Goal: Task Accomplishment & Management: Use online tool/utility

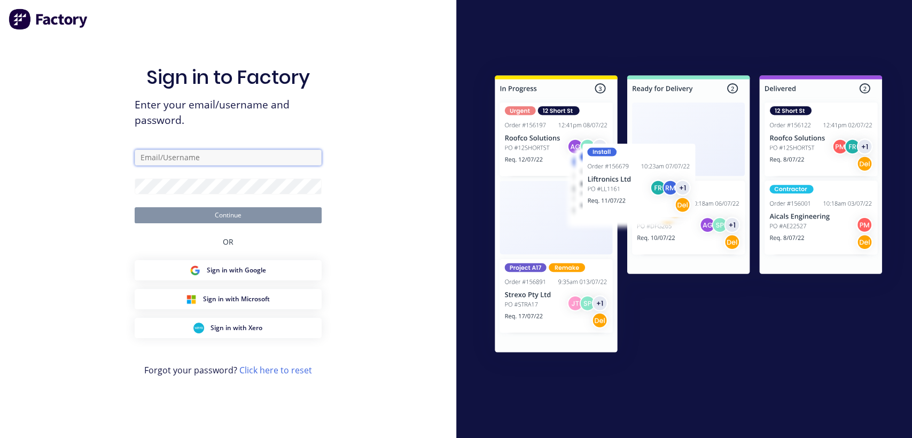
type input "[EMAIL_ADDRESS][DOMAIN_NAME]"
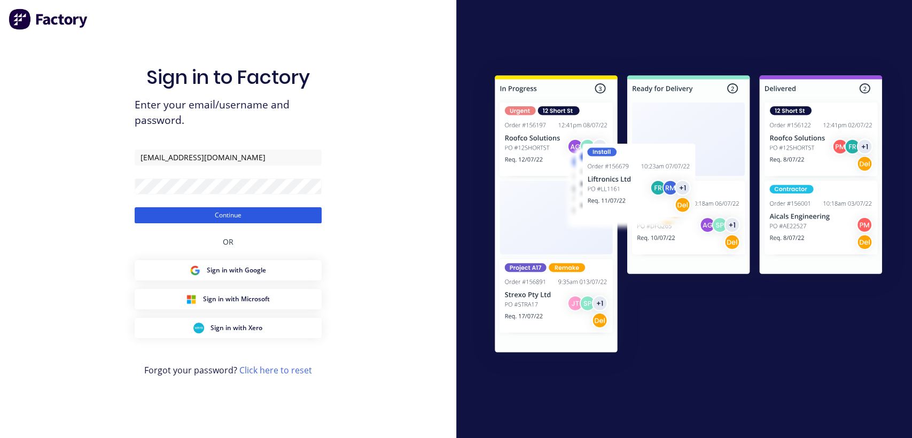
click at [258, 214] on button "Continue" at bounding box center [228, 215] width 187 height 16
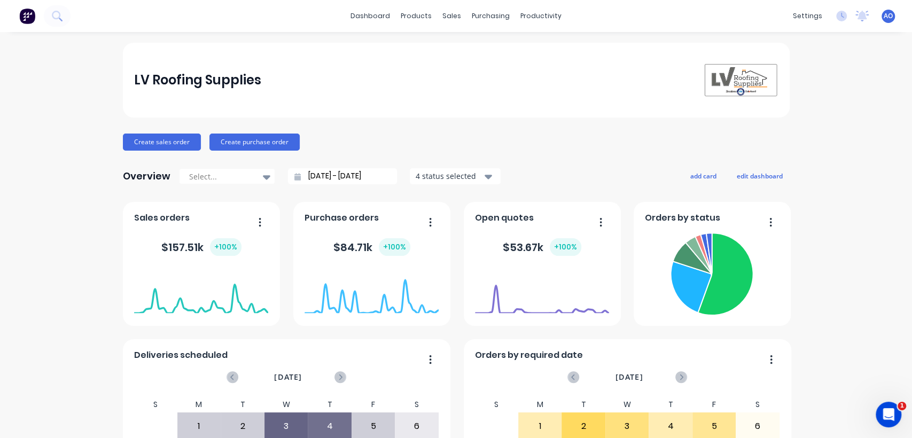
click at [816, 329] on div "LV Roofing Supplies Create sales order Create purchase order Overview Select...…" at bounding box center [456, 322] width 912 height 558
click at [461, 60] on link "Sales Orders" at bounding box center [504, 50] width 142 height 21
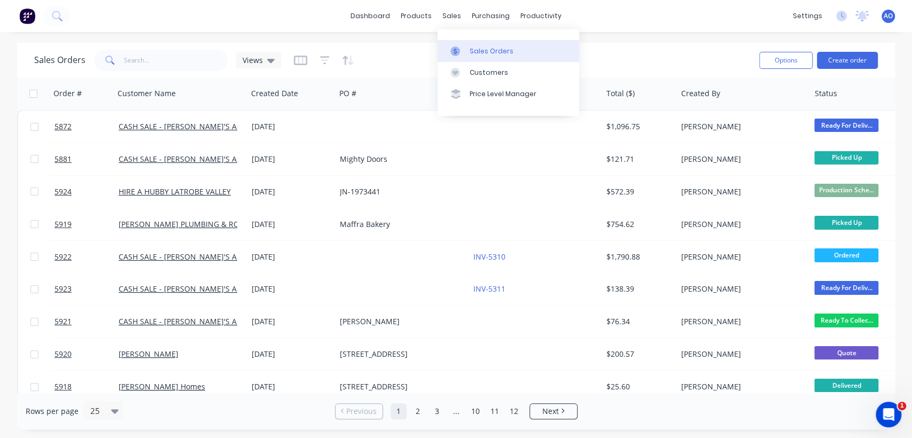
click at [481, 56] on div "Sales Orders" at bounding box center [491, 51] width 44 height 10
click at [206, 56] on input "text" at bounding box center [176, 60] width 104 height 21
type input "5846"
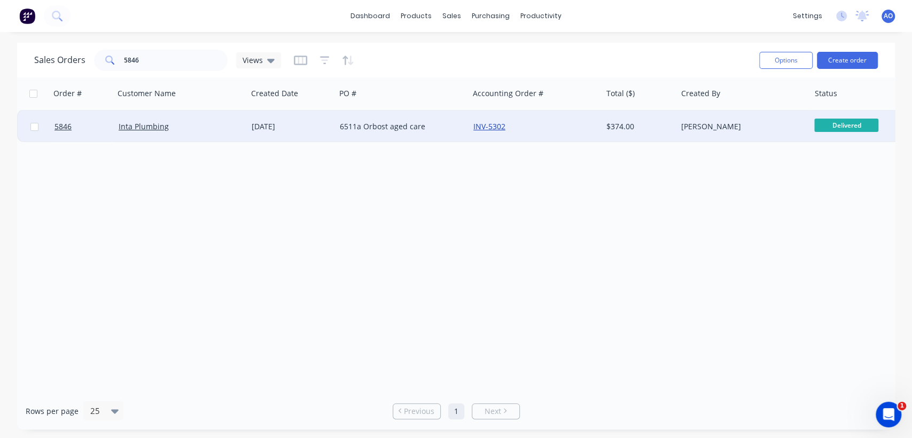
click at [483, 125] on link "INV-5302" at bounding box center [489, 126] width 32 height 10
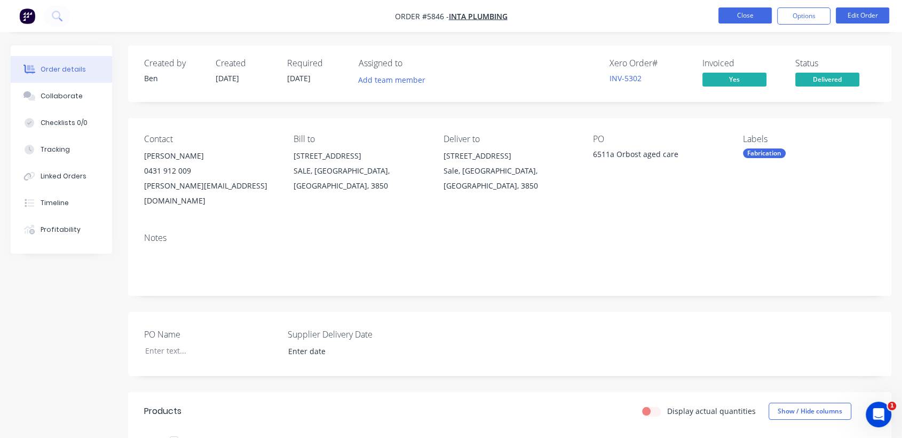
click at [749, 18] on button "Close" at bounding box center [745, 15] width 53 height 16
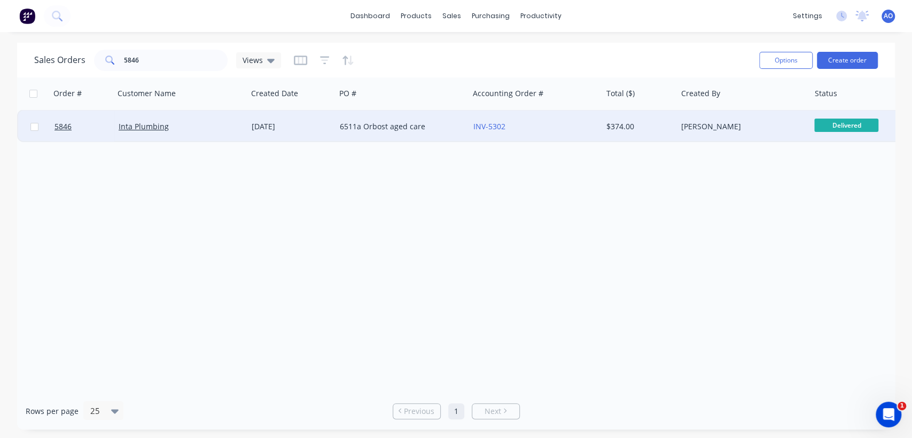
click at [416, 116] on div "6511a Orbost aged care" at bounding box center [401, 127] width 133 height 32
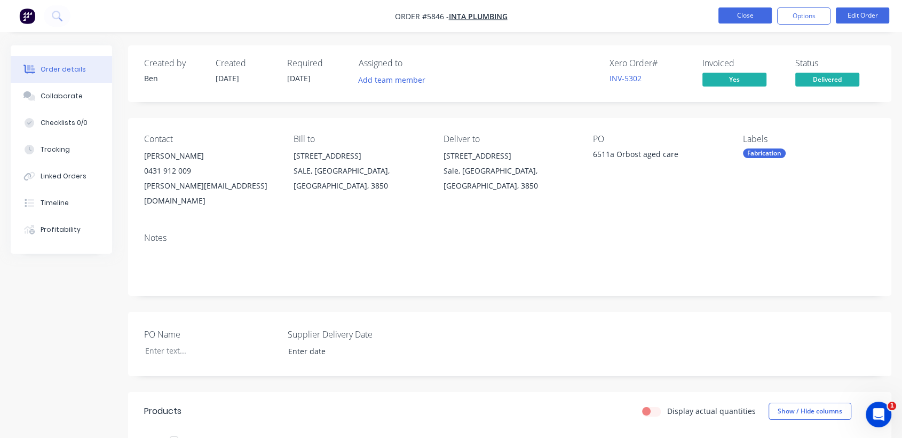
click at [740, 18] on button "Close" at bounding box center [745, 15] width 53 height 16
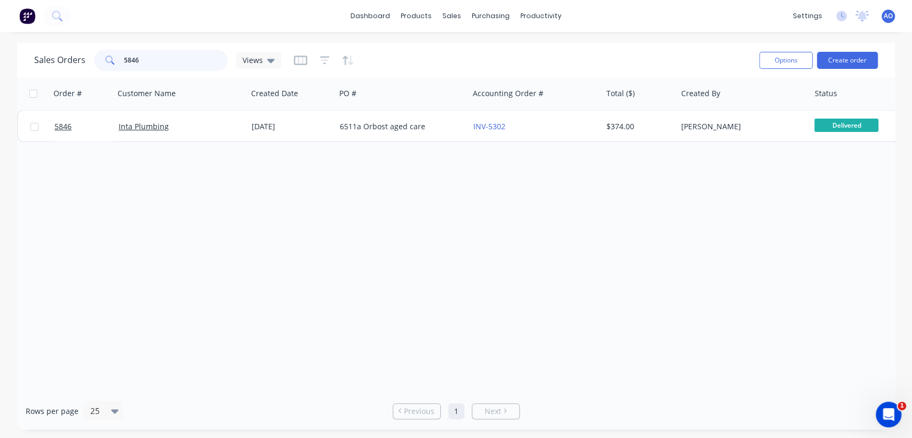
click at [167, 61] on input "5846" at bounding box center [176, 60] width 104 height 21
type input "5874"
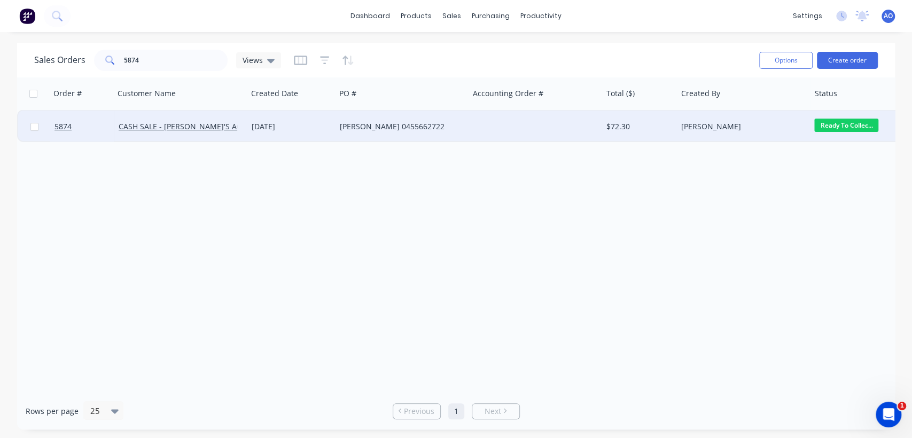
click at [411, 139] on div "[PERSON_NAME] 0455662722" at bounding box center [401, 127] width 133 height 32
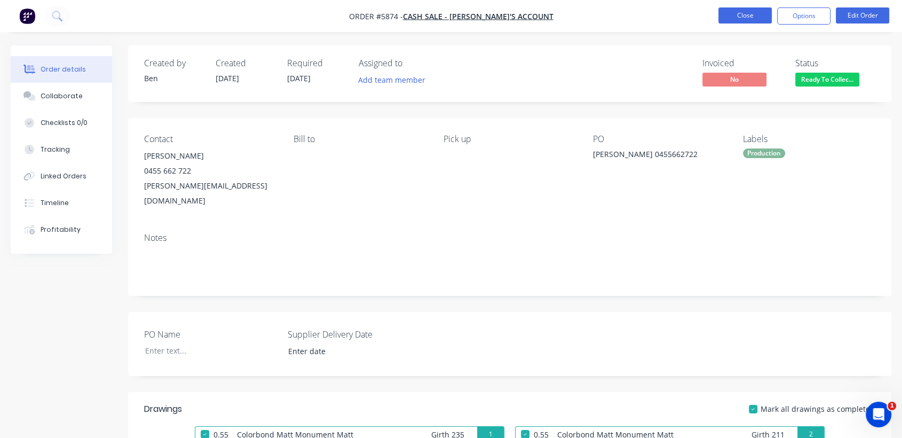
click at [752, 18] on button "Close" at bounding box center [745, 15] width 53 height 16
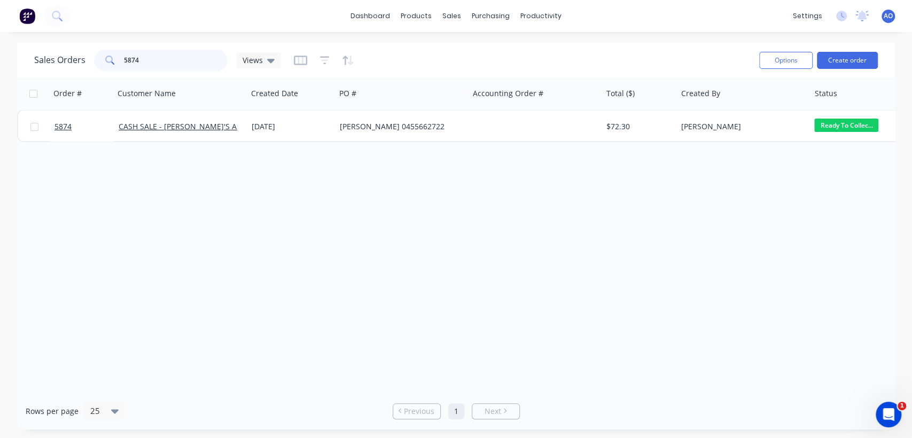
click at [184, 57] on input "5874" at bounding box center [176, 60] width 104 height 21
type input "5875"
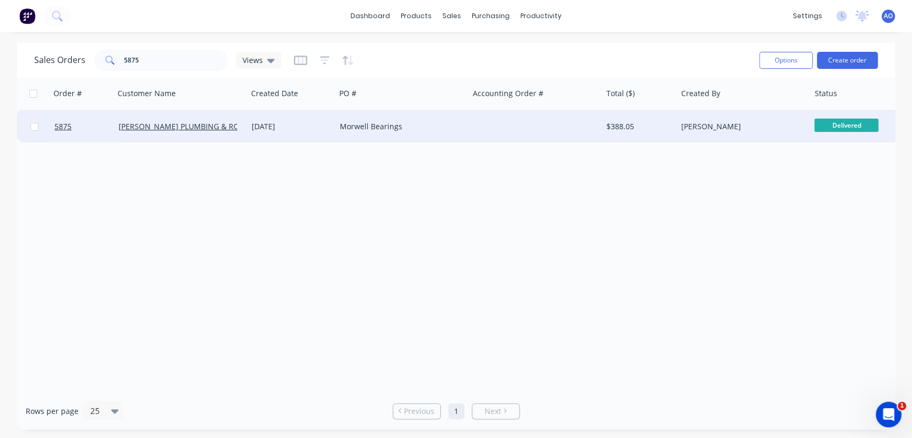
click at [460, 131] on div "Morwell Bearings" at bounding box center [402, 126] width 124 height 11
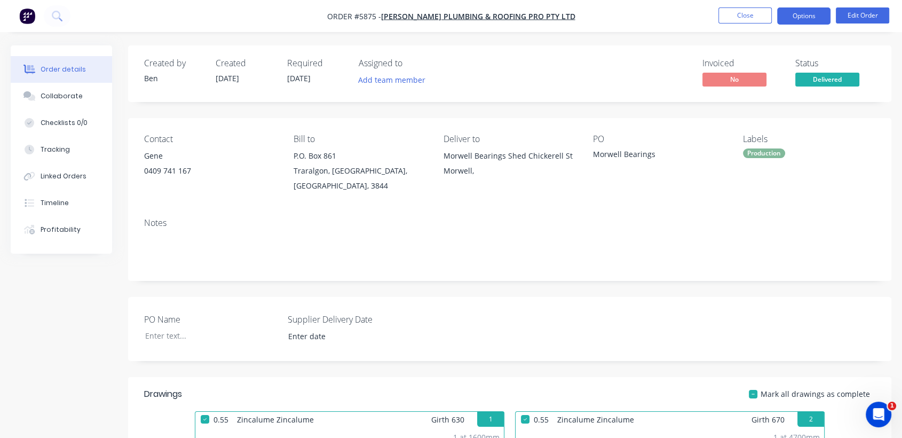
click at [801, 13] on button "Options" at bounding box center [804, 15] width 53 height 17
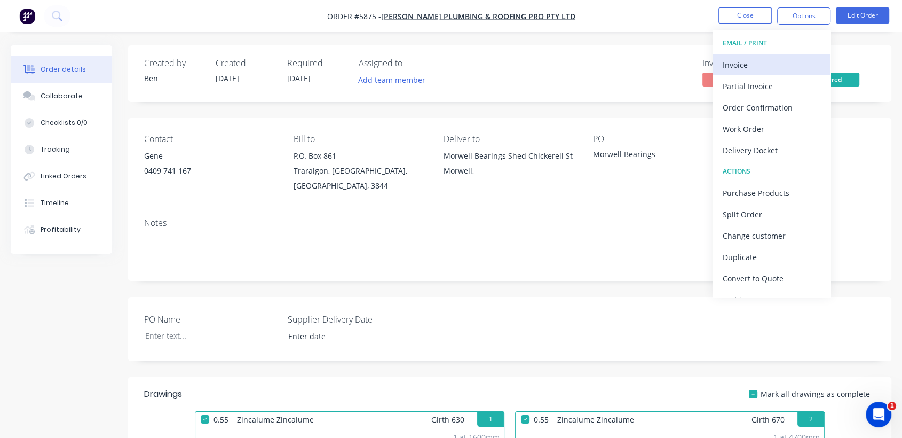
click at [738, 63] on div "Invoice" at bounding box center [772, 64] width 98 height 15
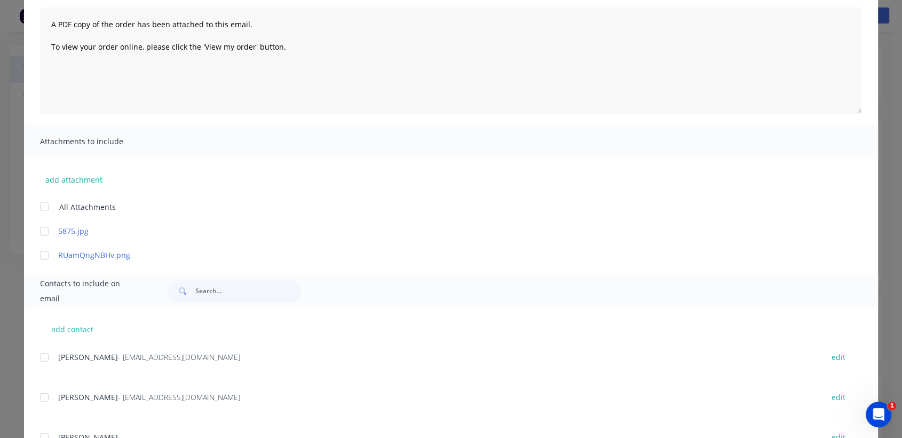
scroll to position [142, 0]
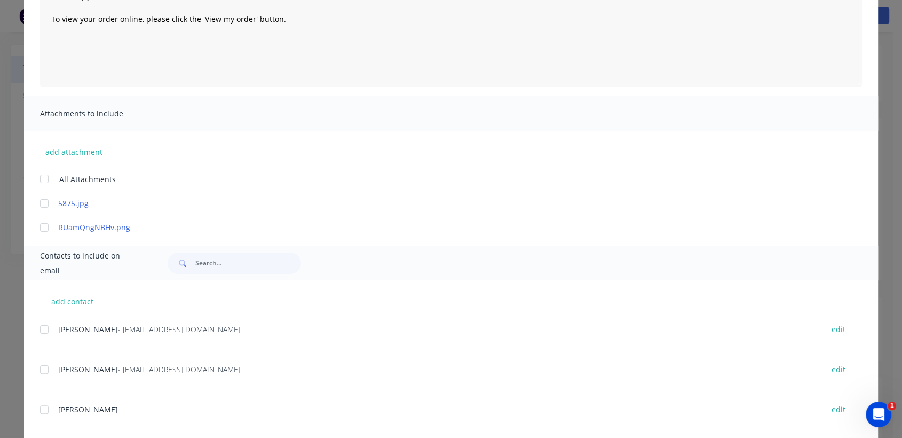
click at [39, 370] on div at bounding box center [44, 369] width 21 height 21
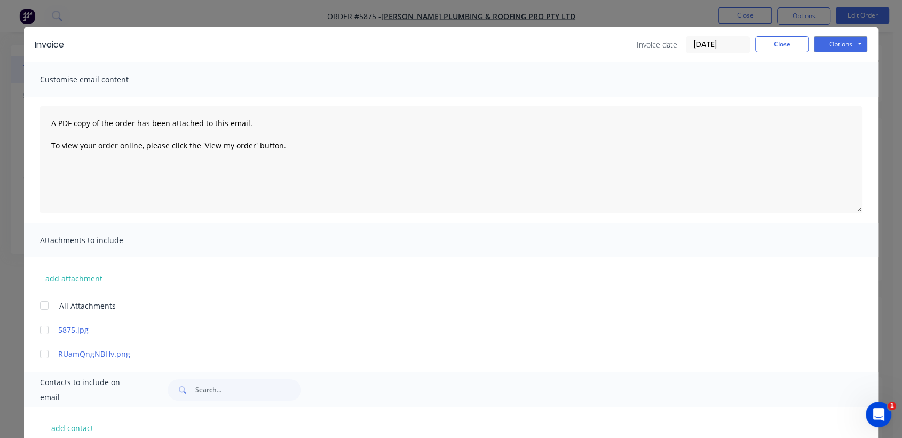
scroll to position [0, 0]
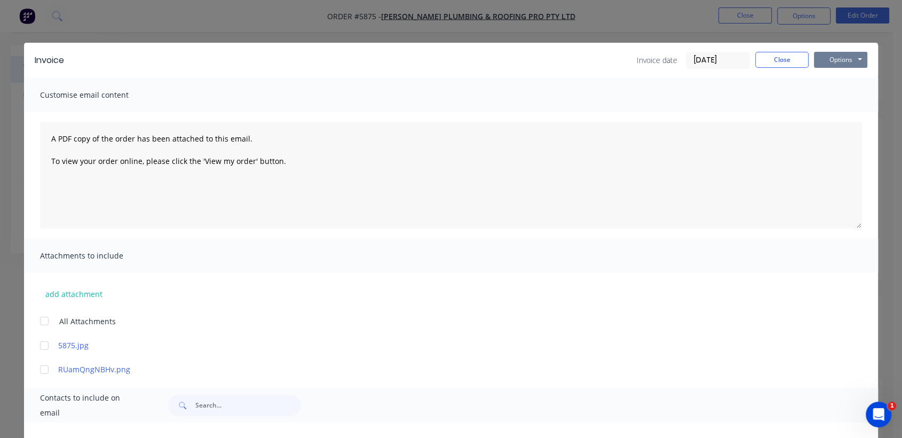
click at [829, 60] on button "Options" at bounding box center [840, 60] width 53 height 16
click at [830, 107] on button "Email" at bounding box center [848, 114] width 68 height 18
click at [828, 57] on button "Options" at bounding box center [840, 60] width 53 height 16
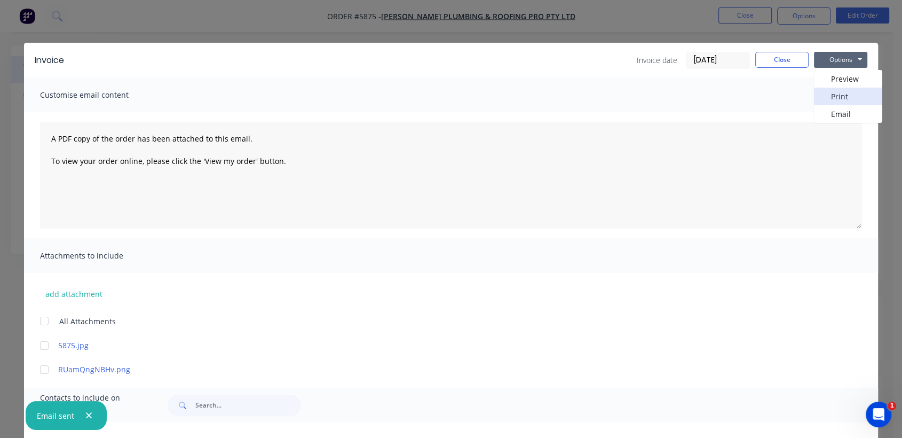
click at [827, 90] on button "Print" at bounding box center [848, 97] width 68 height 18
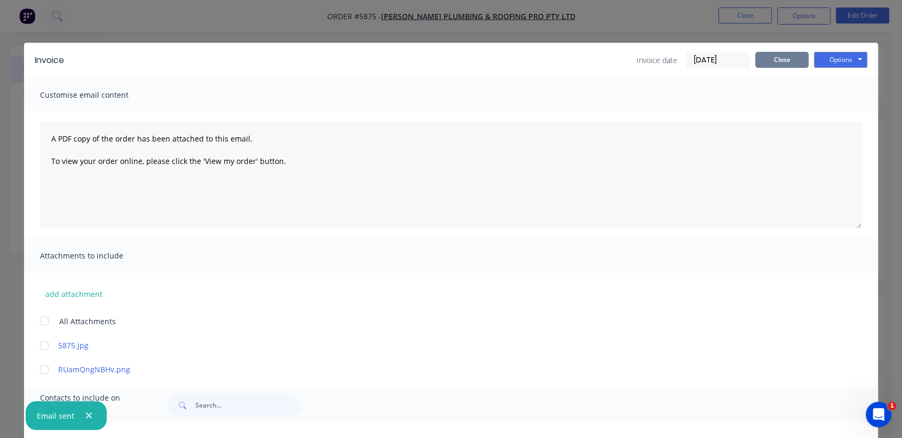
click at [773, 62] on button "Close" at bounding box center [782, 60] width 53 height 16
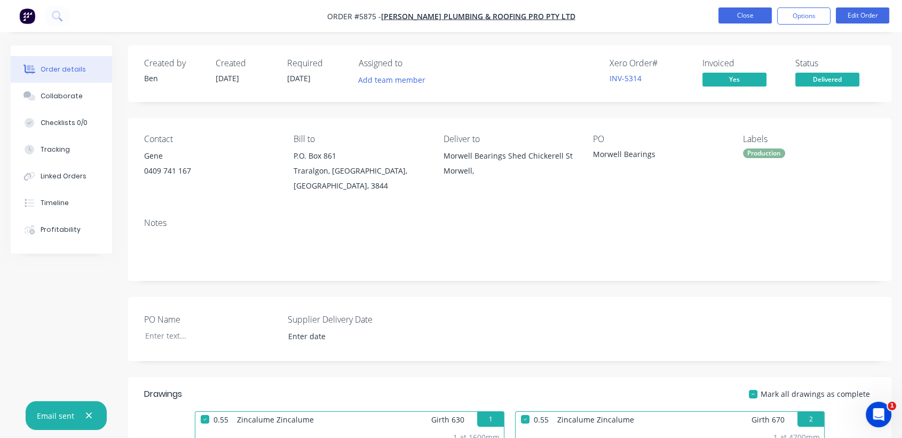
click at [749, 14] on button "Close" at bounding box center [745, 15] width 53 height 16
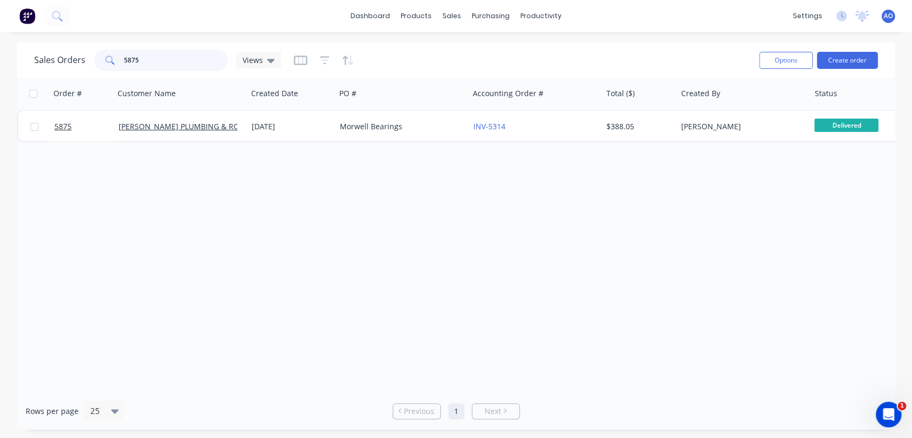
click at [175, 56] on input "5875" at bounding box center [176, 60] width 104 height 21
type input "5874"
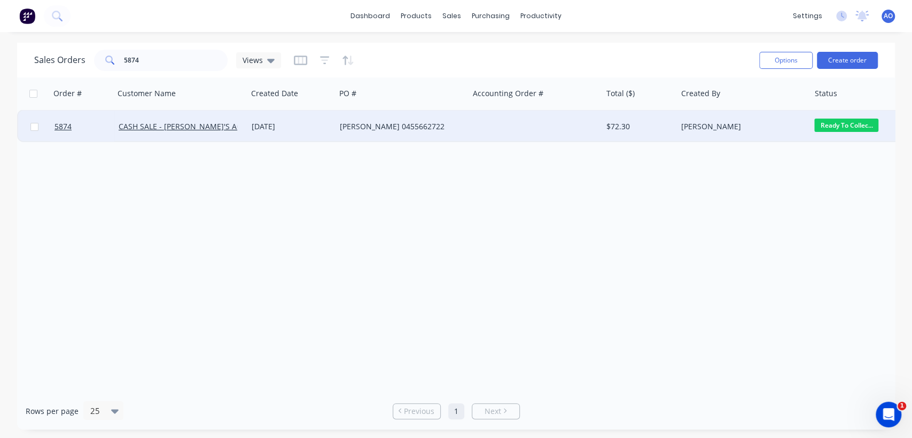
click at [408, 123] on div "[PERSON_NAME] 0455662722" at bounding box center [399, 126] width 119 height 11
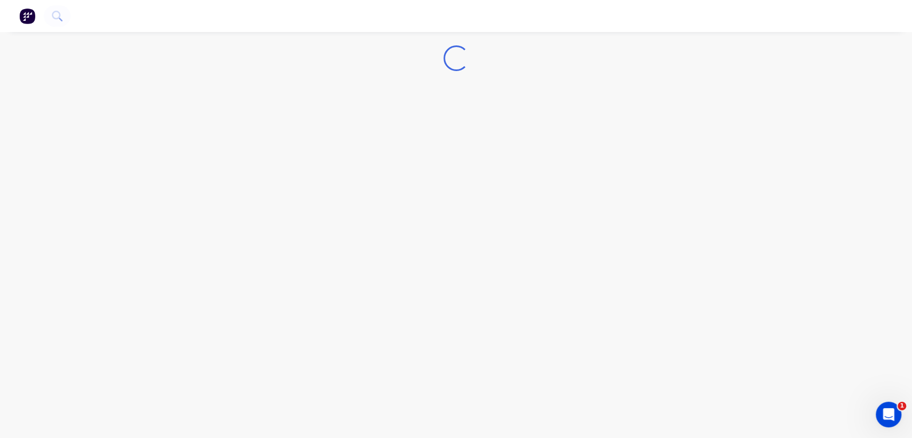
click at [408, 123] on div "Loading..." at bounding box center [456, 219] width 912 height 438
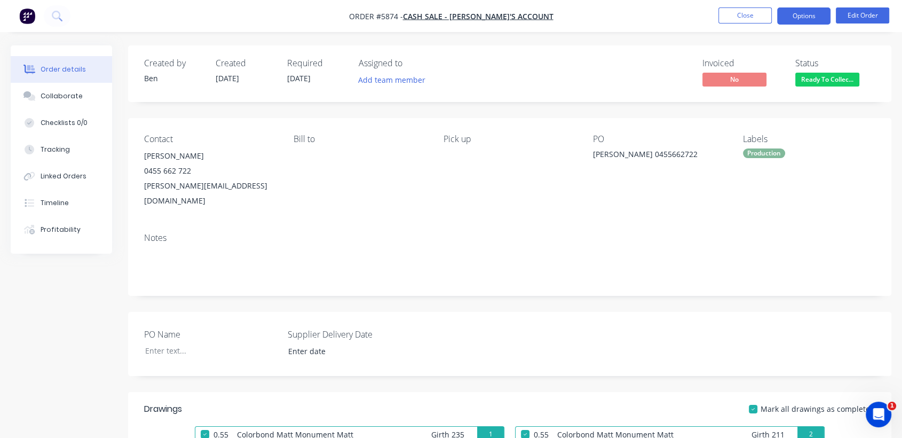
click at [789, 19] on button "Options" at bounding box center [804, 15] width 53 height 17
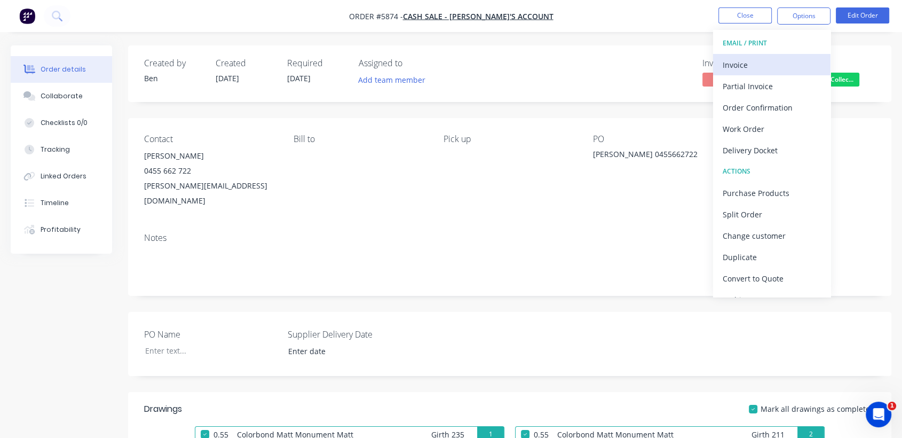
click at [743, 67] on div "Invoice" at bounding box center [772, 64] width 98 height 15
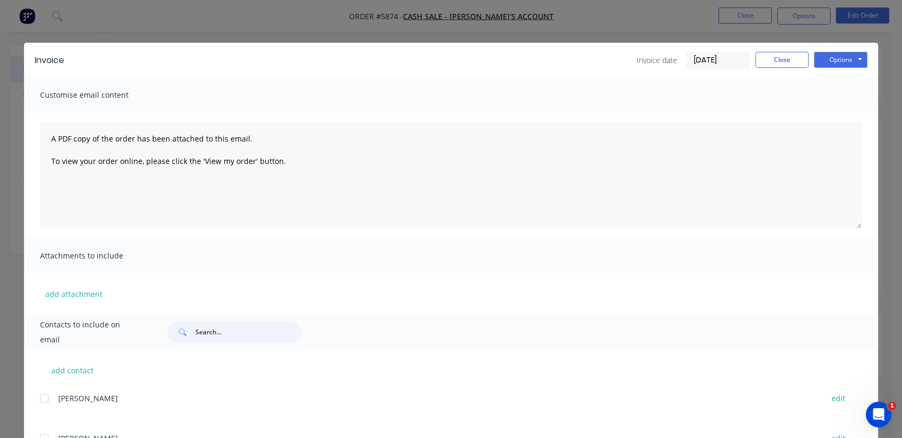
click at [206, 342] on input "text" at bounding box center [248, 331] width 106 height 21
type input "[PERSON_NAME]"
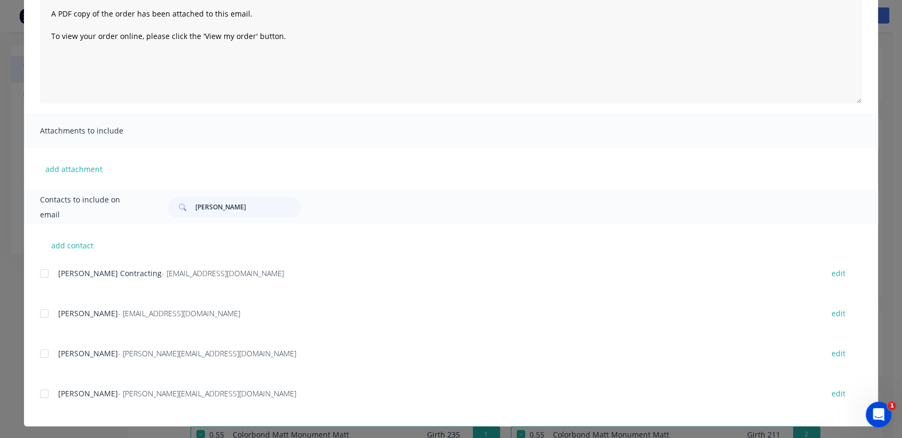
scroll to position [128, 0]
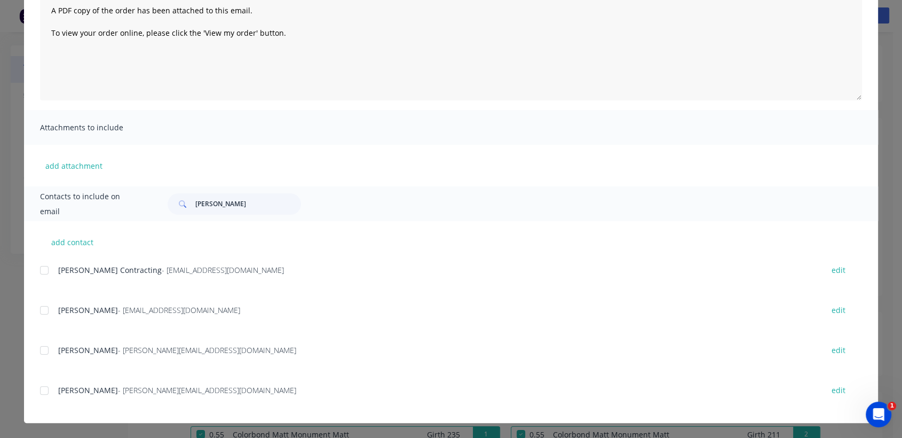
click at [38, 387] on div at bounding box center [44, 390] width 21 height 21
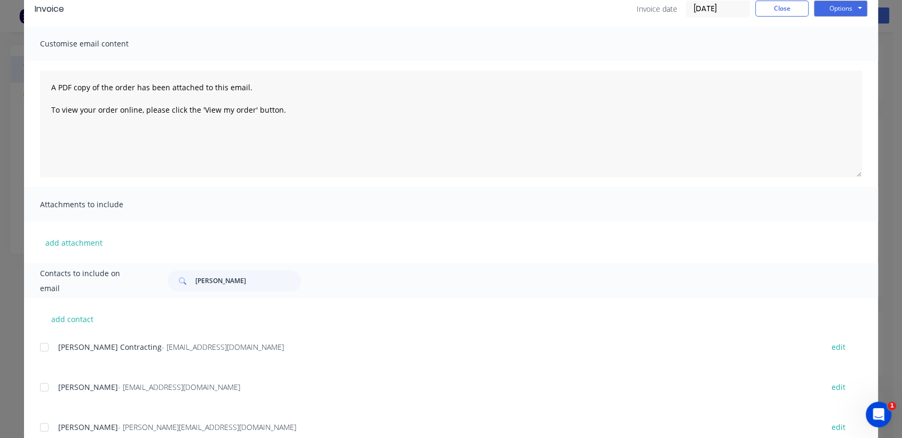
scroll to position [0, 0]
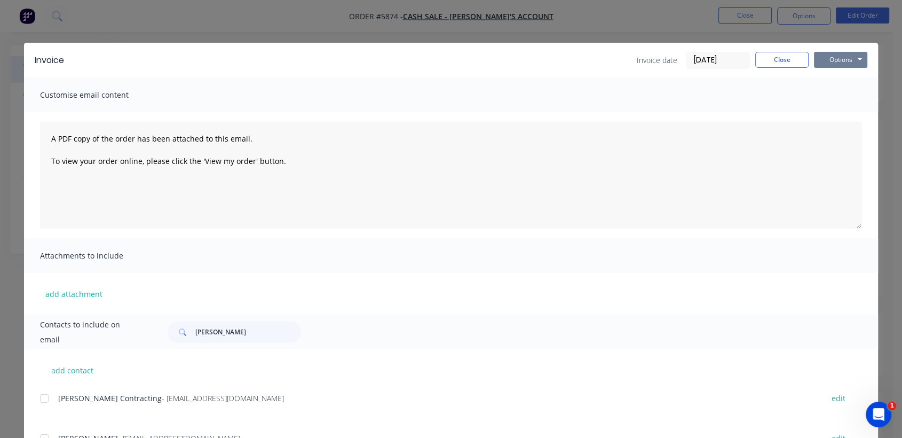
click at [849, 57] on button "Options" at bounding box center [840, 60] width 53 height 16
click at [841, 121] on button "Email" at bounding box center [848, 114] width 68 height 18
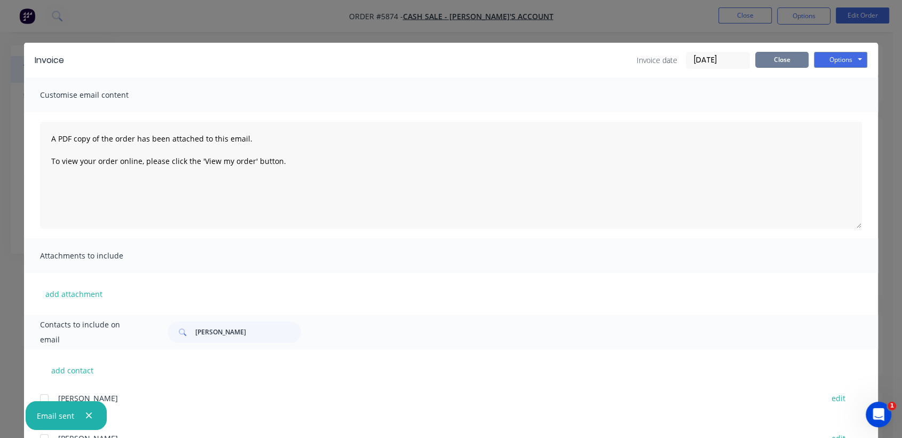
click at [783, 57] on button "Close" at bounding box center [782, 60] width 53 height 16
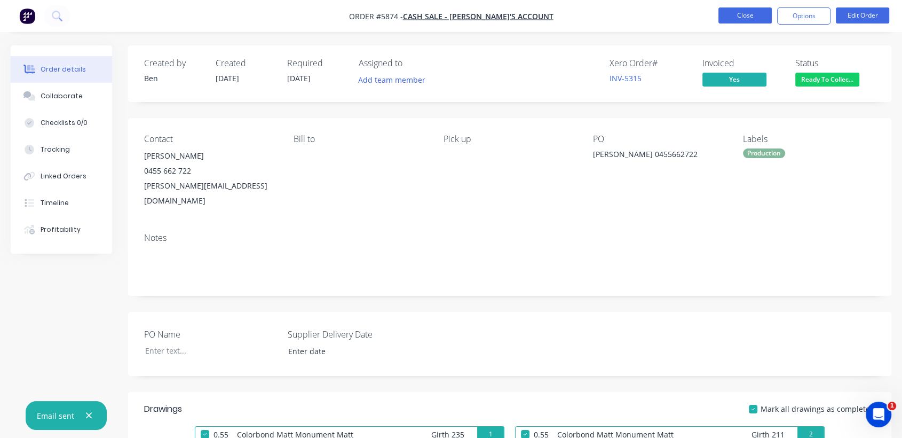
click at [750, 15] on button "Close" at bounding box center [745, 15] width 53 height 16
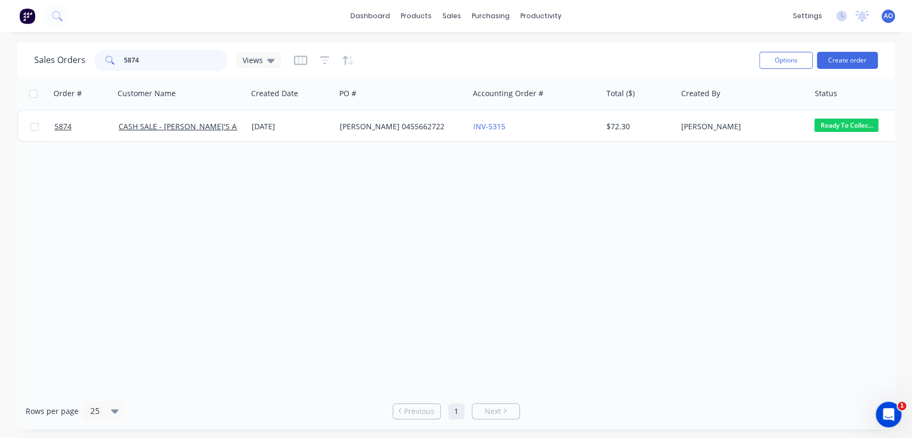
click at [155, 53] on input "5874" at bounding box center [176, 60] width 104 height 21
type input "5850"
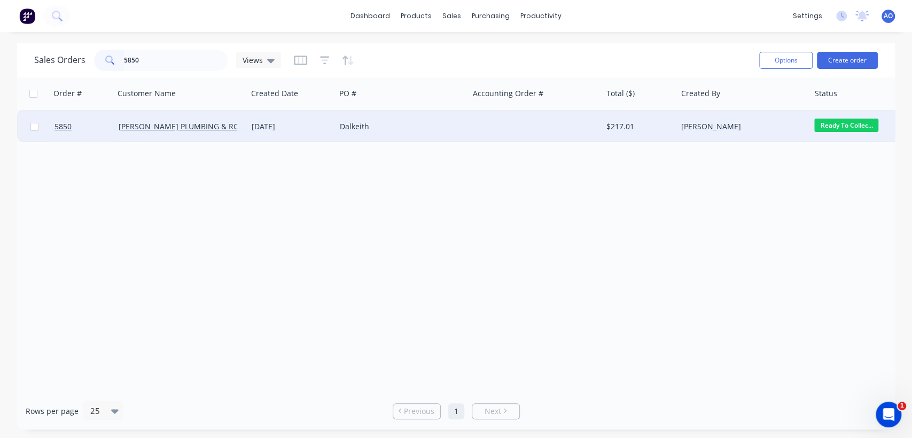
click at [414, 137] on div "Dalkeith" at bounding box center [401, 127] width 133 height 32
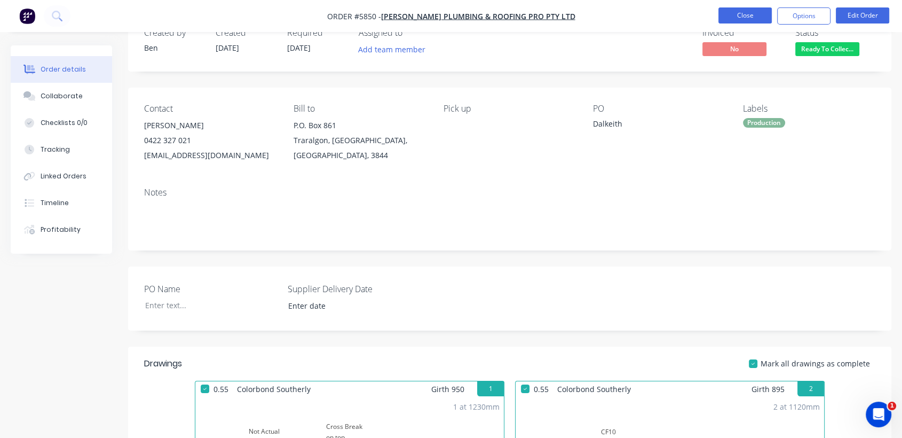
scroll to position [23, 0]
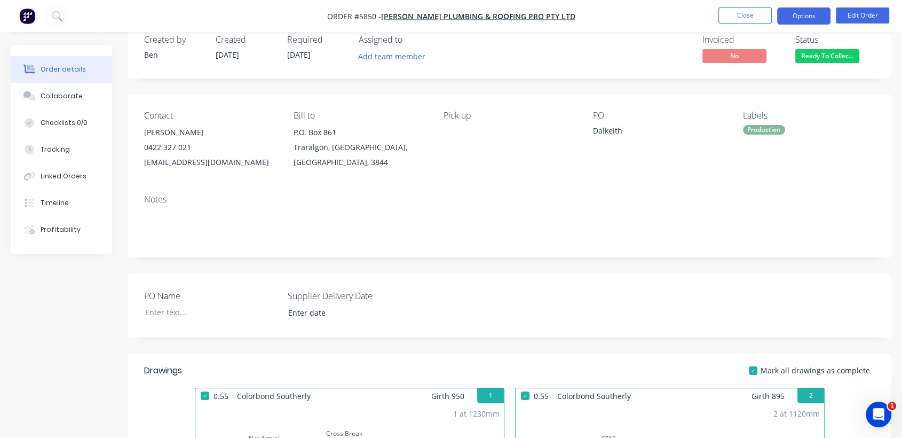
click at [807, 18] on button "Options" at bounding box center [804, 15] width 53 height 17
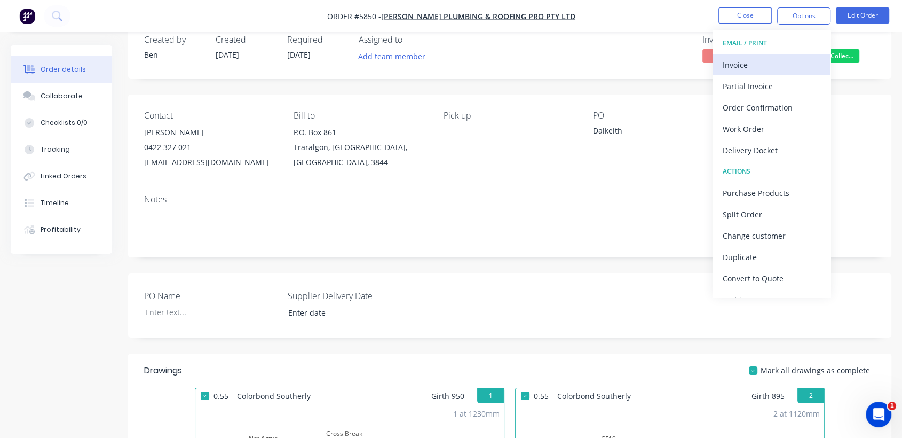
click at [744, 64] on div "Invoice" at bounding box center [772, 64] width 98 height 15
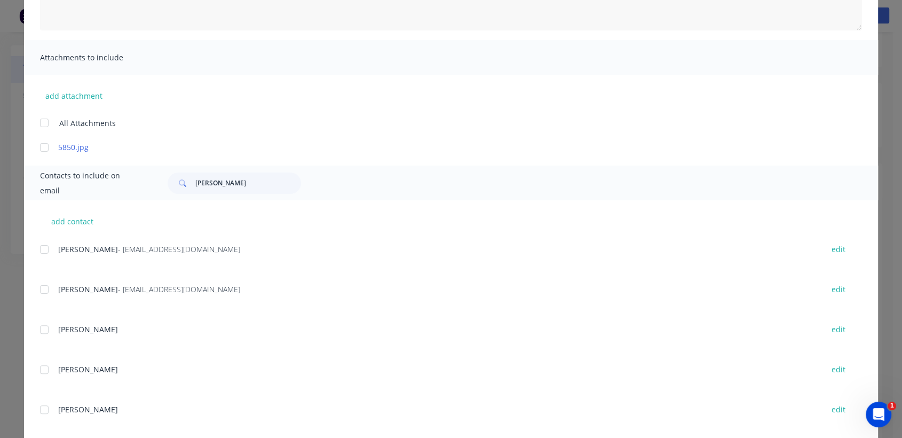
scroll to position [235, 0]
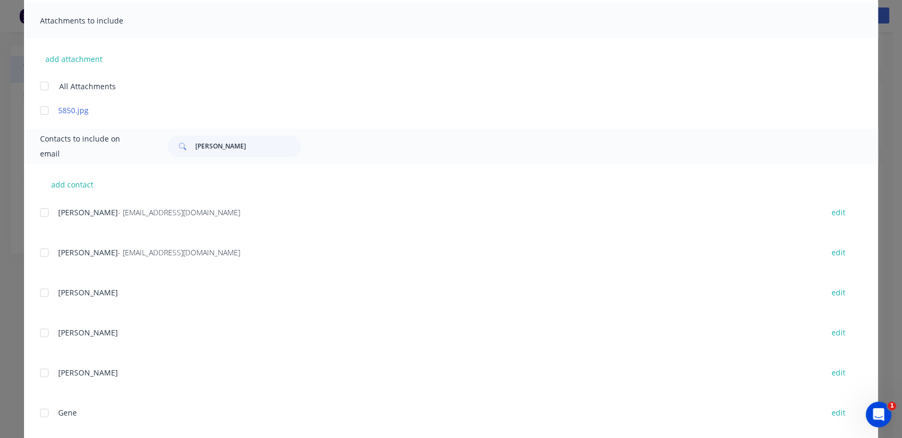
click at [41, 251] on div at bounding box center [44, 252] width 21 height 21
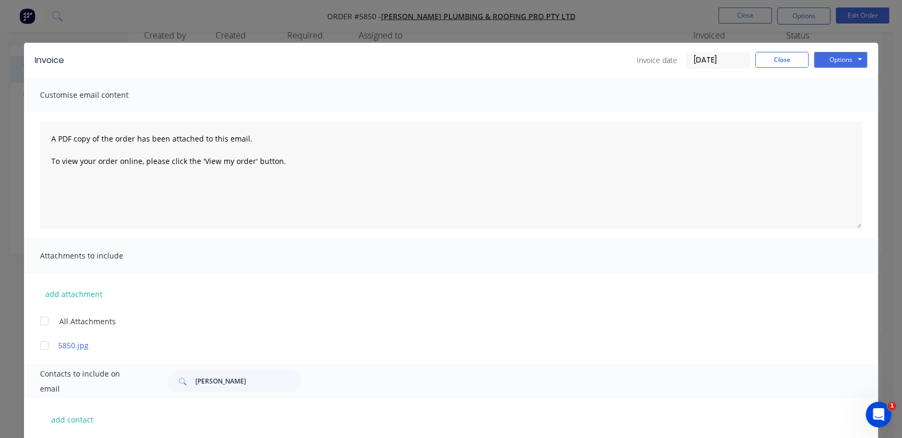
scroll to position [23, 0]
click at [828, 58] on button "Options" at bounding box center [840, 60] width 53 height 16
click at [844, 111] on button "Email" at bounding box center [848, 114] width 68 height 18
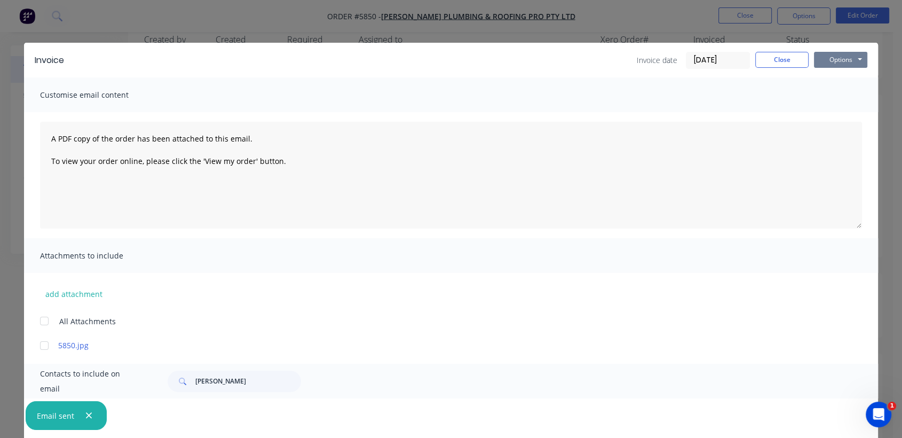
click at [841, 60] on button "Options" at bounding box center [840, 60] width 53 height 16
click at [833, 93] on button "Print" at bounding box center [848, 97] width 68 height 18
click at [801, 57] on button "Close" at bounding box center [782, 60] width 53 height 16
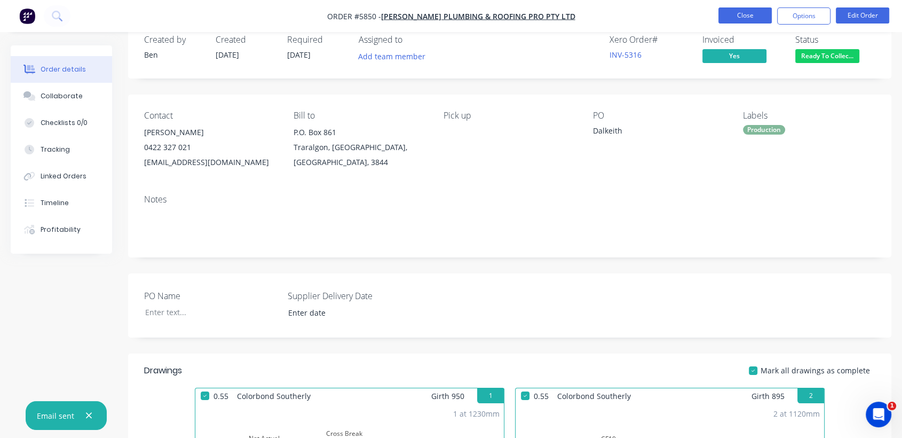
click at [737, 13] on button "Close" at bounding box center [745, 15] width 53 height 16
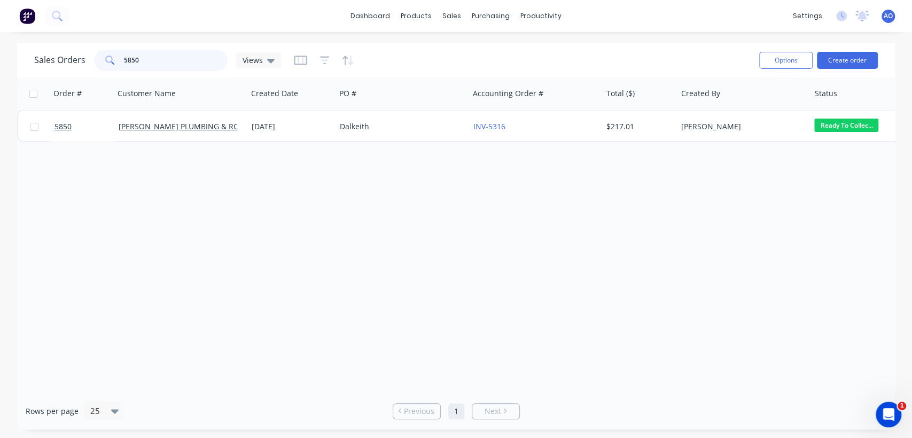
click at [150, 64] on input "5850" at bounding box center [176, 60] width 104 height 21
type input "5877"
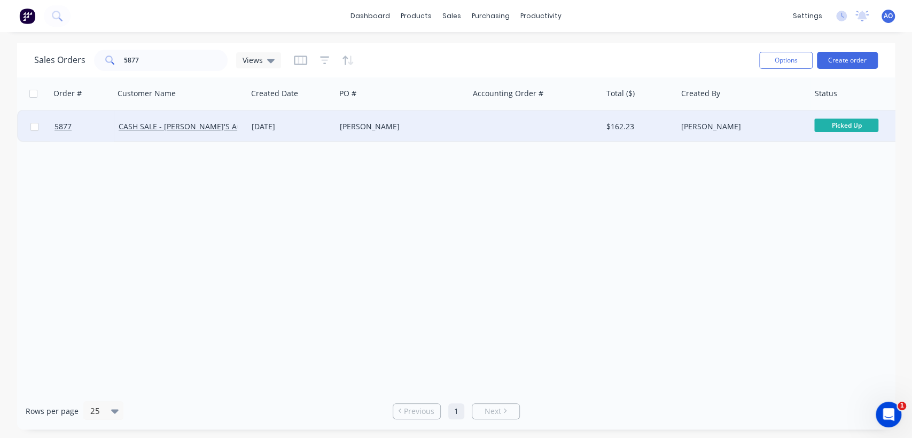
click at [506, 122] on div at bounding box center [535, 127] width 133 height 32
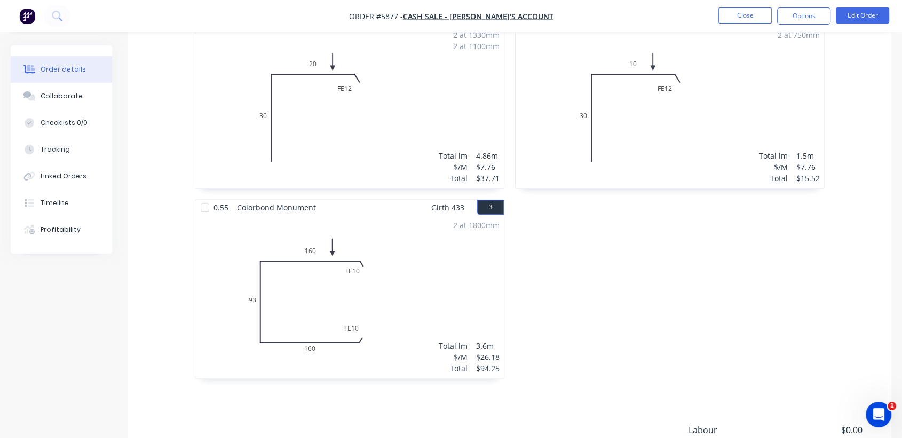
scroll to position [403, 0]
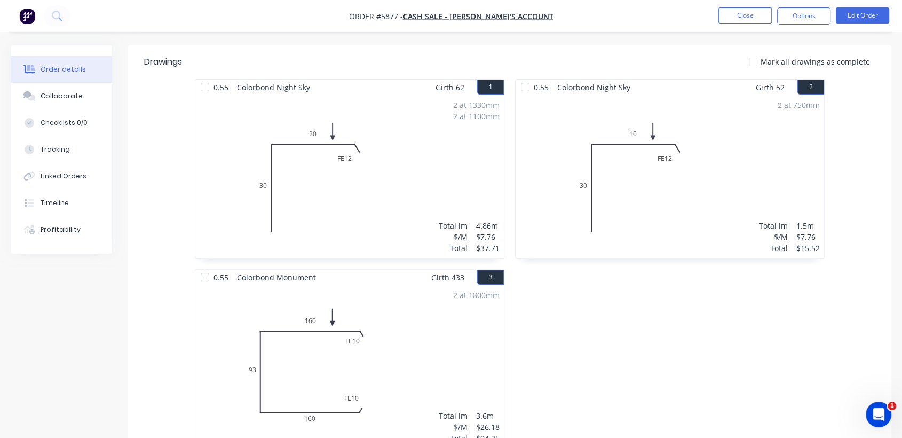
click at [506, 122] on div "0.55 Colorbond Night Sky Girth 62 1 0 30 FE 12 20 0 30 FE 12 20 2 at 1330mm 2 a…" at bounding box center [350, 269] width 320 height 380
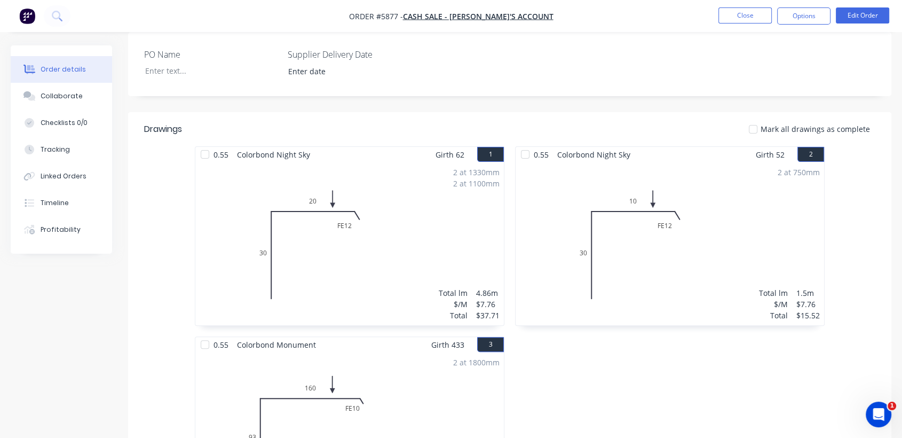
scroll to position [261, 0]
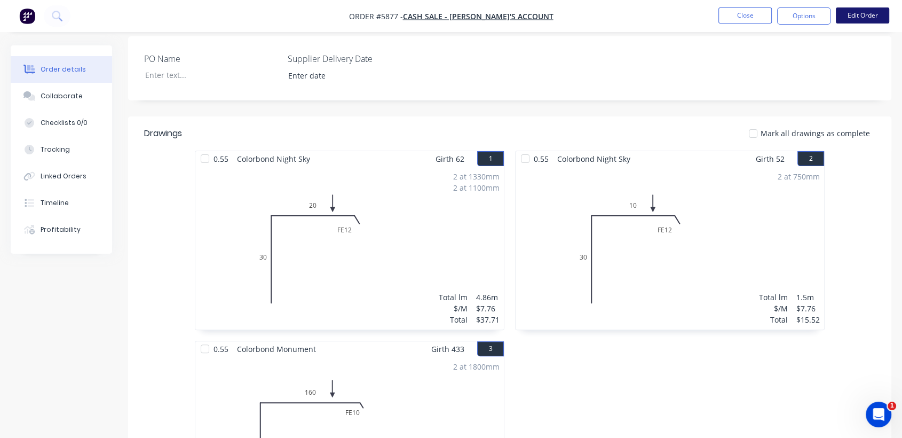
click at [868, 20] on button "Edit Order" at bounding box center [862, 15] width 53 height 16
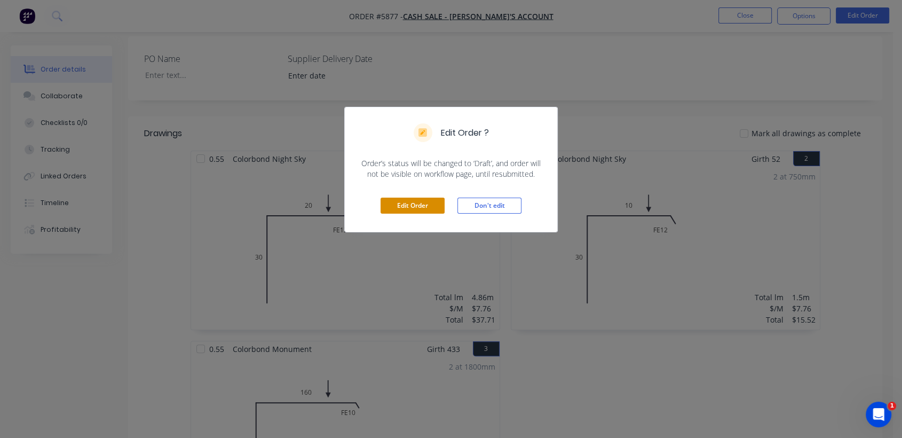
click at [390, 210] on button "Edit Order" at bounding box center [413, 206] width 64 height 16
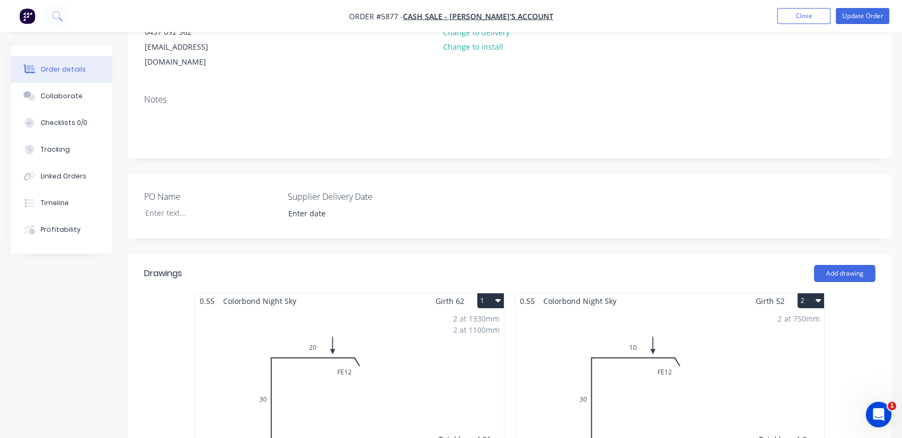
scroll to position [142, 0]
click at [786, 379] on div "2 at 750mm Total lm $/M Total 1.5m $7.76 $15.52" at bounding box center [670, 388] width 309 height 163
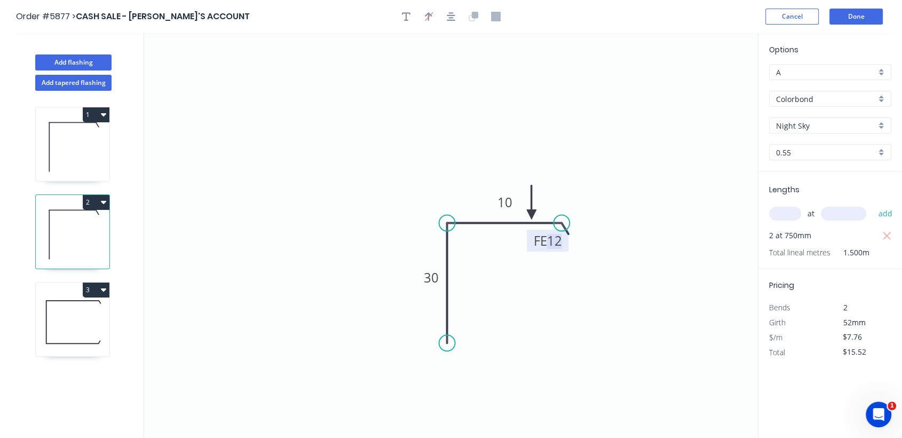
click at [555, 241] on tspan "12" at bounding box center [554, 241] width 15 height 18
click at [848, 21] on button "Done" at bounding box center [856, 17] width 53 height 16
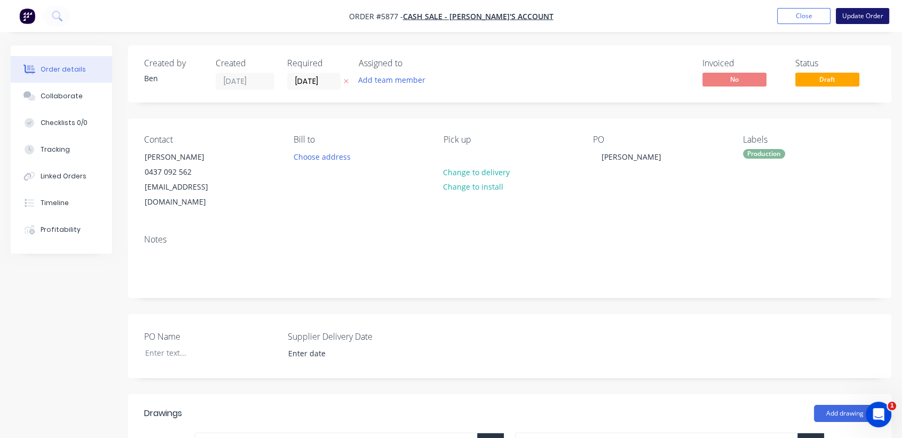
click at [860, 11] on button "Update Order" at bounding box center [862, 16] width 53 height 16
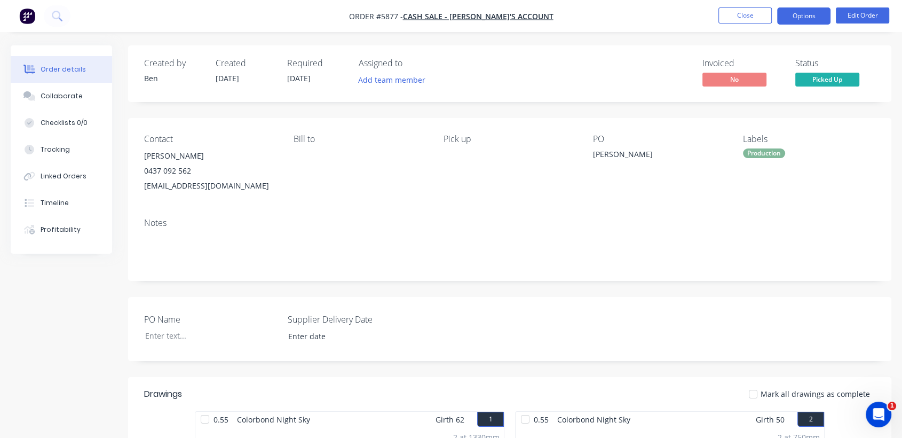
click at [782, 17] on button "Options" at bounding box center [804, 15] width 53 height 17
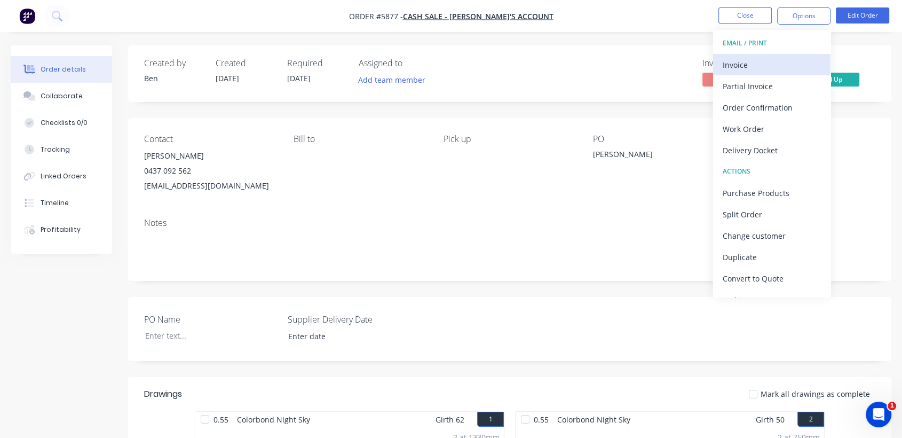
click at [748, 64] on div "Invoice" at bounding box center [772, 64] width 98 height 15
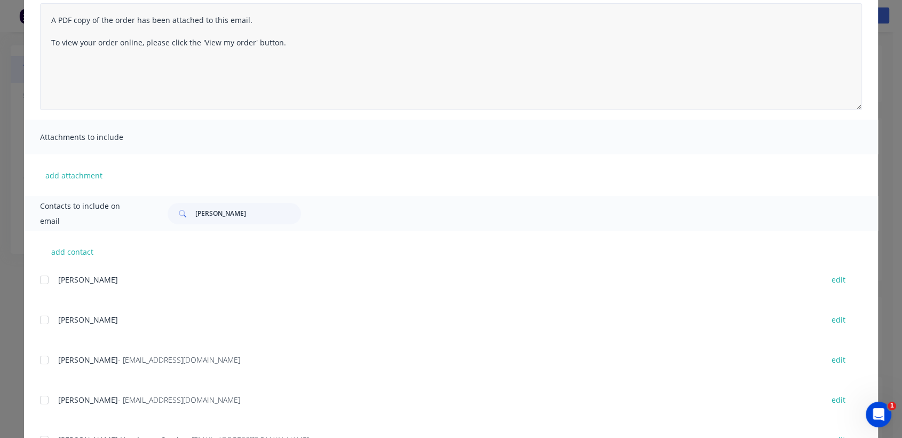
scroll to position [142, 0]
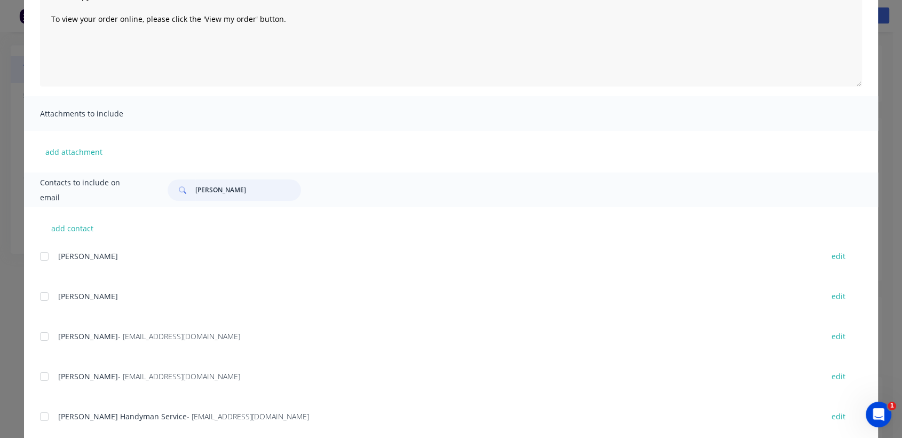
click at [202, 188] on input "[PERSON_NAME]" at bounding box center [248, 189] width 106 height 21
type input "d"
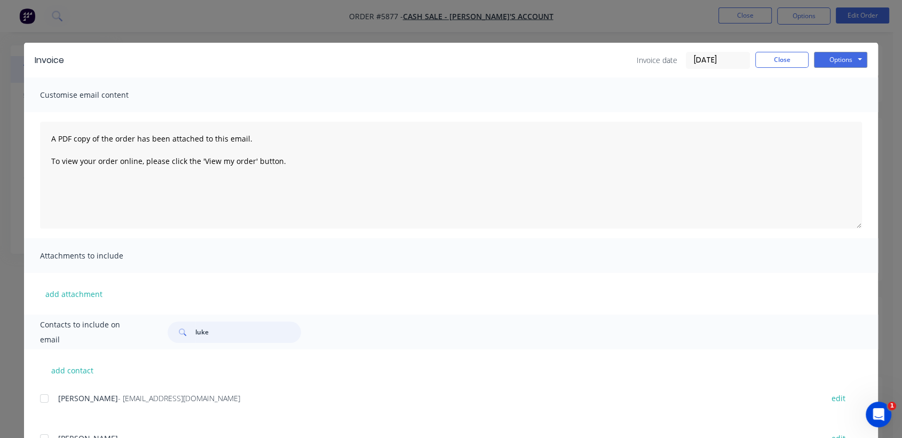
click at [38, 401] on div at bounding box center [44, 398] width 21 height 21
type input "luke"
click at [836, 64] on button "Options" at bounding box center [840, 60] width 53 height 16
click at [828, 113] on button "Email" at bounding box center [848, 114] width 68 height 18
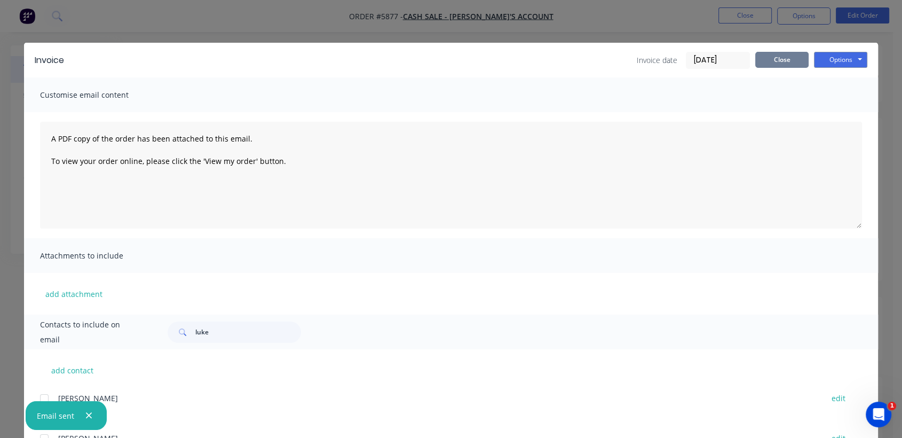
drag, startPoint x: 776, startPoint y: 70, endPoint x: 776, endPoint y: 60, distance: 9.6
click at [776, 60] on div "Invoice Invoice date [DATE] Close Options Preview Print Email" at bounding box center [451, 60] width 854 height 35
click at [776, 60] on button "Close" at bounding box center [782, 60] width 53 height 16
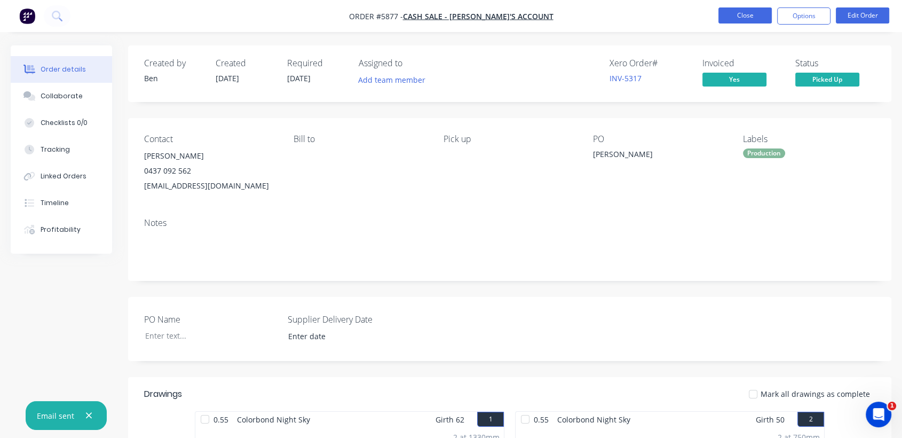
click at [726, 15] on button "Close" at bounding box center [745, 15] width 53 height 16
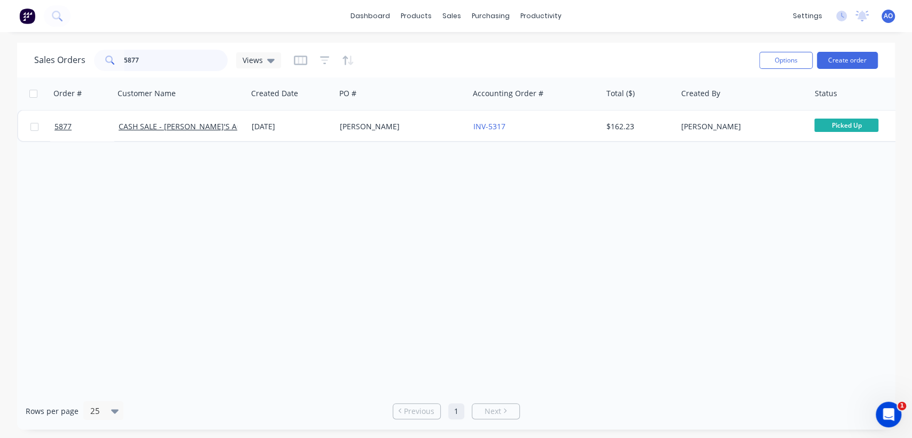
click at [159, 56] on input "5877" at bounding box center [176, 60] width 104 height 21
type input "5882"
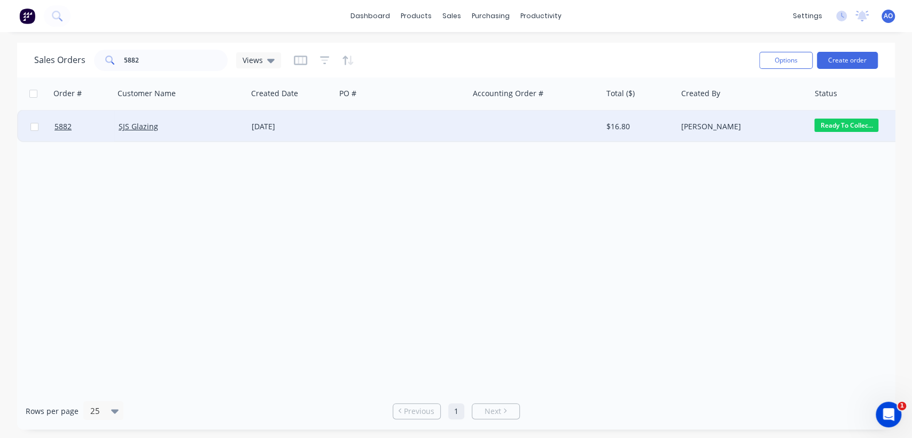
click at [326, 125] on div "[DATE]" at bounding box center [292, 126] width 80 height 11
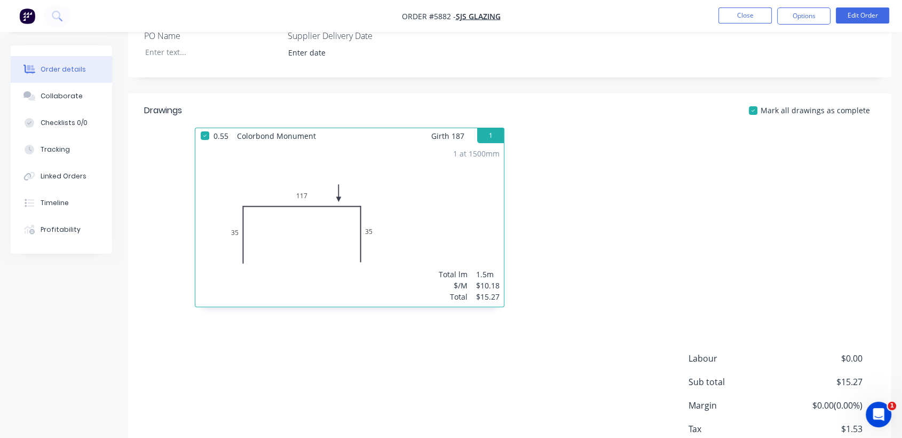
scroll to position [285, 0]
click at [768, 20] on button "Close" at bounding box center [745, 15] width 53 height 16
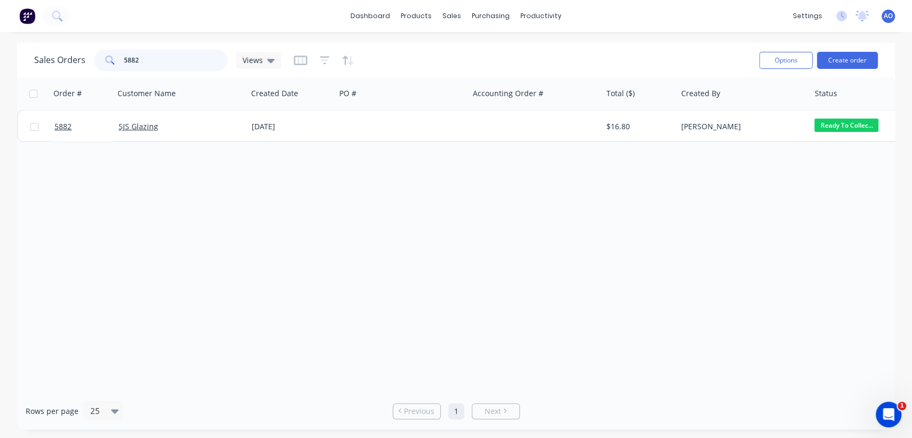
click at [158, 54] on input "5882" at bounding box center [176, 60] width 104 height 21
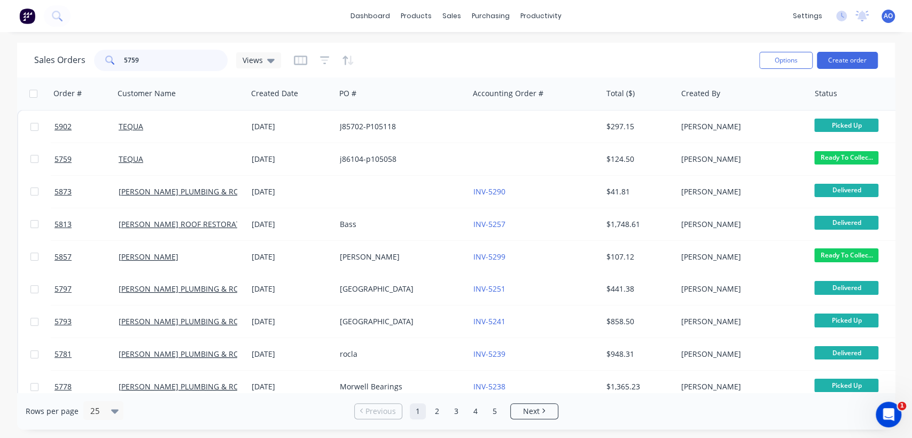
type input "5759"
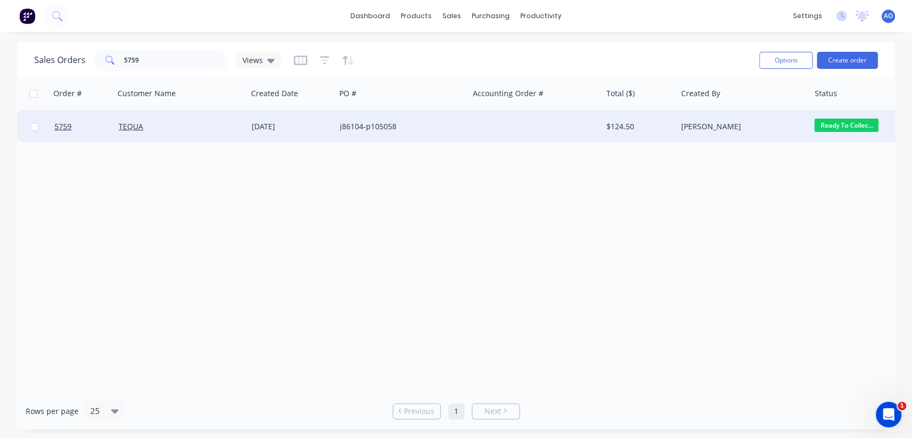
click at [398, 123] on div "j86104-p105058" at bounding box center [399, 126] width 119 height 11
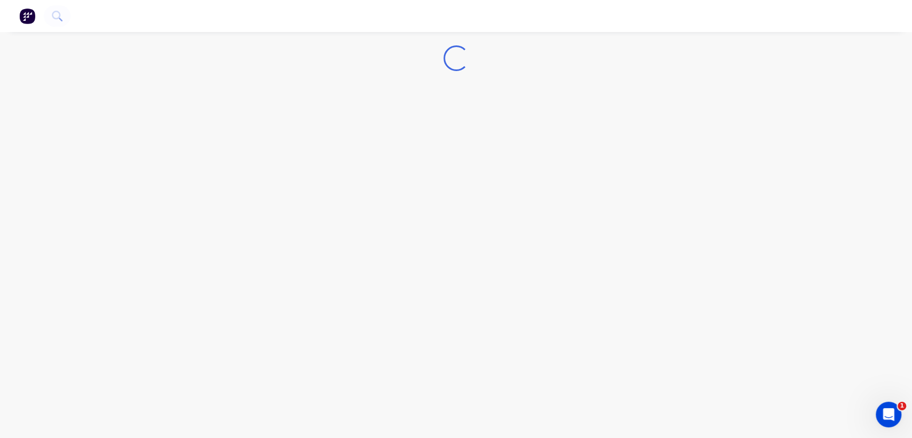
click at [398, 123] on div "Loading..." at bounding box center [456, 219] width 912 height 438
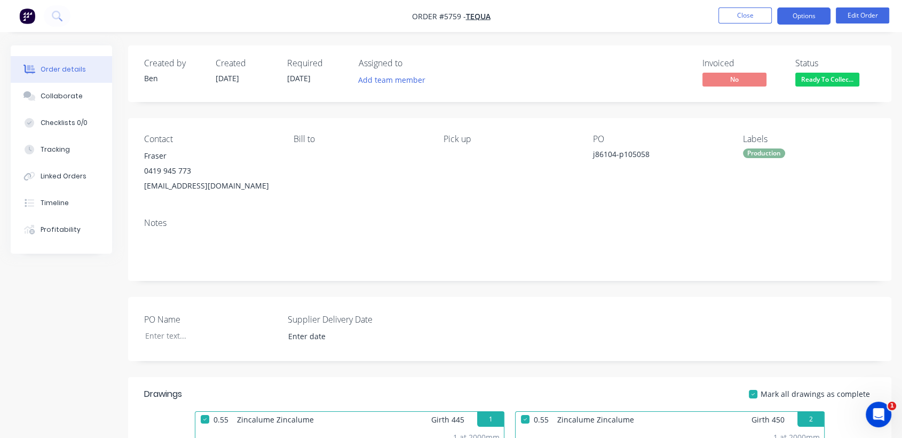
click at [796, 15] on button "Options" at bounding box center [804, 15] width 53 height 17
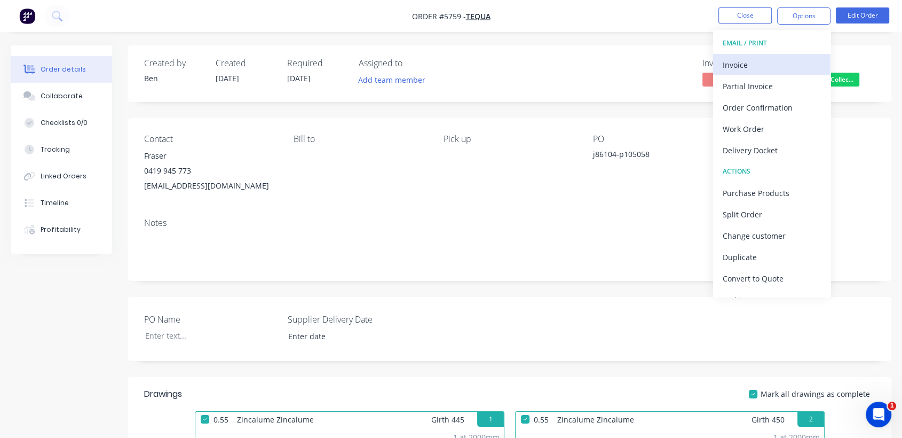
click at [768, 65] on div "Invoice" at bounding box center [772, 64] width 98 height 15
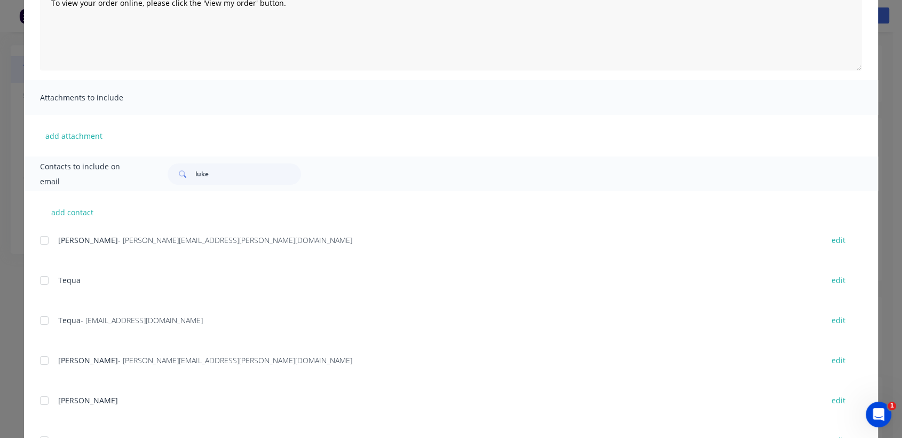
scroll to position [187, 0]
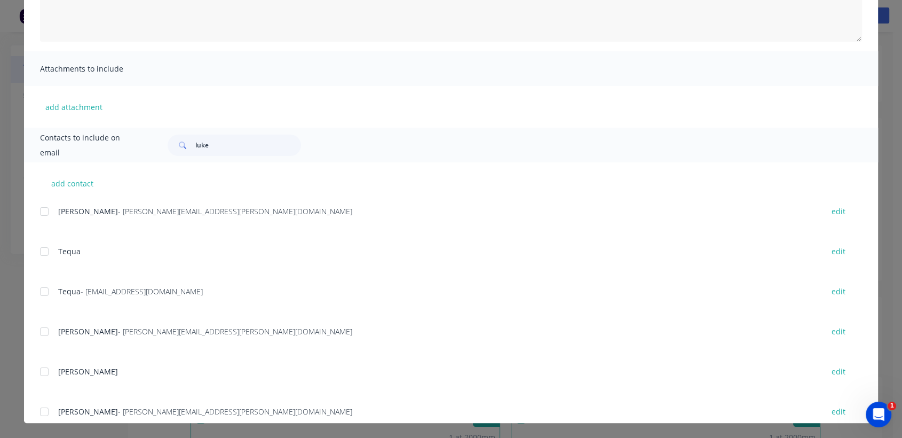
click at [37, 293] on div at bounding box center [44, 291] width 21 height 21
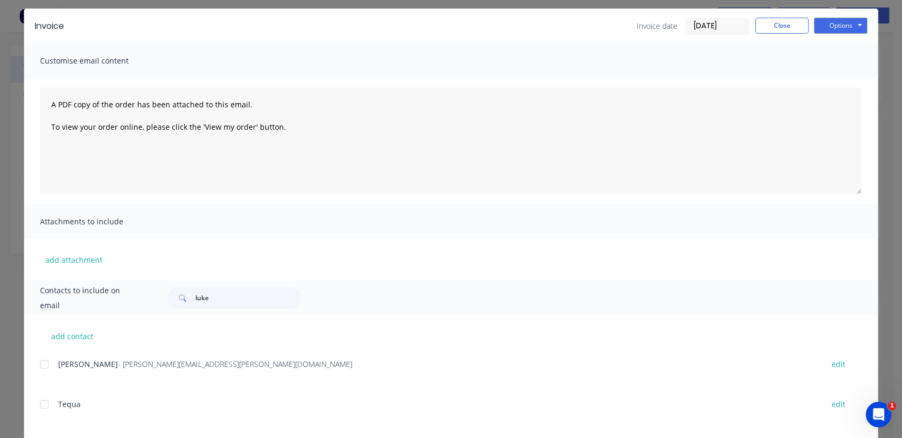
scroll to position [0, 0]
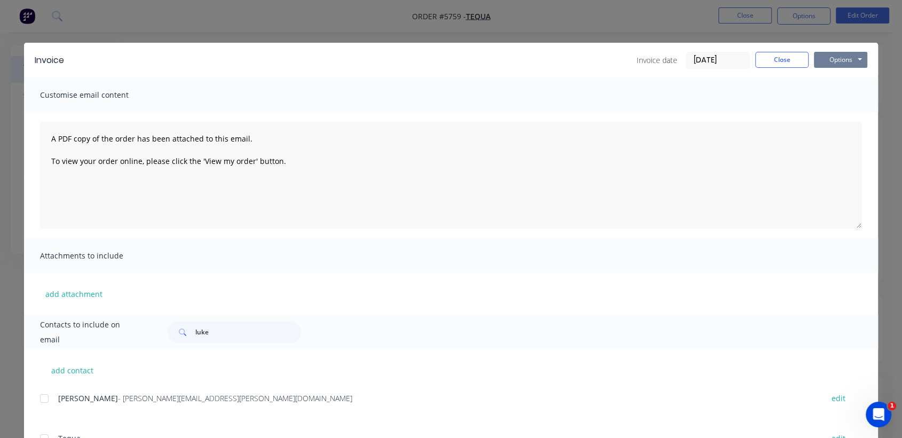
click at [833, 58] on button "Options" at bounding box center [840, 60] width 53 height 16
click at [838, 108] on button "Email" at bounding box center [848, 114] width 68 height 18
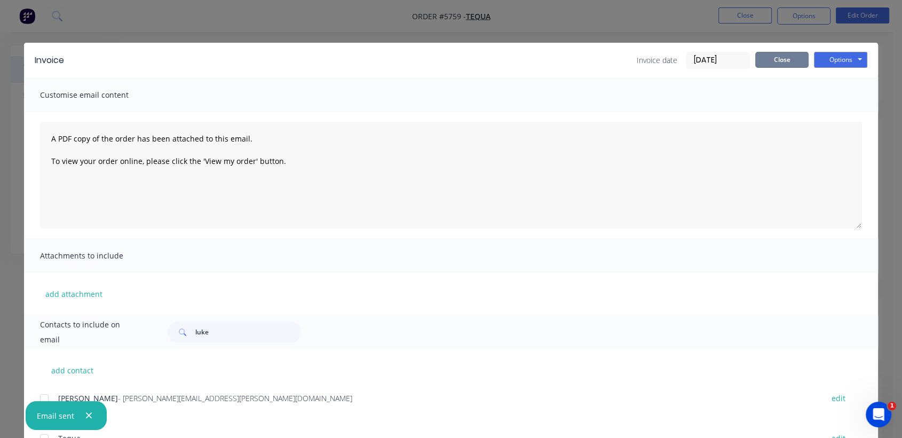
click at [775, 67] on button "Close" at bounding box center [782, 60] width 53 height 16
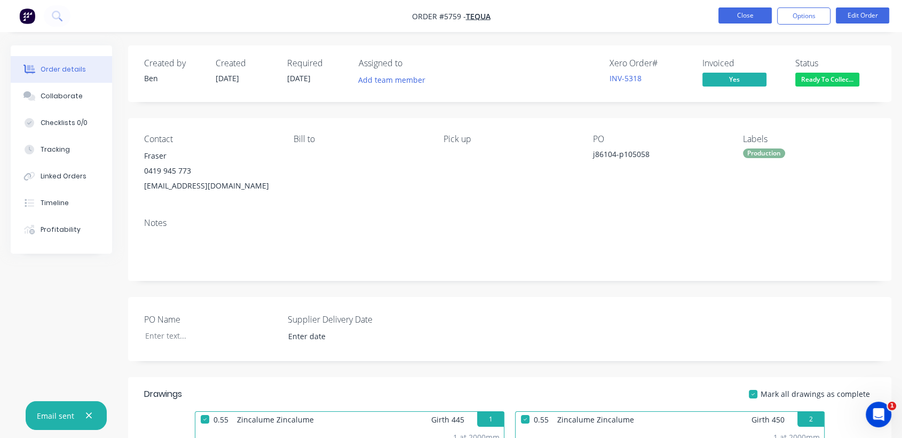
click at [756, 14] on button "Close" at bounding box center [745, 15] width 53 height 16
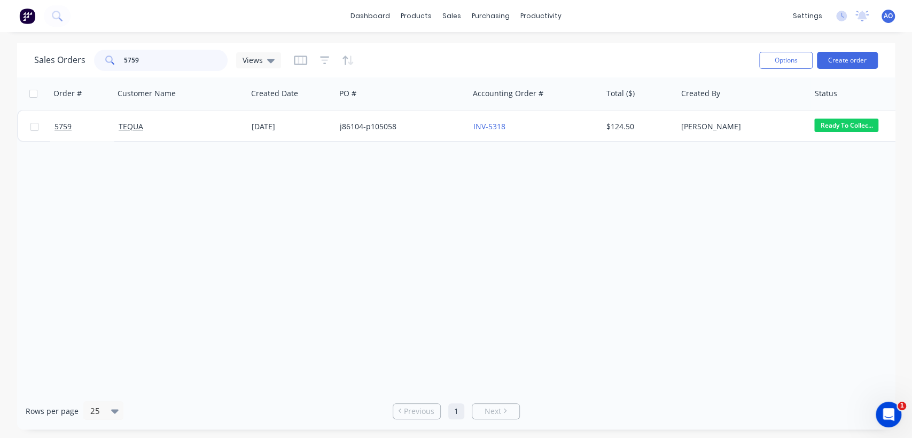
click at [141, 62] on input "5759" at bounding box center [176, 60] width 104 height 21
type input "5881"
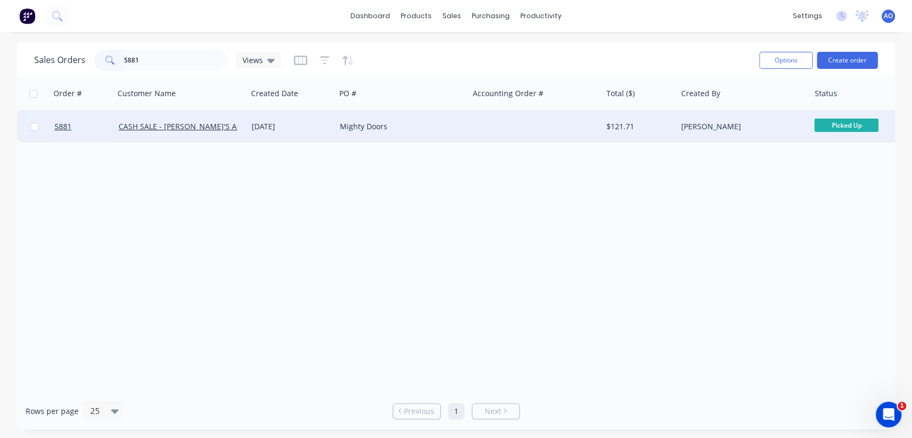
click at [444, 134] on div "Mighty Doors" at bounding box center [401, 127] width 133 height 32
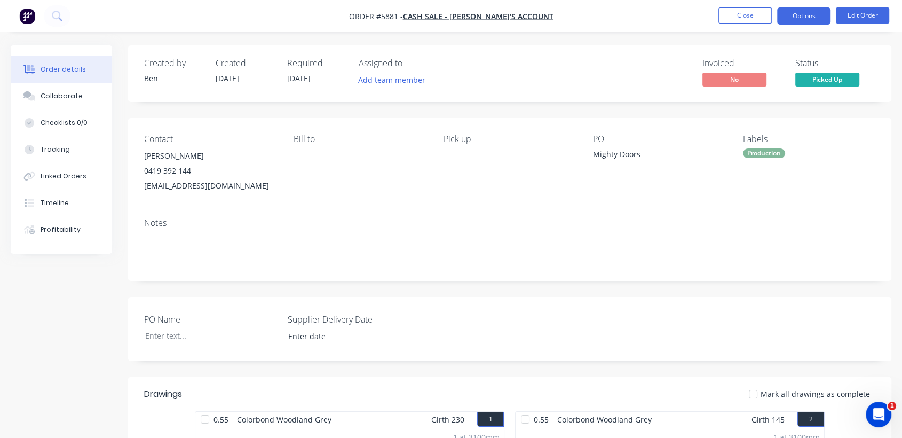
click at [815, 11] on button "Options" at bounding box center [804, 15] width 53 height 17
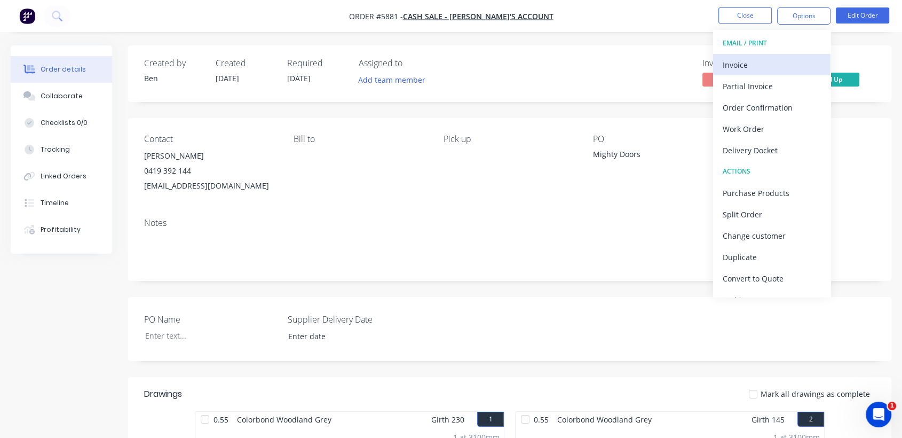
click at [768, 59] on div "Invoice" at bounding box center [772, 64] width 98 height 15
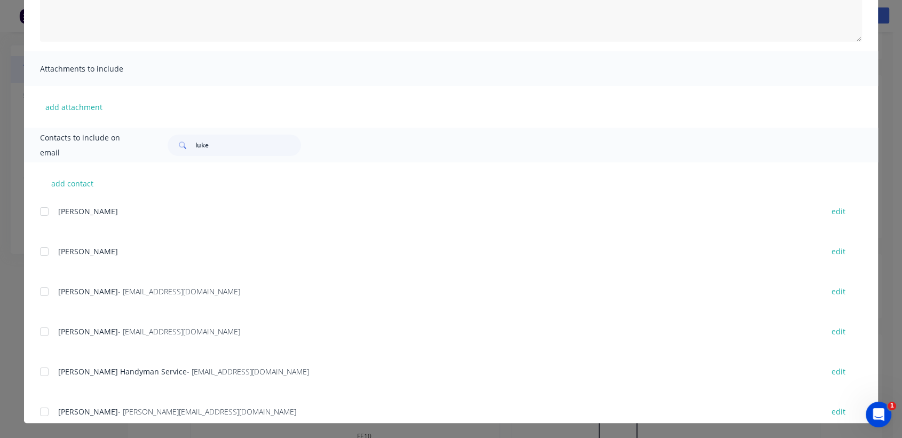
scroll to position [95, 0]
click at [38, 331] on div at bounding box center [44, 331] width 21 height 21
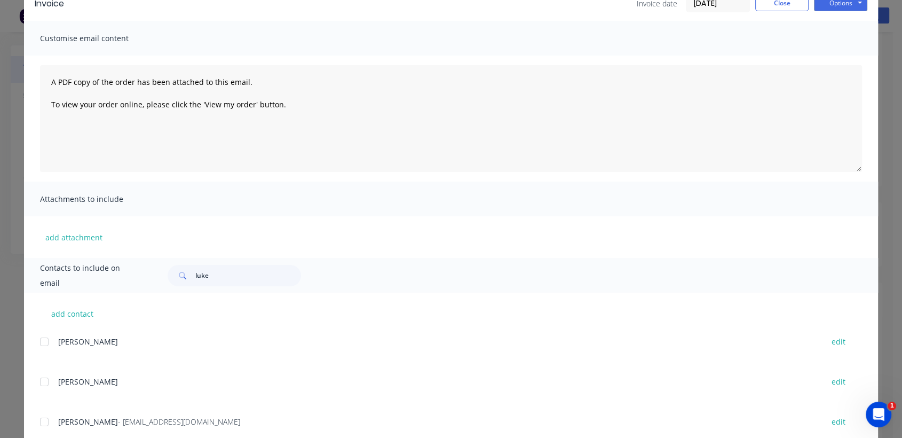
scroll to position [0, 0]
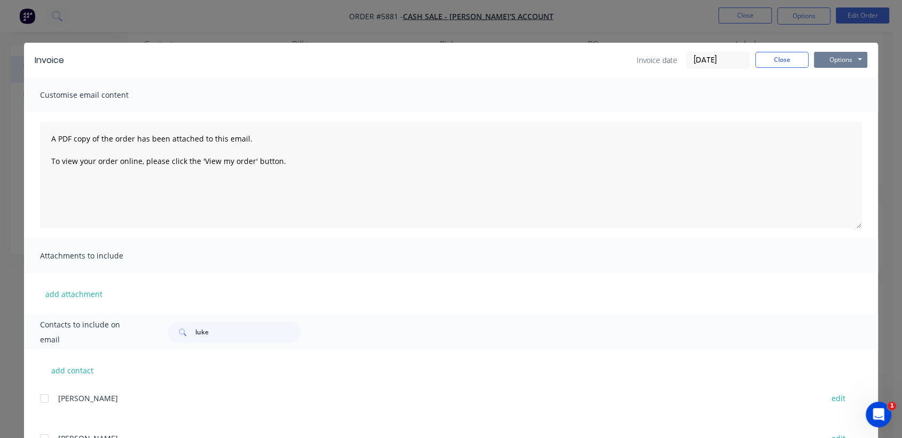
click at [842, 56] on button "Options" at bounding box center [840, 60] width 53 height 16
click at [837, 111] on button "Email" at bounding box center [848, 114] width 68 height 18
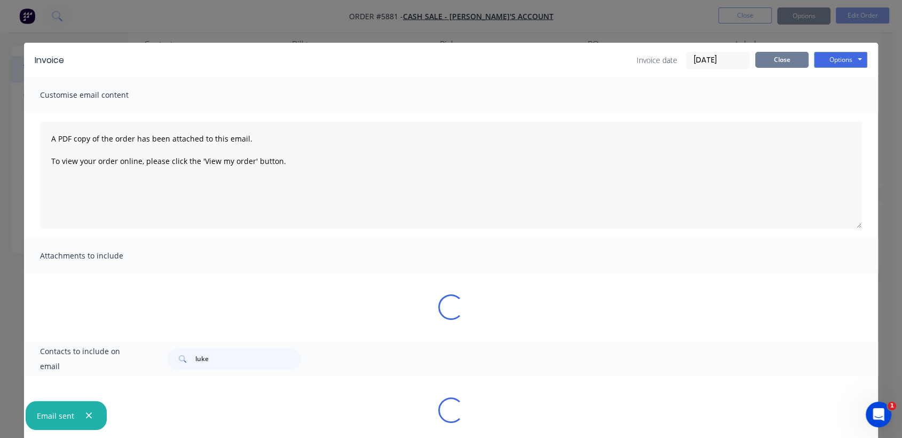
click at [769, 63] on button "Close" at bounding box center [782, 60] width 53 height 16
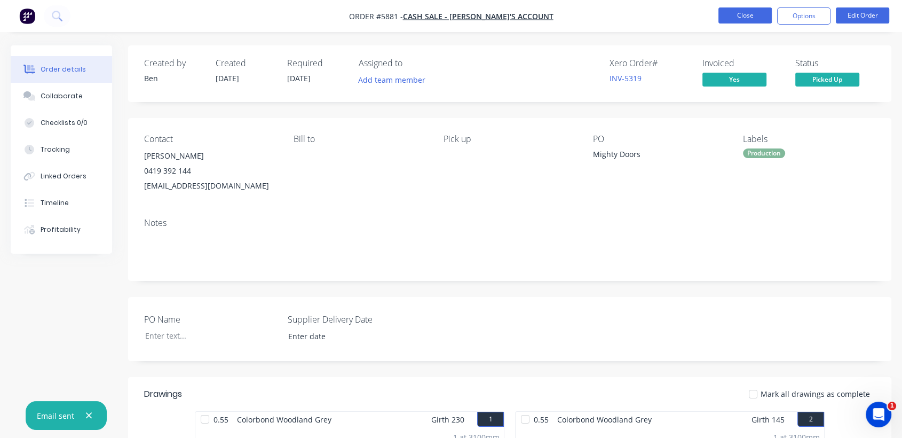
click at [752, 14] on button "Close" at bounding box center [745, 15] width 53 height 16
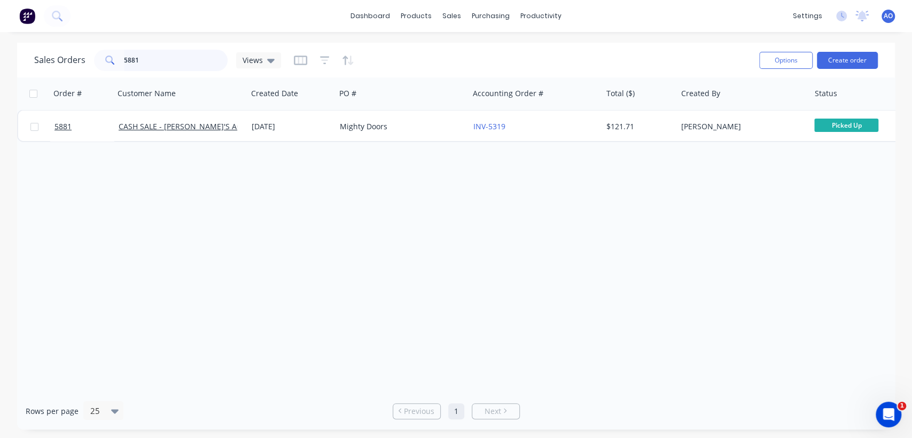
click at [142, 58] on input "5881" at bounding box center [176, 60] width 104 height 21
type input "5883"
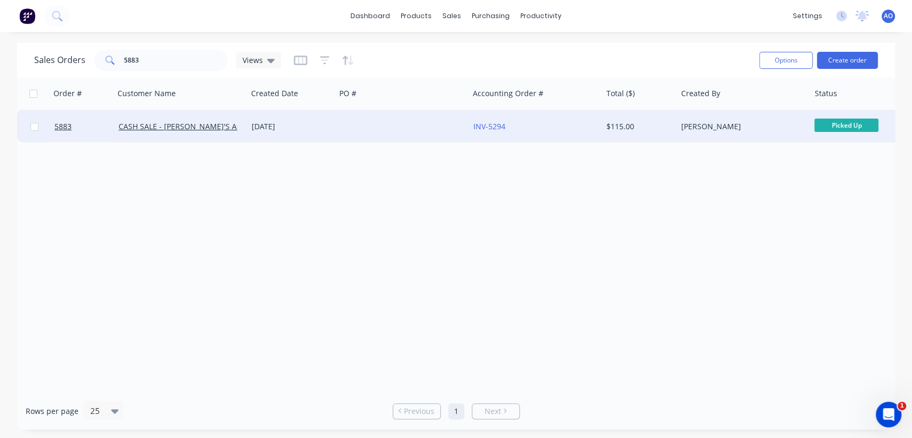
click at [445, 137] on div at bounding box center [401, 127] width 133 height 32
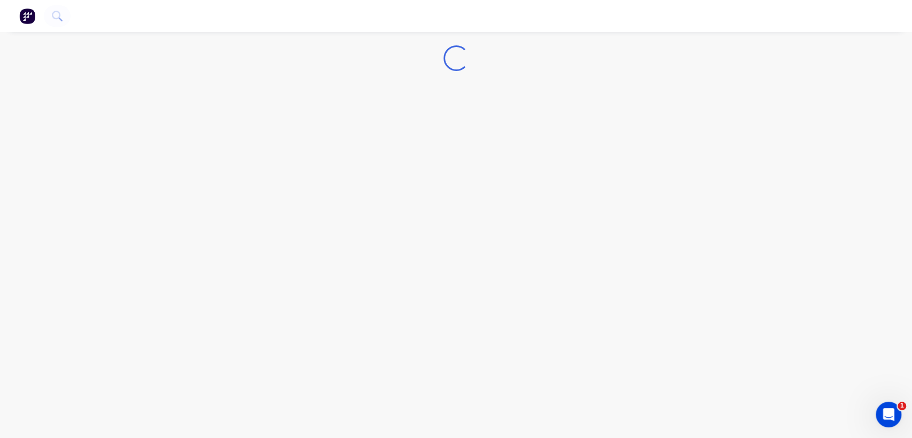
click at [445, 137] on div "Loading..." at bounding box center [456, 219] width 912 height 438
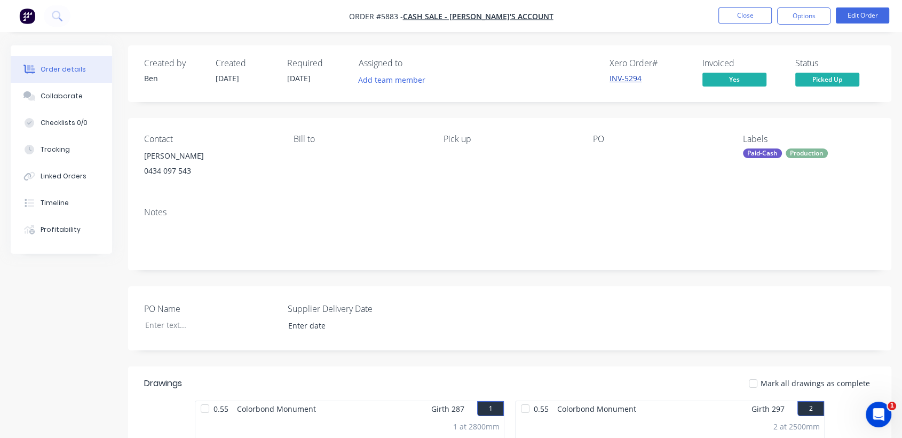
click at [623, 74] on link "INV-5294" at bounding box center [626, 78] width 32 height 10
click at [745, 14] on button "Close" at bounding box center [745, 15] width 53 height 16
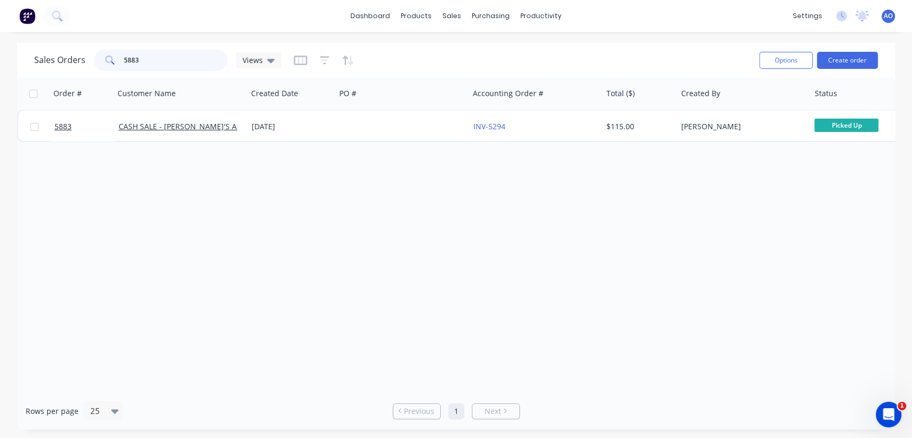
click at [184, 58] on input "5883" at bounding box center [176, 60] width 104 height 21
type input "5869"
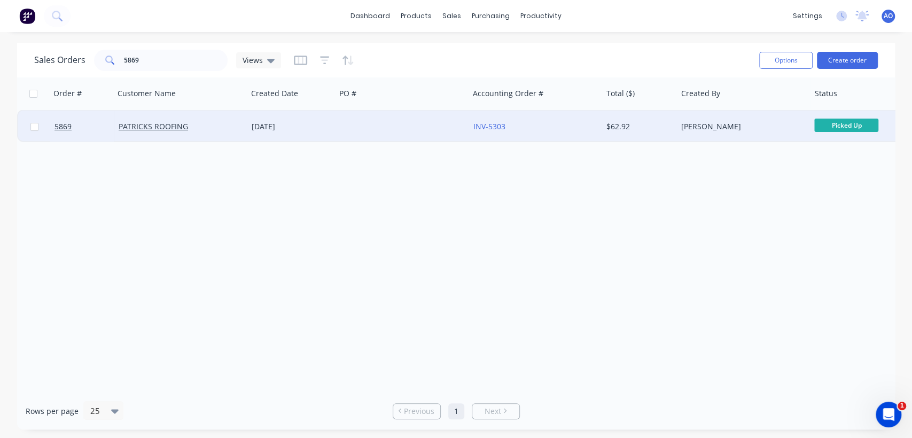
click at [211, 121] on div "PATRICKS ROOFING" at bounding box center [178, 126] width 119 height 11
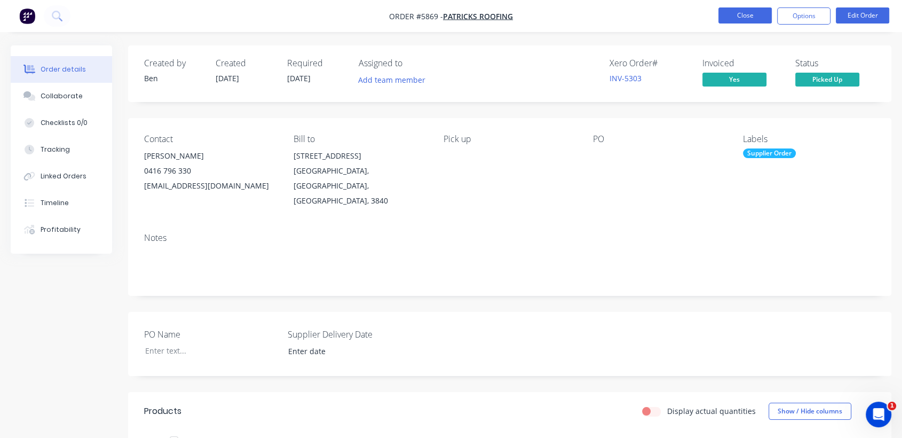
click at [746, 14] on button "Close" at bounding box center [745, 15] width 53 height 16
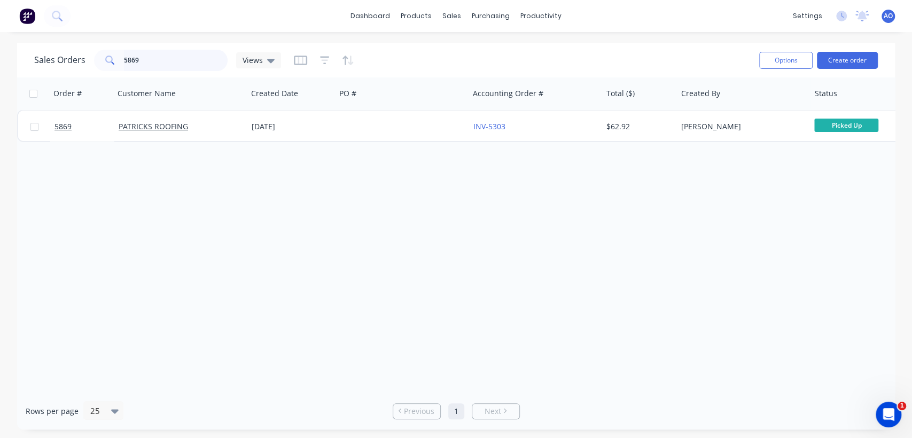
click at [158, 59] on input "5869" at bounding box center [176, 60] width 104 height 21
type input "5882"
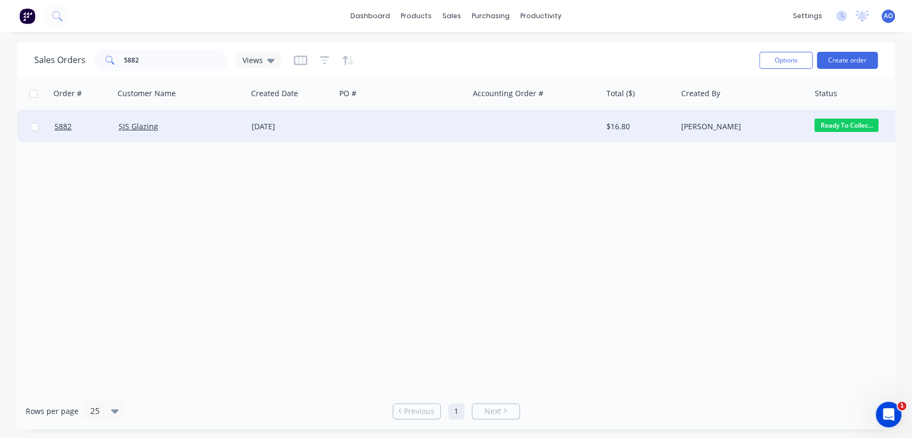
click at [214, 122] on div "SJS Glazing" at bounding box center [178, 126] width 119 height 11
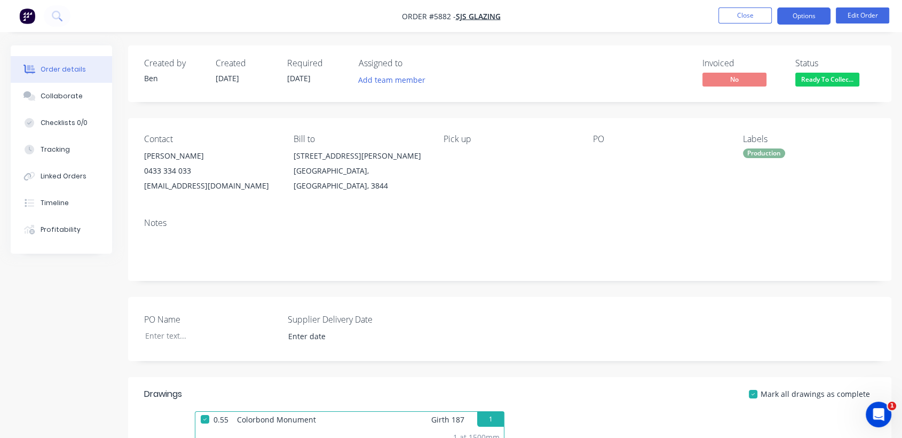
click at [809, 14] on button "Options" at bounding box center [804, 15] width 53 height 17
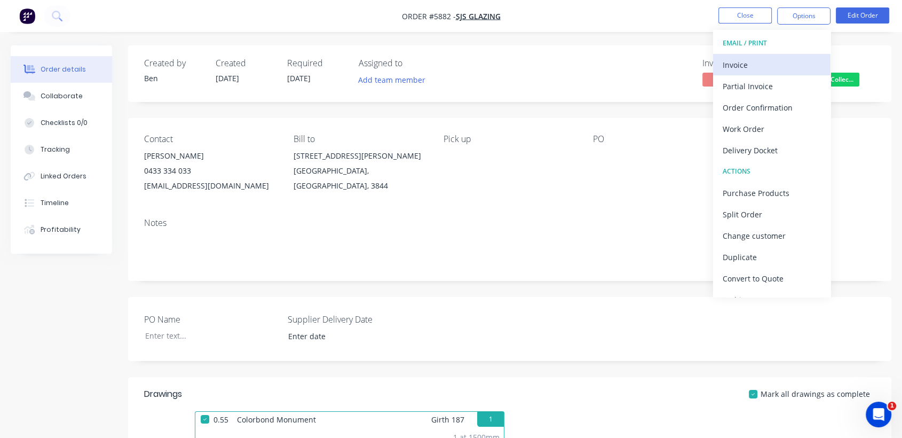
click at [768, 72] on div "Invoice" at bounding box center [772, 64] width 98 height 15
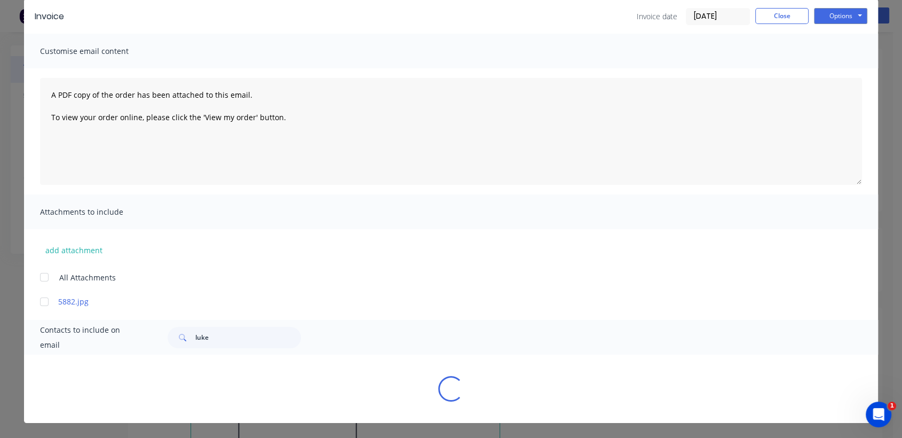
scroll to position [71, 0]
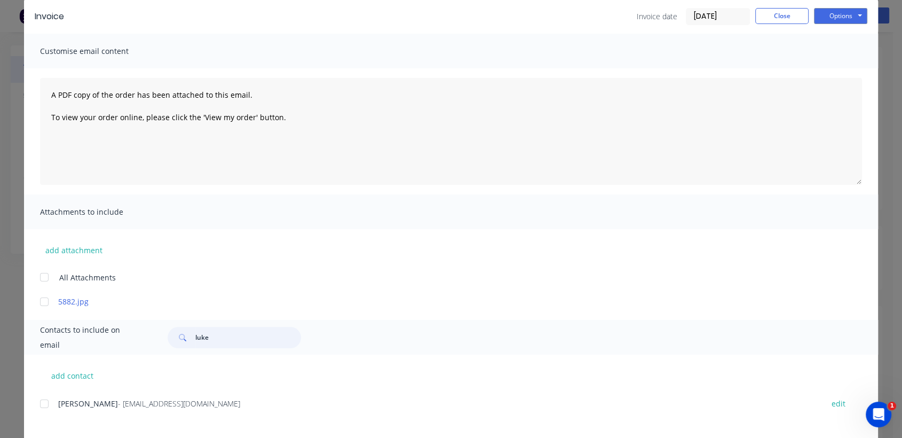
click at [231, 332] on input "luke" at bounding box center [248, 337] width 106 height 21
type input "l"
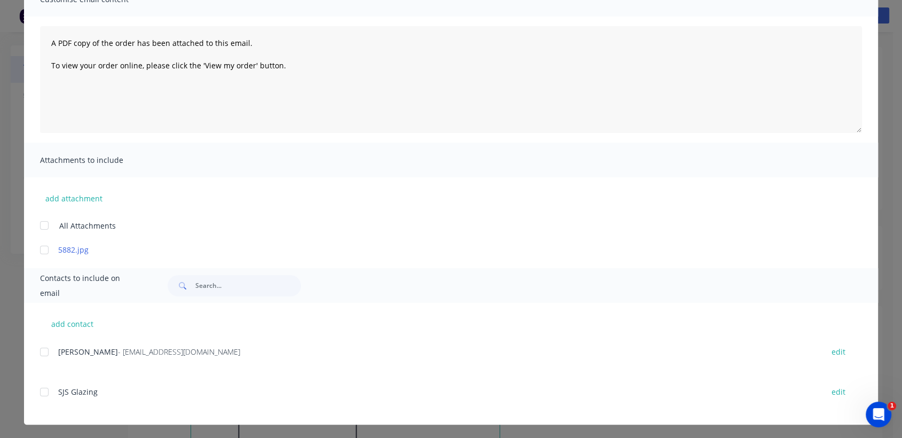
scroll to position [97, 0]
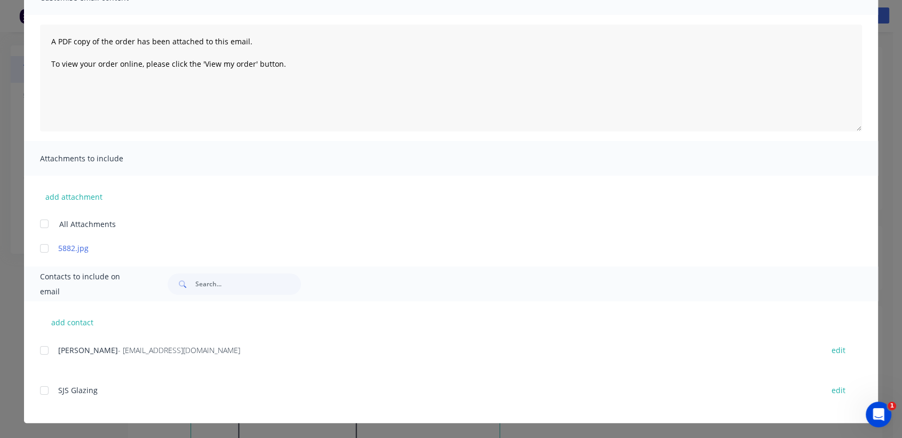
click at [40, 344] on div at bounding box center [44, 350] width 21 height 21
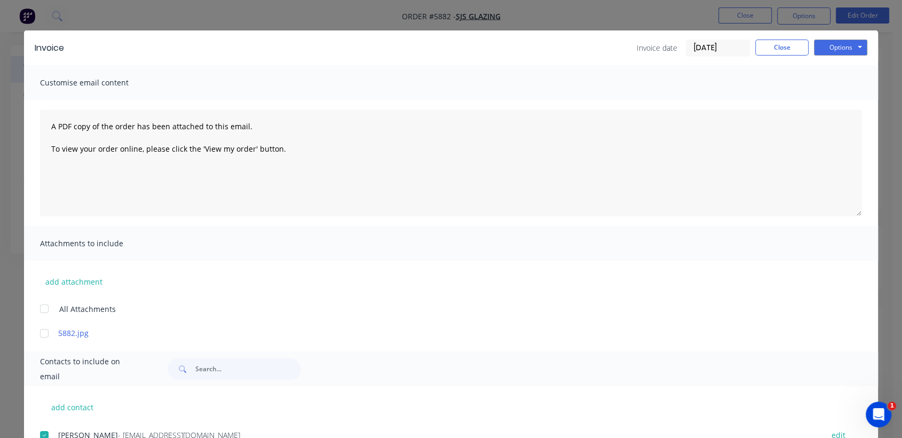
scroll to position [0, 0]
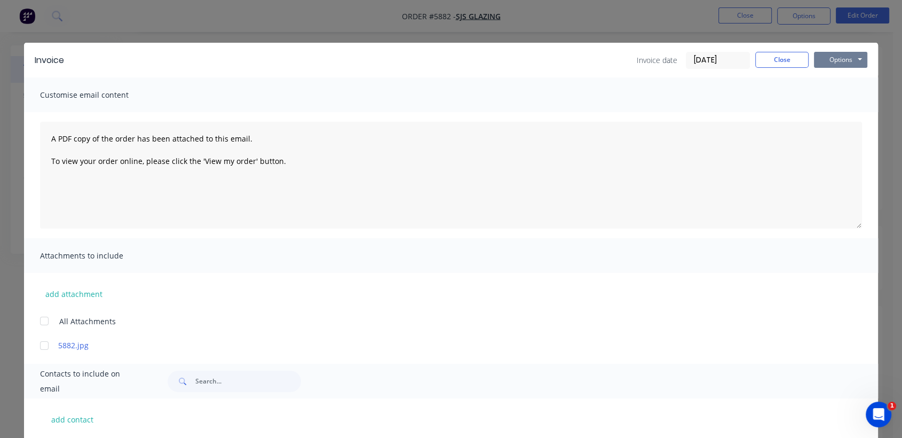
click at [841, 62] on button "Options" at bounding box center [840, 60] width 53 height 16
click at [837, 108] on button "Email" at bounding box center [848, 114] width 68 height 18
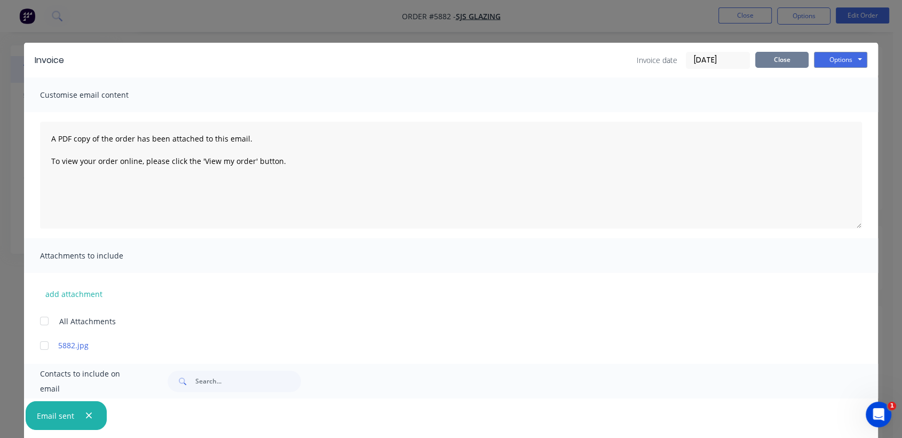
click at [764, 56] on button "Close" at bounding box center [782, 60] width 53 height 16
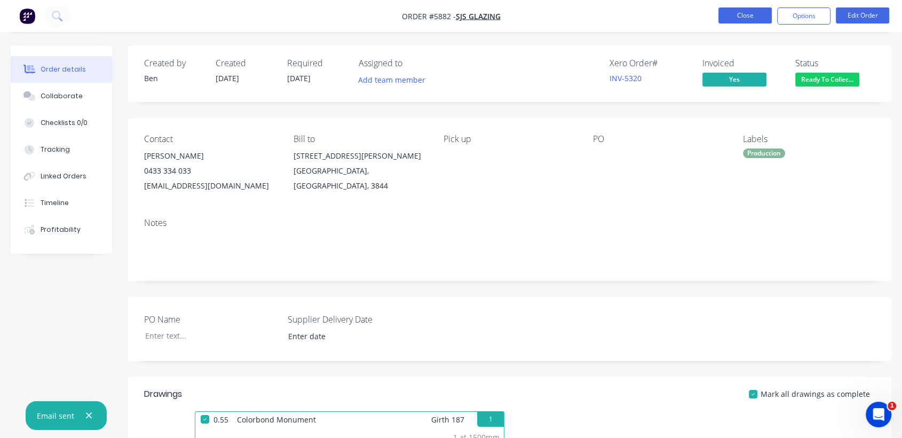
click at [733, 15] on button "Close" at bounding box center [745, 15] width 53 height 16
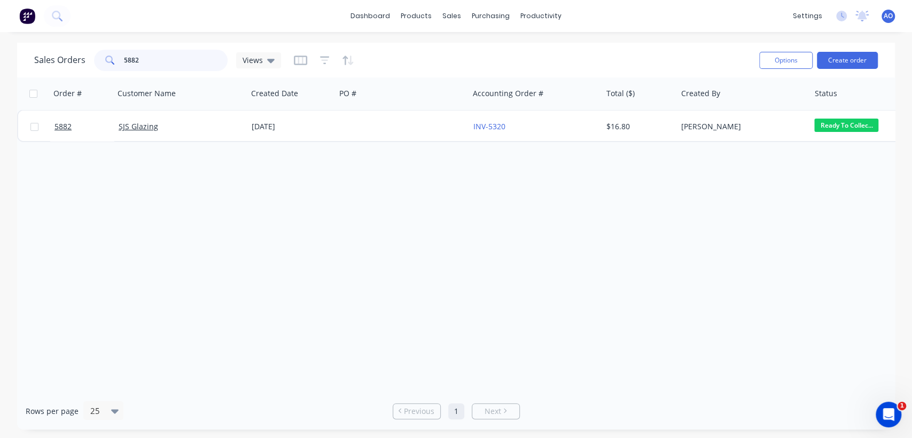
click at [148, 65] on input "5882" at bounding box center [176, 60] width 104 height 21
type input "5880"
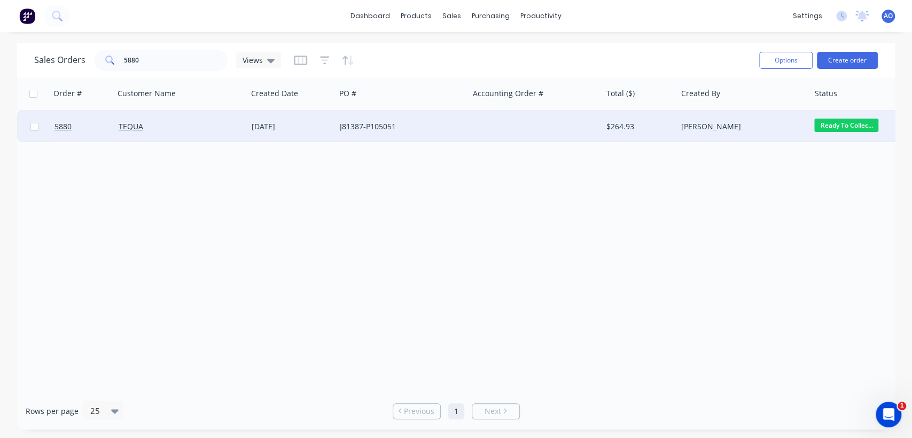
click at [340, 129] on div "J81387-P105051" at bounding box center [399, 126] width 119 height 11
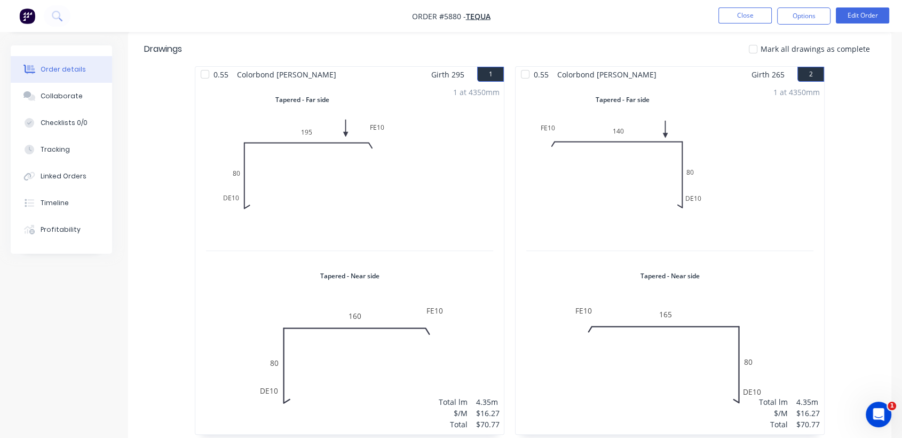
scroll to position [332, 0]
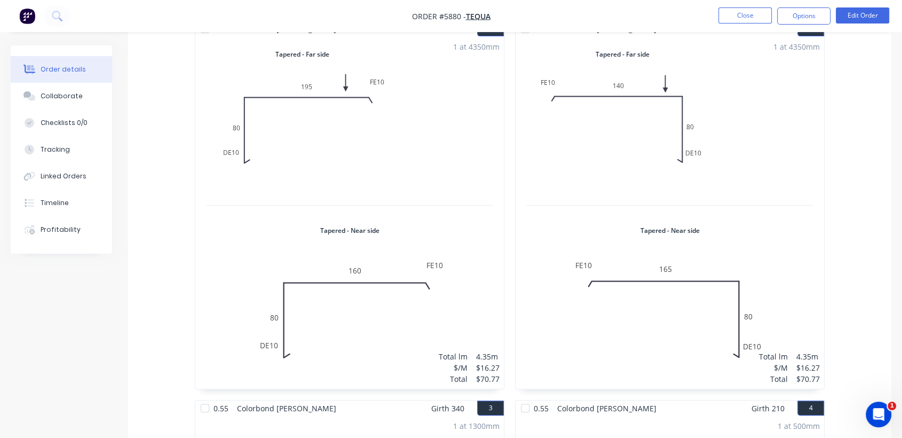
click at [340, 129] on div "1 at 4350mm Total lm $/M Total 4.35m $16.27 $70.77" at bounding box center [349, 213] width 309 height 352
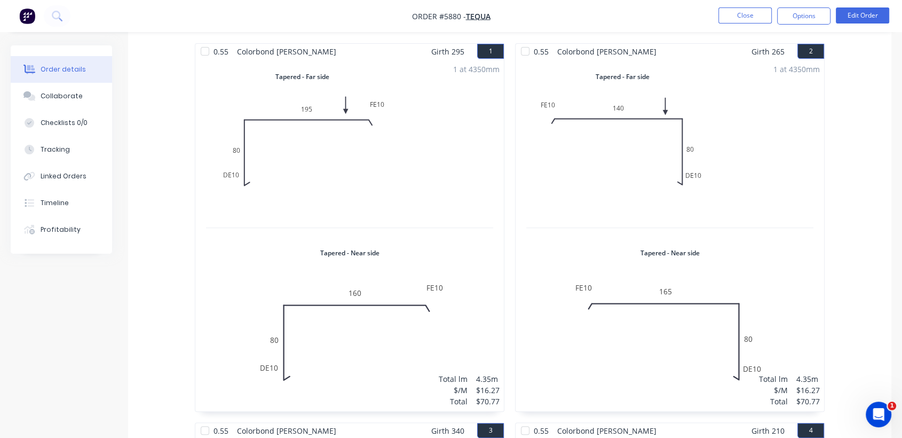
click at [340, 129] on div "1 at 4350mm Total lm $/M Total 4.35m $16.27 $70.77" at bounding box center [349, 235] width 309 height 352
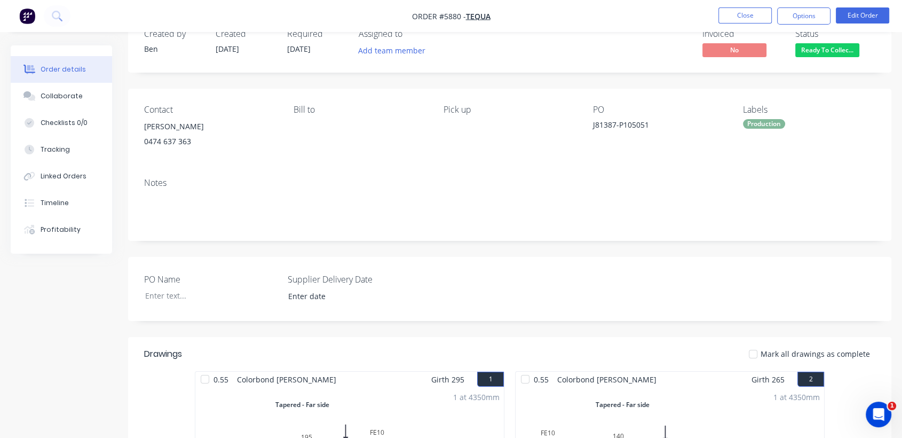
scroll to position [0, 0]
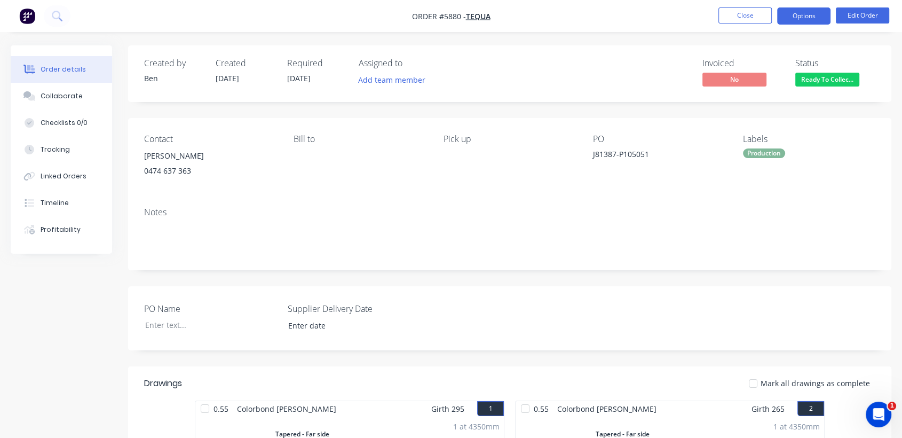
click at [820, 11] on button "Options" at bounding box center [804, 15] width 53 height 17
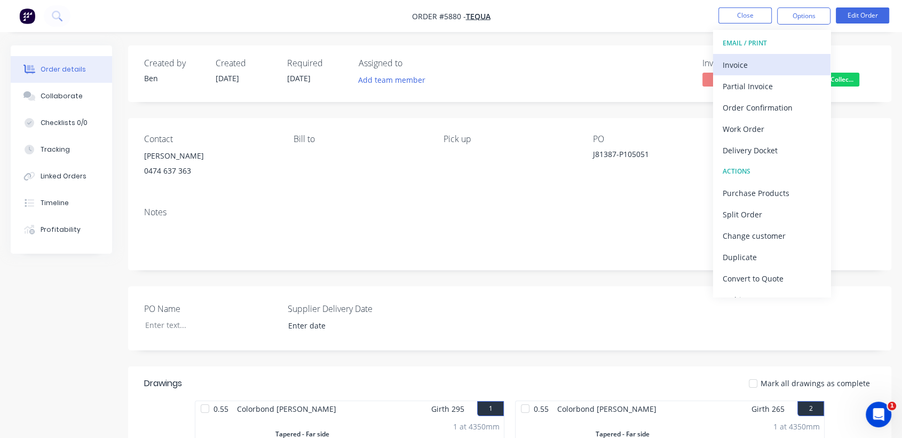
click at [739, 67] on div "Invoice" at bounding box center [772, 64] width 98 height 15
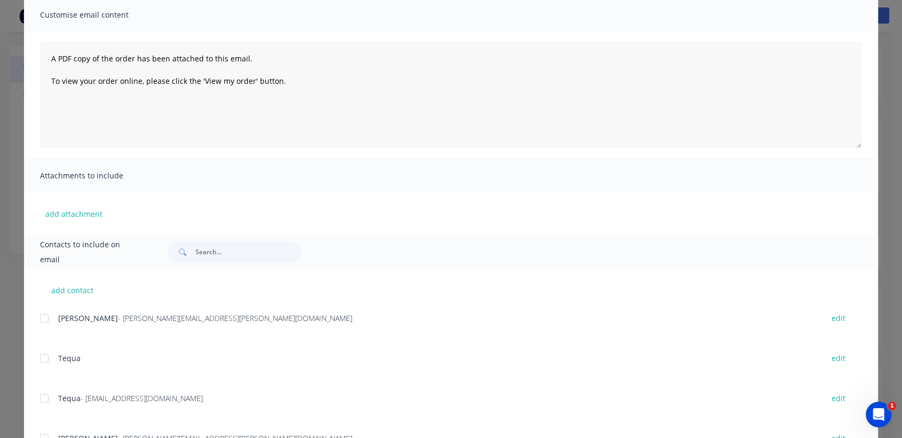
scroll to position [95, 0]
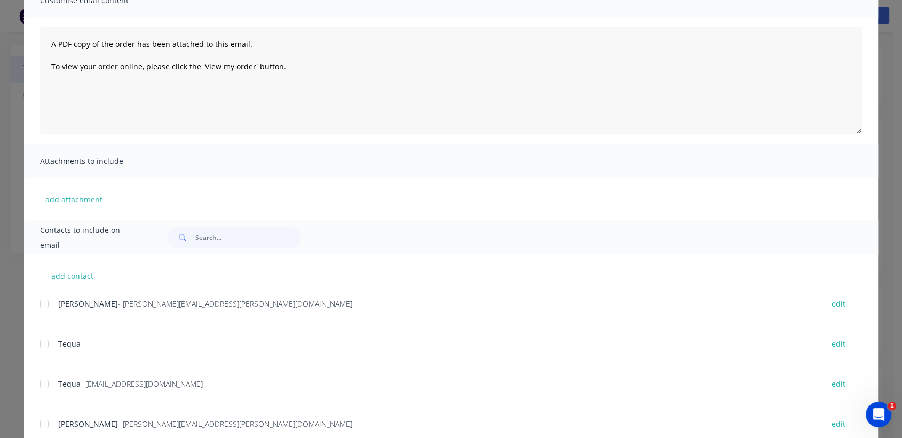
click at [42, 387] on div at bounding box center [44, 383] width 21 height 21
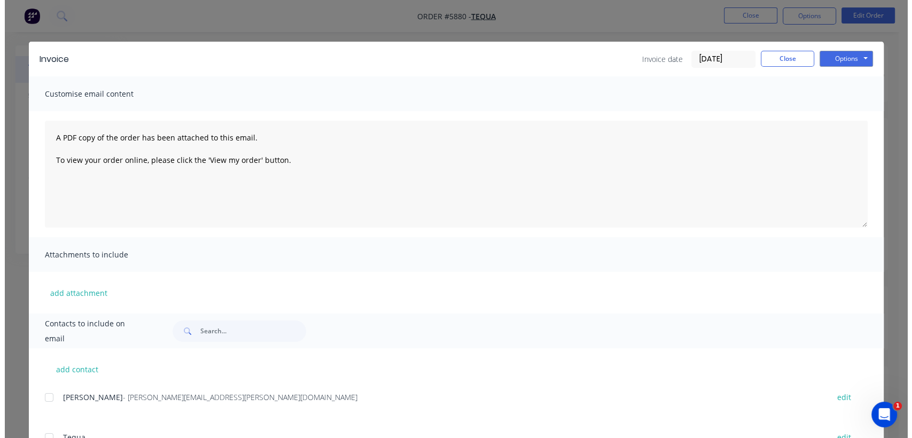
scroll to position [0, 0]
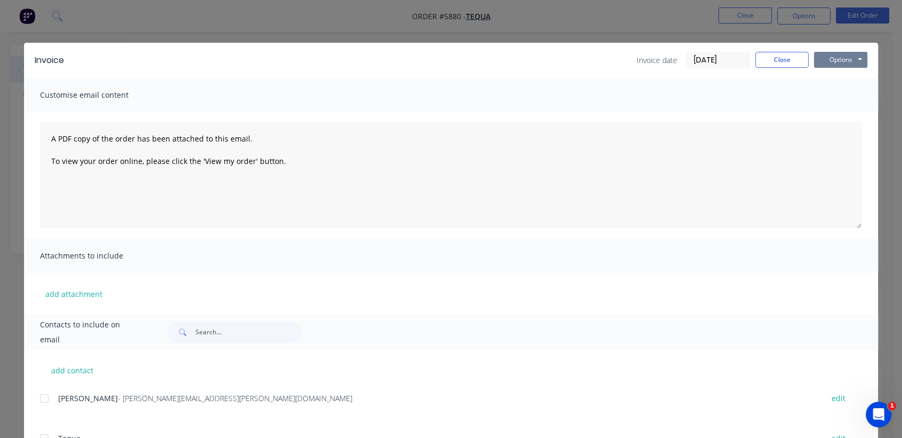
click at [828, 54] on button "Options" at bounding box center [840, 60] width 53 height 16
click at [831, 116] on button "Email" at bounding box center [848, 114] width 68 height 18
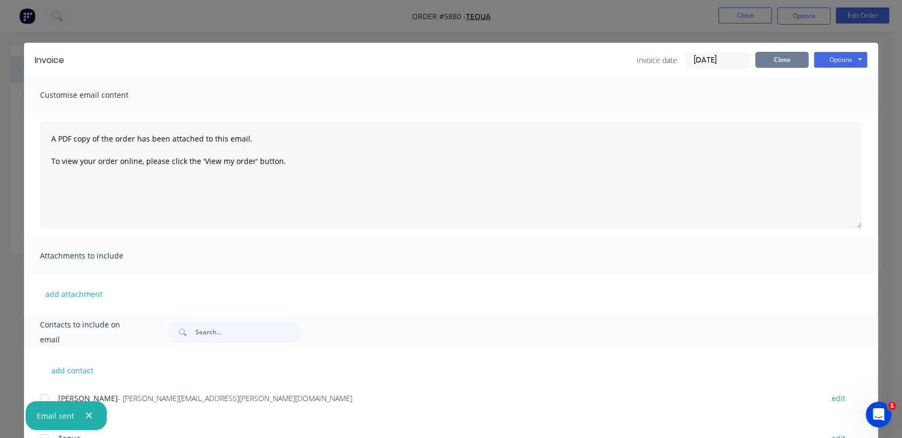
click at [790, 64] on button "Close" at bounding box center [782, 60] width 53 height 16
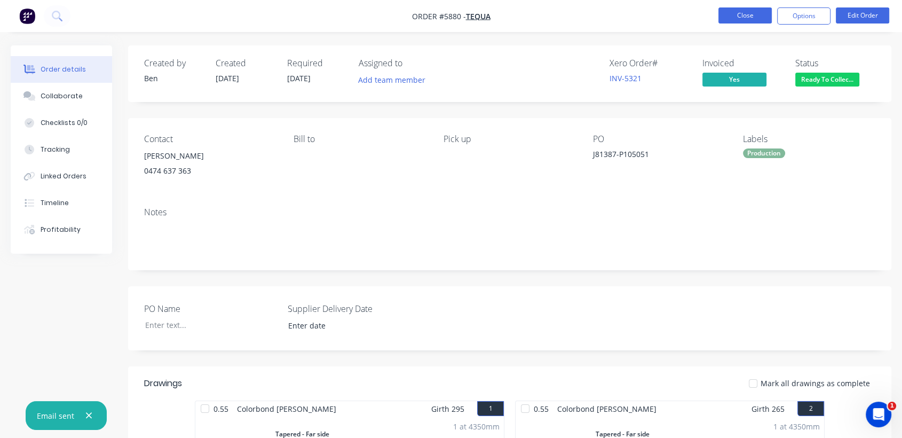
click at [751, 12] on button "Close" at bounding box center [745, 15] width 53 height 16
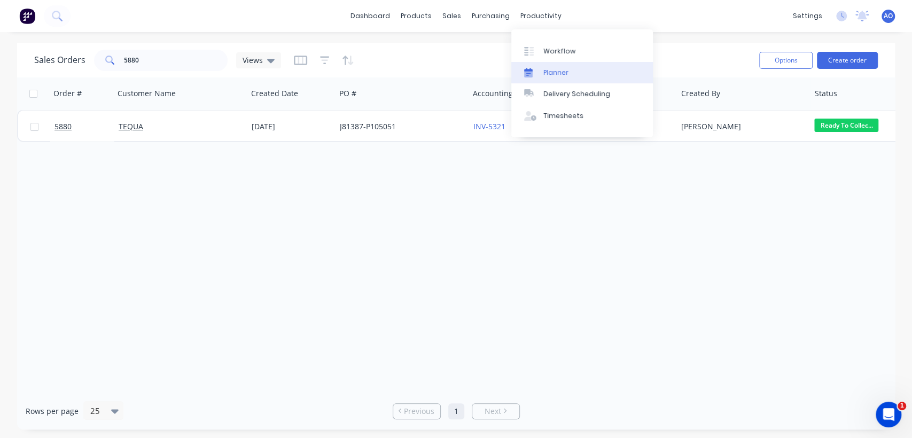
click at [540, 70] on link "Planner" at bounding box center [582, 72] width 142 height 21
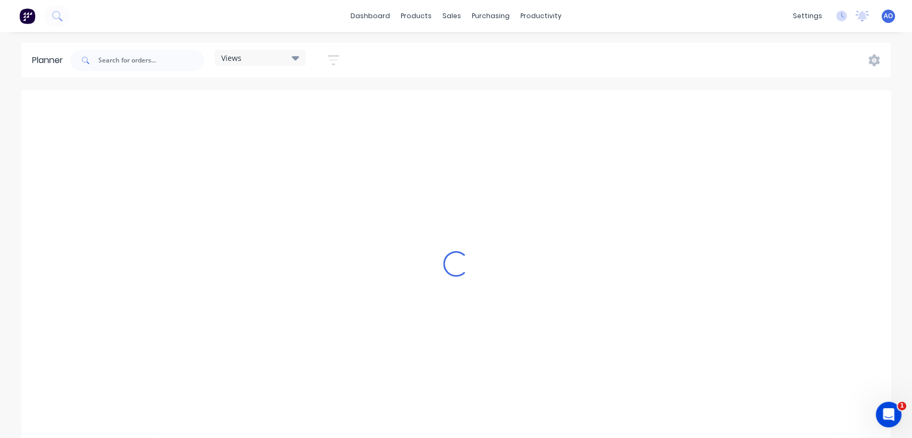
scroll to position [0, 854]
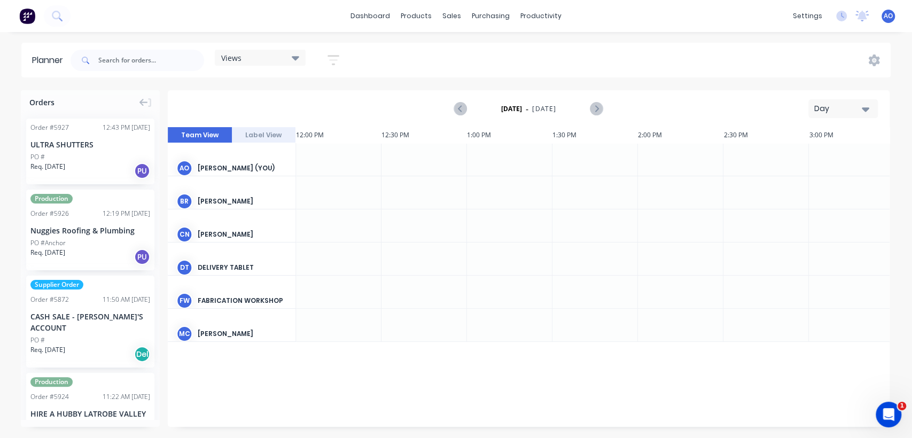
click at [872, 103] on button "Day" at bounding box center [842, 108] width 69 height 19
click at [801, 177] on div "Month" at bounding box center [824, 179] width 106 height 21
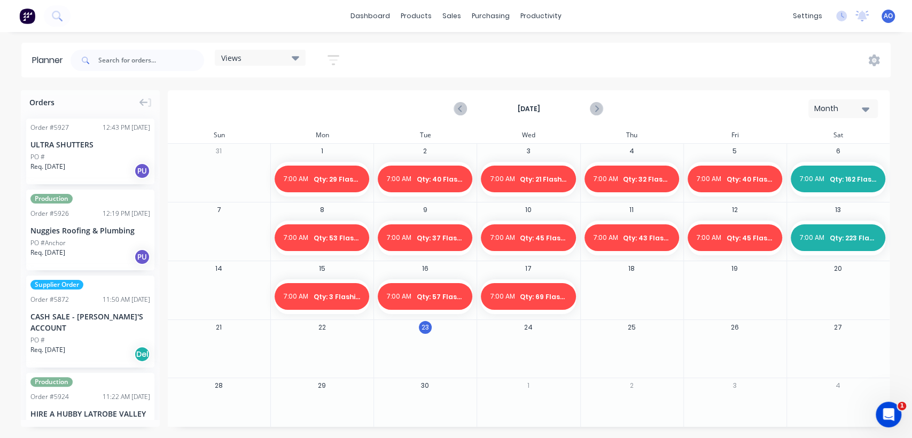
click at [666, 288] on div at bounding box center [631, 296] width 102 height 35
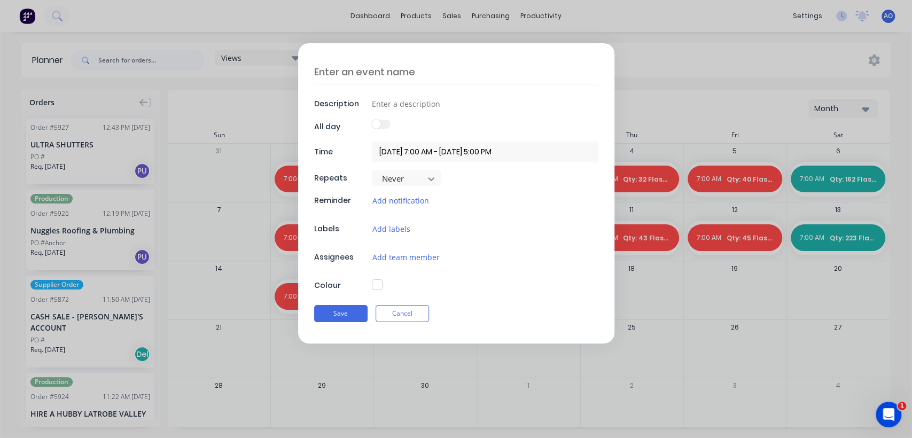
type textarea "x"
click at [354, 73] on textarea at bounding box center [456, 71] width 284 height 25
type textarea "Q"
type textarea "x"
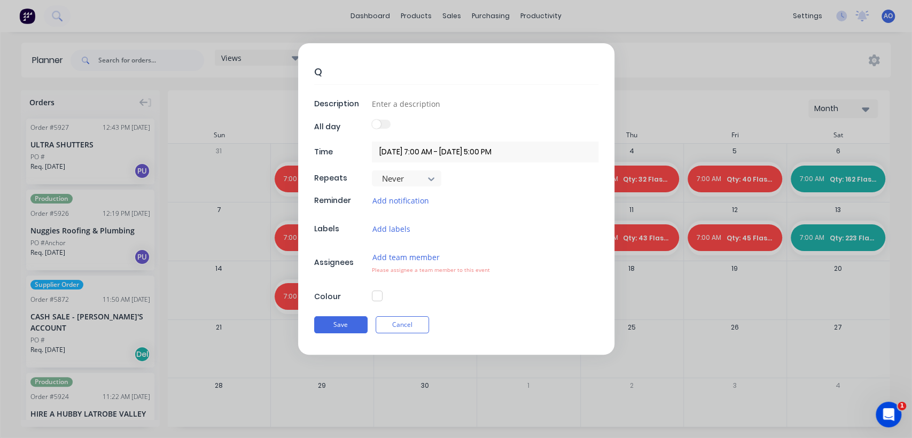
type textarea "Qt"
type textarea "x"
type textarea "Qty"
type textarea "x"
type textarea "Qty""
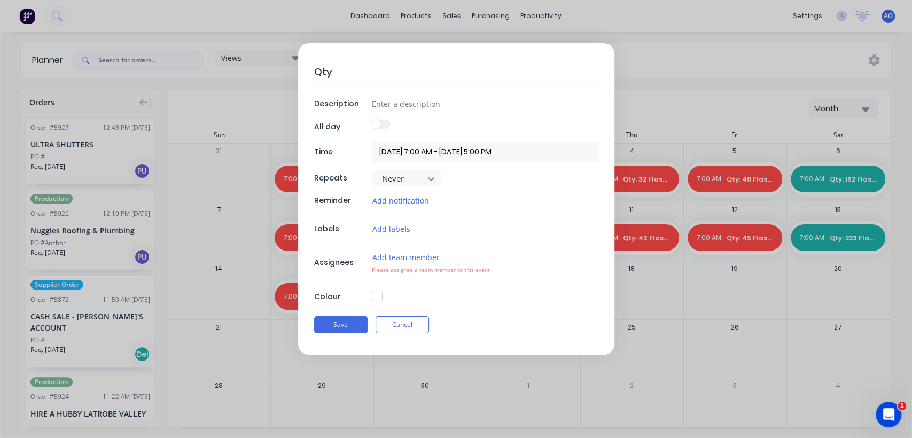
type textarea "x"
type textarea "Qty"
type textarea "x"
type textarea "Qty:"
type textarea "x"
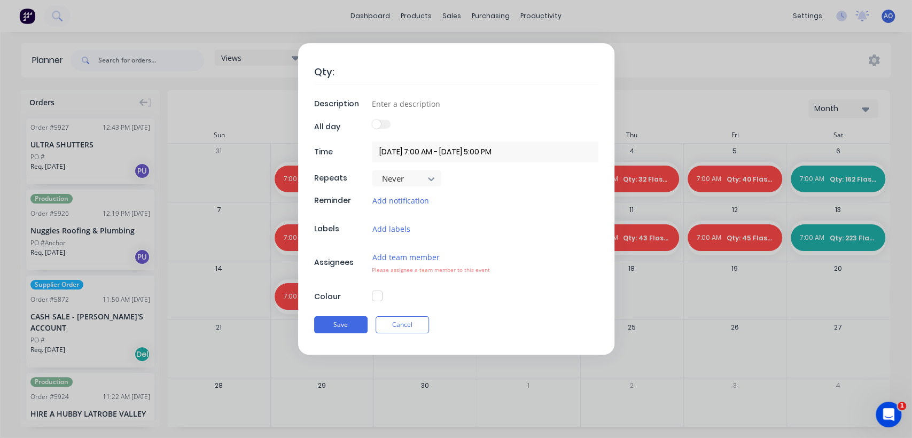
type textarea "Qty:"
type textarea "x"
type textarea "Qty: 3"
type textarea "x"
type textarea "Qty: 37"
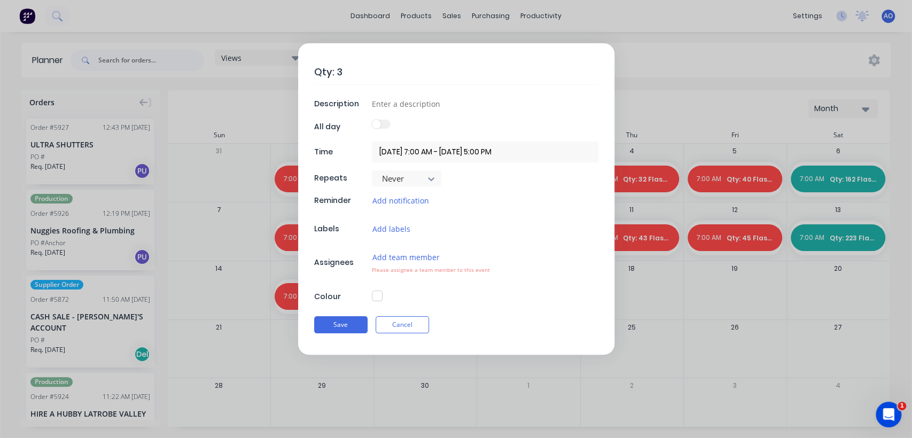
type textarea "x"
type textarea "Qty: 37"
type textarea "x"
type textarea "Qty: 37 F"
type textarea "x"
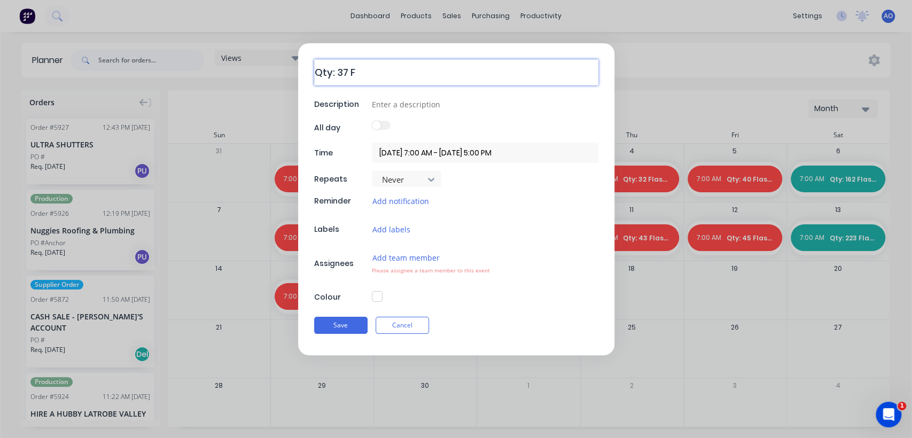
type textarea "Qty: 37 Fl"
type textarea "x"
type textarea "Qty: 37 Fla"
type textarea "x"
type textarea "Qty: 37 Flas"
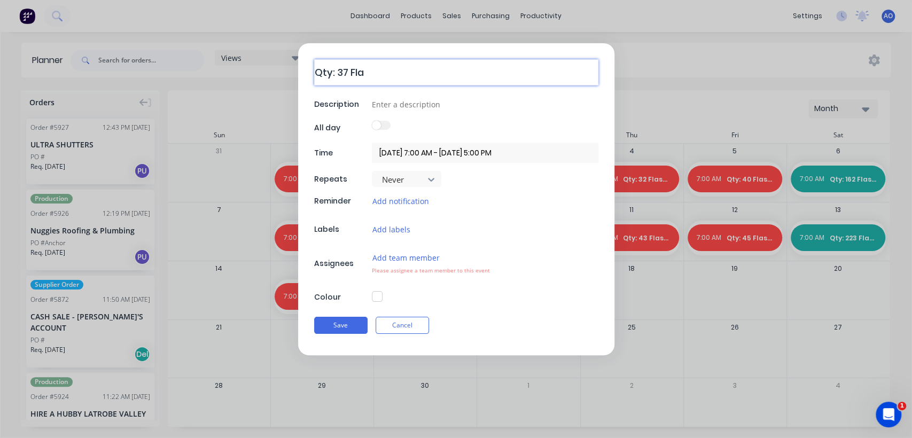
type textarea "x"
type textarea "Qty: 37 Flasj"
type textarea "x"
type textarea "Qty: 37 Flasjo"
type textarea "x"
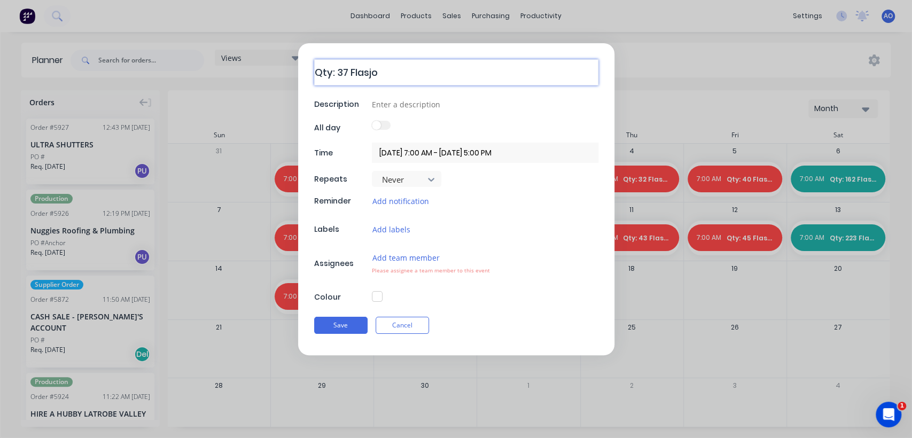
type textarea "Qty: 37 Flasj"
type textarea "x"
type textarea "Qty: 37 Flas"
type textarea "x"
type textarea "Qty: 37 Flash"
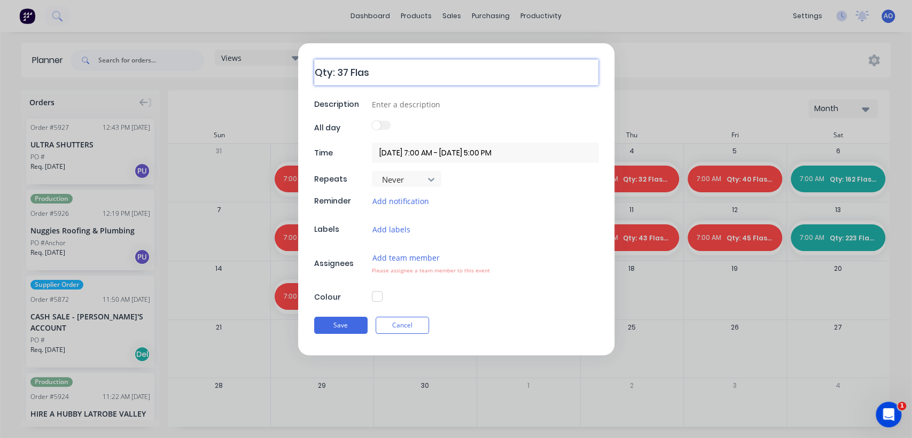
type textarea "x"
type textarea "Qty: 37 Flashi"
type textarea "x"
type textarea "Qty: 37 Flashim"
type textarea "x"
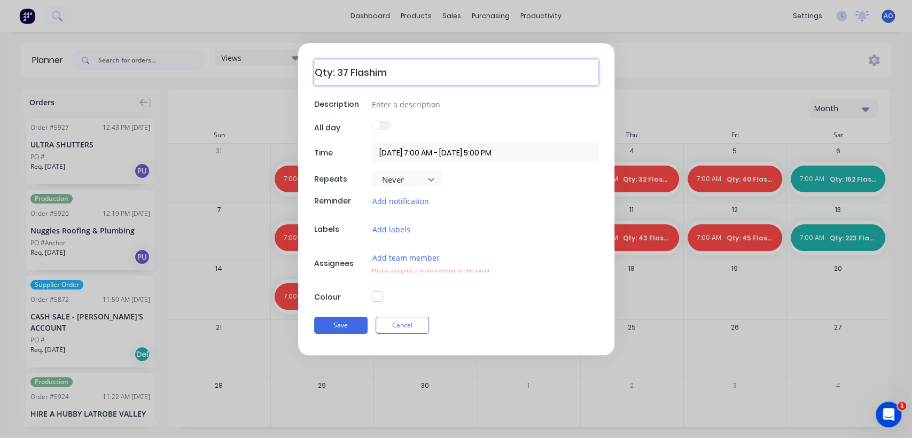
type textarea "Qty: 37 Flashimg"
type textarea "x"
type textarea "Qty: 37 Flashim"
type textarea "x"
type textarea "Qty: 37 Flashi"
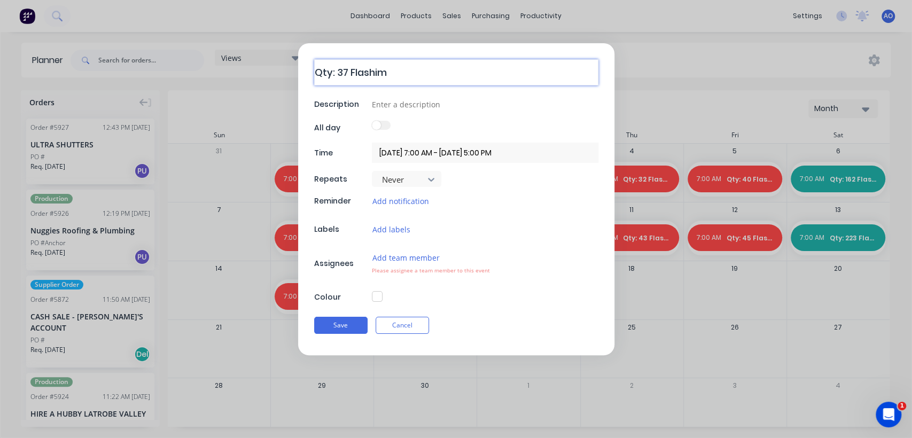
type textarea "x"
type textarea "Qty: 37 Flashin"
type textarea "x"
type textarea "Qty: 37 Flashing"
type textarea "x"
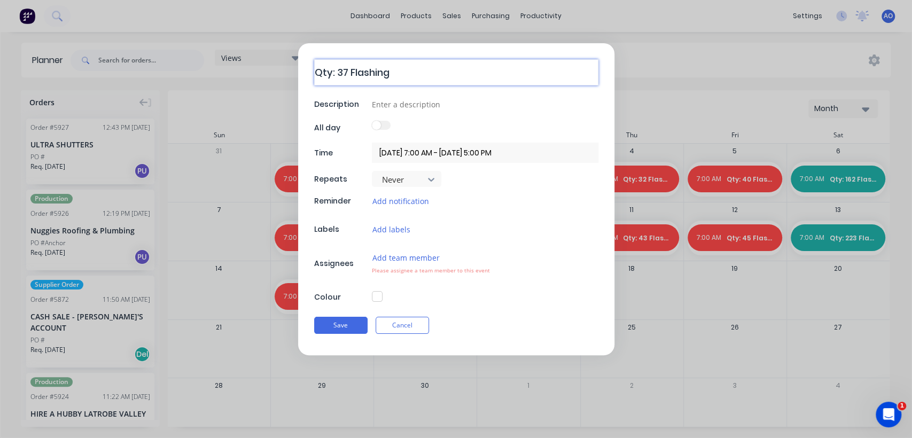
type textarea "Qty: 37 Flashings"
type textarea "x"
type textarea "Qty: 37 Flashings"
type textarea "x"
type input "D"
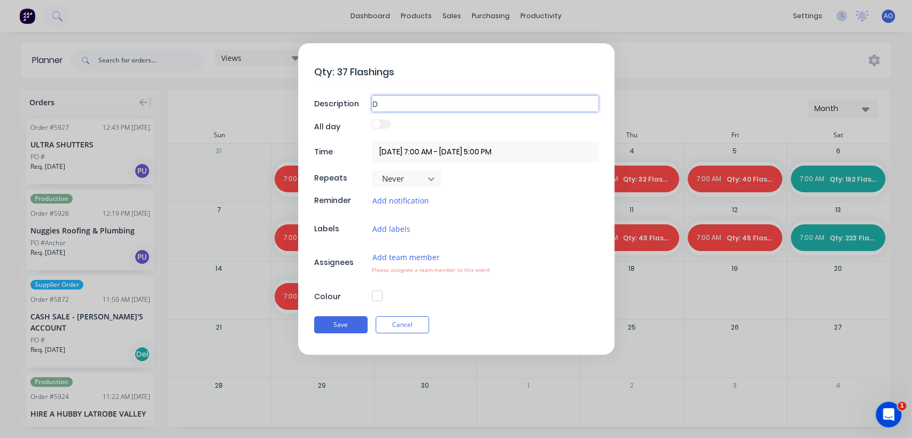
type textarea "x"
type input "Da"
type textarea "x"
type input "Dai"
type textarea "x"
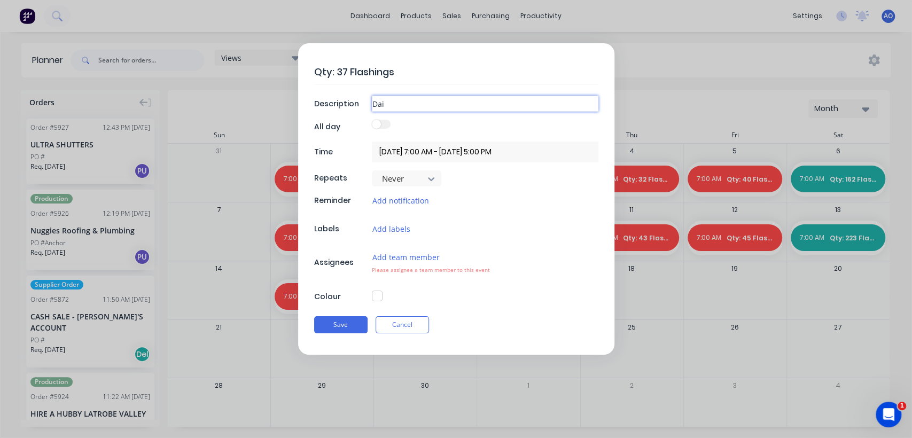
type input "Dail"
type textarea "x"
type input "Daily"
type textarea "x"
type input "Daily"
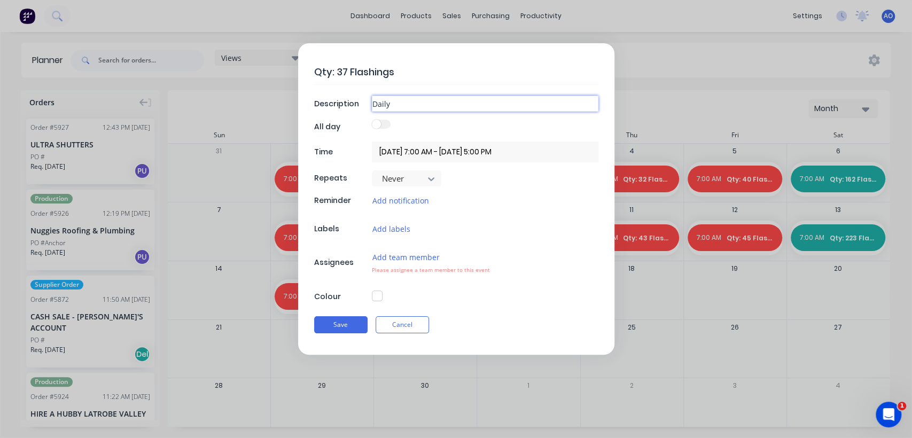
type textarea "x"
type input "Daily F"
type textarea "x"
type input "Daily Fl"
type textarea "x"
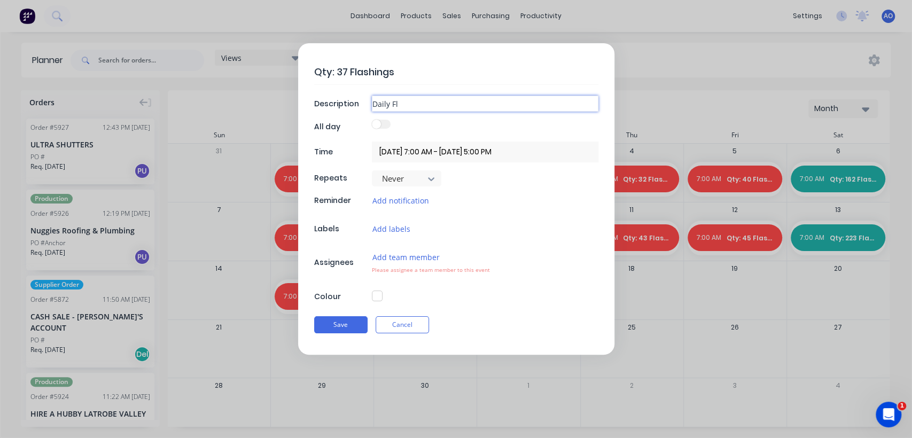
type input "Daily Fla"
type textarea "x"
type input "Daily Flas"
type textarea "x"
type input "Daily Flash"
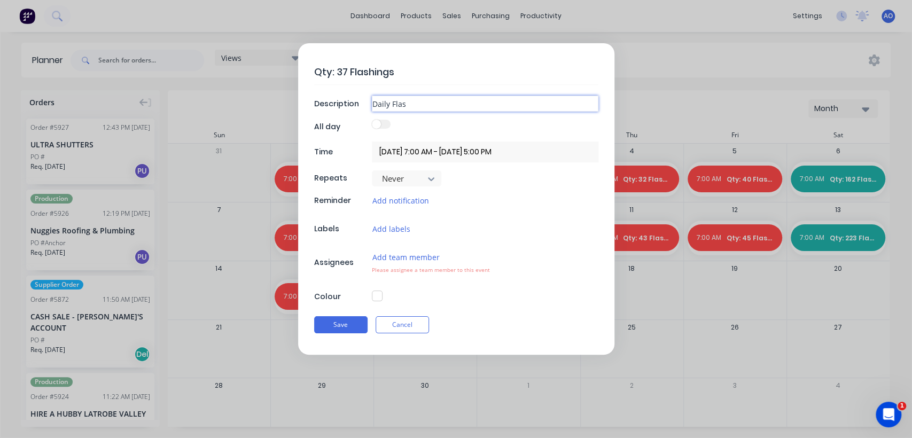
type textarea "x"
type input "Daily Flashi"
type textarea "x"
type input "Daily Flashin"
type textarea "x"
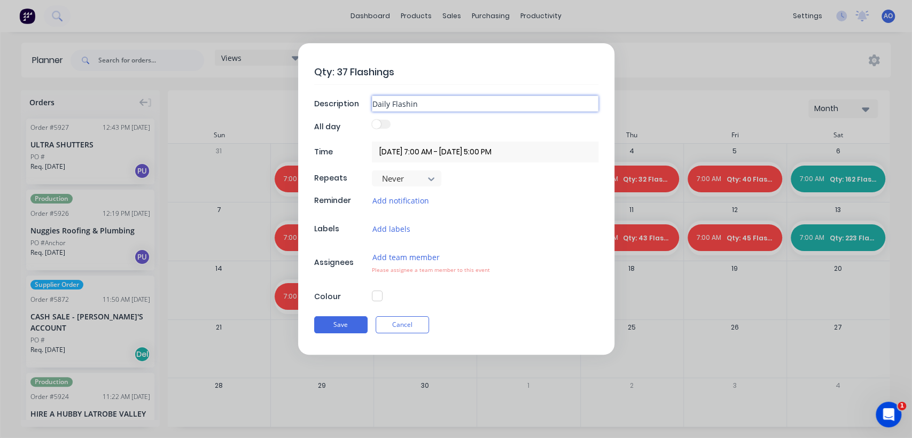
type input "Daily Flashing"
type textarea "x"
type input "Daily Flashing"
type textarea "x"
type input "Daily Flashing C"
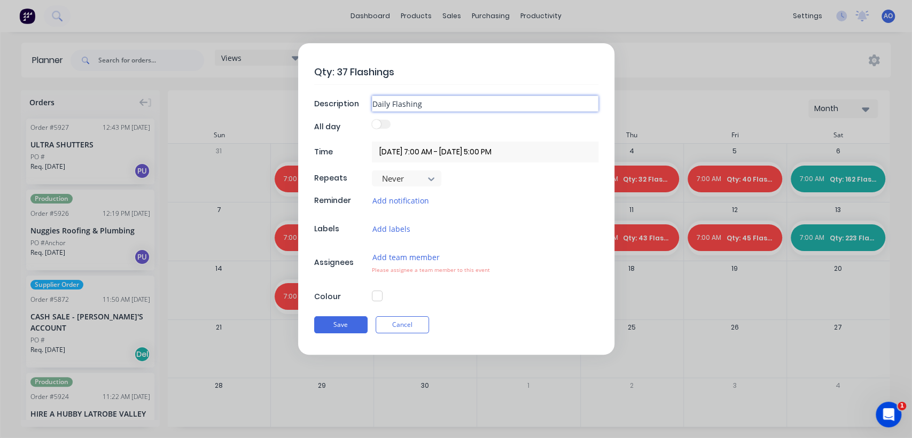
type textarea "x"
type input "Daily Flashing Co"
type textarea "x"
type input "Daily Flashing Con"
type textarea "x"
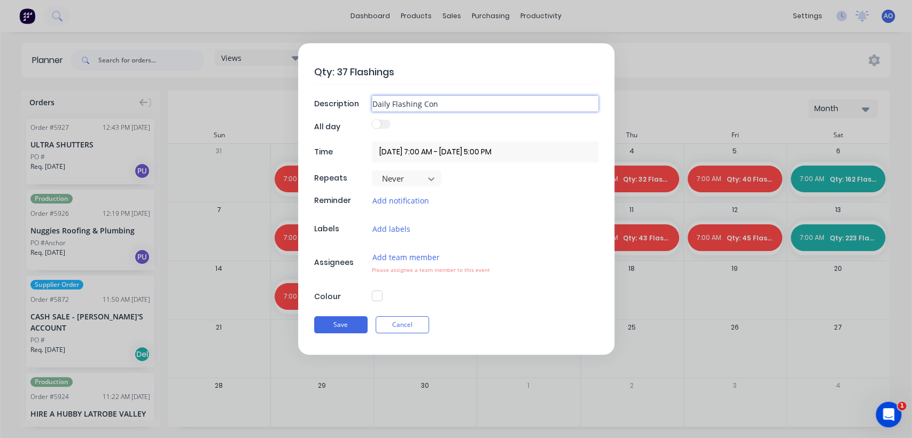
type input "Daily Flashing Co"
type textarea "x"
type input "Daily Flashing Cou"
type textarea "x"
type input "Daily Flashing Coun"
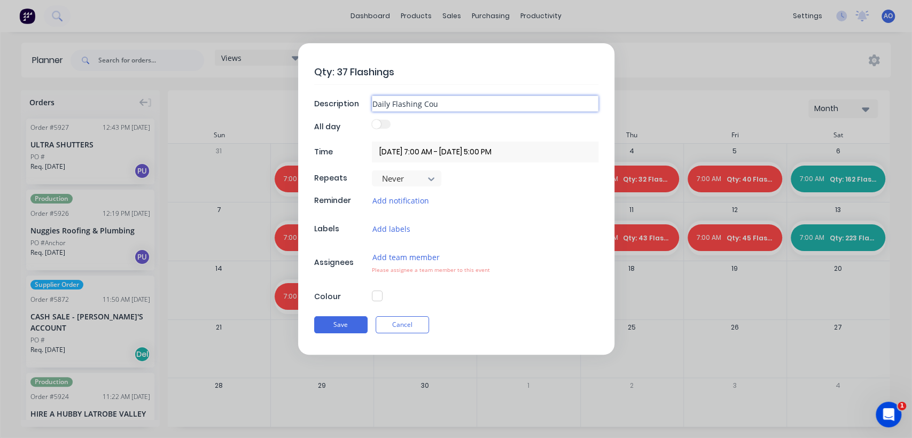
type textarea "x"
type input "Daily Flashing Count"
type textarea "x"
type input "Daily Flashing Count"
click at [395, 261] on button "Add team member" at bounding box center [406, 257] width 68 height 12
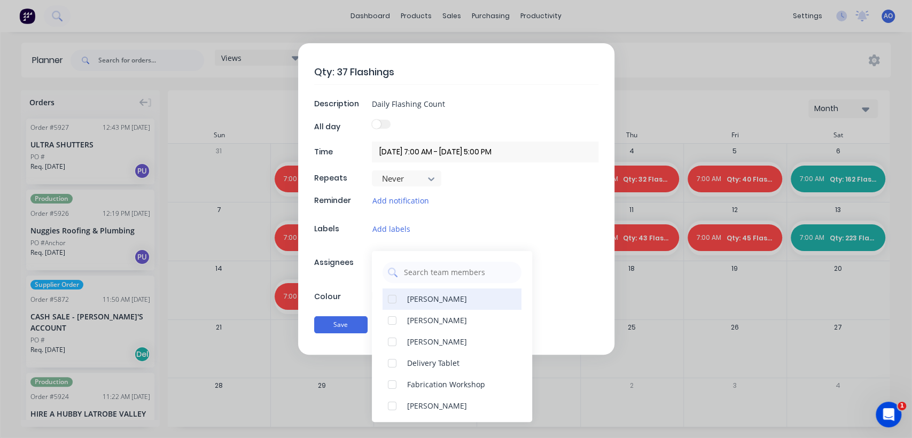
click at [470, 295] on div "[PERSON_NAME]" at bounding box center [451, 298] width 139 height 21
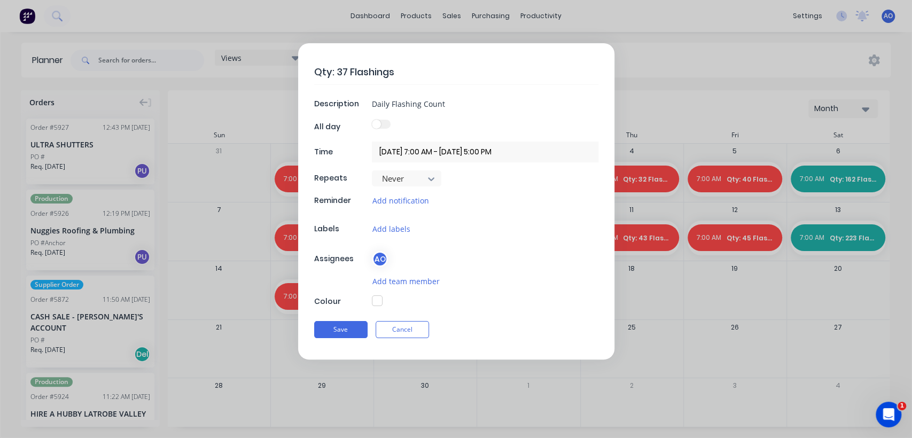
click at [354, 292] on div "Qty: 37 Flashings Description Daily Flashing Count All day Time [DATE] 7:00 AM …" at bounding box center [456, 201] width 316 height 316
click at [374, 296] on button "button" at bounding box center [377, 300] width 11 height 11
type textarea "x"
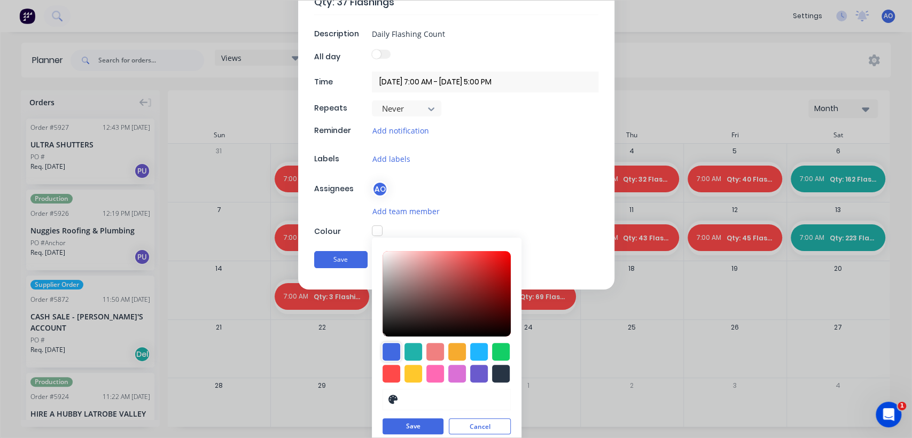
scroll to position [77, 0]
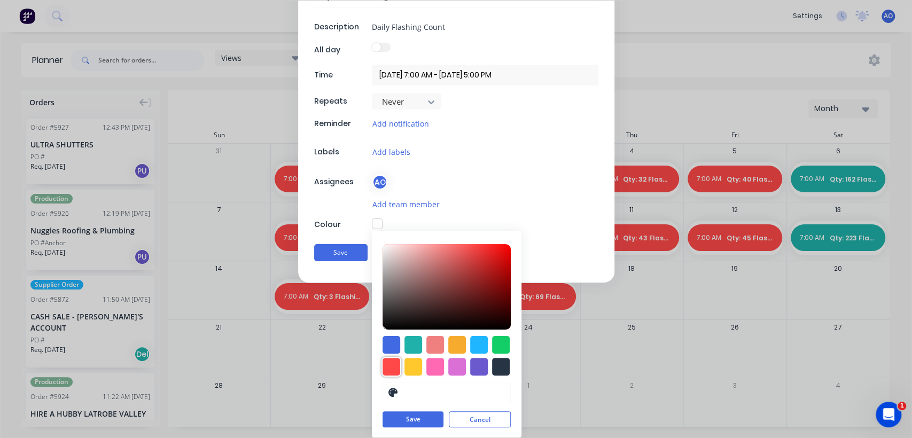
click at [387, 364] on div at bounding box center [391, 367] width 18 height 18
type input "#FF4949"
click at [408, 418] on button "Save" at bounding box center [412, 420] width 61 height 16
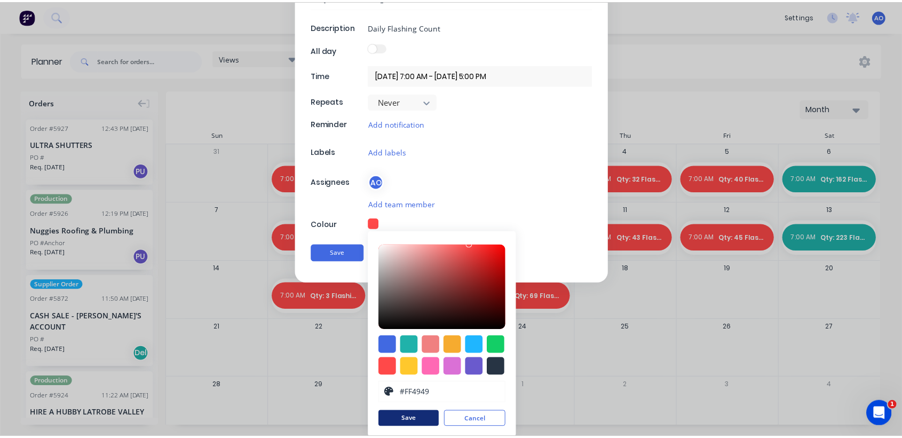
scroll to position [0, 0]
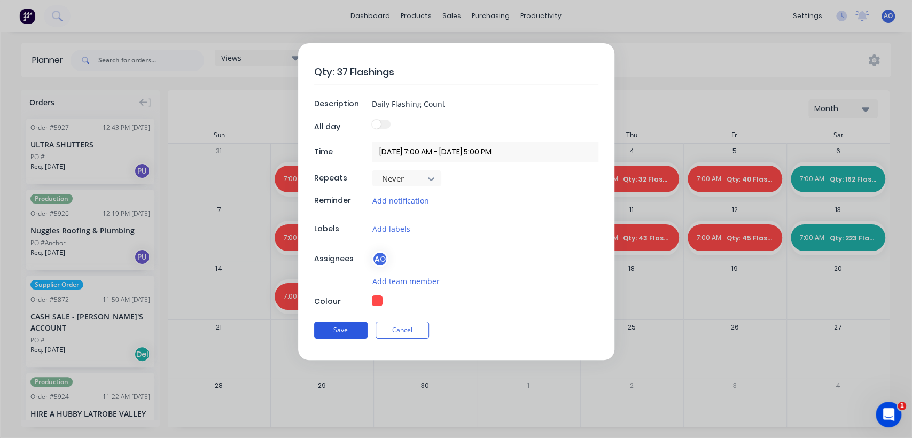
click at [344, 325] on button "Save" at bounding box center [340, 329] width 53 height 17
type textarea "x"
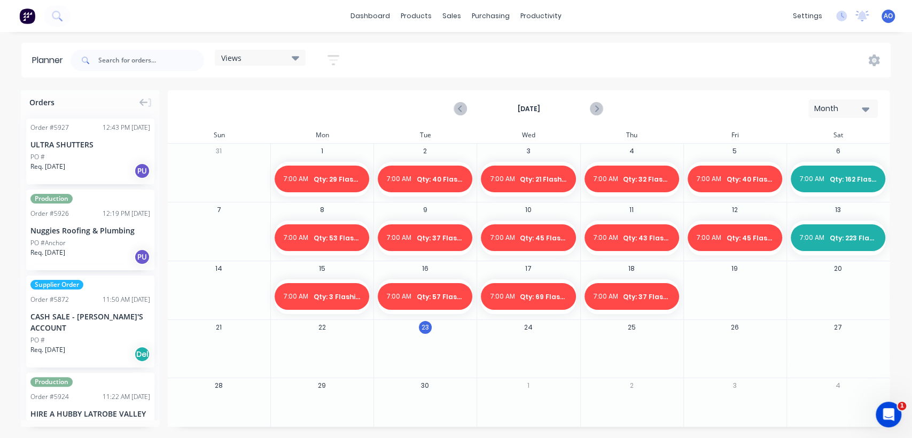
click at [756, 283] on div at bounding box center [735, 296] width 102 height 35
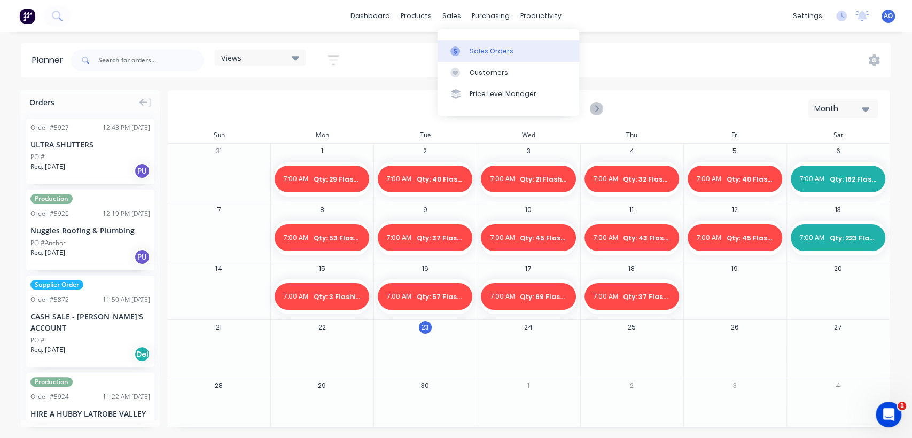
click at [464, 44] on link "Sales Orders" at bounding box center [508, 50] width 142 height 21
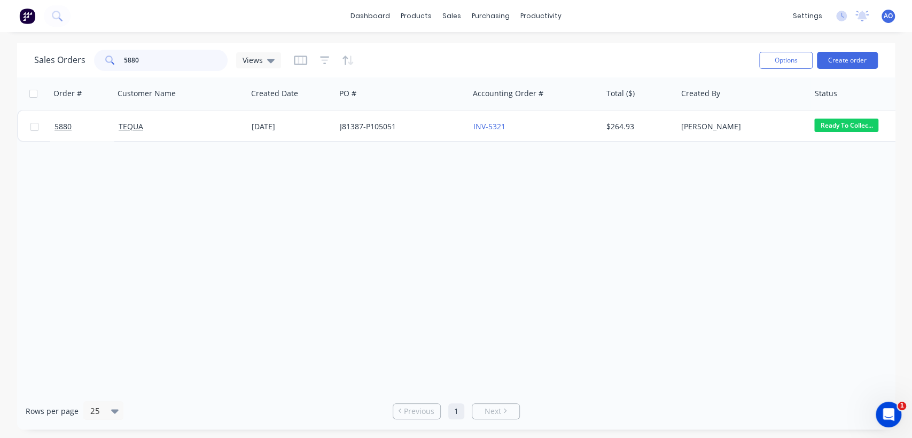
click at [151, 66] on input "5880" at bounding box center [176, 60] width 104 height 21
type input "5"
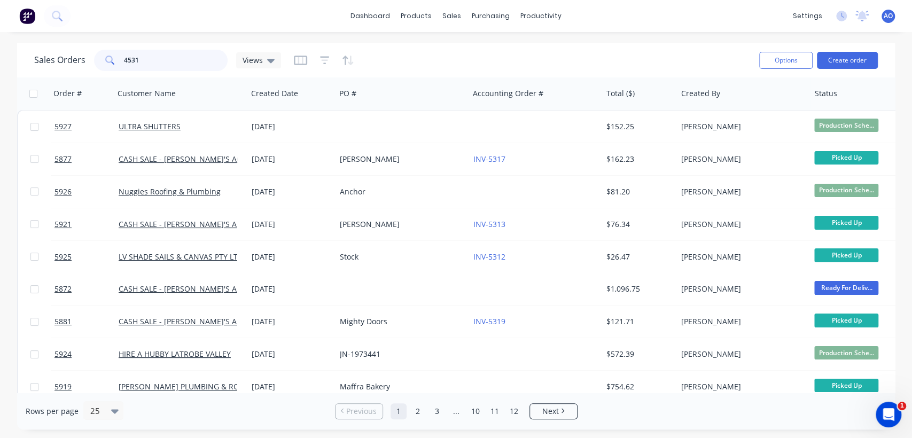
type input "4531"
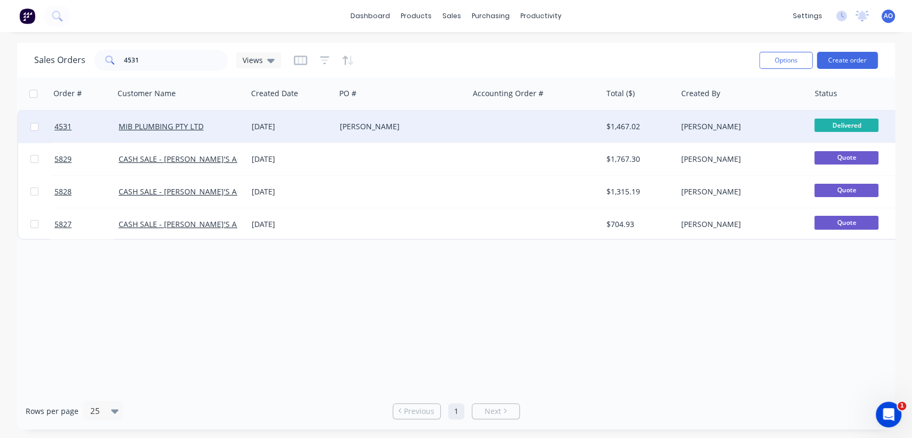
click at [283, 122] on div "[DATE]" at bounding box center [292, 126] width 80 height 11
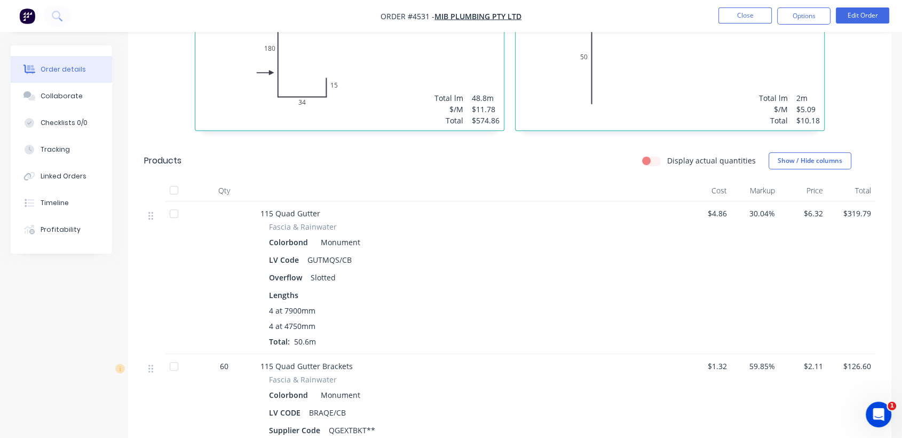
scroll to position [474, 0]
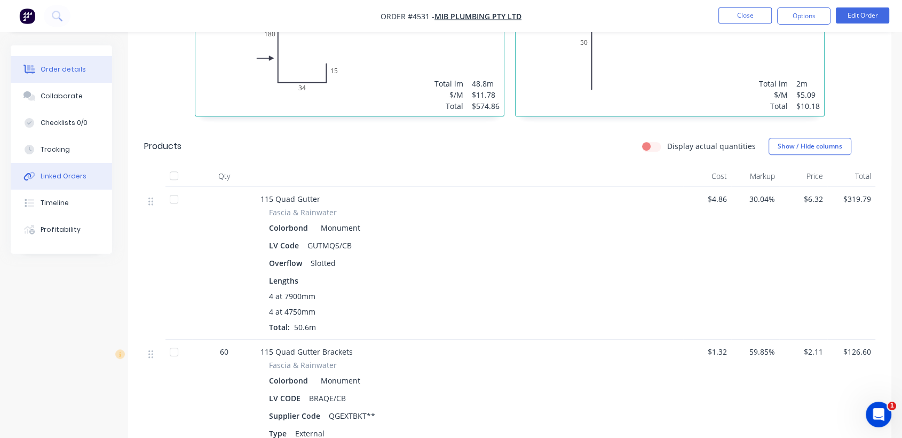
click at [53, 171] on div "Linked Orders" at bounding box center [64, 176] width 46 height 10
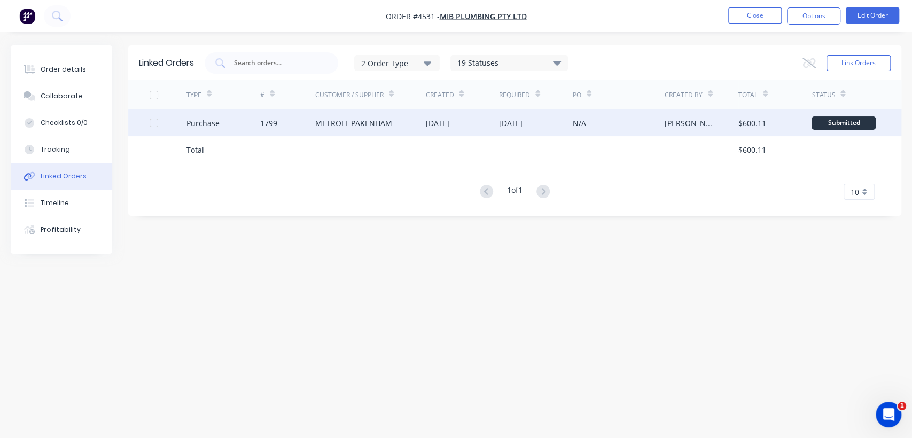
click at [390, 120] on div "METROLL PAKENHAM" at bounding box center [370, 122] width 111 height 27
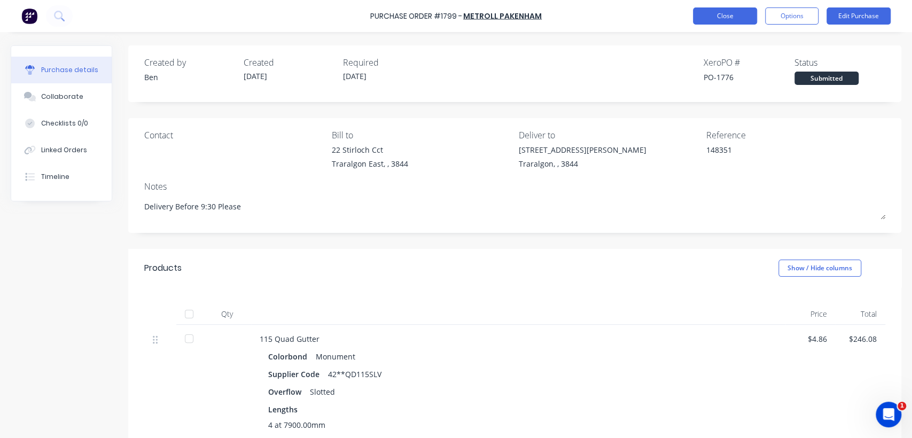
click at [709, 22] on button "Close" at bounding box center [725, 15] width 64 height 17
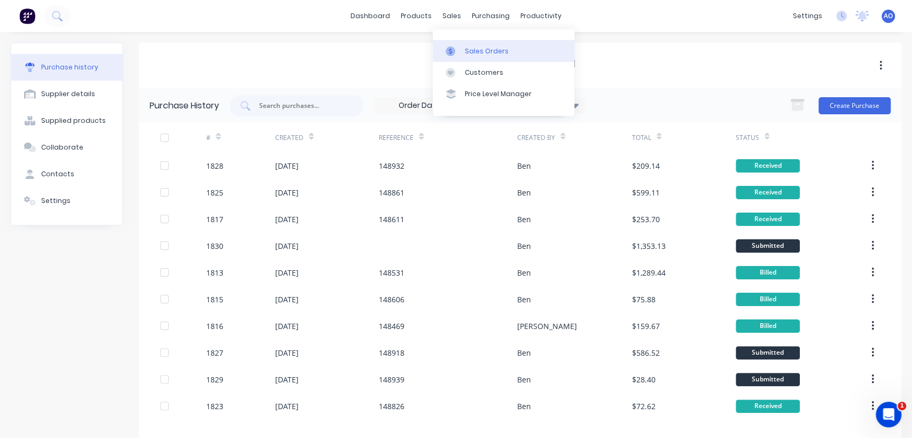
click at [457, 48] on div at bounding box center [453, 51] width 16 height 10
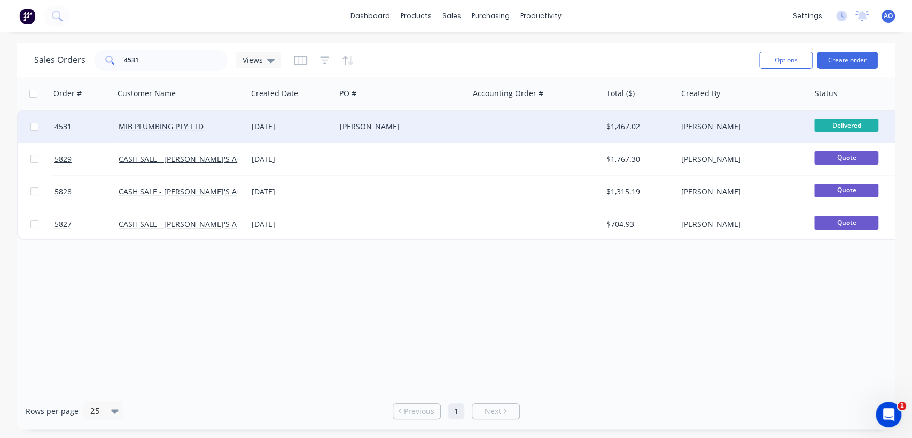
click at [308, 135] on div "[DATE]" at bounding box center [291, 127] width 88 height 32
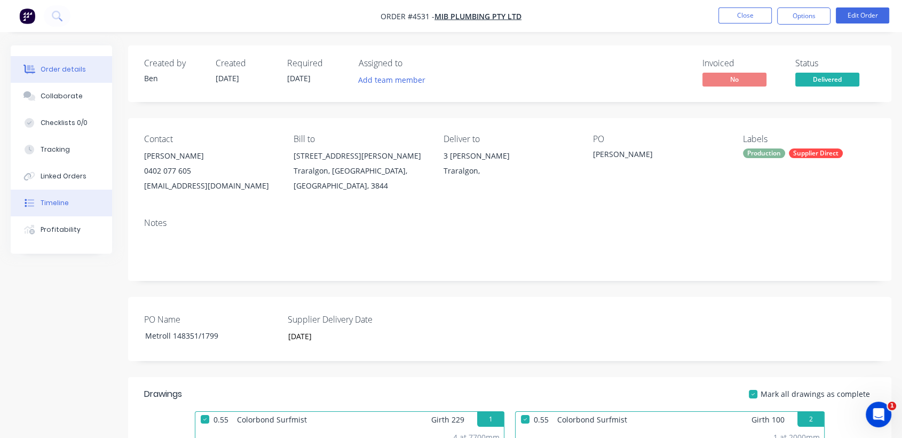
click at [70, 211] on button "Timeline" at bounding box center [61, 203] width 101 height 27
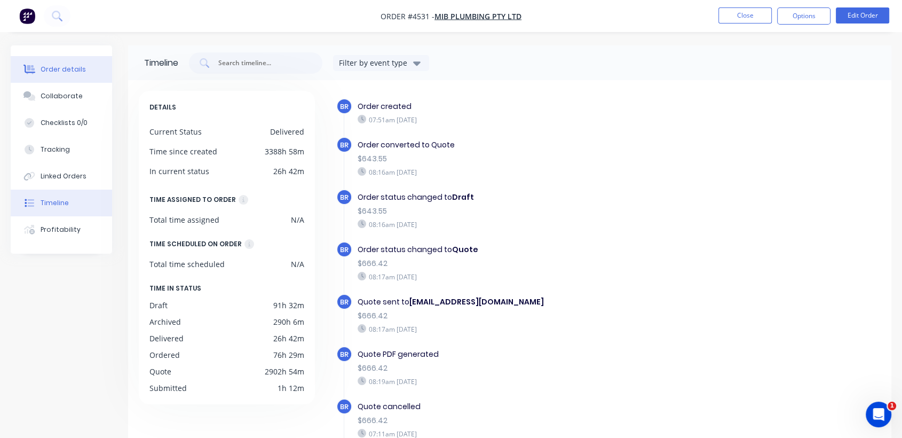
click at [69, 76] on button "Order details" at bounding box center [61, 69] width 101 height 27
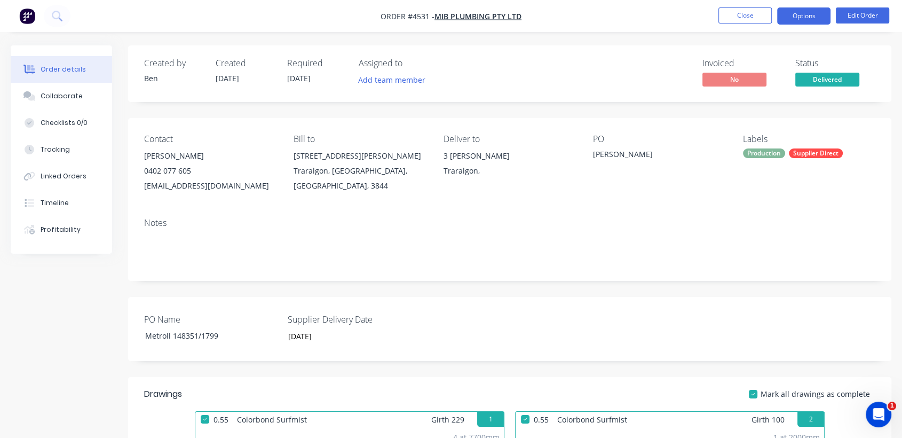
click at [814, 15] on button "Options" at bounding box center [804, 15] width 53 height 17
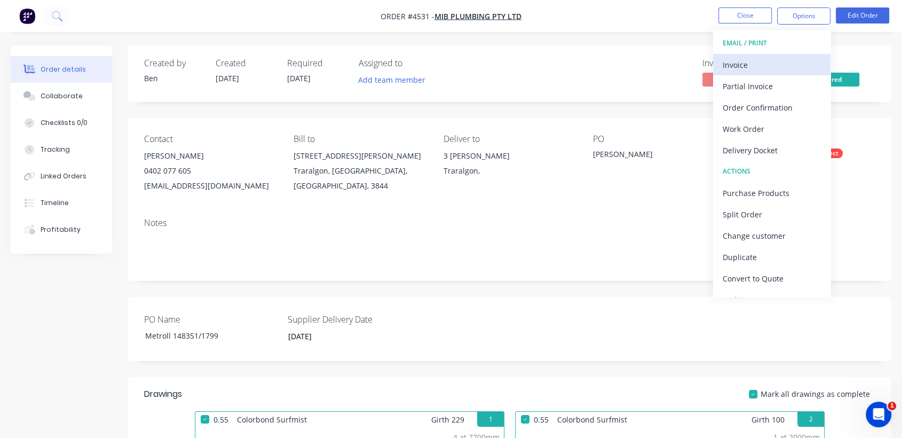
click at [740, 61] on div "Invoice" at bounding box center [772, 64] width 98 height 15
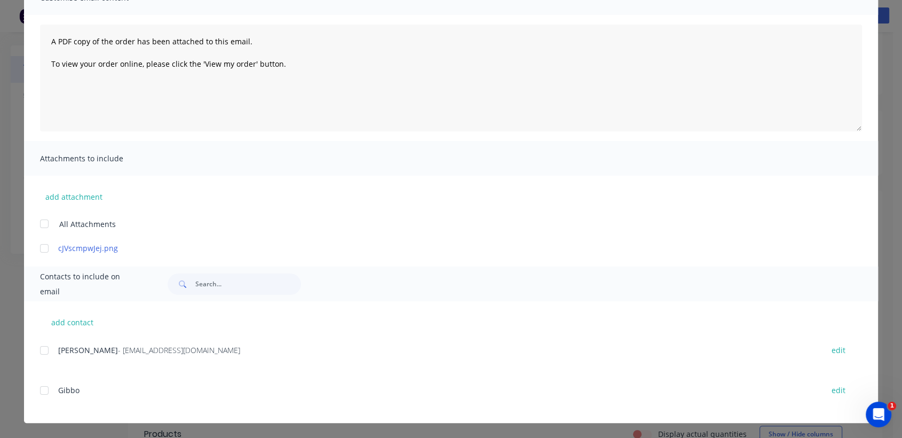
scroll to position [190, 0]
click at [40, 351] on div at bounding box center [44, 350] width 21 height 21
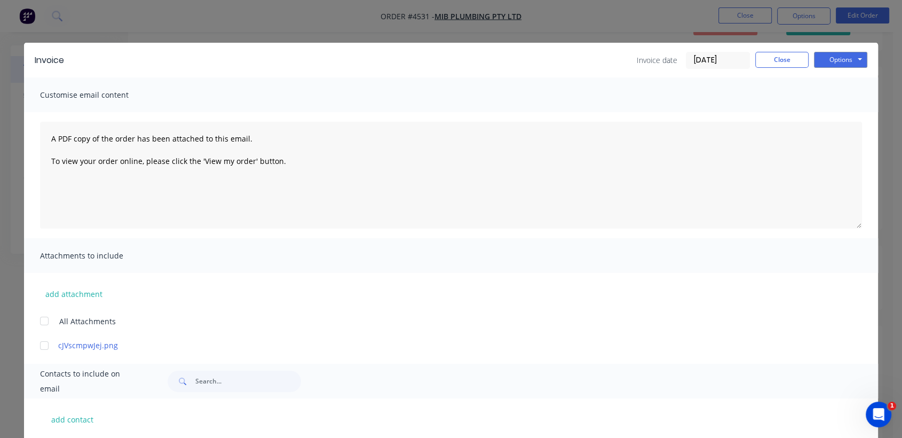
scroll to position [23, 0]
click at [841, 62] on button "Options" at bounding box center [840, 60] width 53 height 16
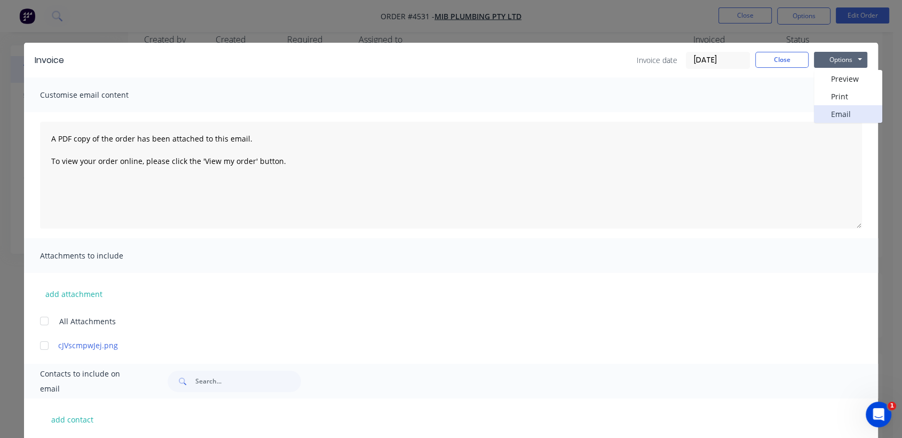
click at [839, 111] on button "Email" at bounding box center [848, 114] width 68 height 18
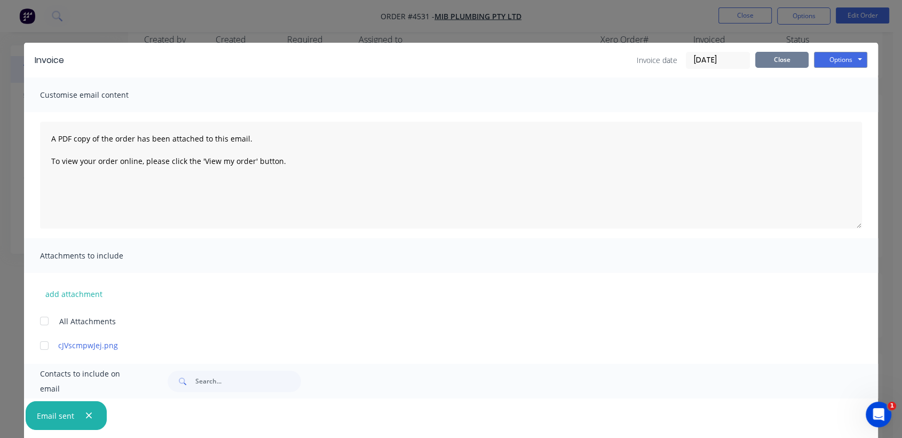
click at [767, 56] on button "Close" at bounding box center [782, 60] width 53 height 16
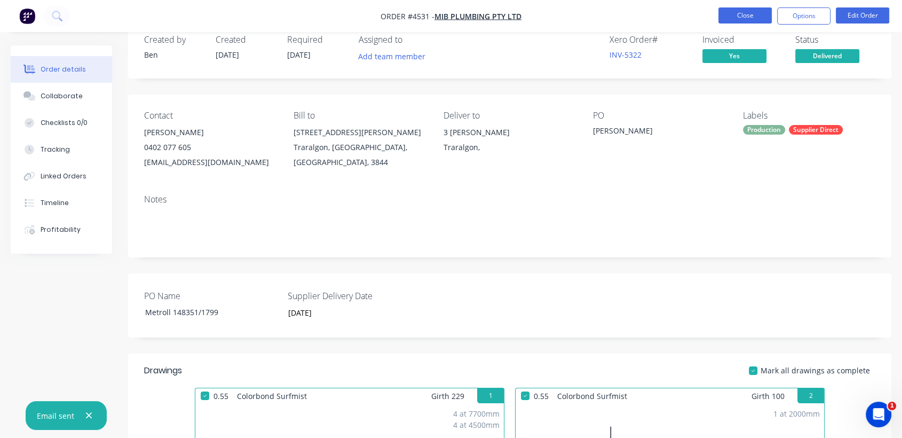
click at [739, 13] on button "Close" at bounding box center [745, 15] width 53 height 16
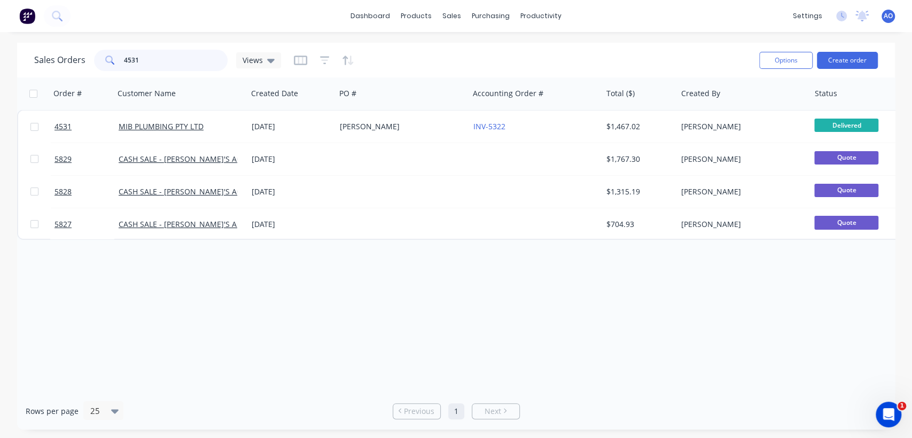
click at [177, 57] on input "4531" at bounding box center [176, 60] width 104 height 21
type input "4"
type input "5890"
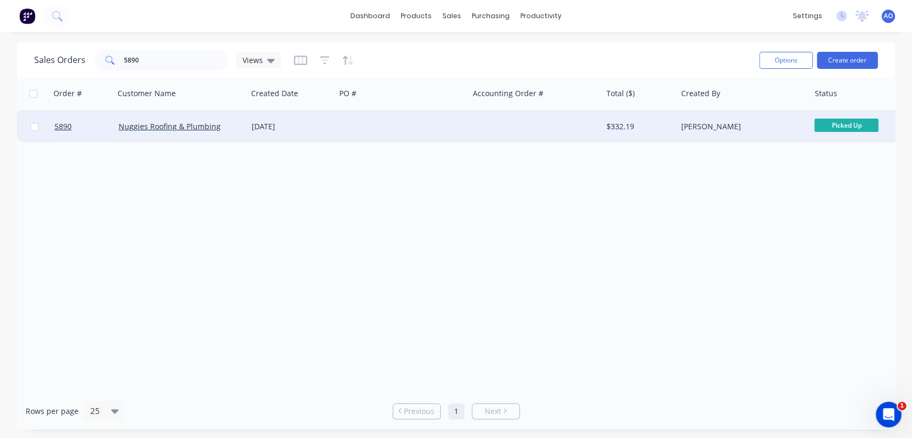
click at [443, 120] on div at bounding box center [401, 127] width 133 height 32
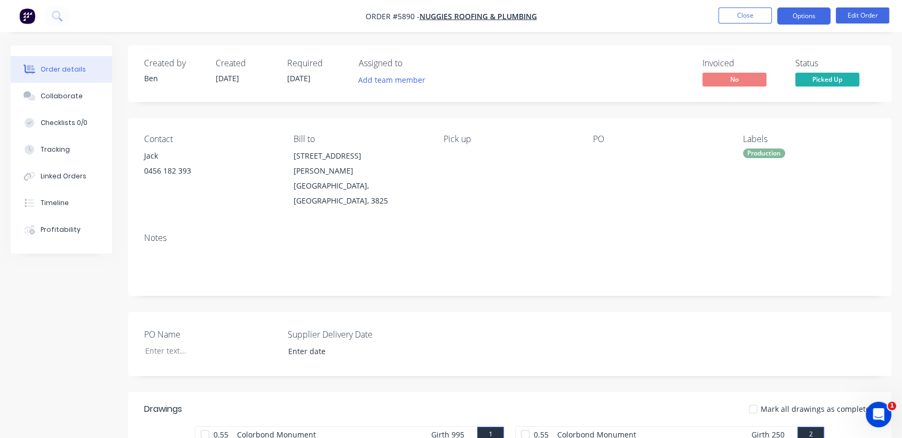
click at [795, 16] on button "Options" at bounding box center [804, 15] width 53 height 17
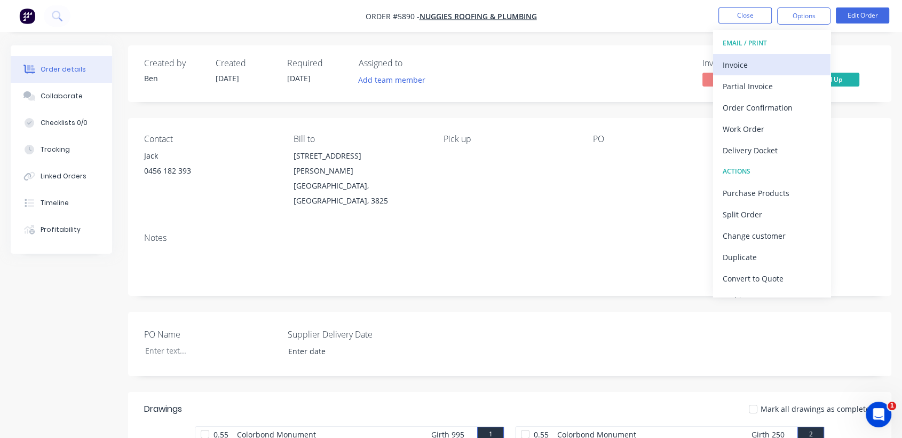
click at [741, 59] on div "Invoice" at bounding box center [772, 64] width 98 height 15
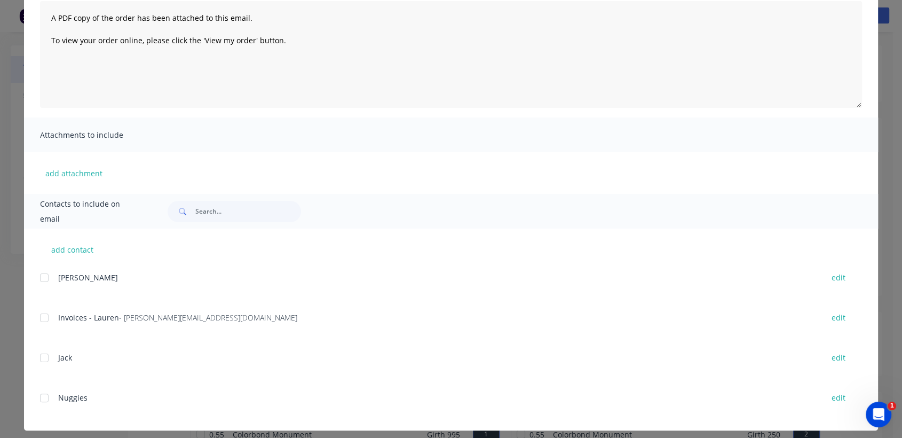
scroll to position [128, 0]
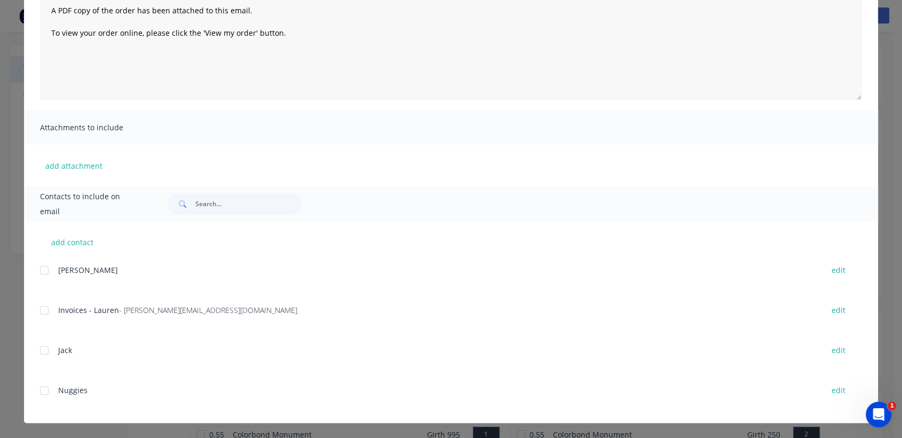
click at [42, 309] on div at bounding box center [44, 310] width 21 height 21
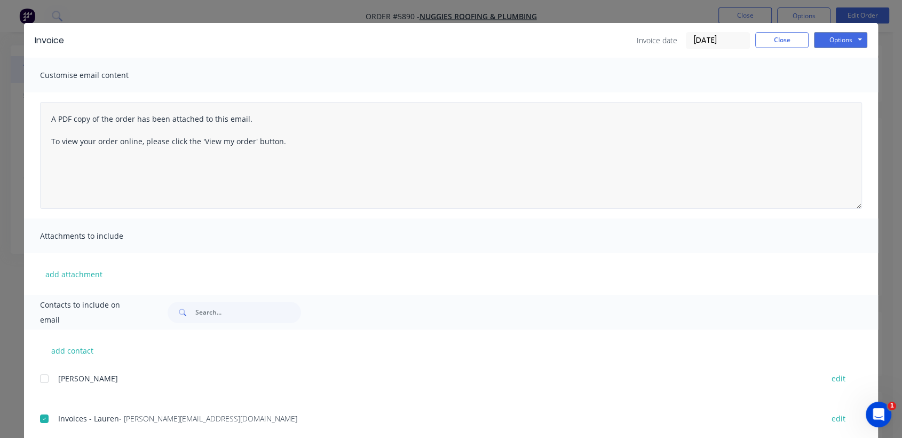
scroll to position [0, 0]
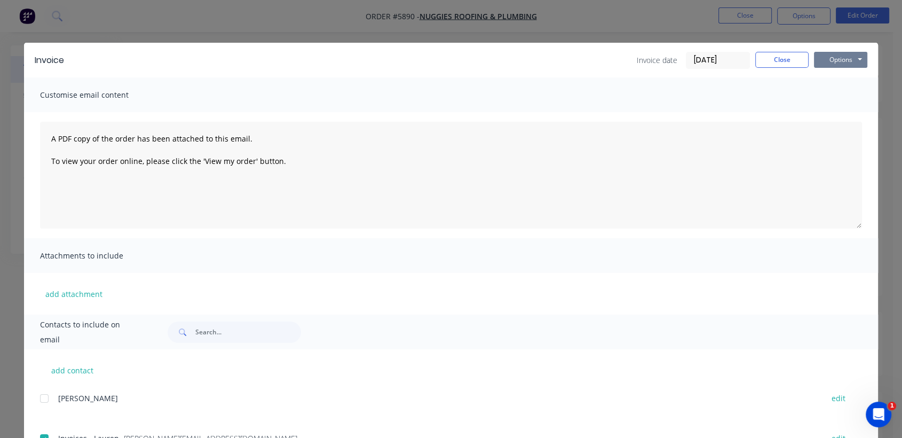
click at [830, 57] on button "Options" at bounding box center [840, 60] width 53 height 16
click at [836, 112] on button "Email" at bounding box center [848, 114] width 68 height 18
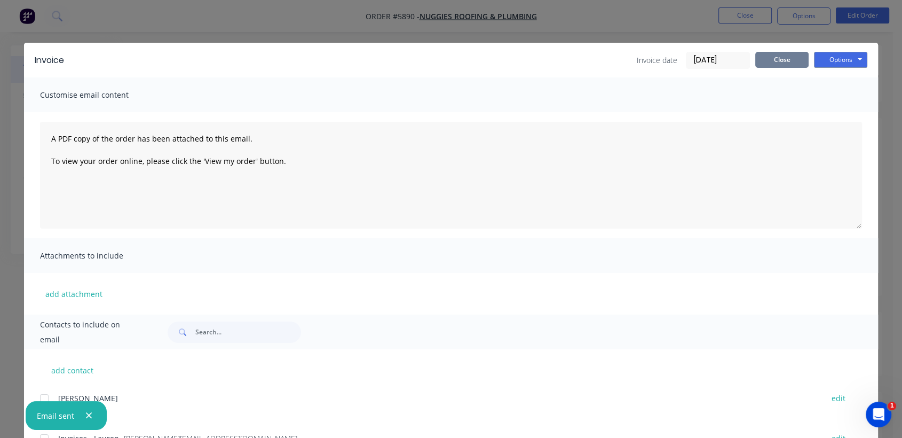
click at [781, 59] on button "Close" at bounding box center [782, 60] width 53 height 16
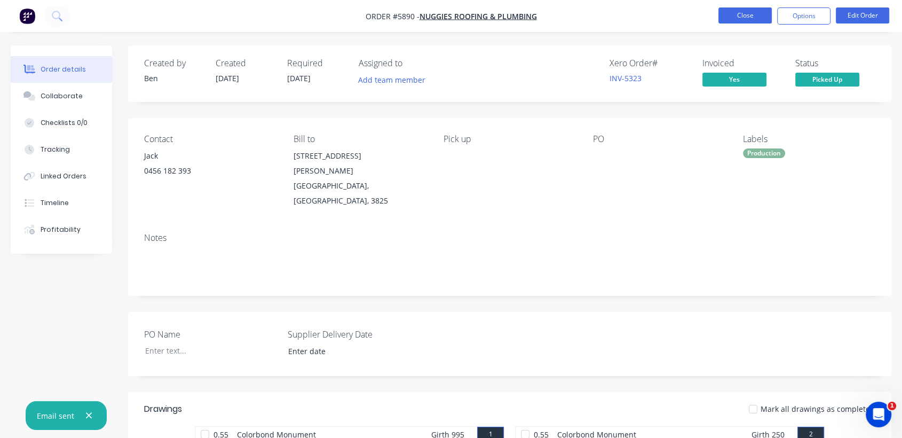
click at [736, 10] on button "Close" at bounding box center [745, 15] width 53 height 16
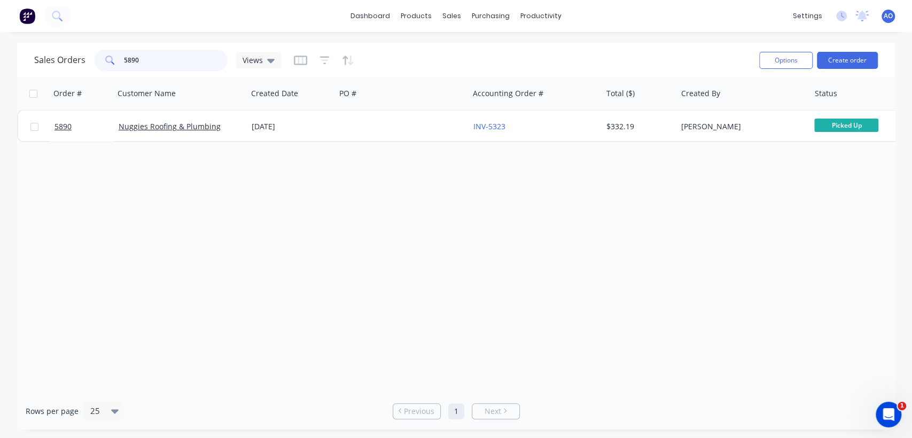
click at [150, 59] on input "5890" at bounding box center [176, 60] width 104 height 21
type input "5887"
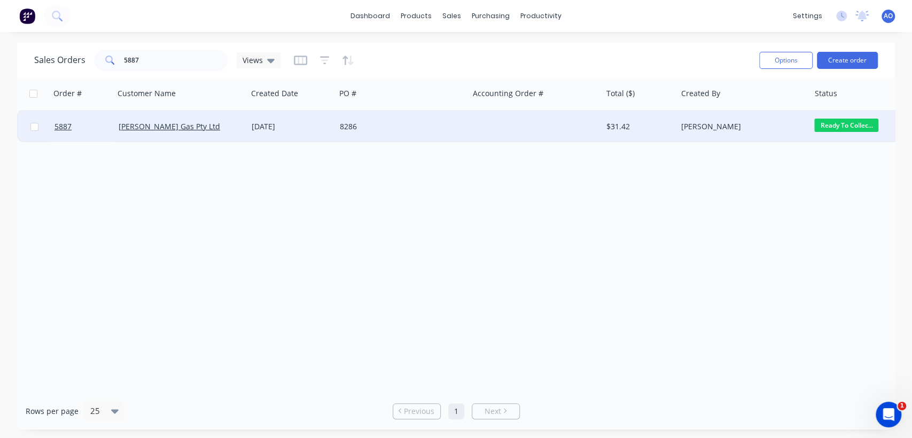
click at [275, 132] on div "[DATE]" at bounding box center [291, 127] width 88 height 32
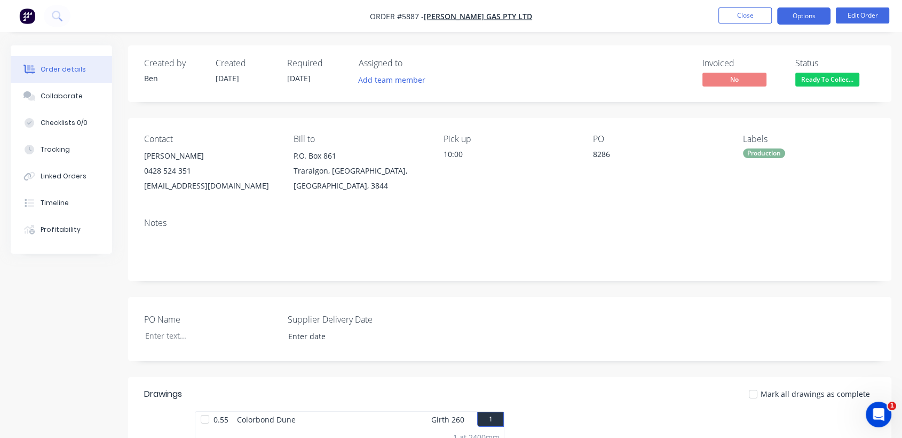
click at [822, 22] on button "Options" at bounding box center [804, 15] width 53 height 17
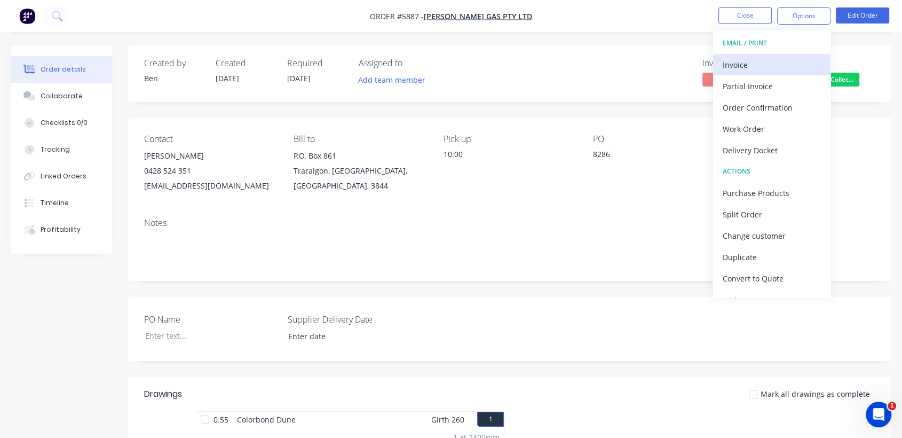
click at [773, 71] on div "Invoice" at bounding box center [772, 64] width 98 height 15
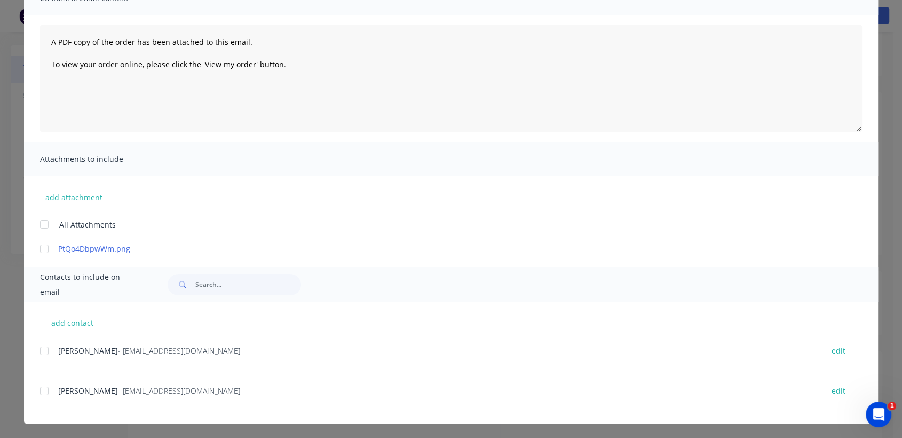
scroll to position [97, 0]
click at [40, 349] on div at bounding box center [44, 350] width 21 height 21
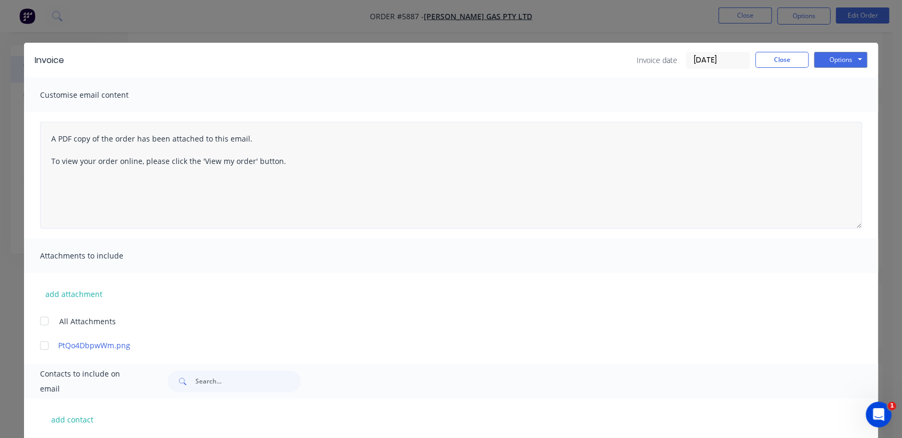
scroll to position [0, 0]
click at [846, 60] on button "Options" at bounding box center [840, 60] width 53 height 16
click at [846, 111] on button "Email" at bounding box center [848, 114] width 68 height 18
click at [782, 55] on button "Close" at bounding box center [782, 60] width 53 height 16
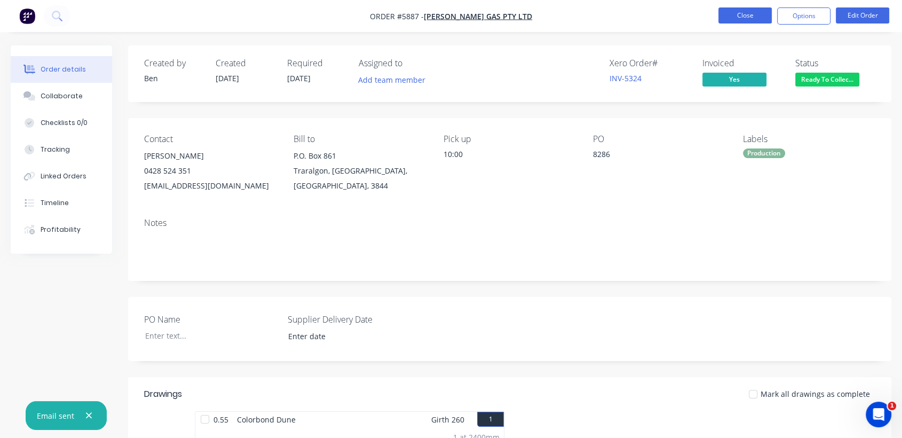
click at [738, 10] on button "Close" at bounding box center [745, 15] width 53 height 16
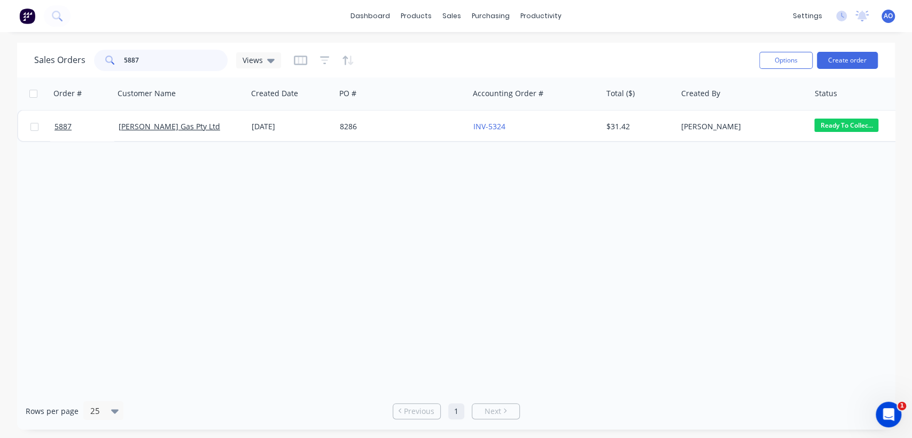
click at [166, 63] on input "5887" at bounding box center [176, 60] width 104 height 21
type input "5886"
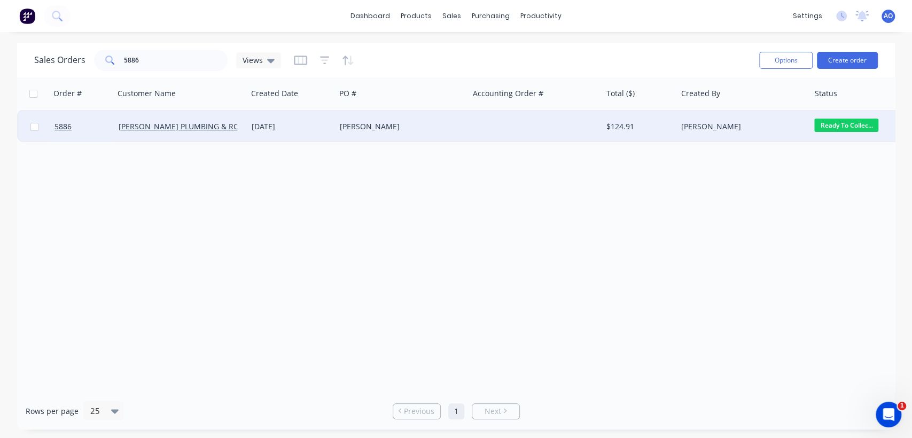
click at [343, 121] on div "[PERSON_NAME]" at bounding box center [401, 127] width 133 height 32
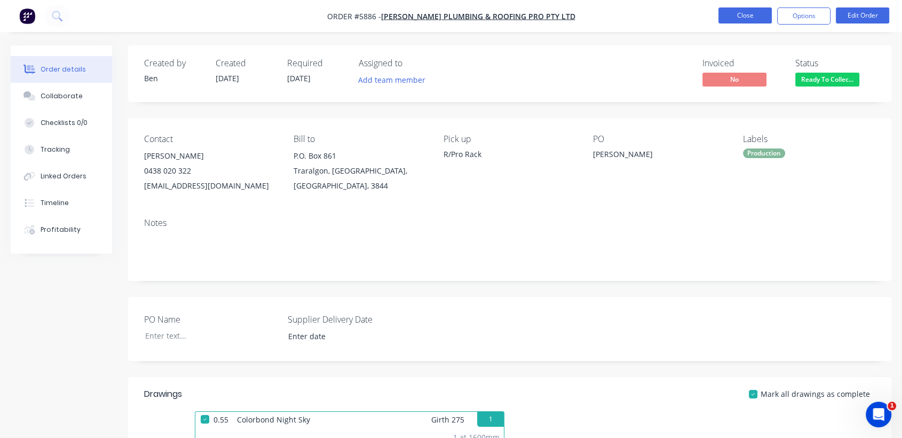
click at [733, 13] on button "Close" at bounding box center [745, 15] width 53 height 16
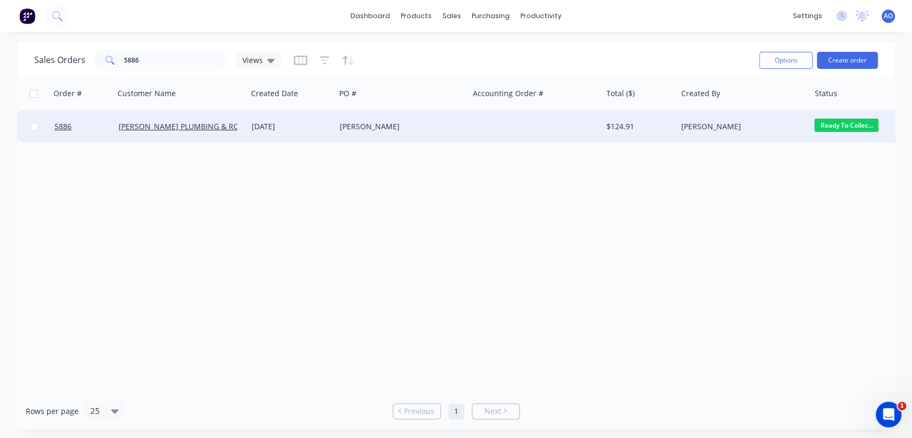
click at [354, 120] on div "[PERSON_NAME]" at bounding box center [401, 127] width 133 height 32
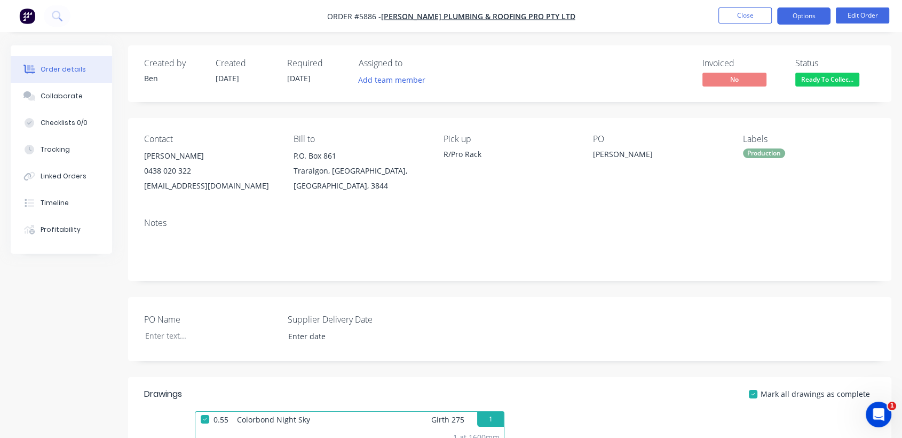
click at [802, 19] on button "Options" at bounding box center [804, 15] width 53 height 17
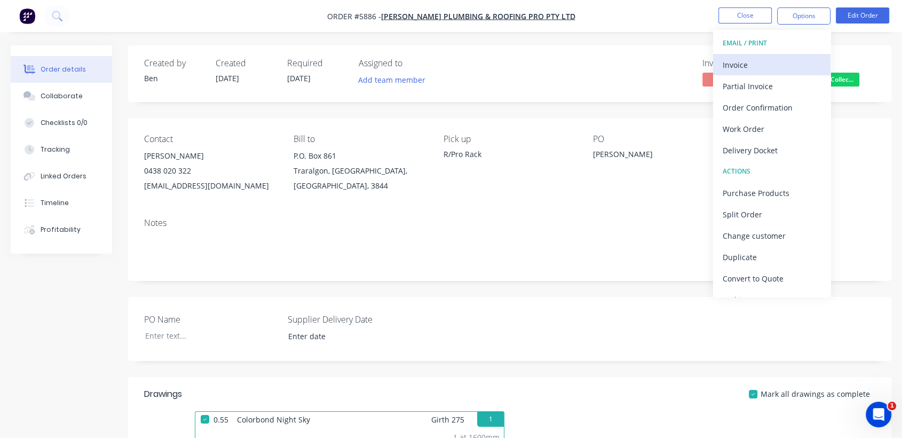
click at [757, 65] on div "Invoice" at bounding box center [772, 64] width 98 height 15
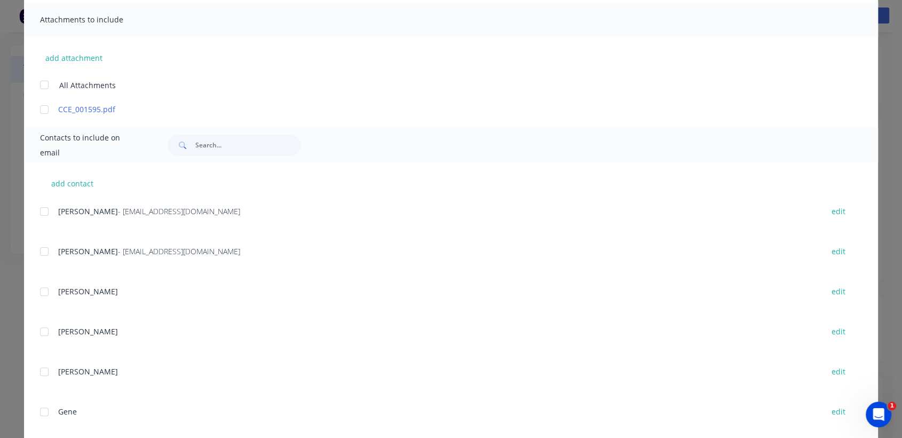
scroll to position [237, 0]
click at [43, 246] on div at bounding box center [44, 250] width 21 height 21
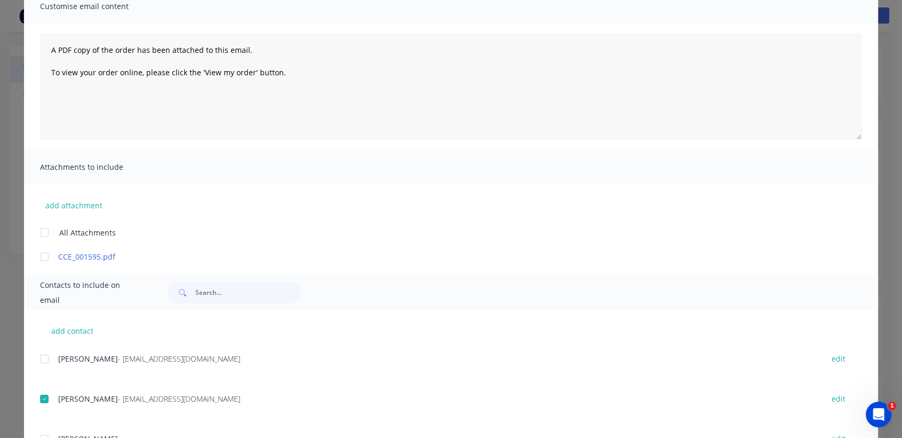
scroll to position [0, 0]
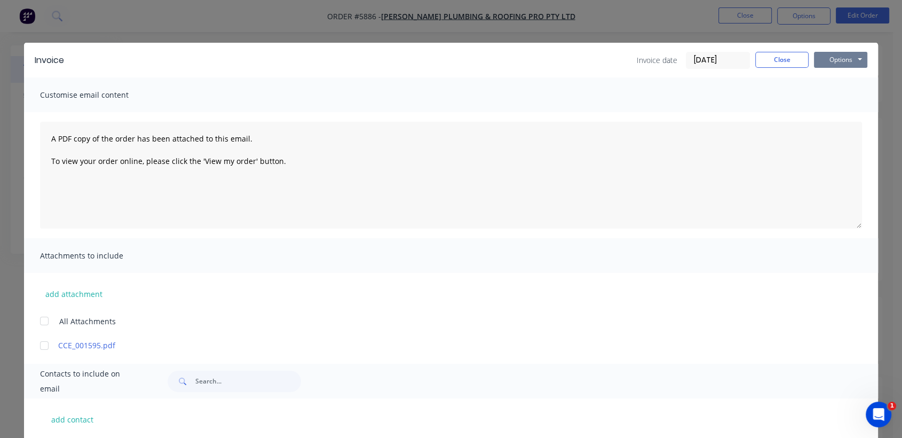
click at [834, 58] on button "Options" at bounding box center [840, 60] width 53 height 16
click at [845, 113] on button "Email" at bounding box center [848, 114] width 68 height 18
click at [848, 57] on button "Options" at bounding box center [840, 60] width 53 height 16
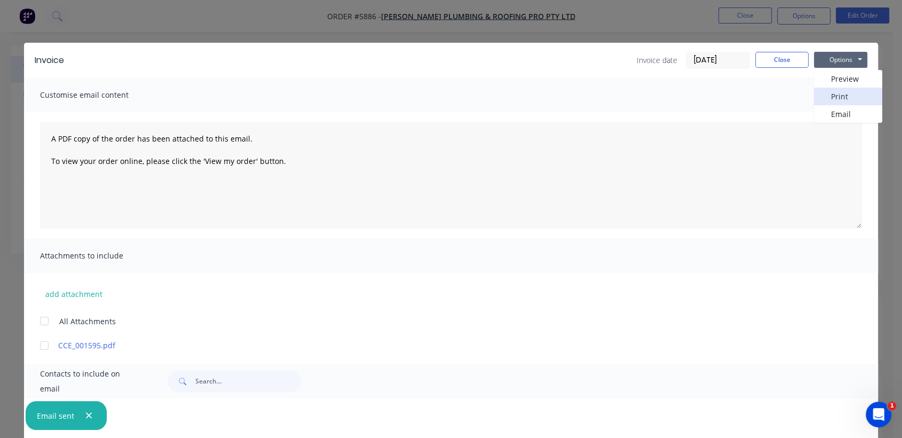
click at [836, 97] on button "Print" at bounding box center [848, 97] width 68 height 18
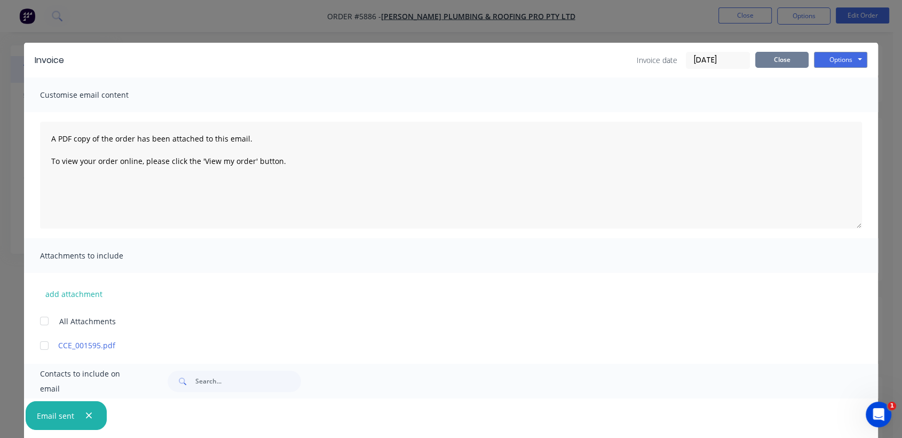
click at [767, 61] on button "Close" at bounding box center [782, 60] width 53 height 16
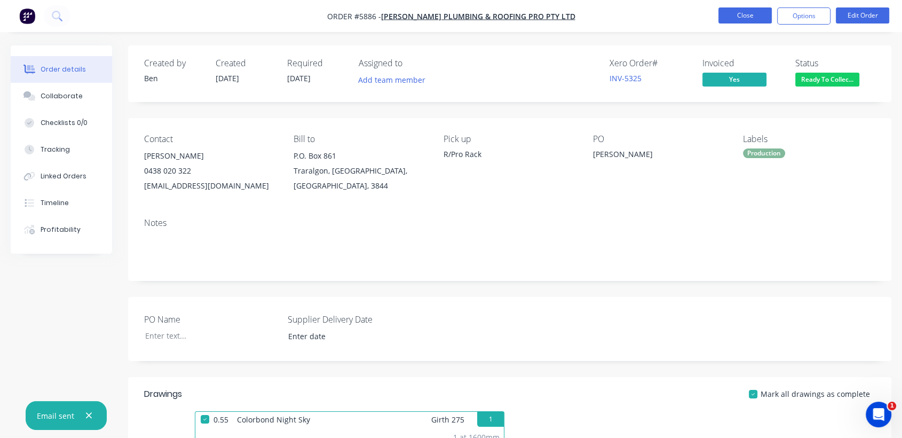
click at [733, 15] on button "Close" at bounding box center [745, 15] width 53 height 16
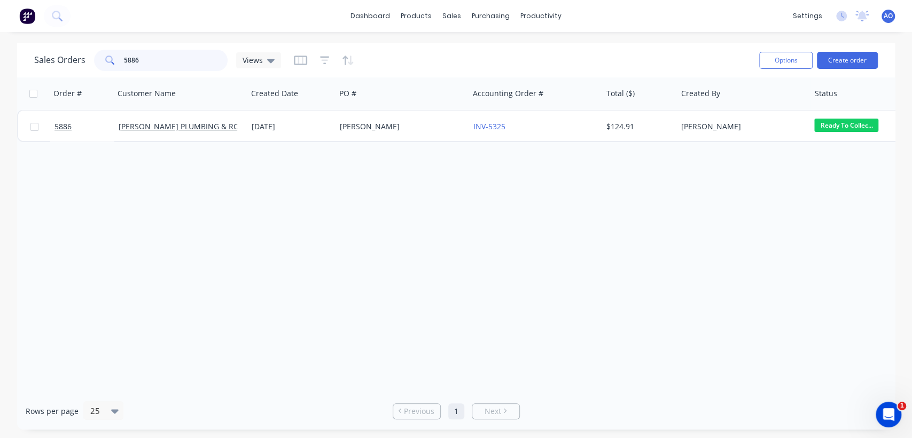
click at [179, 66] on input "5886" at bounding box center [176, 60] width 104 height 21
type input "5863"
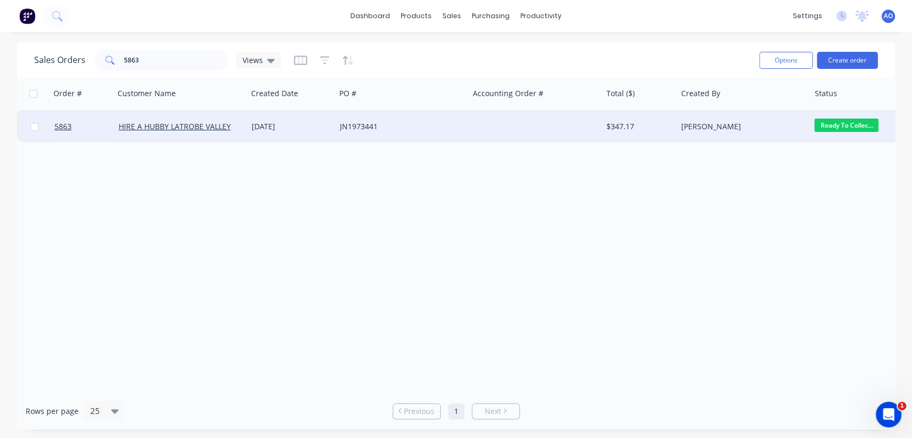
click at [308, 121] on div "[DATE]" at bounding box center [291, 127] width 88 height 32
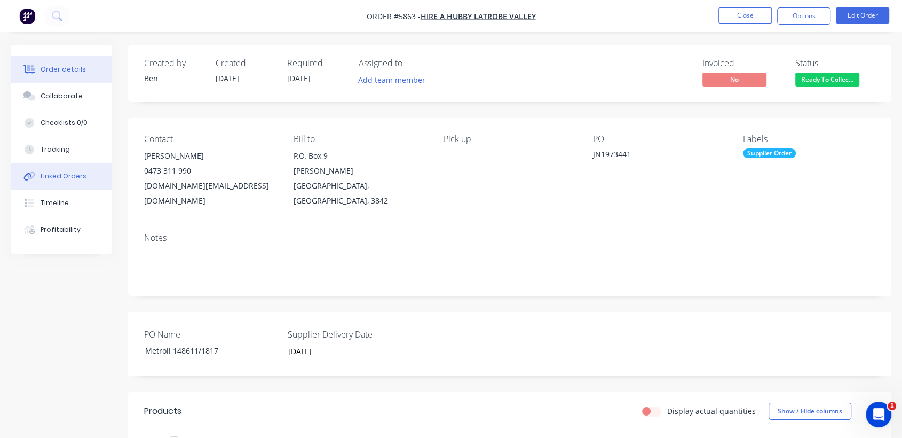
click at [56, 184] on button "Linked Orders" at bounding box center [61, 176] width 101 height 27
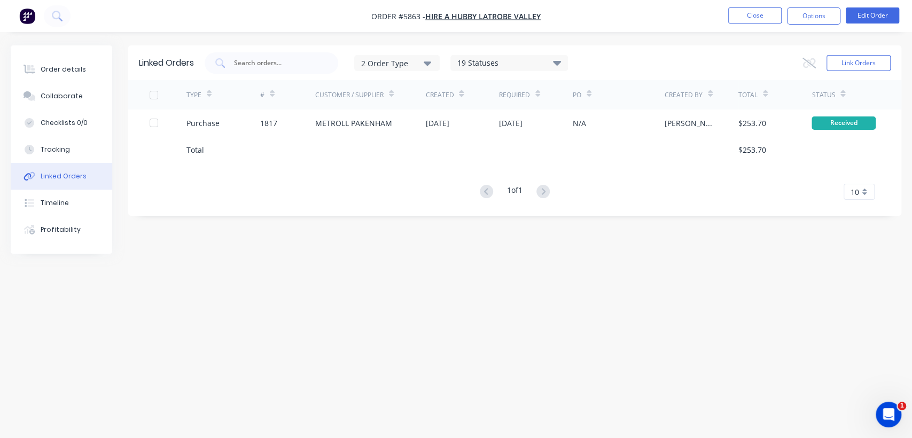
click at [56, 184] on button "Linked Orders" at bounding box center [61, 176] width 101 height 27
click at [61, 74] on button "Order details" at bounding box center [61, 69] width 101 height 27
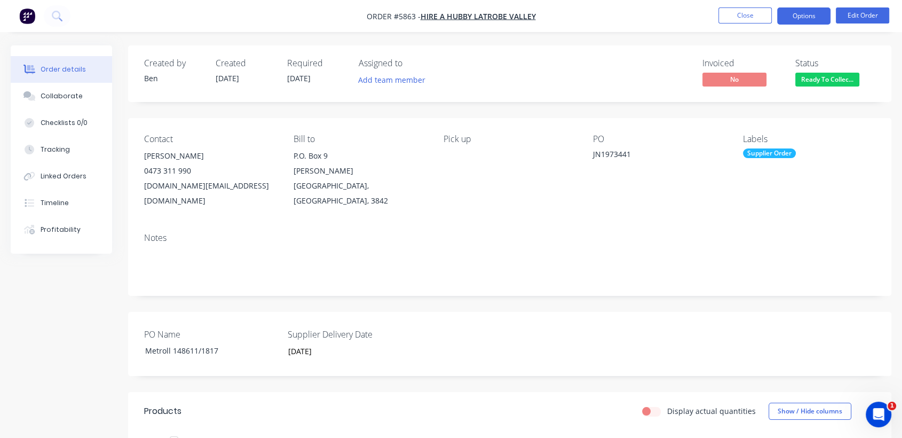
click at [799, 10] on button "Options" at bounding box center [804, 15] width 53 height 17
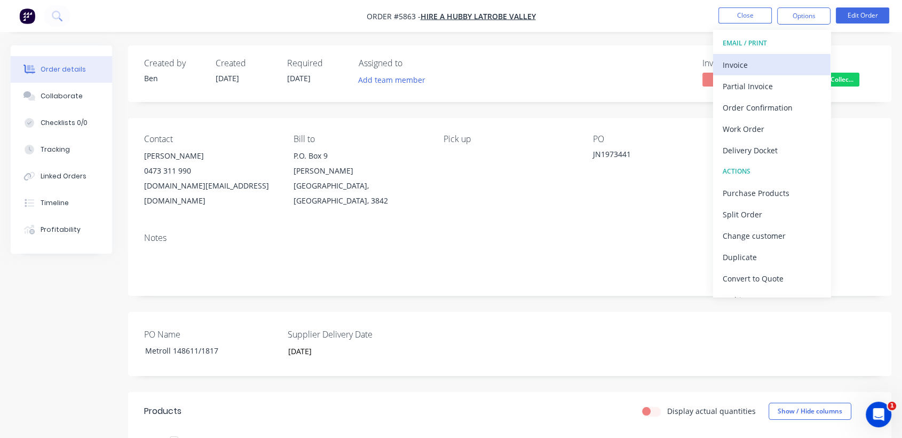
click at [768, 73] on button "Invoice" at bounding box center [771, 64] width 117 height 21
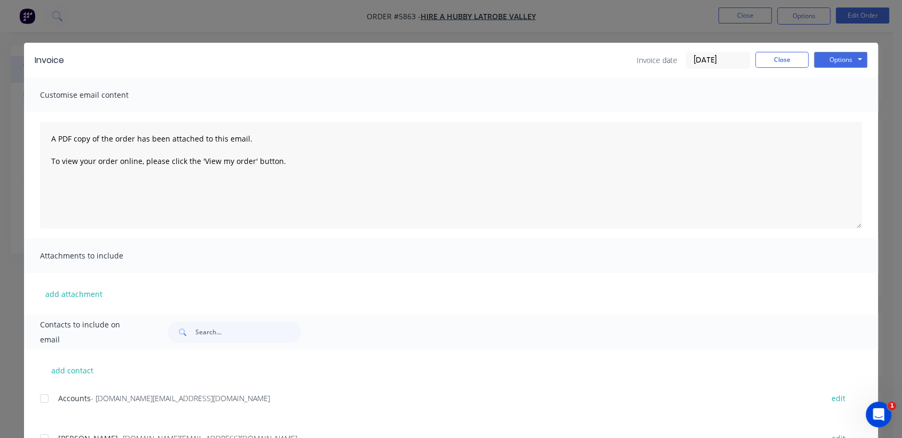
click at [38, 397] on div at bounding box center [44, 398] width 21 height 21
click at [849, 65] on button "Options" at bounding box center [840, 60] width 53 height 16
click at [831, 112] on button "Email" at bounding box center [848, 114] width 68 height 18
click at [776, 58] on button "Close" at bounding box center [782, 60] width 53 height 16
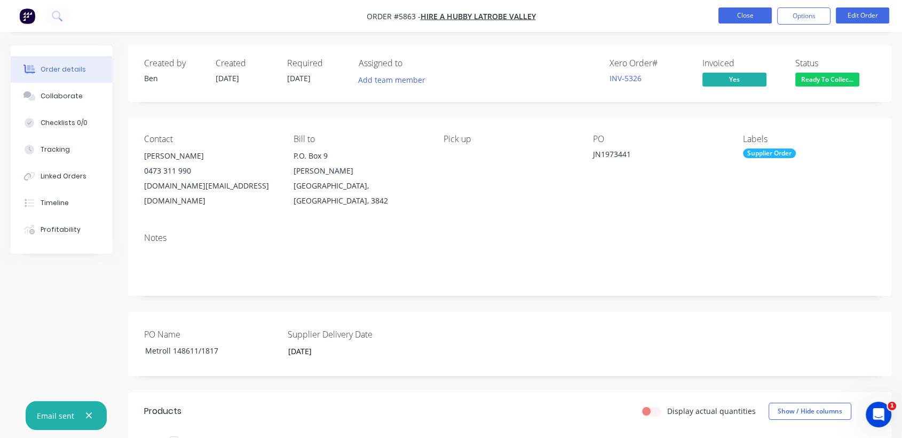
click at [756, 18] on button "Close" at bounding box center [745, 15] width 53 height 16
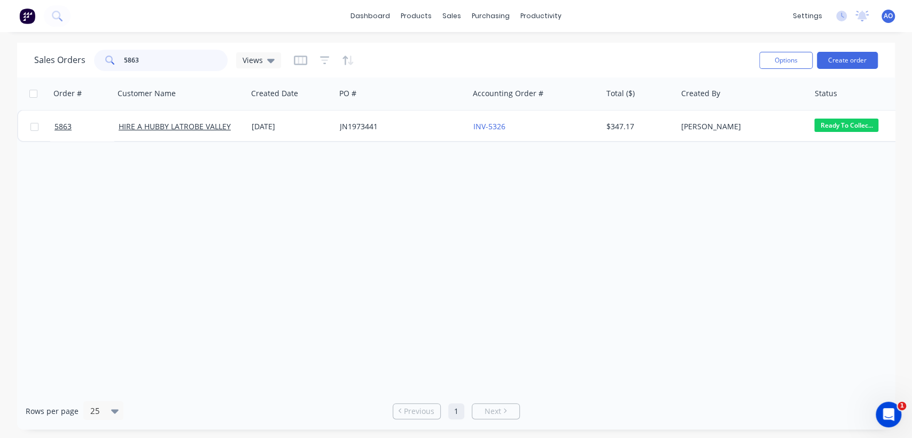
click at [155, 61] on input "5863" at bounding box center [176, 60] width 104 height 21
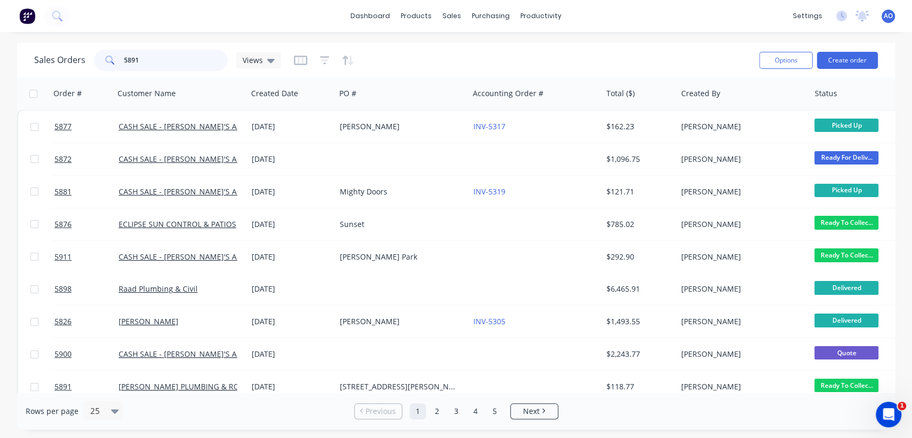
type input "5891"
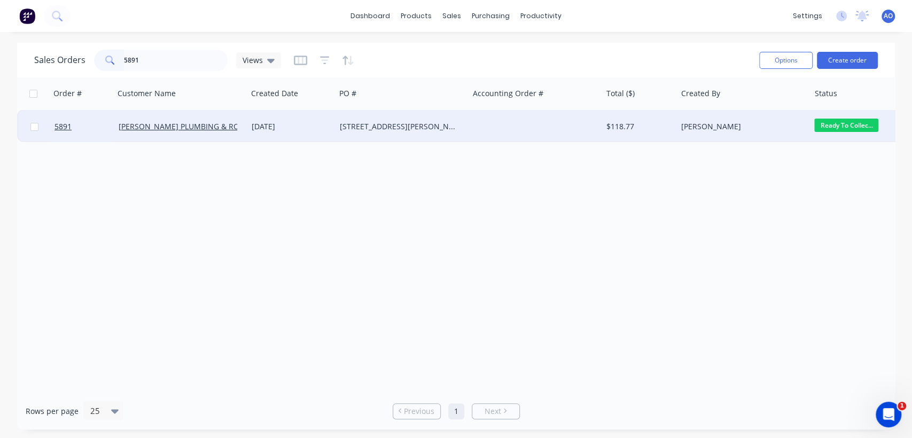
click at [391, 121] on div "[STREET_ADDRESS][PERSON_NAME]" at bounding box center [399, 126] width 119 height 11
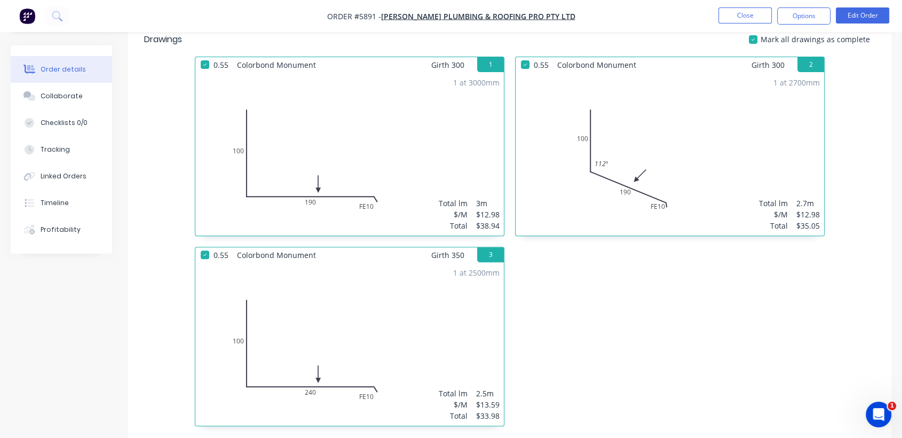
scroll to position [332, 0]
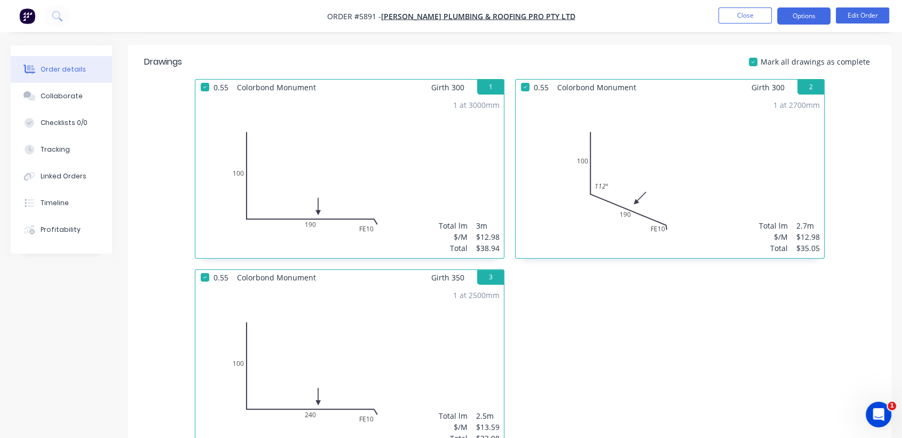
click at [811, 10] on button "Options" at bounding box center [804, 15] width 53 height 17
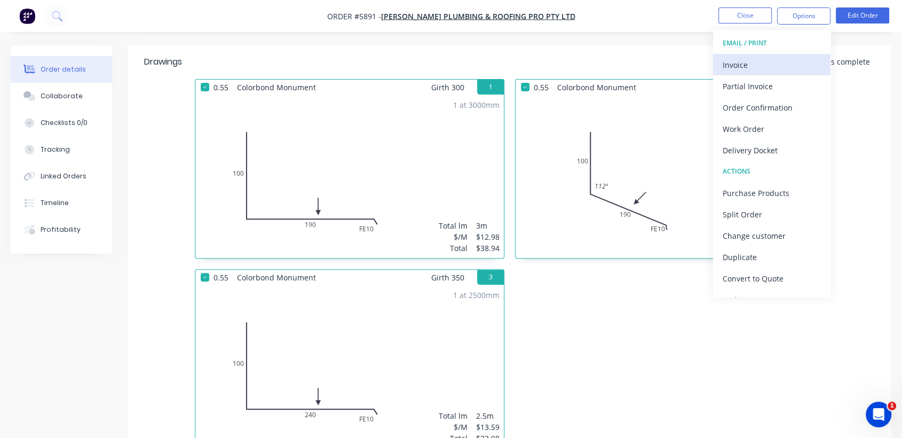
click at [759, 66] on div "Invoice" at bounding box center [772, 64] width 98 height 15
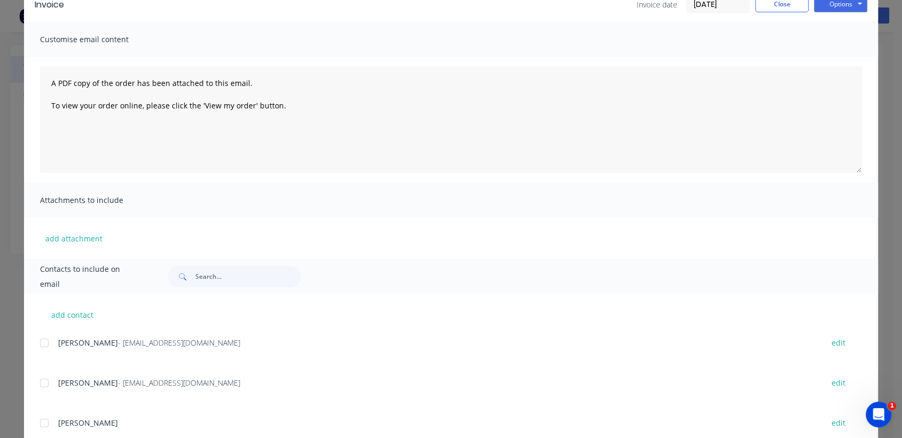
scroll to position [71, 0]
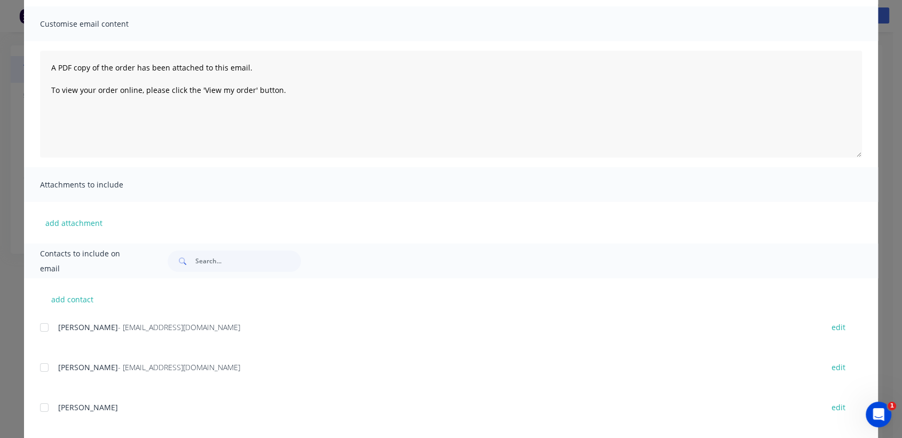
click at [42, 365] on div at bounding box center [44, 367] width 21 height 21
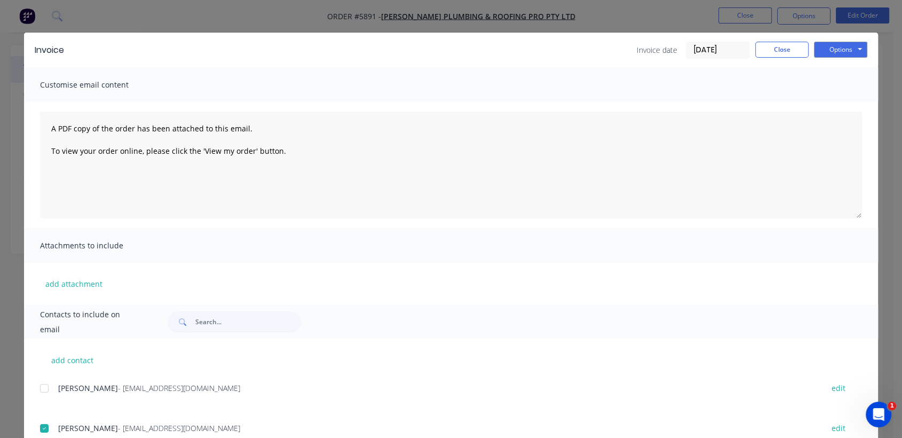
scroll to position [0, 0]
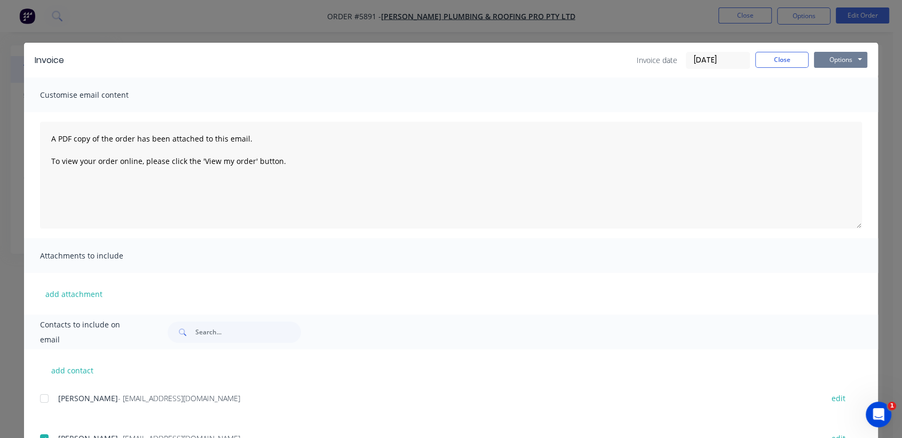
click at [842, 62] on button "Options" at bounding box center [840, 60] width 53 height 16
click at [839, 111] on button "Email" at bounding box center [848, 114] width 68 height 18
click at [838, 60] on button "Options" at bounding box center [840, 60] width 53 height 16
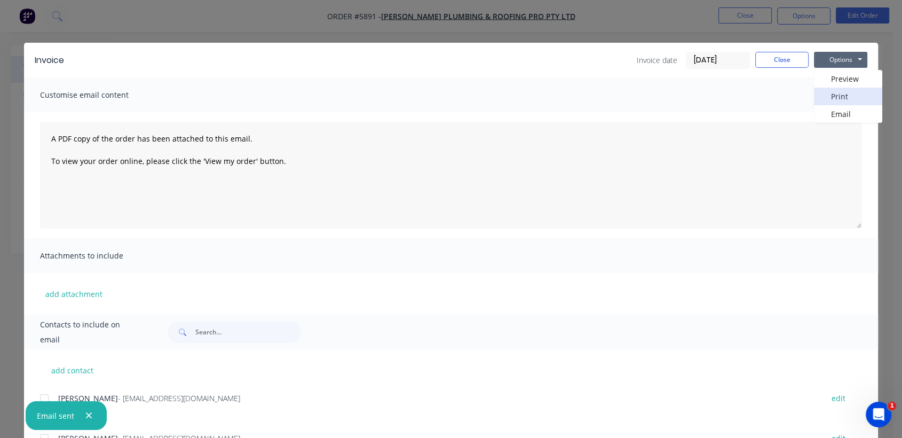
click at [836, 96] on button "Print" at bounding box center [848, 97] width 68 height 18
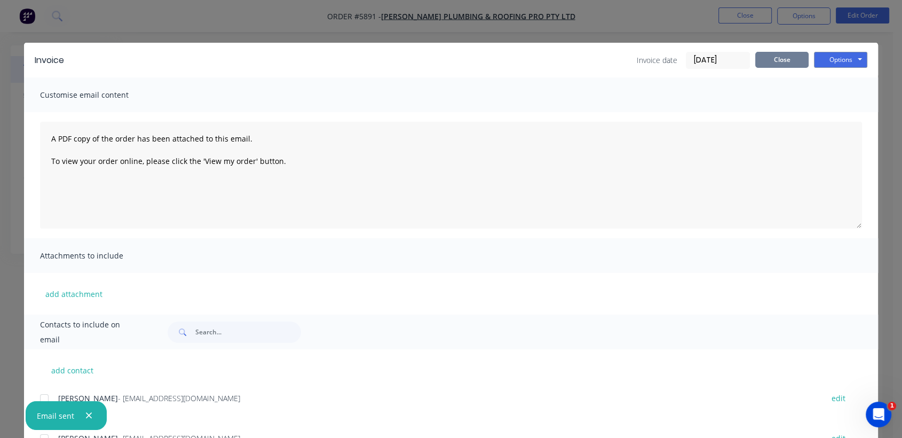
click at [779, 58] on button "Close" at bounding box center [782, 60] width 53 height 16
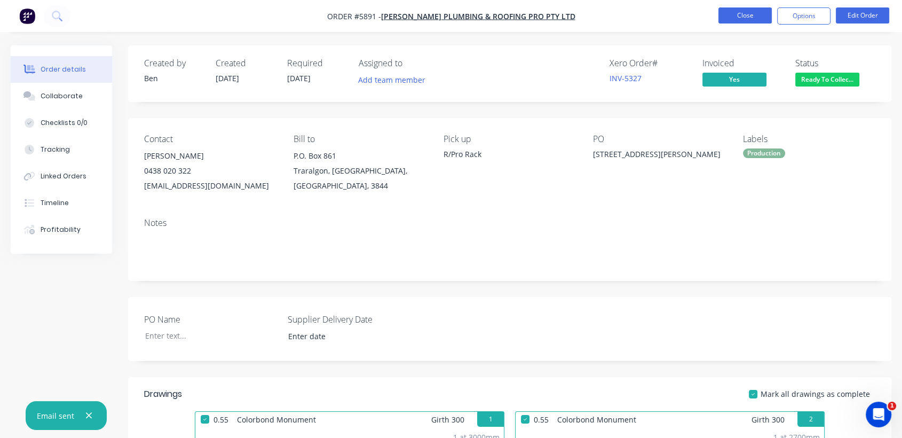
click at [751, 18] on button "Close" at bounding box center [745, 15] width 53 height 16
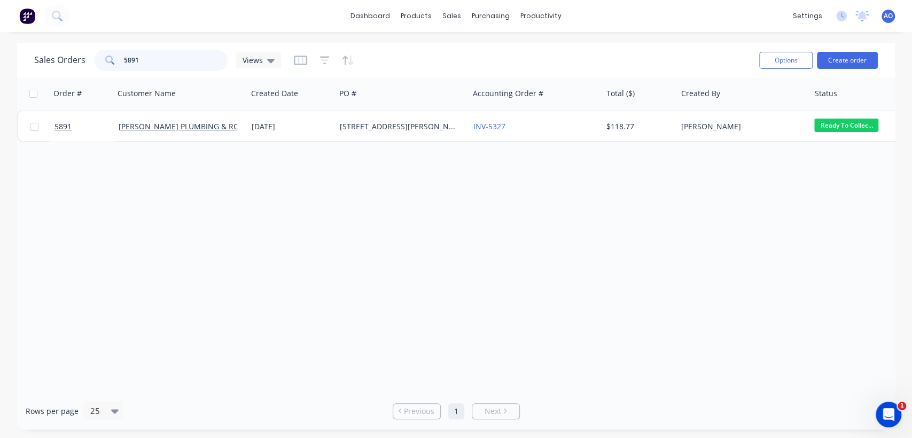
click at [144, 55] on input "5891" at bounding box center [176, 60] width 104 height 21
type input "5"
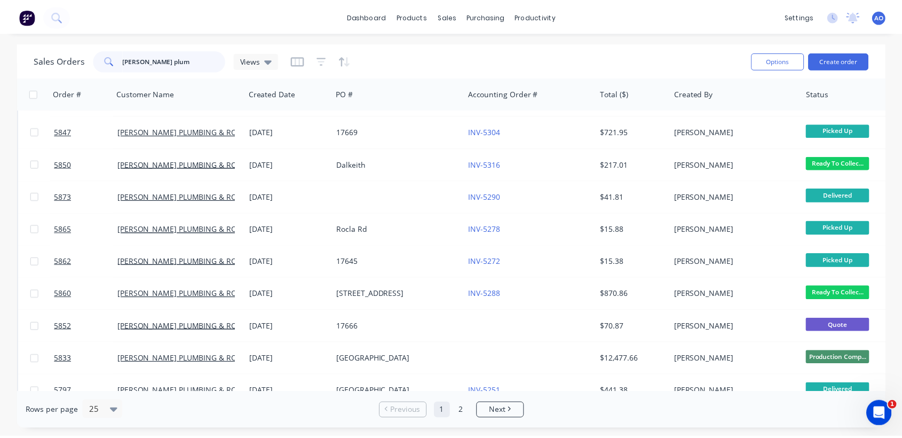
scroll to position [324, 0]
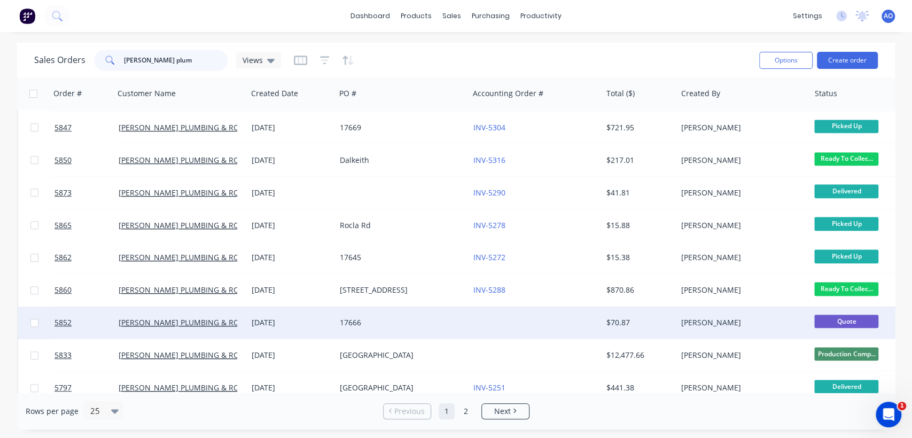
type input "[PERSON_NAME] plum"
click at [492, 317] on div at bounding box center [535, 323] width 133 height 32
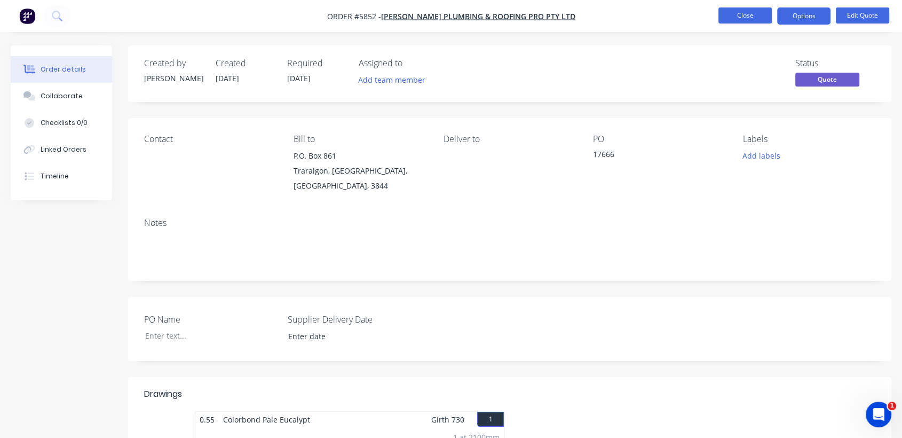
click at [758, 14] on button "Close" at bounding box center [745, 15] width 53 height 16
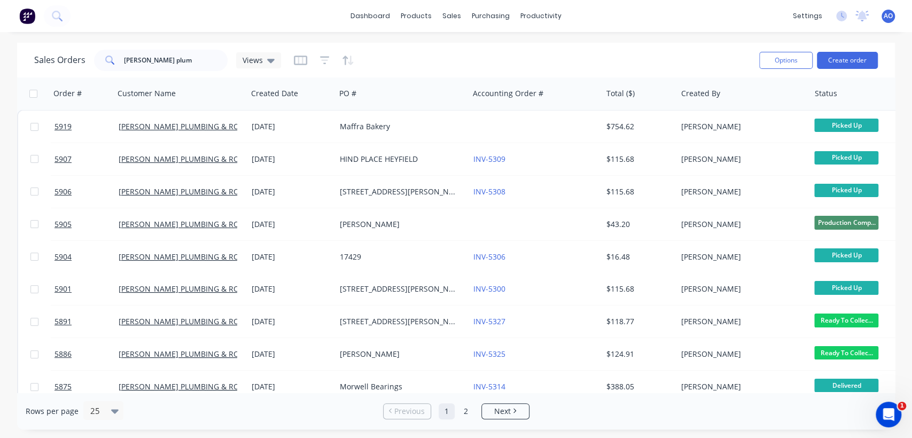
click at [209, 71] on div "Sales Orders [PERSON_NAME] plum Views" at bounding box center [392, 60] width 716 height 26
click at [205, 67] on input "[PERSON_NAME] plum" at bounding box center [176, 60] width 104 height 21
type input "b"
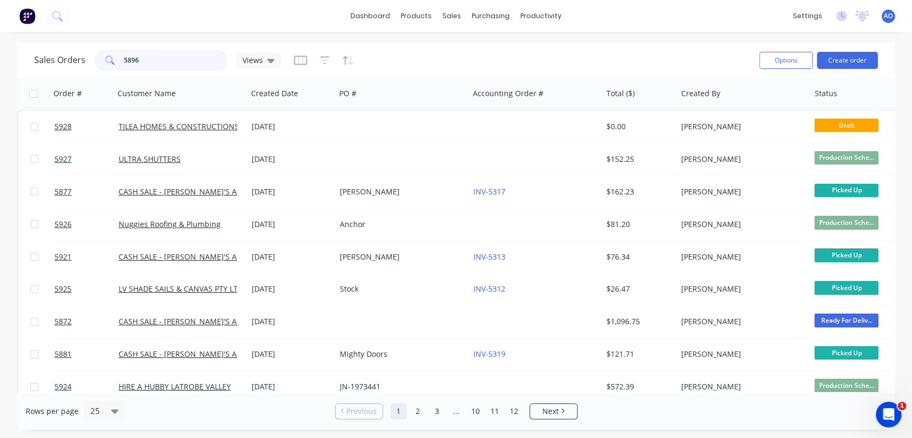
type input "5896"
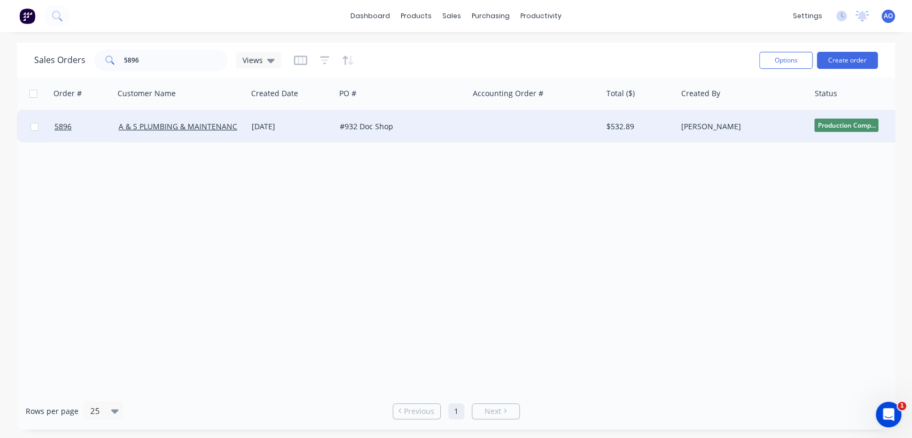
click at [467, 124] on div "#932 Doc Shop" at bounding box center [401, 127] width 133 height 32
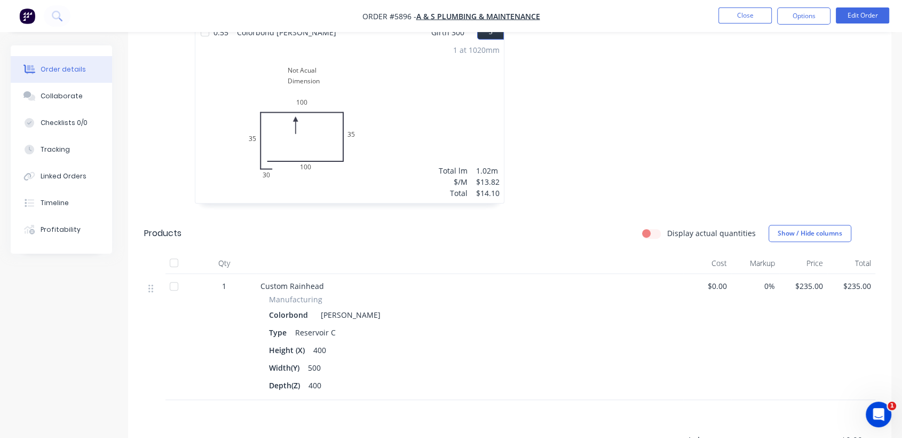
scroll to position [593, 0]
click at [754, 19] on button "Close" at bounding box center [745, 15] width 53 height 16
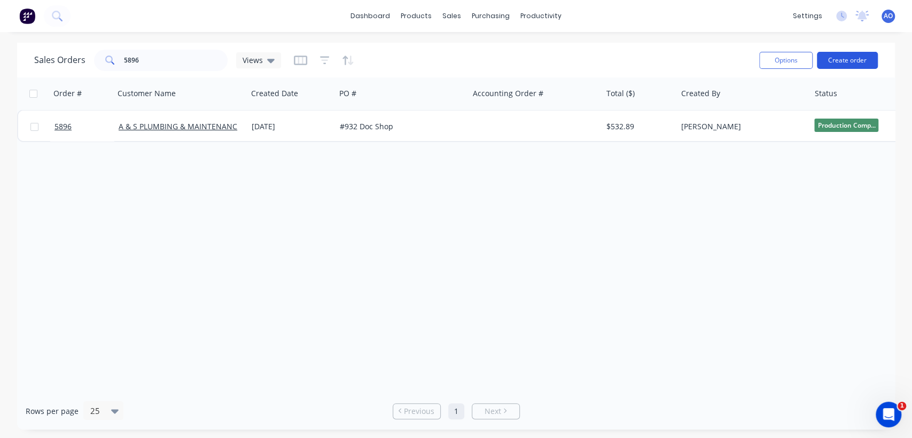
click at [859, 57] on button "Create order" at bounding box center [847, 60] width 61 height 17
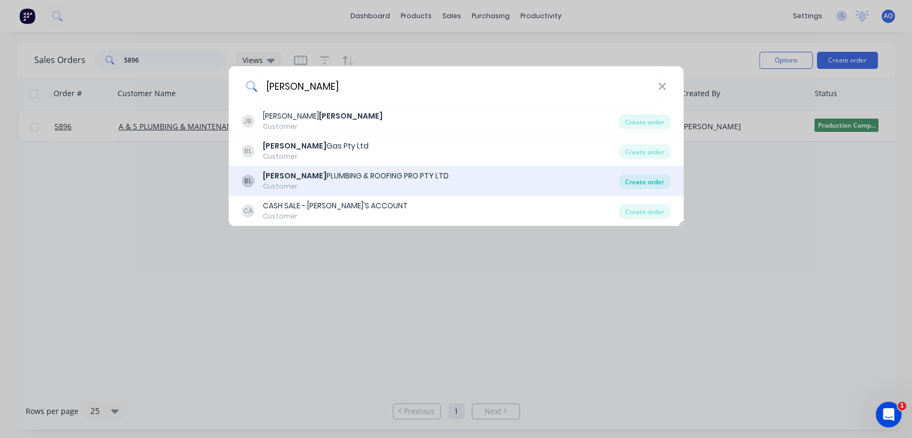
type input "[PERSON_NAME]"
click at [652, 178] on div "Create order" at bounding box center [644, 181] width 52 height 15
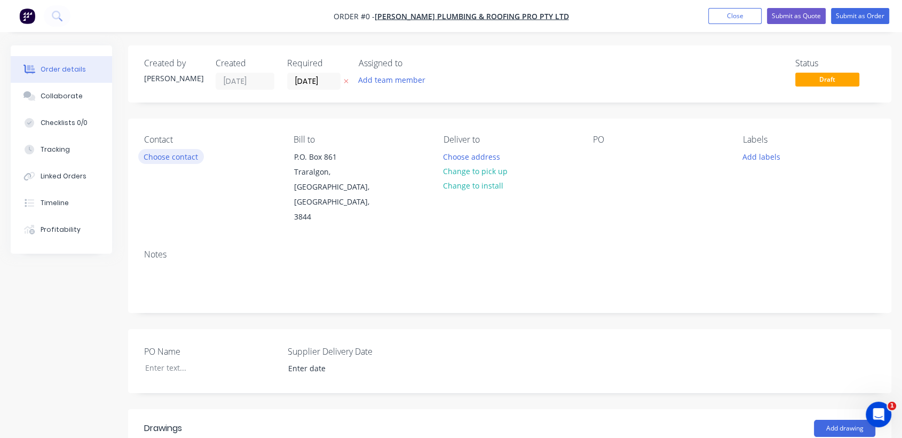
click at [155, 157] on button "Choose contact" at bounding box center [171, 156] width 66 height 14
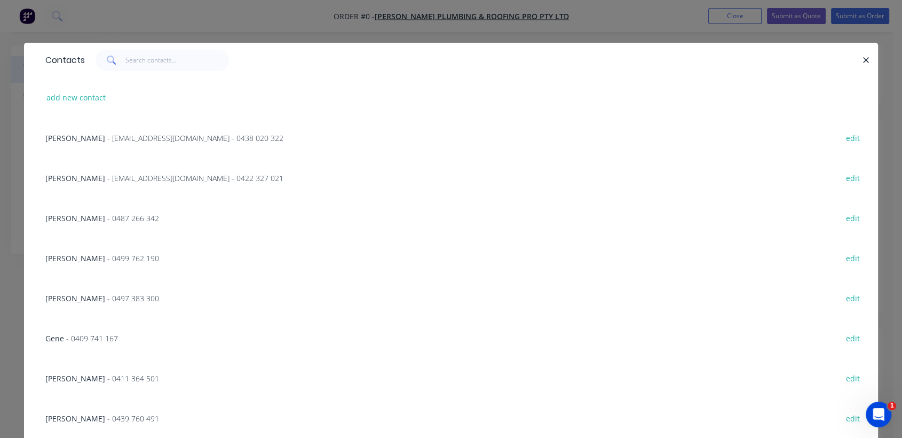
click at [49, 294] on span "[PERSON_NAME]" at bounding box center [75, 298] width 60 height 10
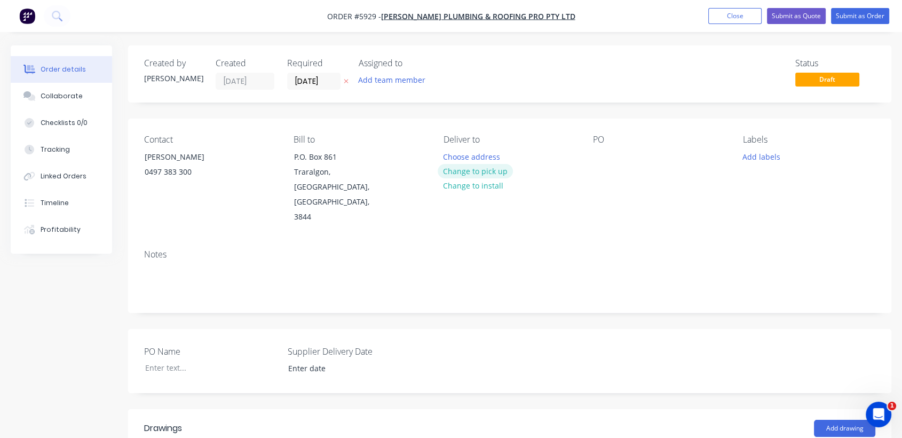
click at [465, 167] on button "Change to pick up" at bounding box center [476, 171] width 76 height 14
click at [606, 159] on div at bounding box center [601, 156] width 17 height 15
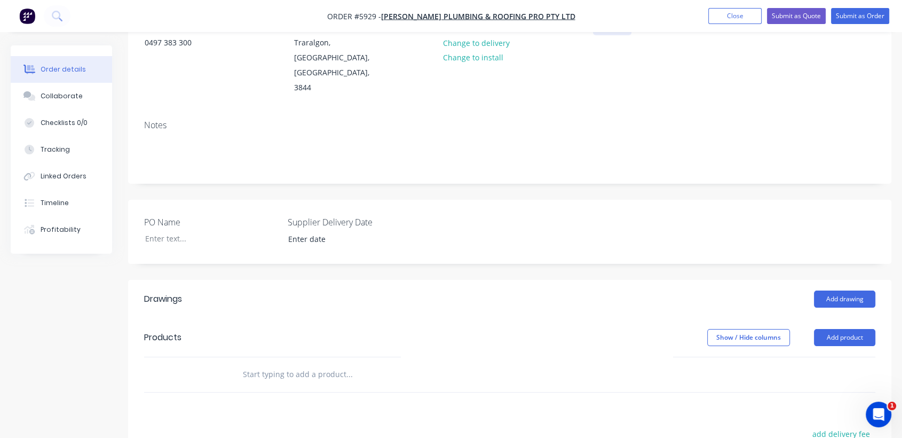
scroll to position [131, 0]
click at [841, 288] on button "Add drawing" at bounding box center [844, 296] width 61 height 17
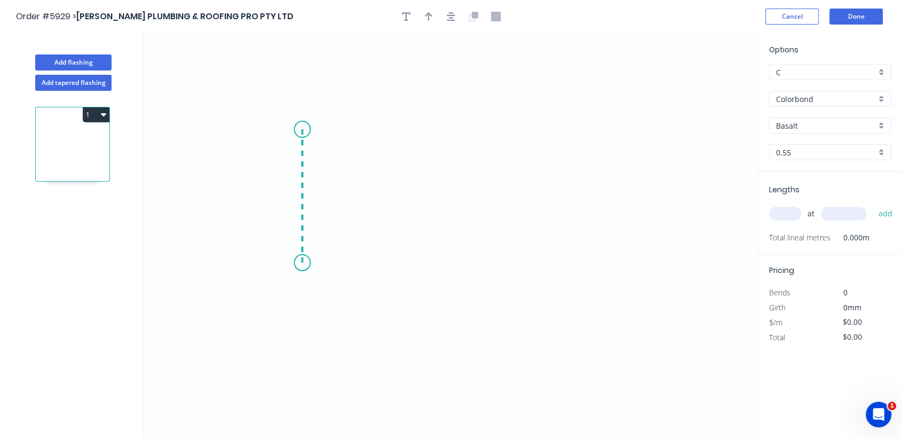
drag, startPoint x: 302, startPoint y: 263, endPoint x: 294, endPoint y: 129, distance: 133.8
click at [294, 129] on icon "0" at bounding box center [451, 235] width 614 height 405
click at [294, 129] on icon "0 ?" at bounding box center [451, 235] width 614 height 405
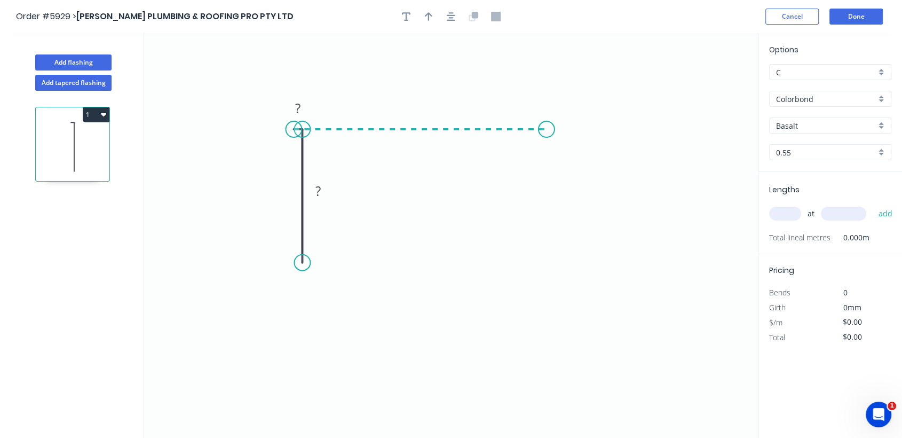
drag, startPoint x: 294, startPoint y: 129, endPoint x: 545, endPoint y: 125, distance: 251.6
click at [545, 125] on icon "0 ? ?" at bounding box center [451, 235] width 614 height 405
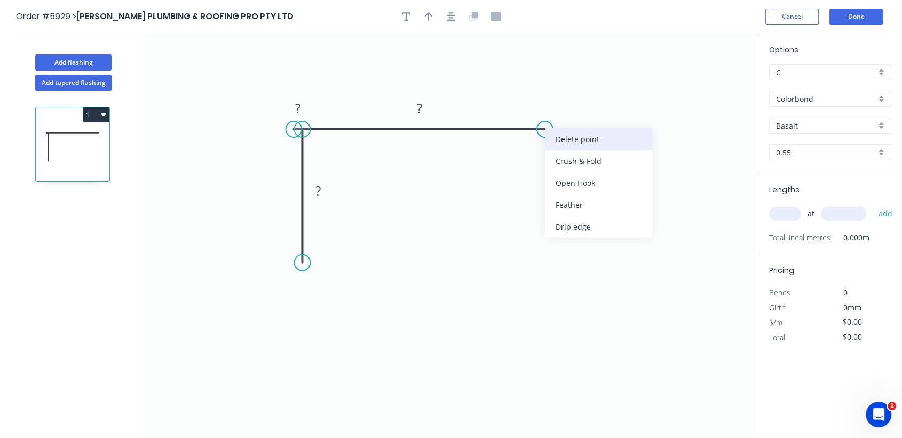
click at [578, 142] on div "Delete point" at bounding box center [598, 139] width 107 height 22
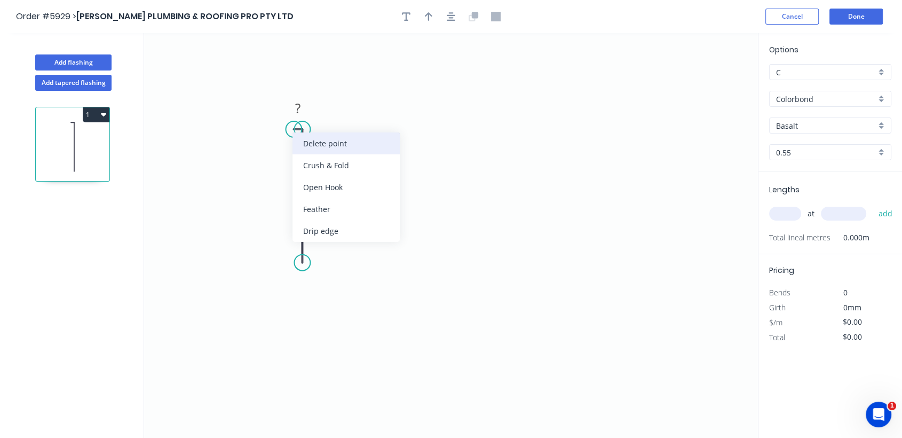
click at [339, 137] on div "Delete point" at bounding box center [346, 143] width 107 height 22
click at [320, 143] on div "Delete point" at bounding box center [357, 145] width 107 height 22
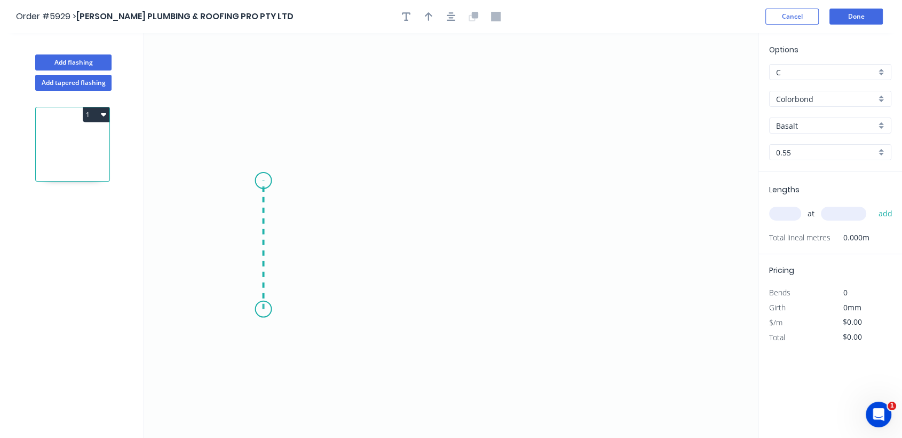
drag, startPoint x: 263, startPoint y: 309, endPoint x: 260, endPoint y: 180, distance: 128.2
click at [260, 180] on icon "0" at bounding box center [451, 235] width 614 height 405
drag, startPoint x: 260, startPoint y: 180, endPoint x: 524, endPoint y: 187, distance: 264.9
click at [524, 187] on icon "0 ?" at bounding box center [451, 235] width 614 height 405
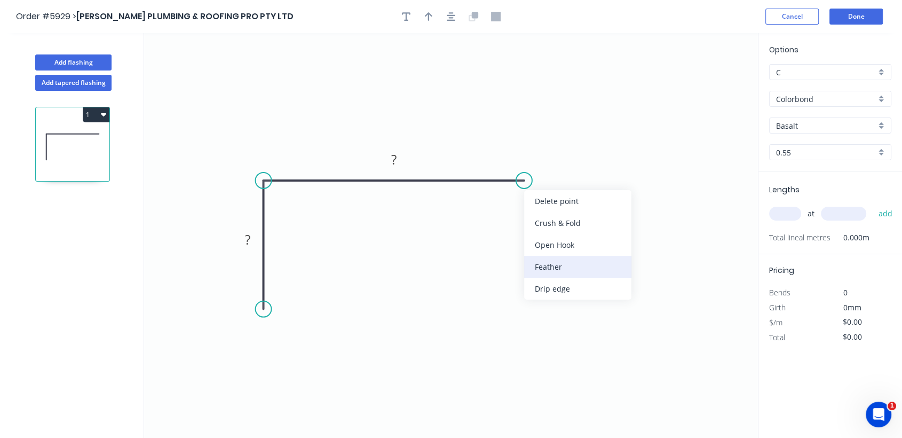
click at [552, 269] on div "Feather" at bounding box center [577, 267] width 107 height 22
click at [520, 202] on tspan "15" at bounding box center [516, 198] width 15 height 18
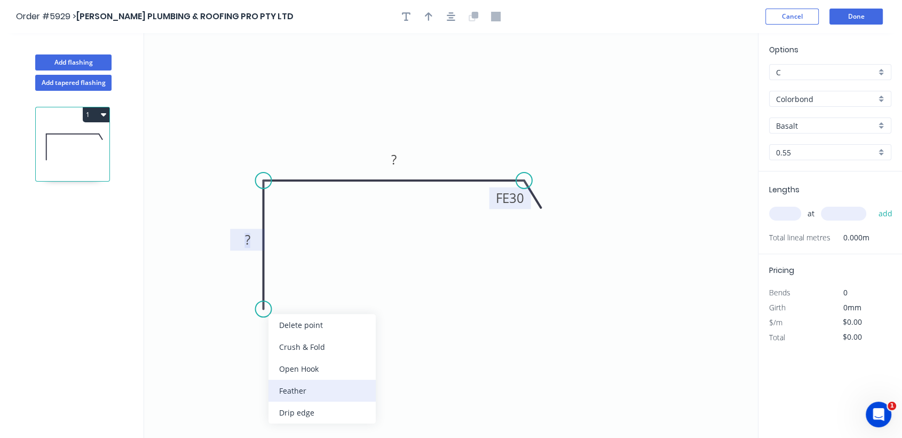
click at [310, 388] on div "Feather" at bounding box center [322, 391] width 107 height 22
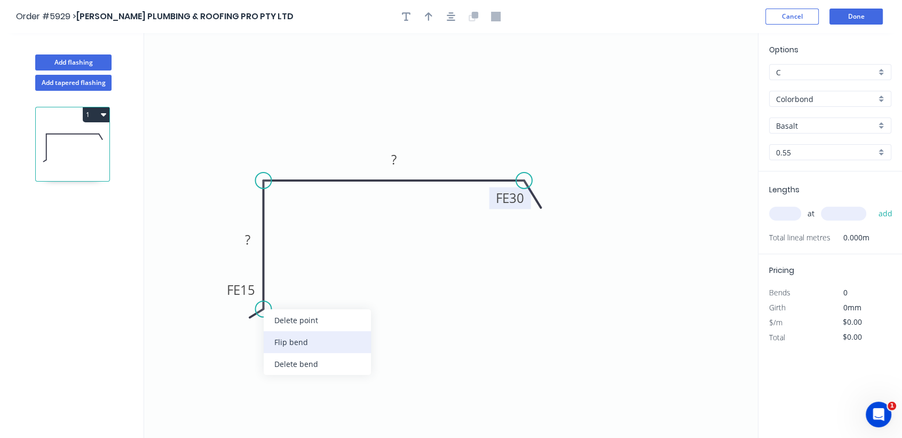
click at [308, 349] on div "Flip bend" at bounding box center [317, 342] width 107 height 22
click at [296, 290] on tspan "15" at bounding box center [292, 290] width 15 height 18
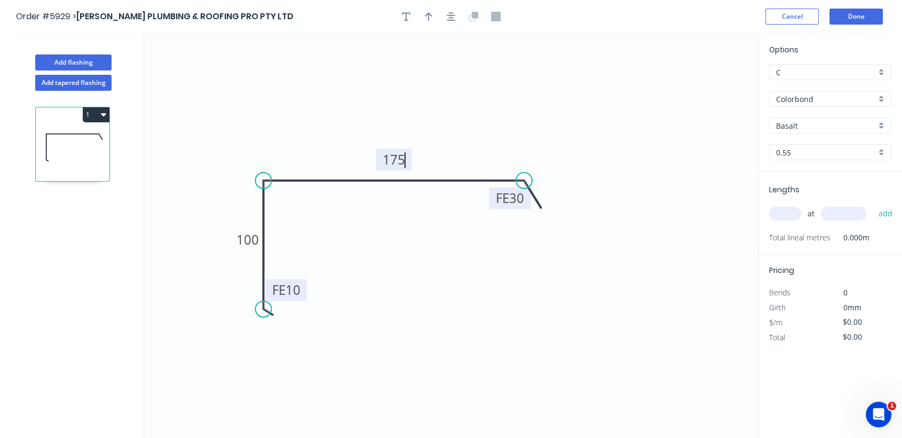
type input "$14.31"
click at [839, 97] on input "Colorbond" at bounding box center [826, 98] width 100 height 11
click at [812, 120] on div "Zincalume" at bounding box center [830, 119] width 121 height 19
type input "Zincalume"
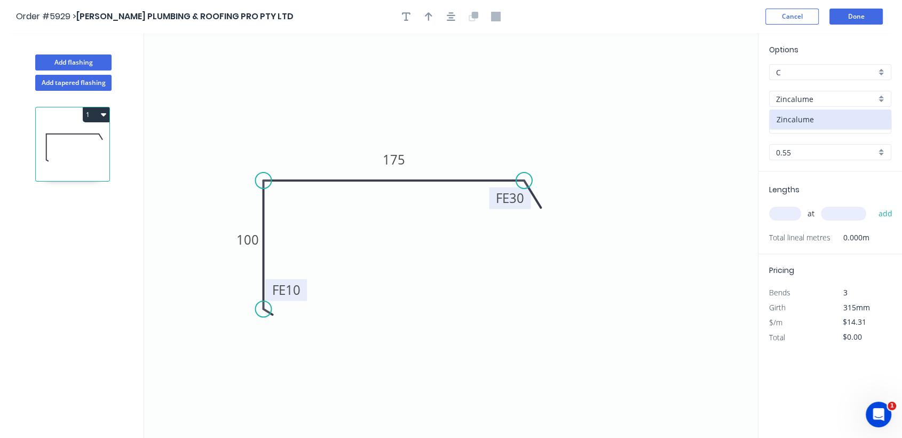
type input "$11.08"
click at [784, 211] on input "text" at bounding box center [786, 214] width 32 height 14
type input "1"
type input "3400"
click at [873, 205] on button "add" at bounding box center [885, 214] width 25 height 18
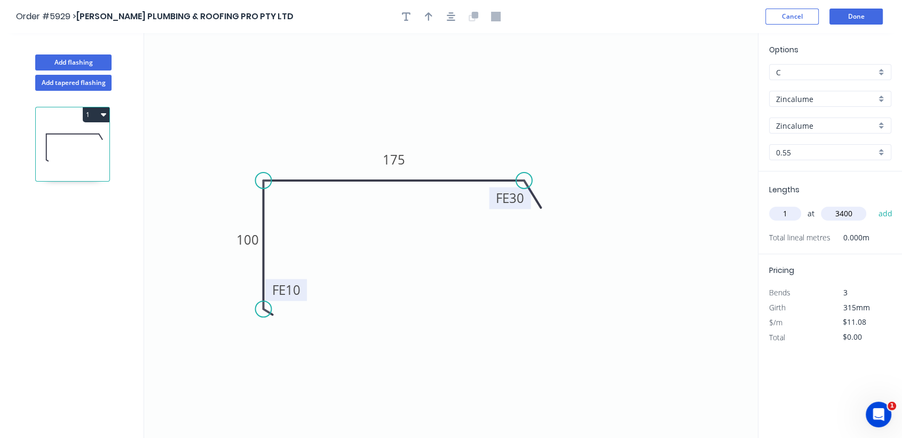
type input "$37.67"
click at [868, 14] on button "Done" at bounding box center [856, 17] width 53 height 16
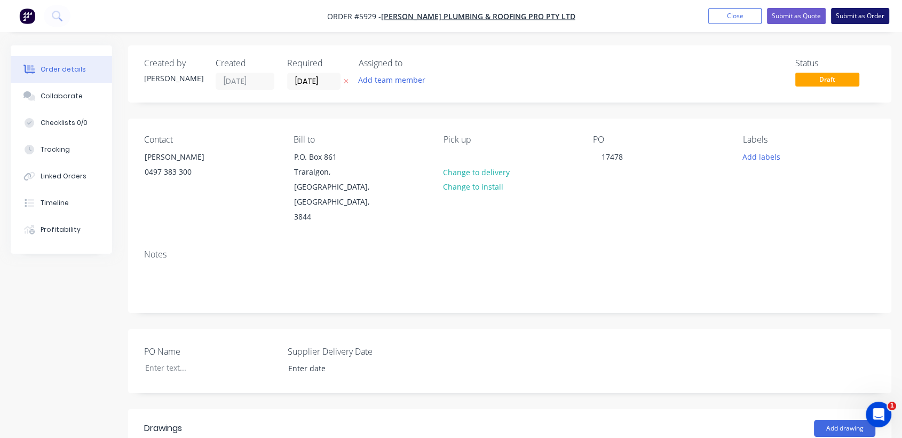
click at [863, 18] on button "Submit as Order" at bounding box center [860, 16] width 58 height 16
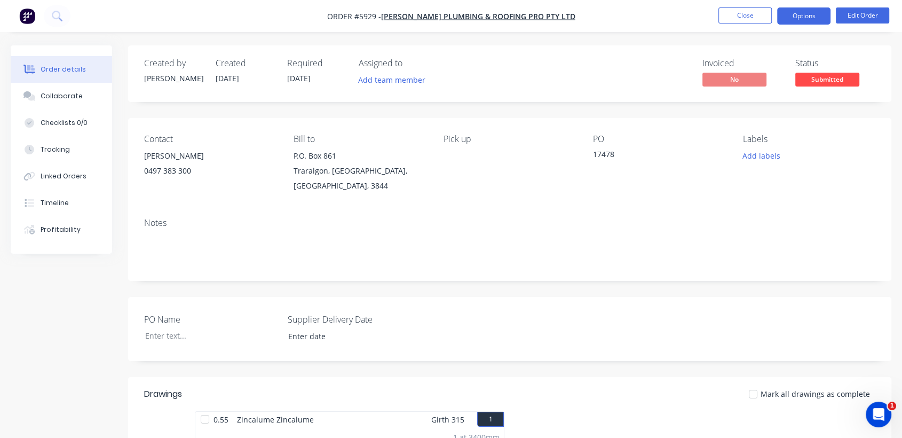
click at [808, 15] on button "Options" at bounding box center [804, 15] width 53 height 17
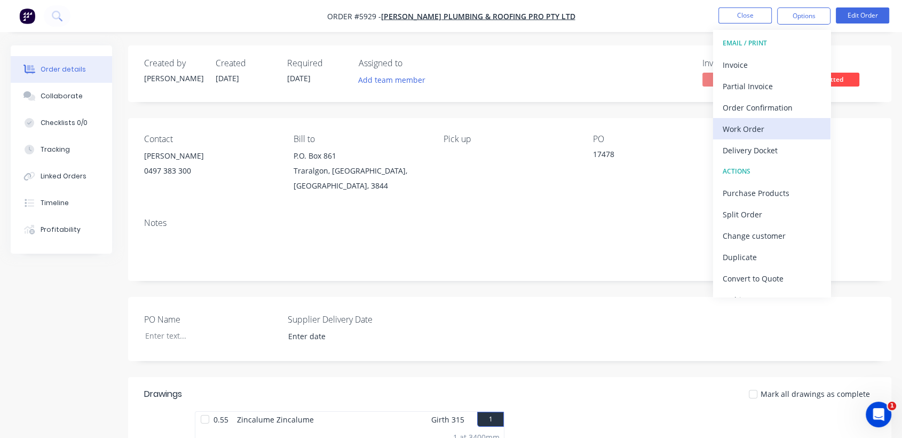
click at [772, 128] on div "Work Order" at bounding box center [772, 128] width 98 height 15
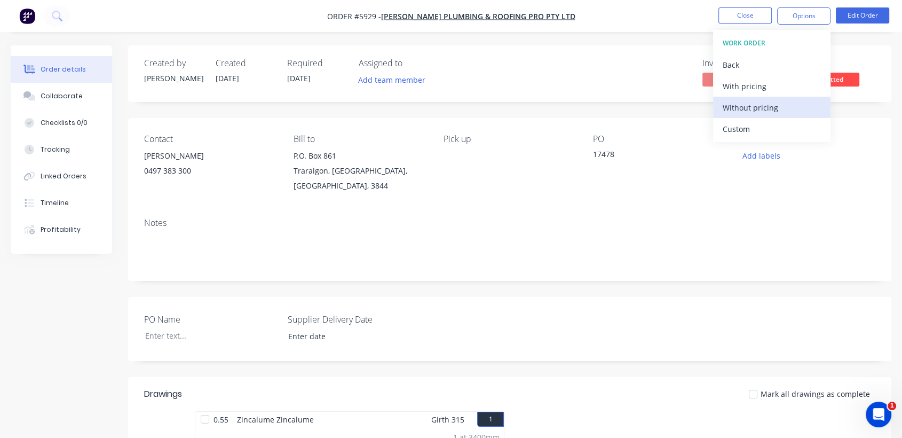
click at [769, 108] on div "Without pricing" at bounding box center [772, 107] width 98 height 15
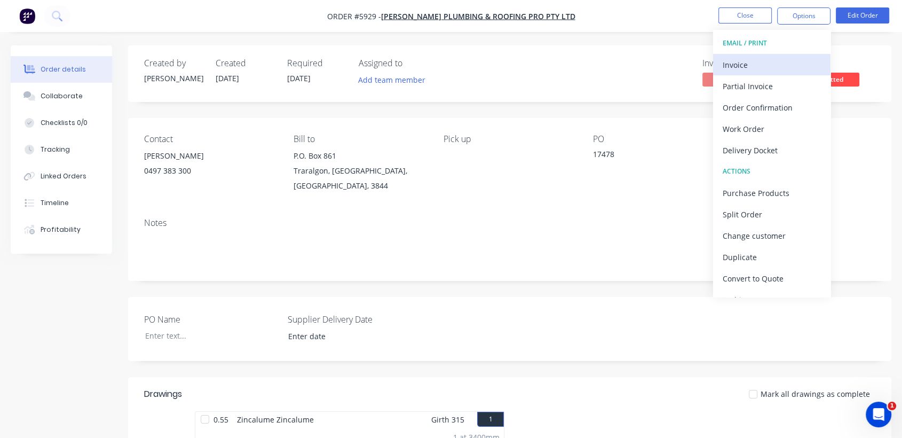
click at [759, 65] on div "Invoice" at bounding box center [772, 64] width 98 height 15
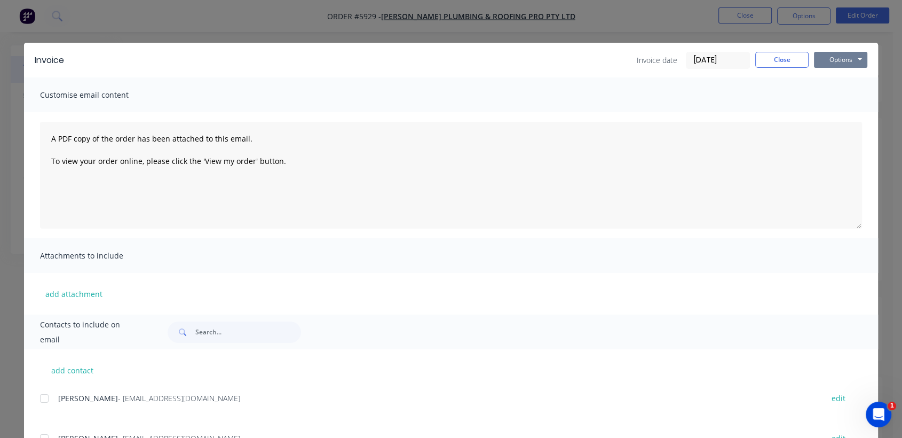
click at [833, 56] on button "Options" at bounding box center [840, 60] width 53 height 16
click at [833, 112] on button "Email" at bounding box center [848, 114] width 68 height 18
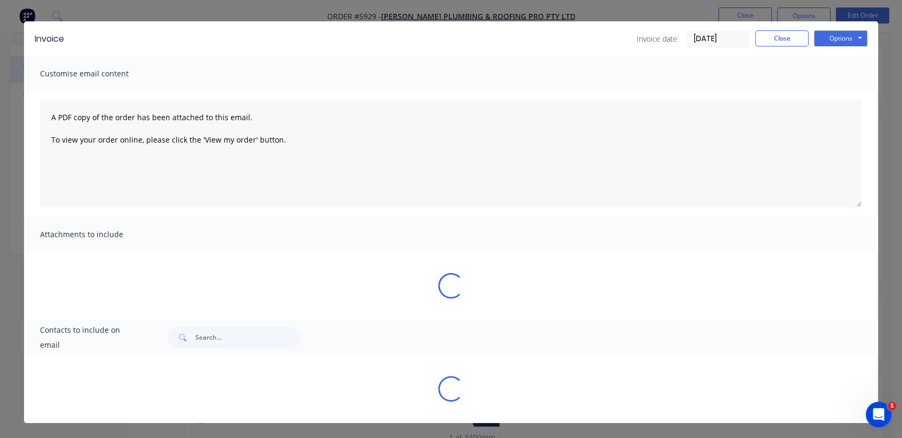
scroll to position [95, 0]
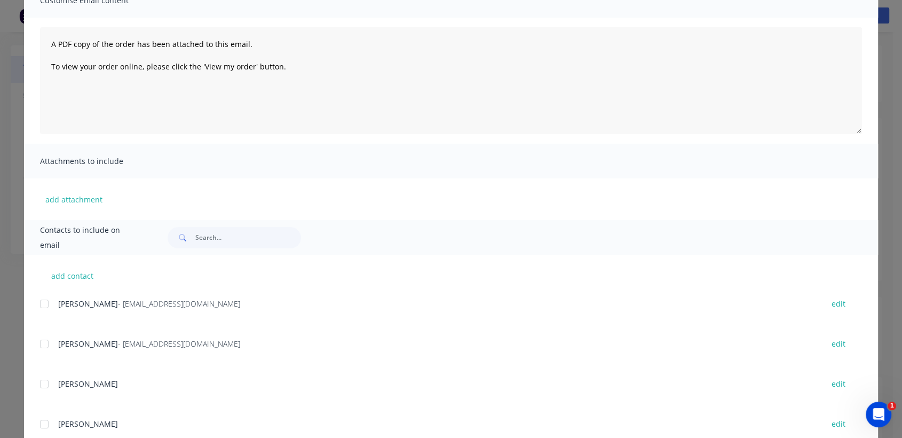
click at [40, 341] on div at bounding box center [44, 343] width 21 height 21
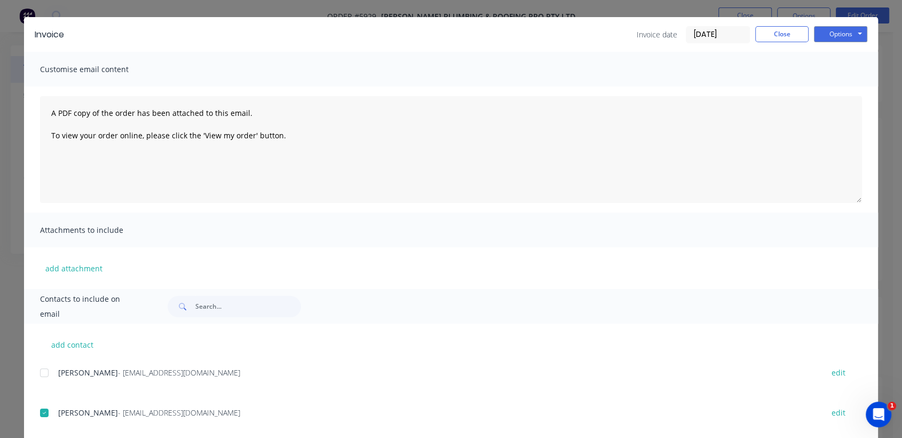
scroll to position [23, 0]
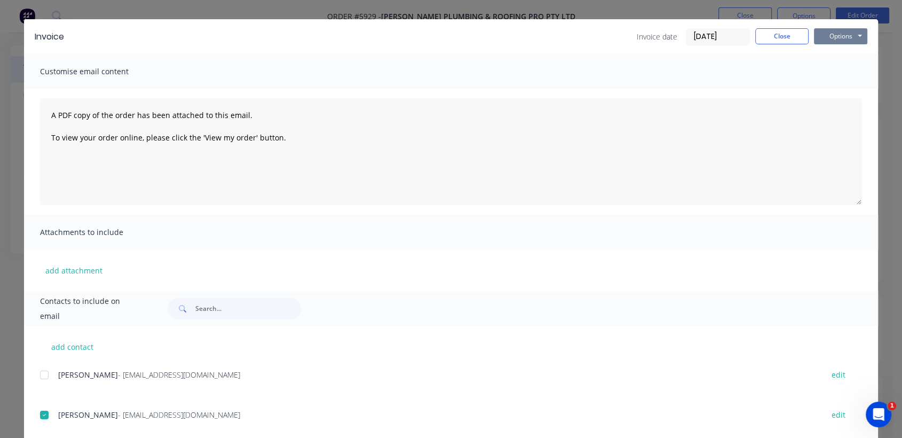
click at [842, 37] on button "Options" at bounding box center [840, 36] width 53 height 16
click at [837, 90] on button "Email" at bounding box center [848, 91] width 68 height 18
click at [818, 33] on button "Options" at bounding box center [840, 36] width 53 height 16
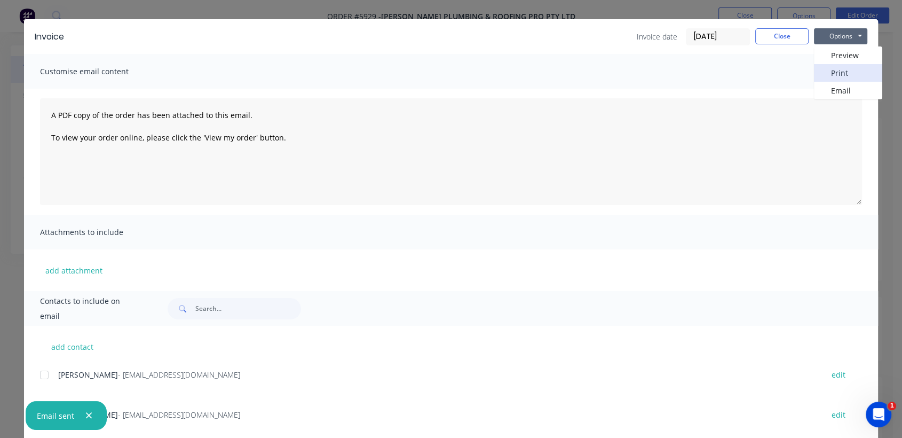
click at [824, 76] on button "Print" at bounding box center [848, 73] width 68 height 18
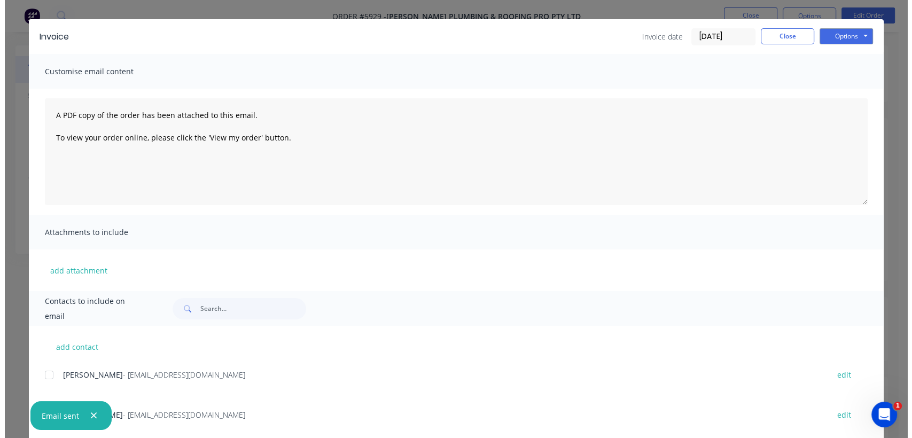
scroll to position [0, 0]
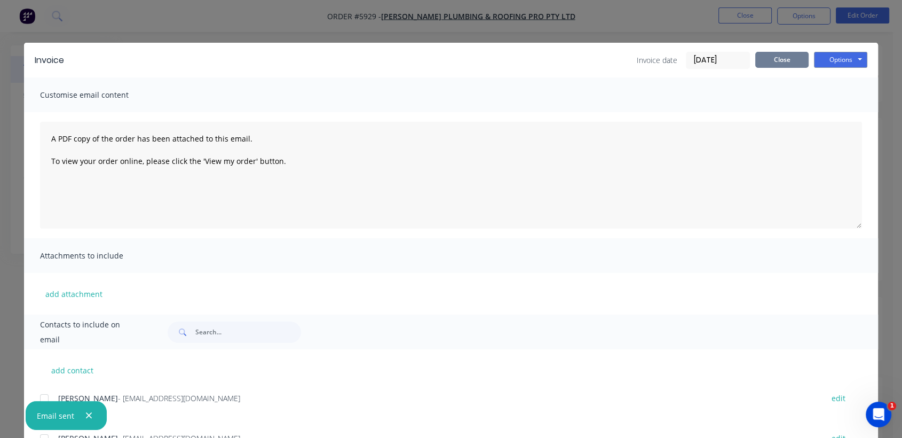
click at [779, 59] on button "Close" at bounding box center [782, 60] width 53 height 16
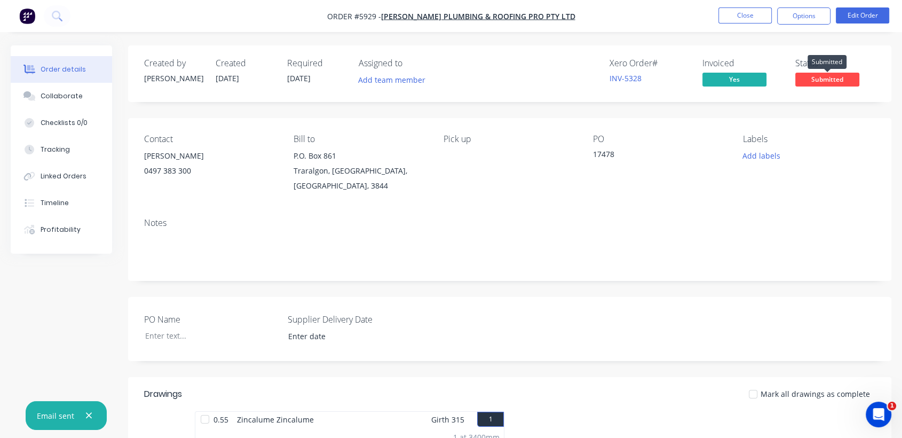
click at [850, 78] on span "Submitted" at bounding box center [828, 79] width 64 height 13
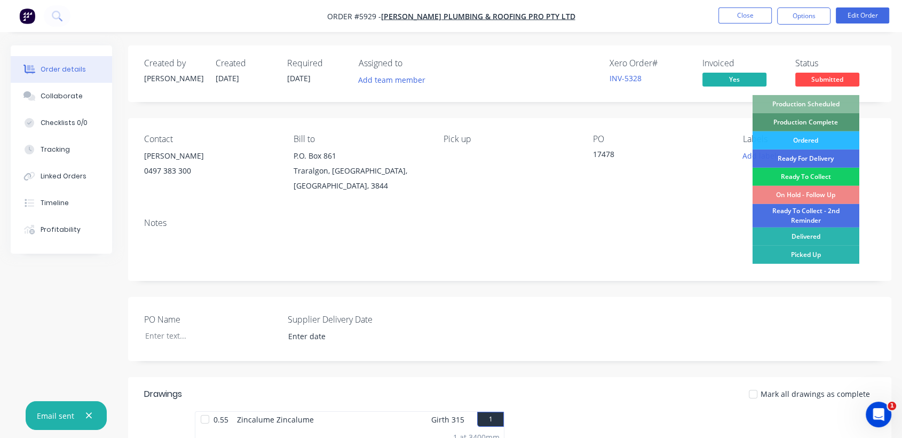
click at [796, 177] on div "Ready To Collect" at bounding box center [806, 177] width 107 height 18
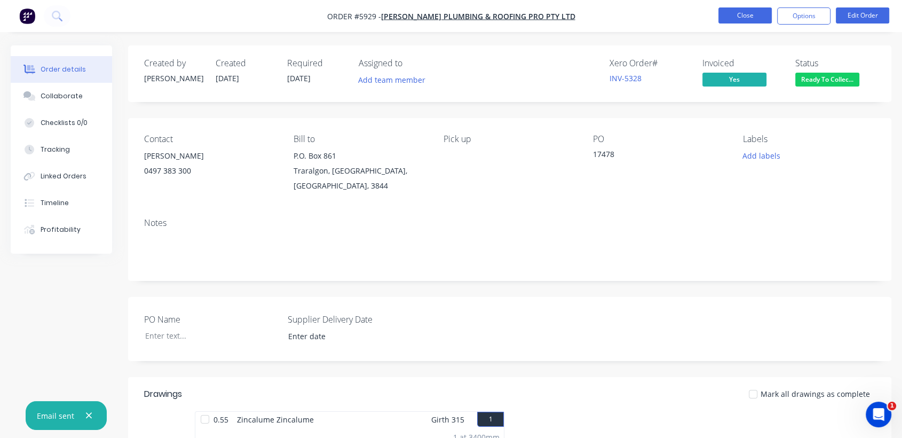
click at [750, 10] on button "Close" at bounding box center [745, 15] width 53 height 16
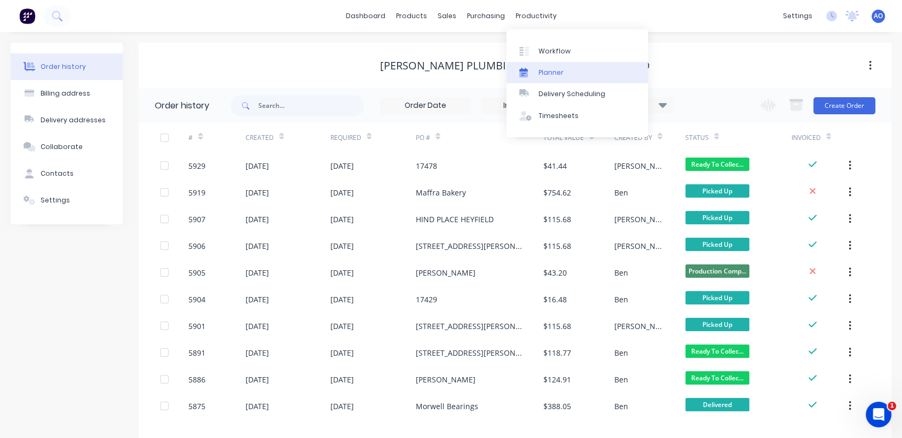
click at [554, 76] on div "Planner" at bounding box center [551, 73] width 25 height 10
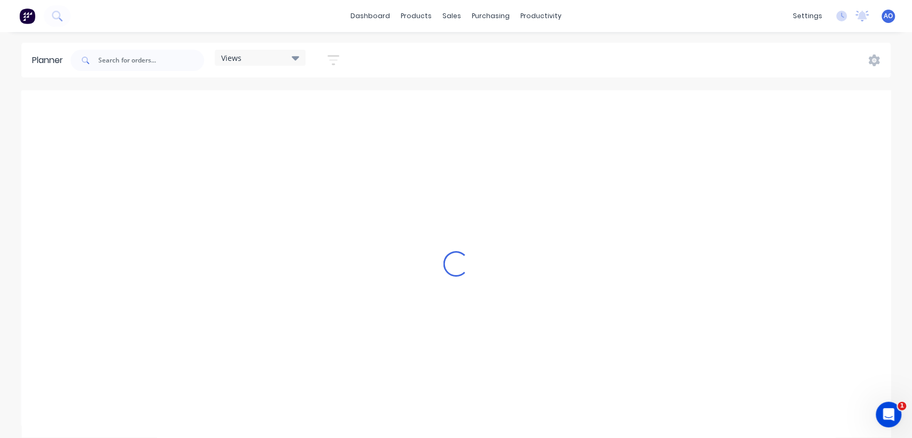
scroll to position [0, 1025]
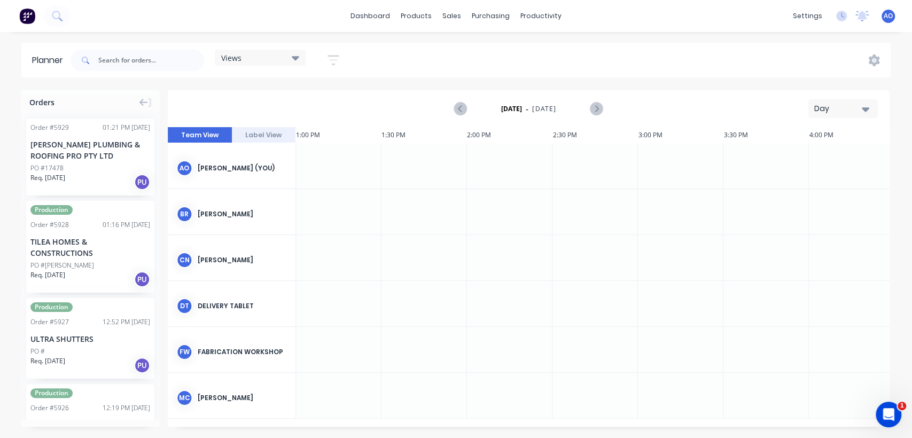
click at [869, 110] on button "Day" at bounding box center [842, 108] width 69 height 19
click at [802, 172] on div "Month" at bounding box center [824, 179] width 106 height 21
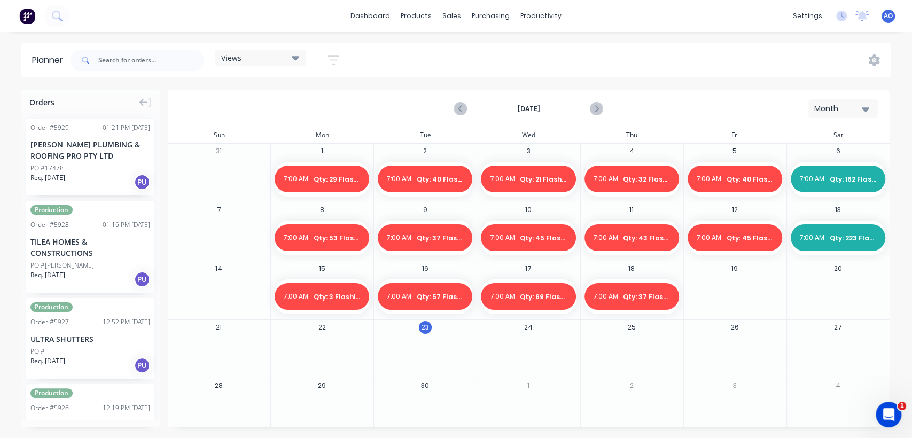
click at [741, 291] on div at bounding box center [735, 296] width 102 height 35
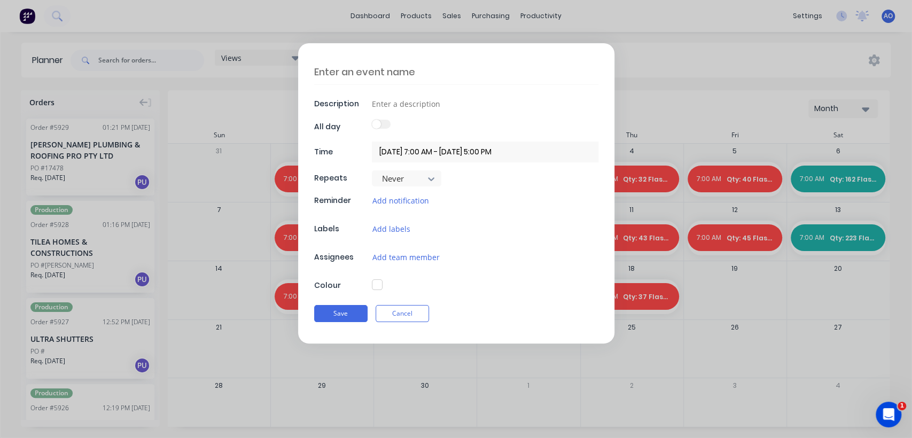
click at [358, 75] on textarea at bounding box center [456, 71] width 284 height 25
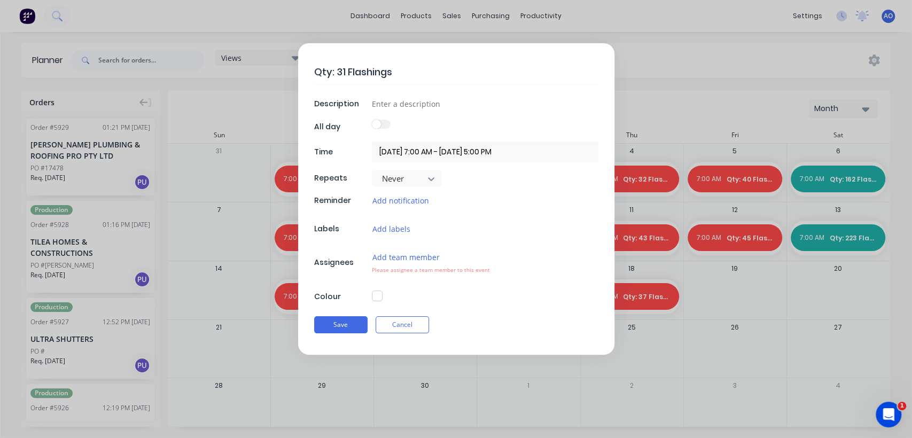
type textarea "Qty: 31 Flashings"
type input "Daily Flashing Count"
click at [415, 262] on div "Add team member Please assignee a team member to this event" at bounding box center [485, 262] width 226 height 23
click at [414, 256] on button "Add team member" at bounding box center [406, 257] width 68 height 12
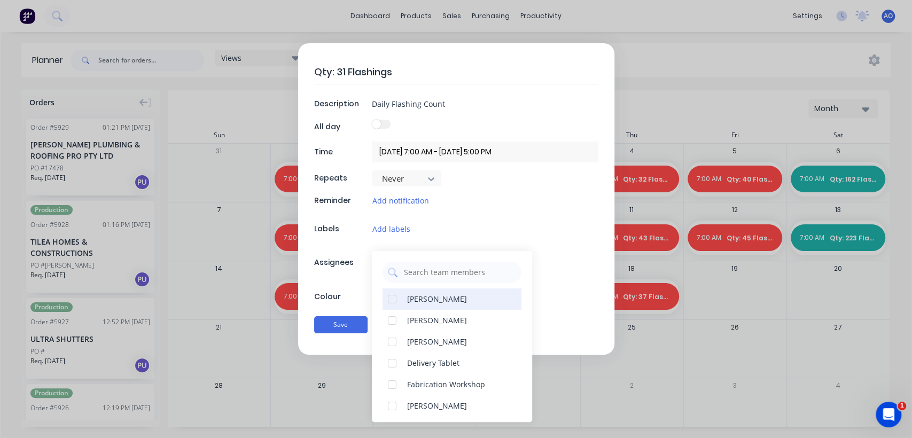
click at [431, 292] on div "[PERSON_NAME]" at bounding box center [451, 298] width 139 height 21
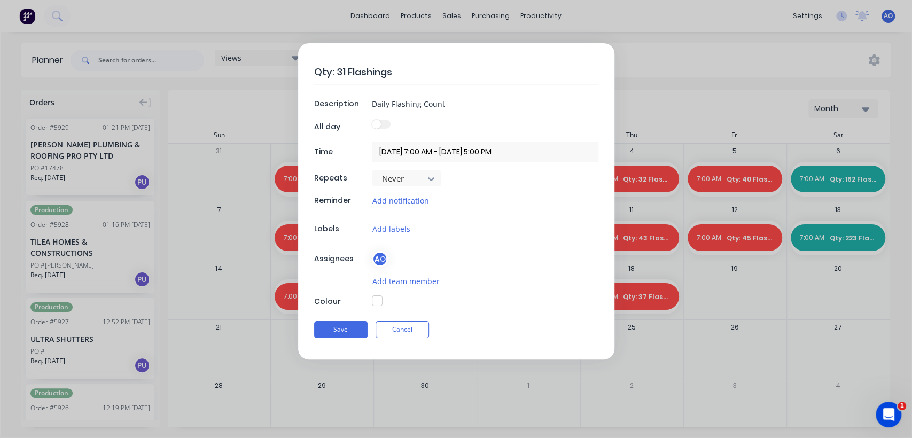
click at [365, 291] on div "Qty: 31 Flashings Description Daily Flashing Count All day Time [DATE] 7:00 AM …" at bounding box center [456, 201] width 316 height 316
click at [377, 303] on button "button" at bounding box center [377, 300] width 11 height 11
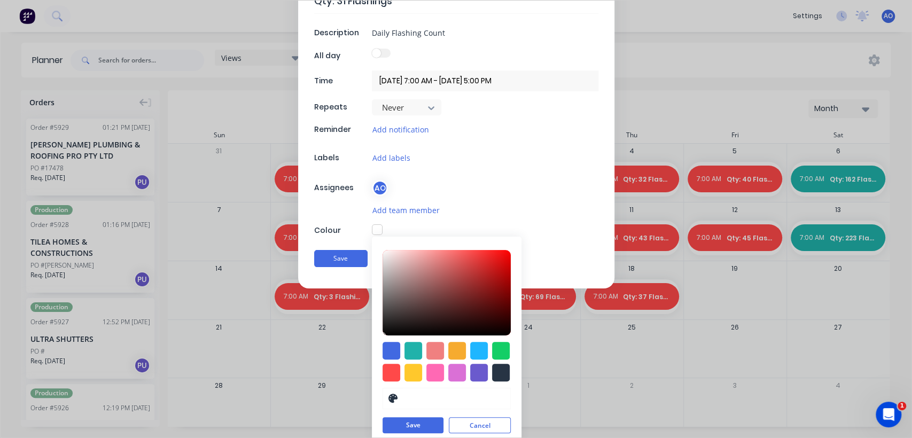
scroll to position [77, 0]
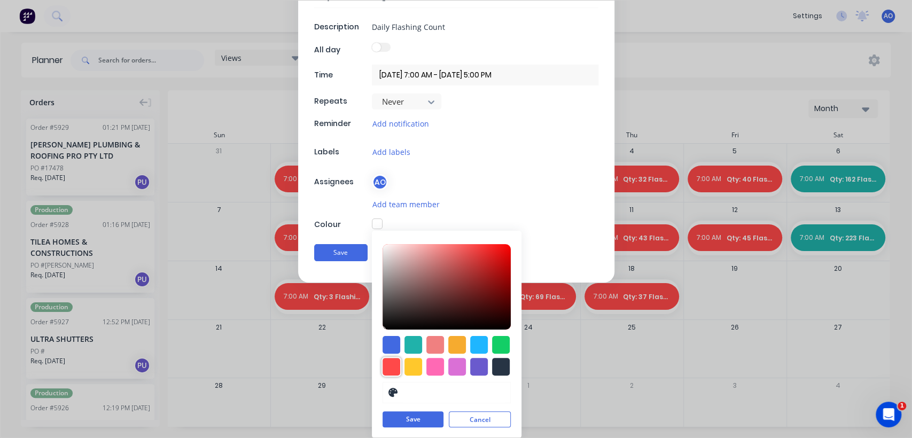
click at [391, 366] on div at bounding box center [391, 367] width 18 height 18
type input "#FF4949"
click at [413, 417] on button "Save" at bounding box center [412, 420] width 61 height 16
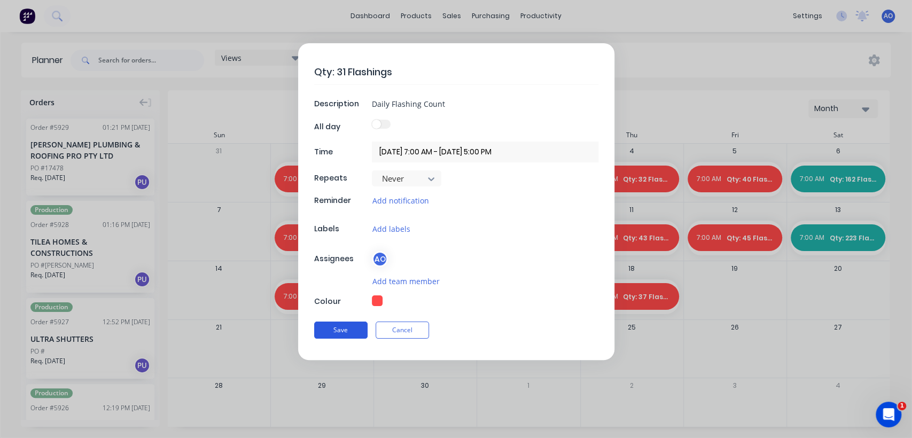
click at [353, 328] on button "Save" at bounding box center [340, 329] width 53 height 17
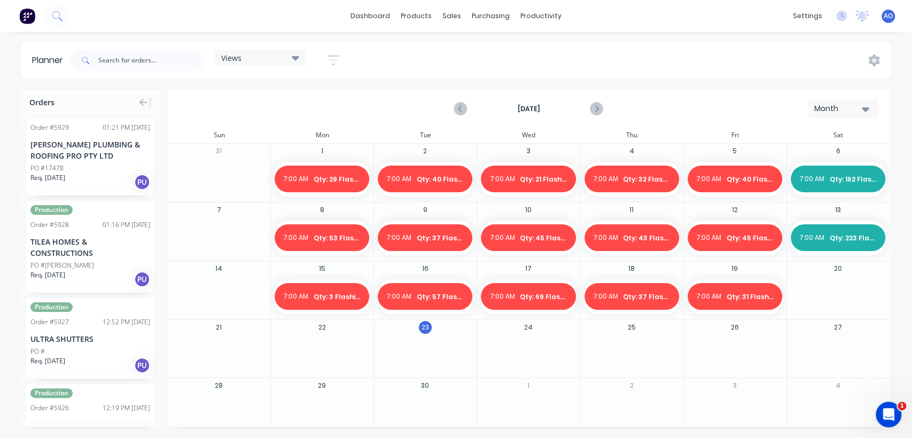
click at [844, 296] on div at bounding box center [838, 296] width 102 height 35
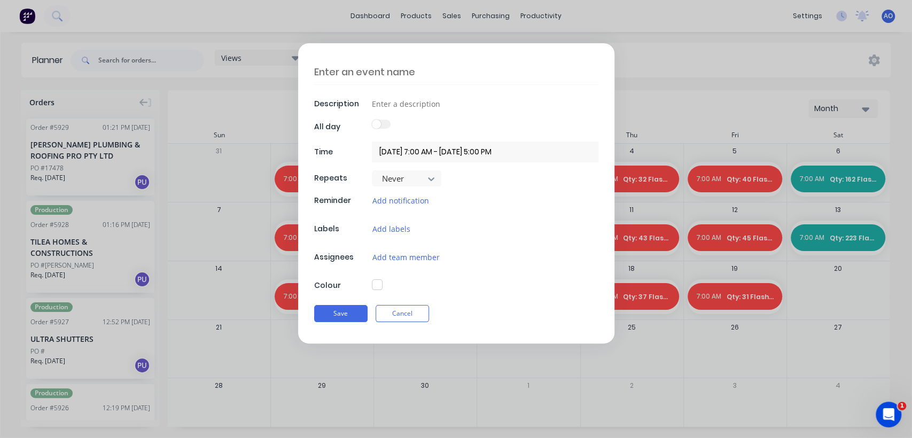
click at [380, 75] on textarea at bounding box center [456, 71] width 284 height 25
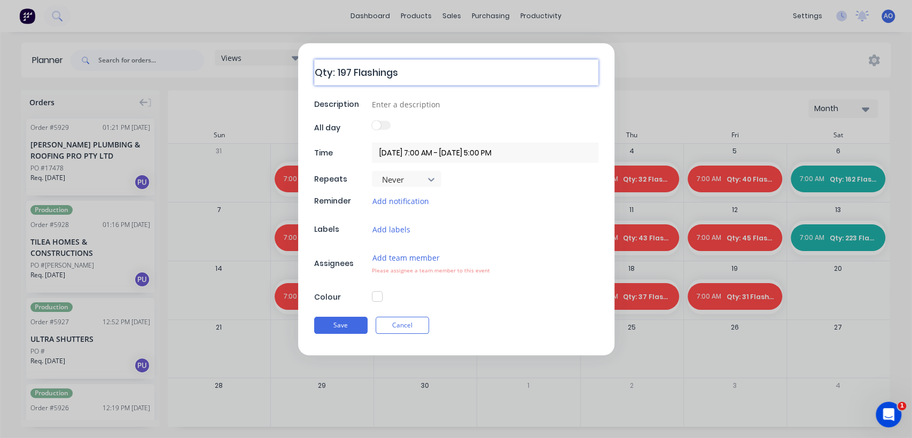
type textarea "Qty: 197 Flashings"
type input "Weekly Flashing Count"
click at [389, 257] on button "Add team member" at bounding box center [406, 257] width 68 height 12
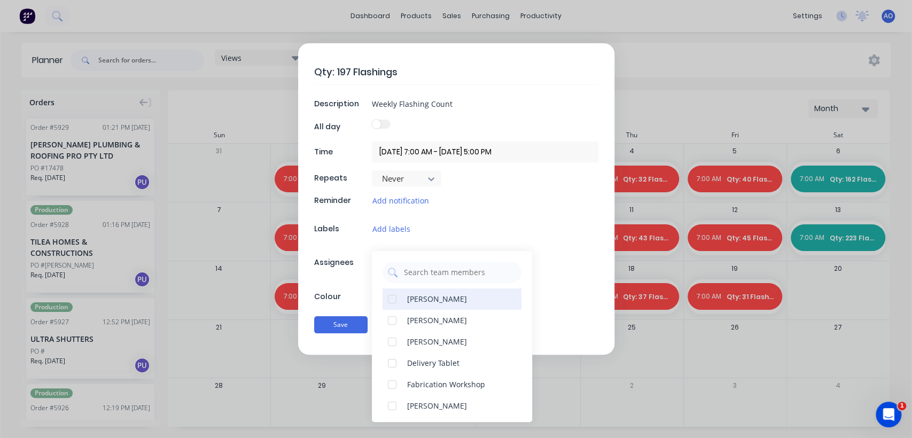
click at [399, 299] on div at bounding box center [391, 298] width 21 height 21
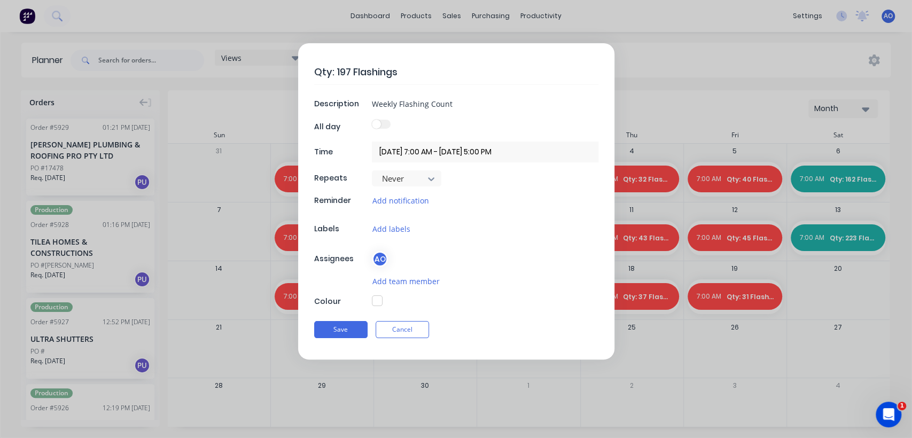
click at [363, 294] on div "Qty: 197 Flashings Description Weekly Flashing Count All day Time [DATE] 7:00 A…" at bounding box center [456, 201] width 316 height 316
click at [376, 301] on button "button" at bounding box center [377, 300] width 11 height 11
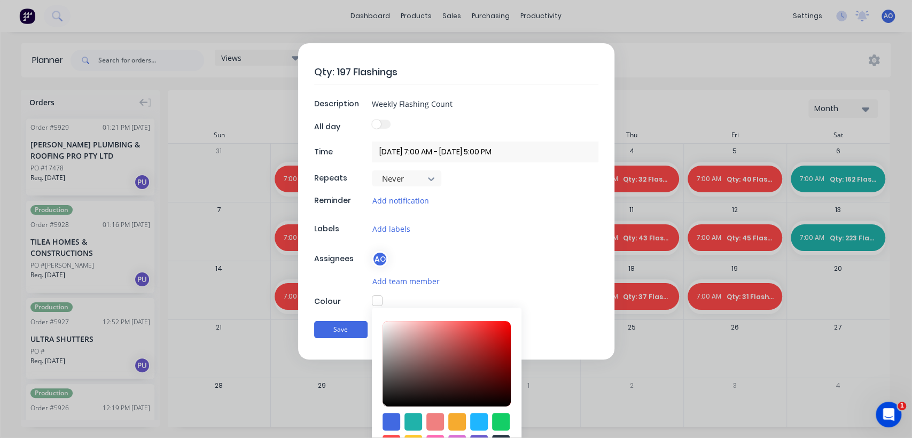
click at [376, 301] on button "button" at bounding box center [377, 300] width 11 height 11
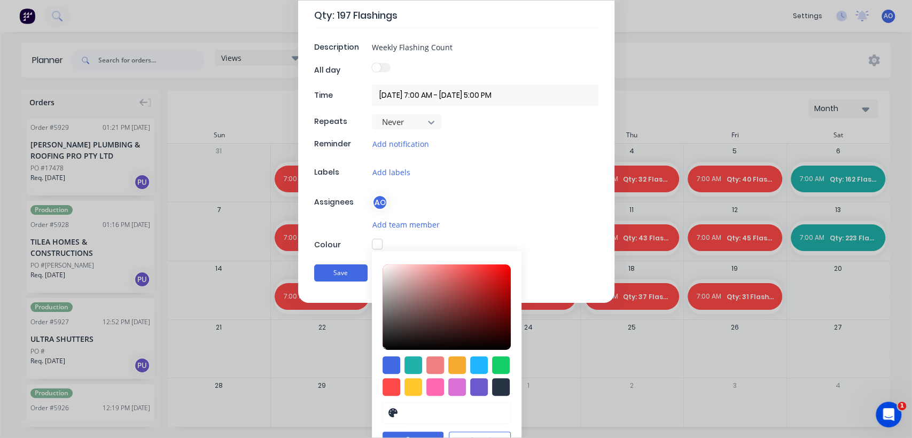
scroll to position [71, 0]
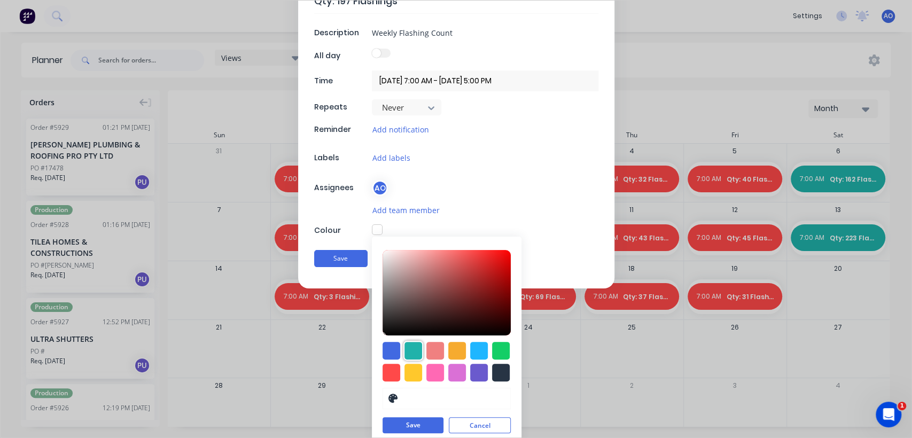
click at [410, 347] on div at bounding box center [413, 351] width 18 height 18
type input "#20B2AA"
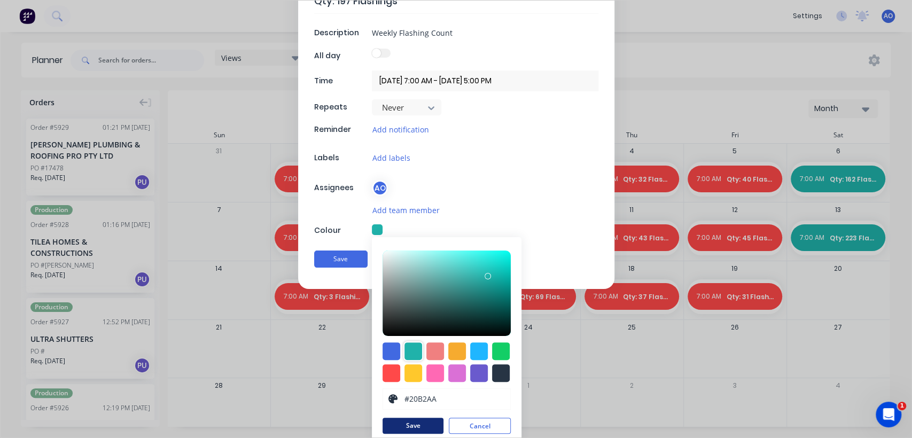
click at [397, 426] on button "Save" at bounding box center [412, 426] width 61 height 16
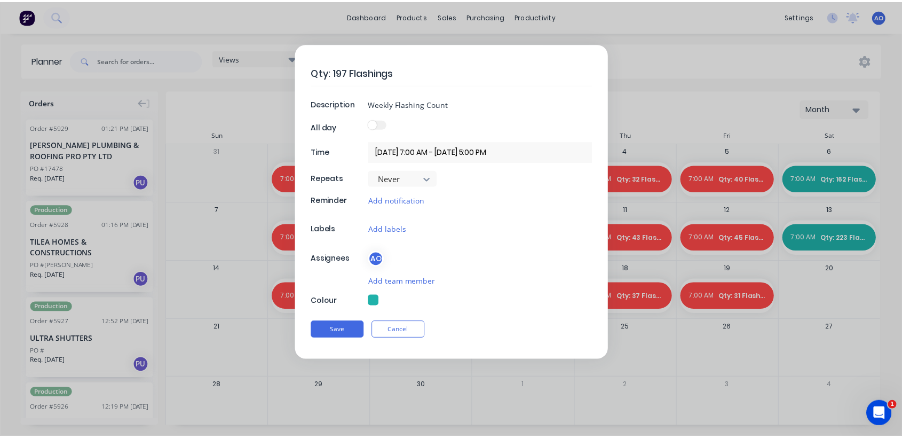
scroll to position [0, 0]
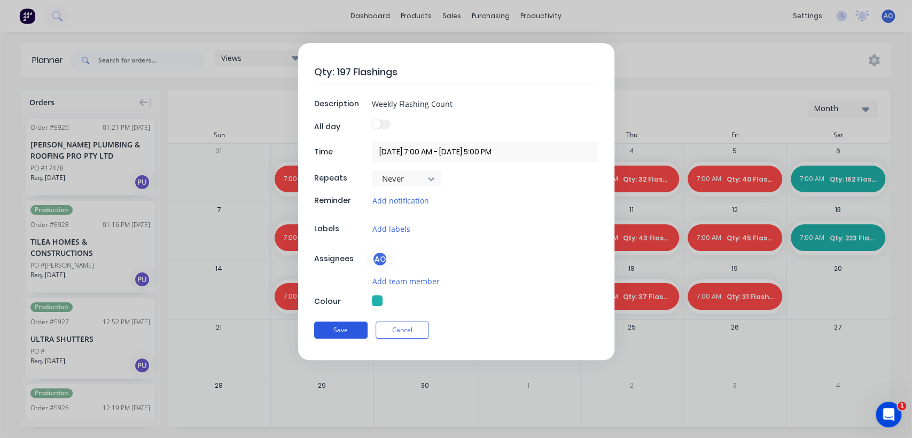
click at [349, 324] on button "Save" at bounding box center [340, 329] width 53 height 17
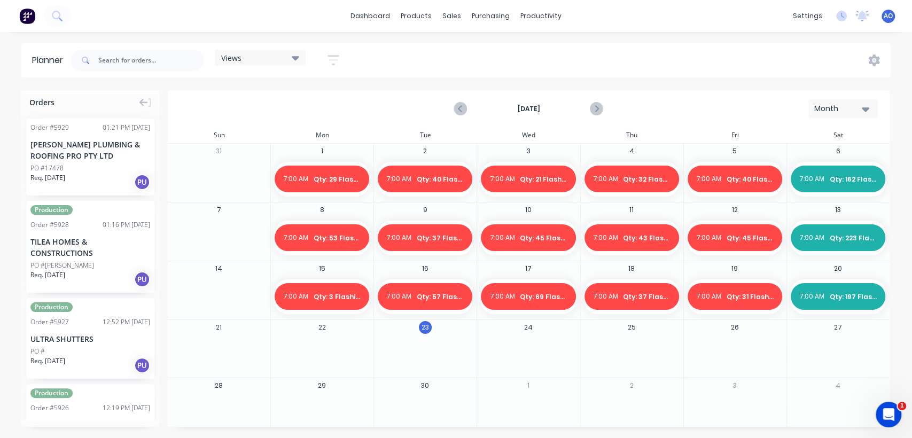
click at [813, 276] on div "20 7:00 AM Qty: 197 Flashings" at bounding box center [837, 290] width 103 height 58
click at [454, 15] on div "sales" at bounding box center [451, 16] width 29 height 16
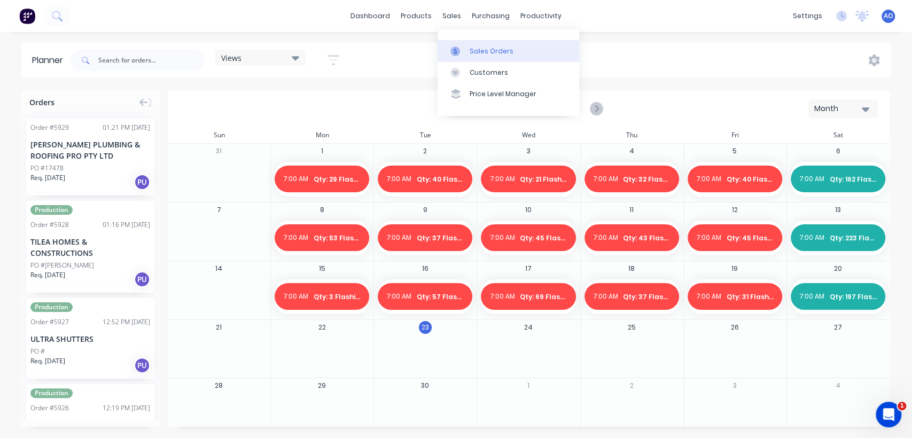
click at [478, 47] on div "Sales Orders" at bounding box center [491, 51] width 44 height 10
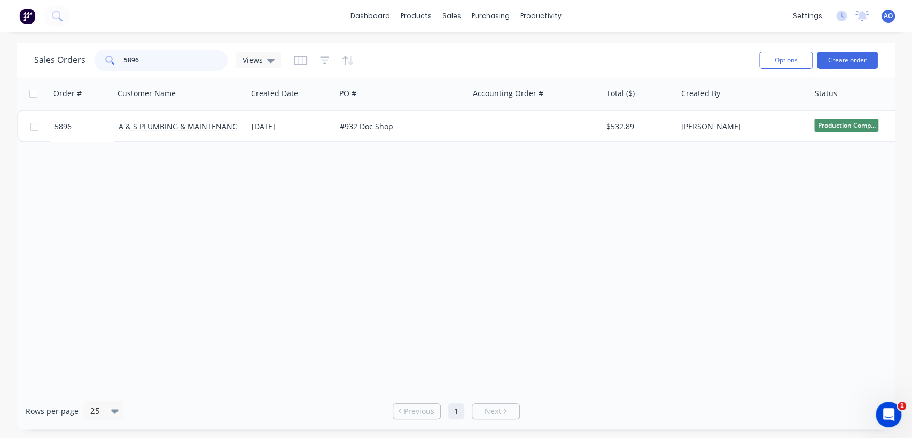
click at [161, 61] on input "5896" at bounding box center [176, 60] width 104 height 21
type input "5892"
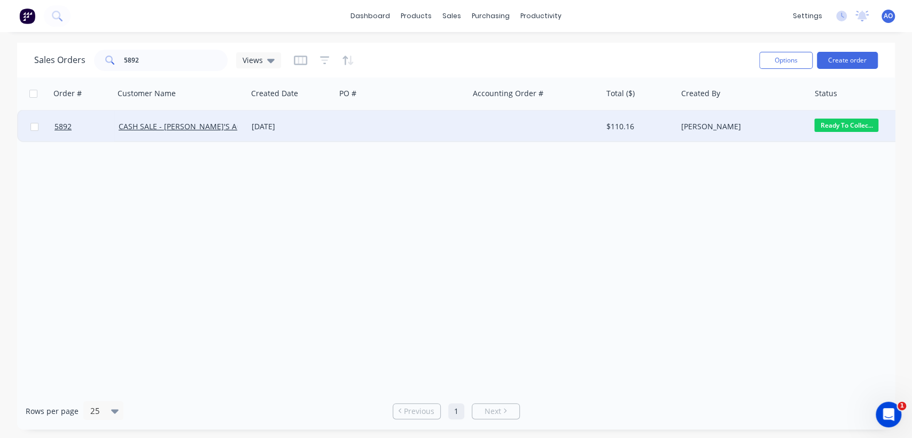
click at [198, 132] on div "CASH SALE - [PERSON_NAME]'S ACCOUNT" at bounding box center [180, 127] width 133 height 32
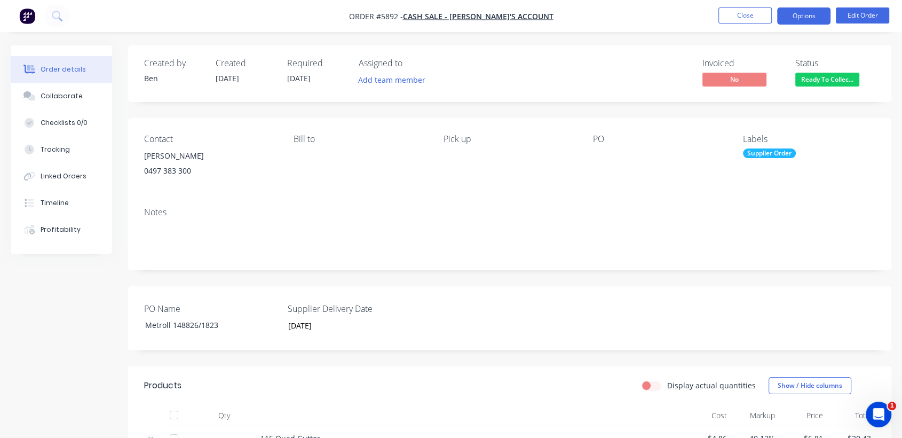
click at [806, 16] on button "Options" at bounding box center [804, 15] width 53 height 17
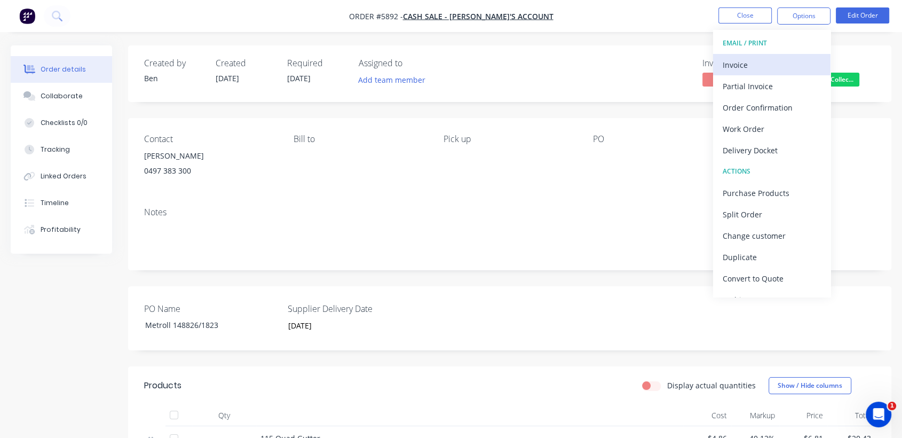
click at [752, 62] on div "Invoice" at bounding box center [772, 64] width 98 height 15
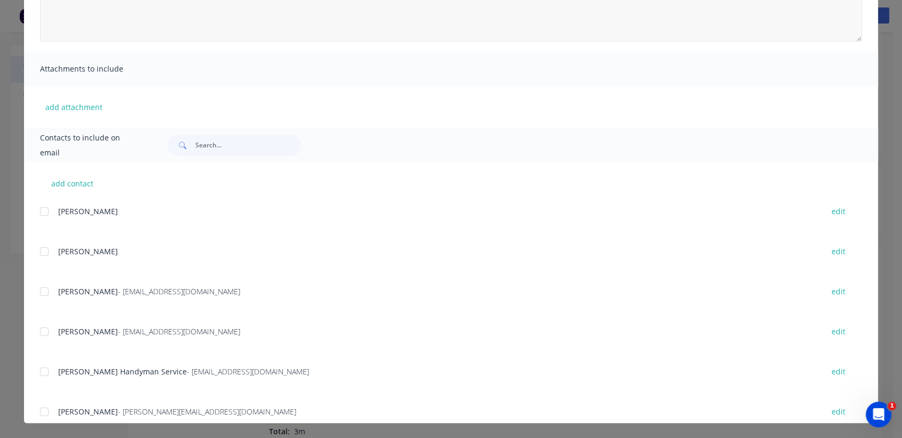
scroll to position [142, 0]
click at [247, 145] on input "text" at bounding box center [248, 145] width 106 height 21
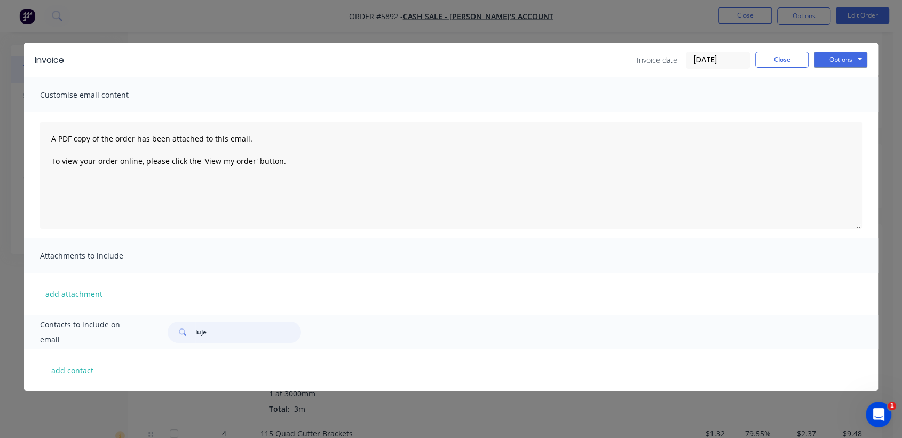
scroll to position [0, 0]
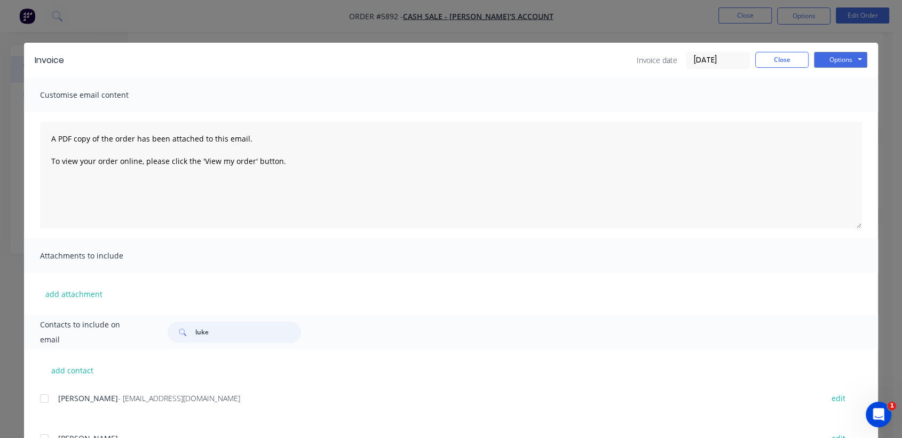
type input "luke"
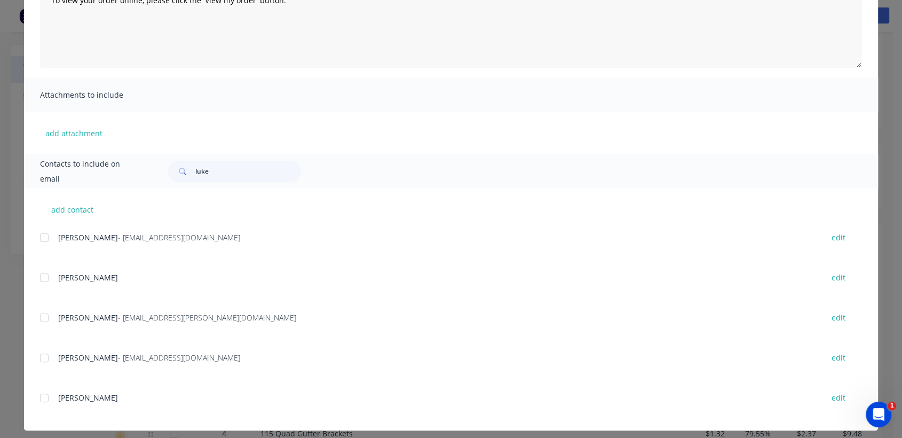
scroll to position [168, 0]
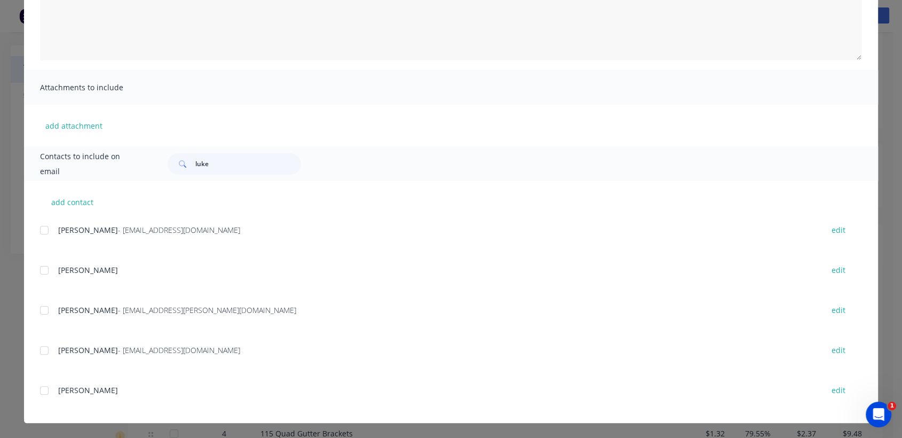
click at [38, 389] on div at bounding box center [44, 390] width 21 height 21
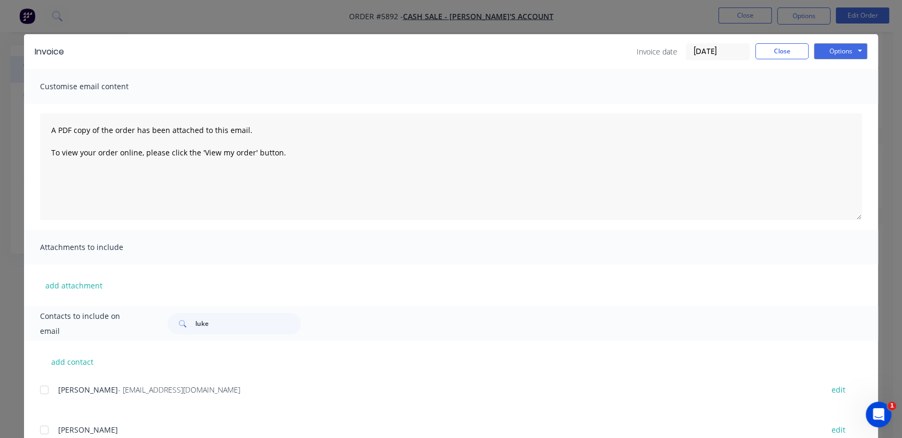
scroll to position [0, 0]
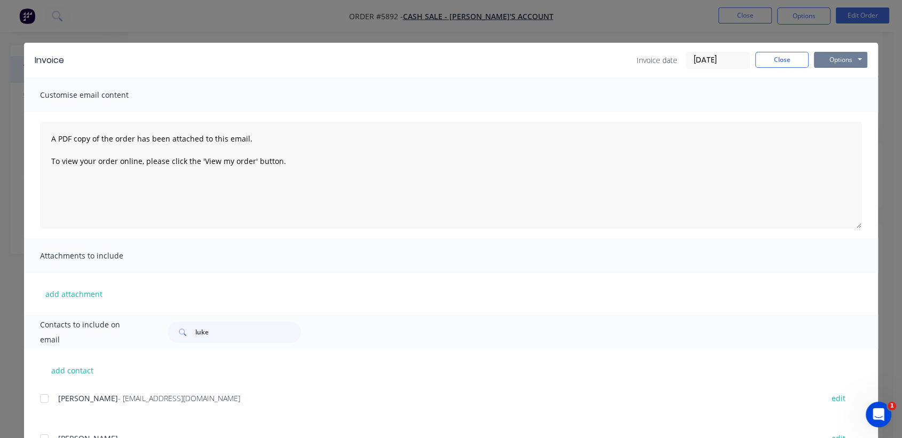
click at [844, 59] on button "Options" at bounding box center [840, 60] width 53 height 16
click at [836, 97] on button "Print" at bounding box center [848, 97] width 68 height 18
click at [776, 62] on button "Close" at bounding box center [782, 60] width 53 height 16
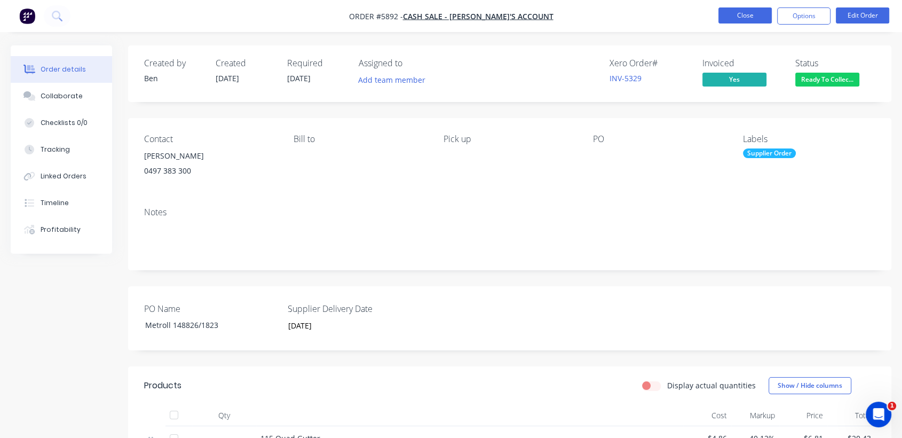
click at [729, 11] on button "Close" at bounding box center [745, 15] width 53 height 16
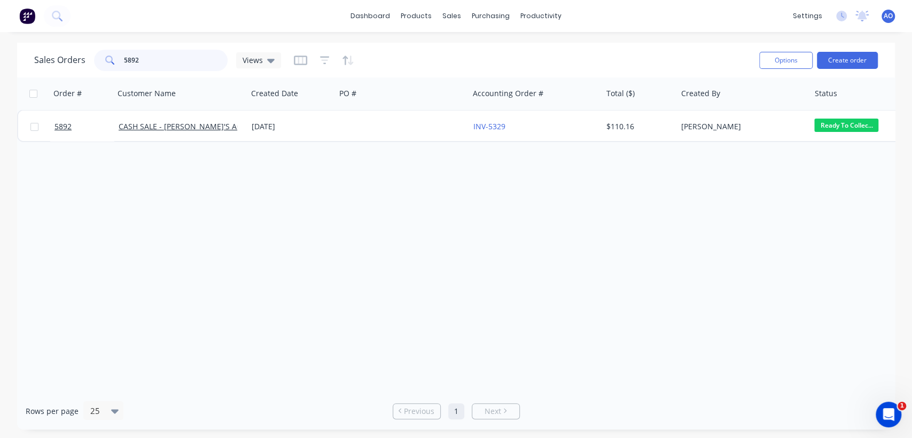
click at [143, 51] on input "5892" at bounding box center [176, 60] width 104 height 21
type input "5910"
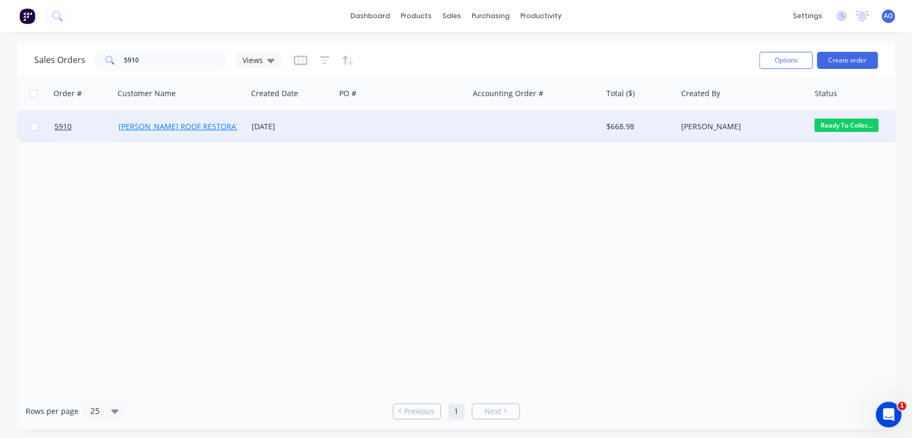
click at [222, 127] on link "[PERSON_NAME] ROOF RESTORATION" at bounding box center [187, 126] width 136 height 10
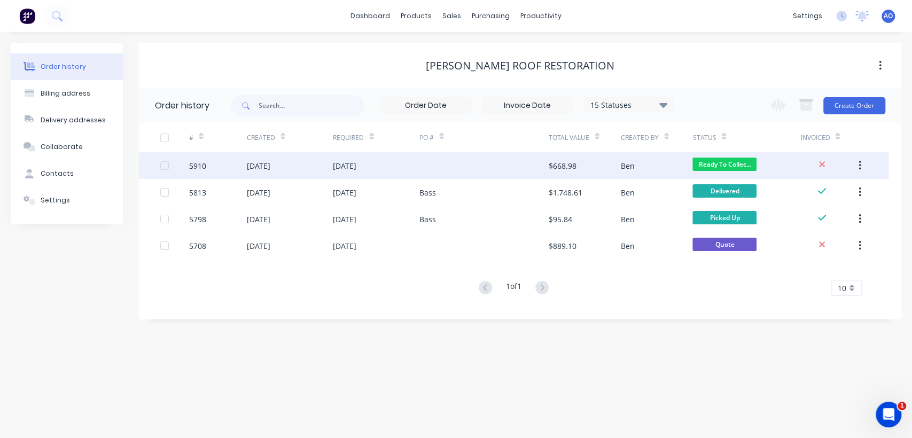
click at [354, 172] on div "[DATE]" at bounding box center [376, 165] width 87 height 27
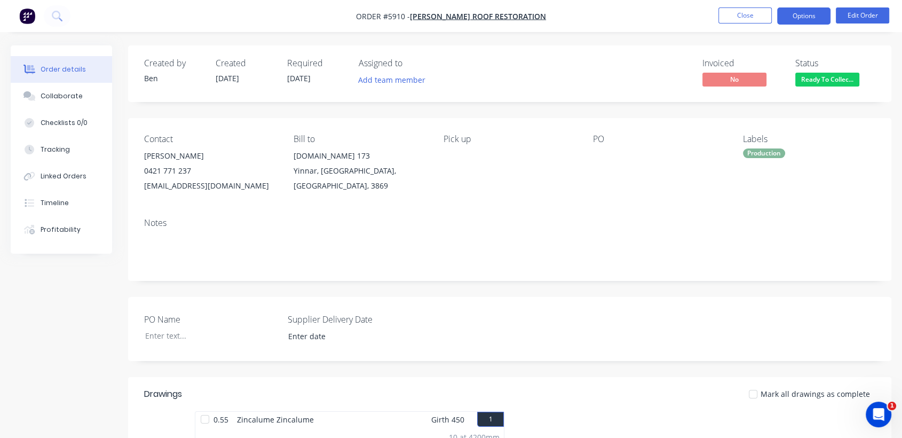
click at [808, 9] on button "Options" at bounding box center [804, 15] width 53 height 17
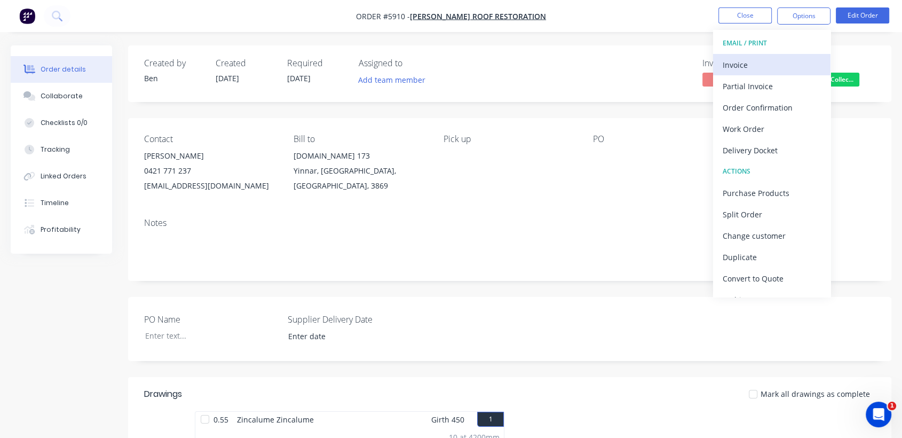
click at [749, 58] on div "Invoice" at bounding box center [772, 64] width 98 height 15
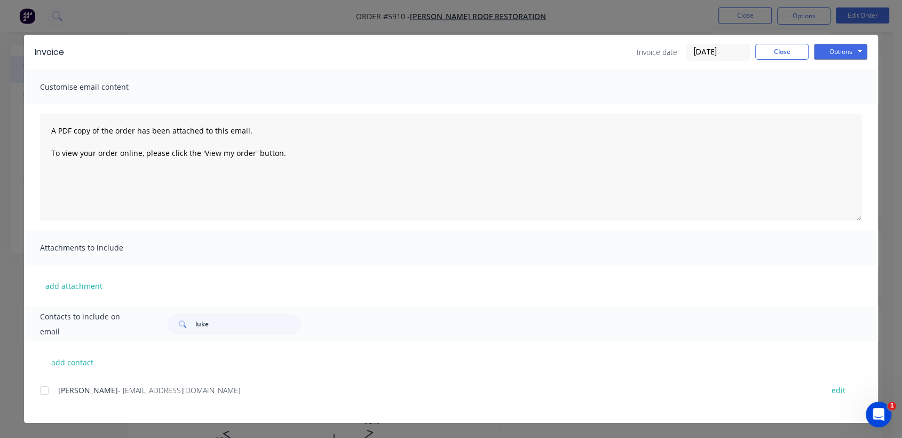
scroll to position [71, 0]
click at [38, 391] on div at bounding box center [44, 390] width 21 height 21
click at [843, 45] on button "Options" at bounding box center [840, 52] width 53 height 16
click at [838, 104] on button "Email" at bounding box center [848, 106] width 68 height 18
click at [781, 47] on button "Close" at bounding box center [782, 52] width 53 height 16
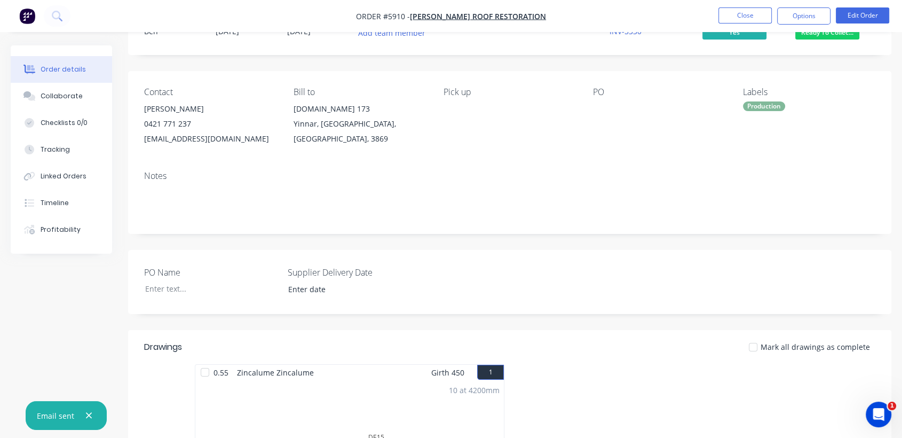
scroll to position [0, 0]
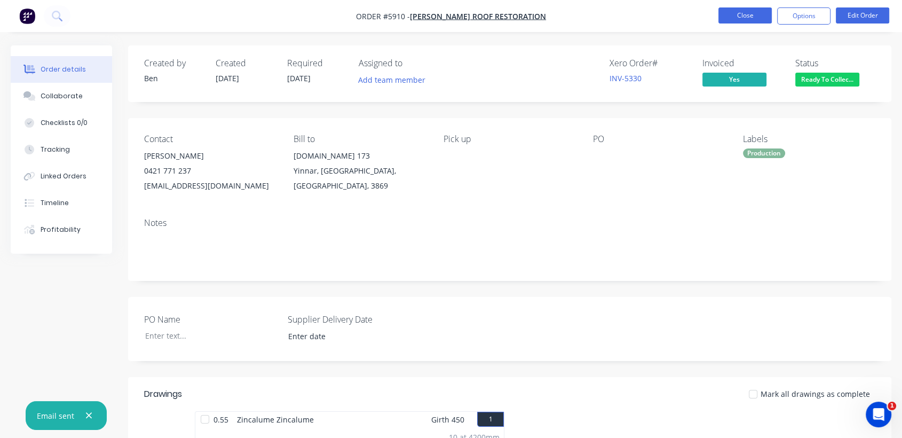
click at [736, 18] on button "Close" at bounding box center [745, 15] width 53 height 16
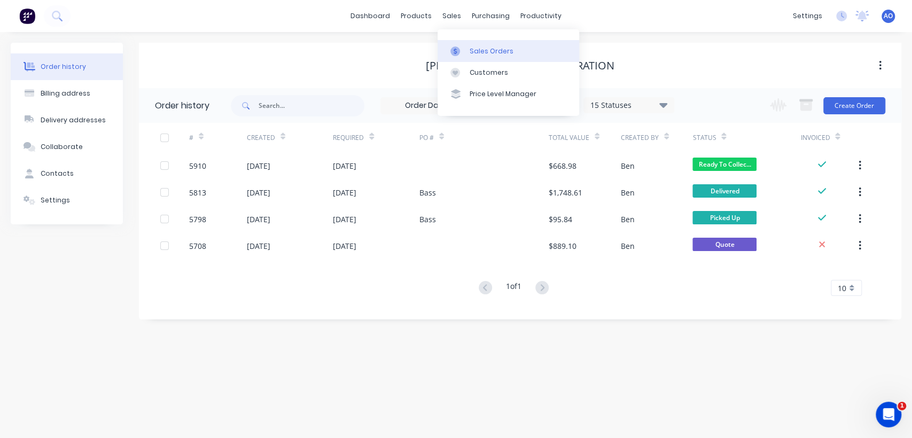
click at [471, 50] on div "Sales Orders" at bounding box center [491, 51] width 44 height 10
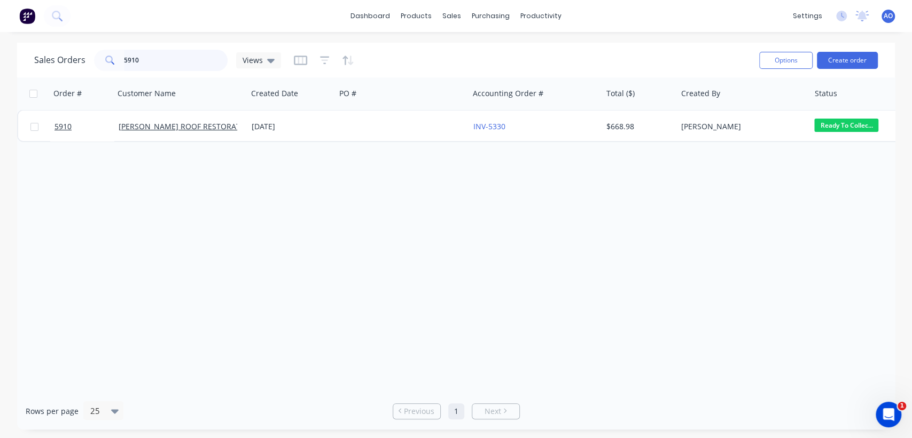
click at [223, 53] on input "5910" at bounding box center [176, 60] width 104 height 21
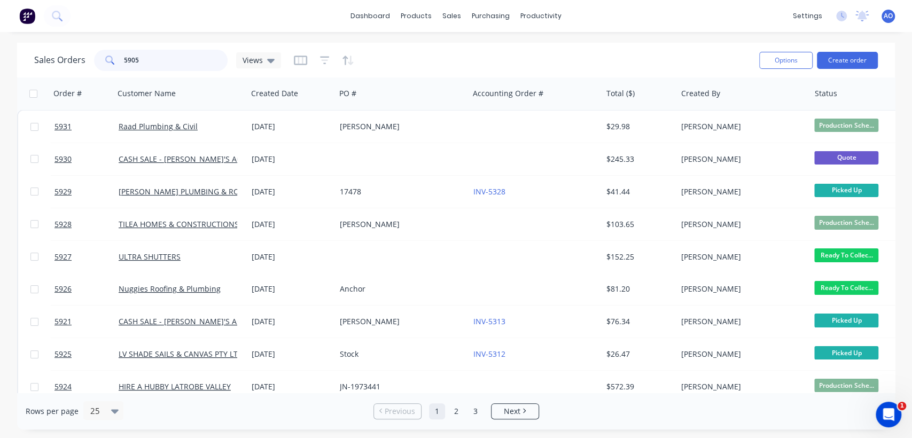
type input "5905"
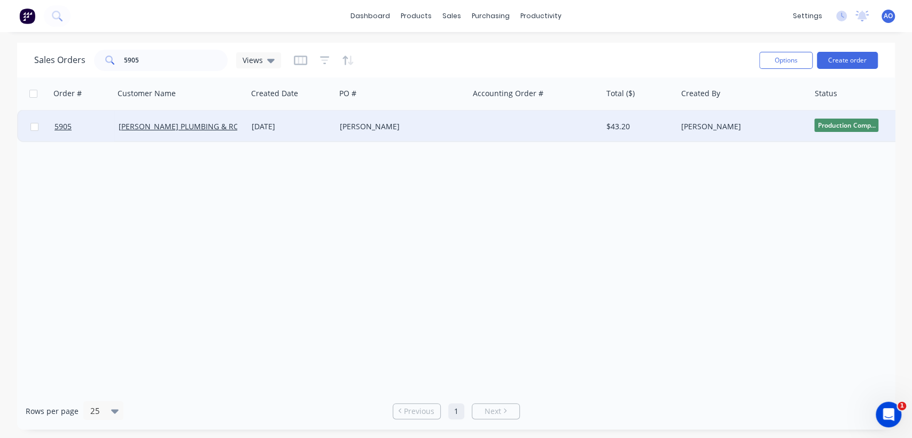
click at [423, 138] on div "[PERSON_NAME]" at bounding box center [401, 127] width 133 height 32
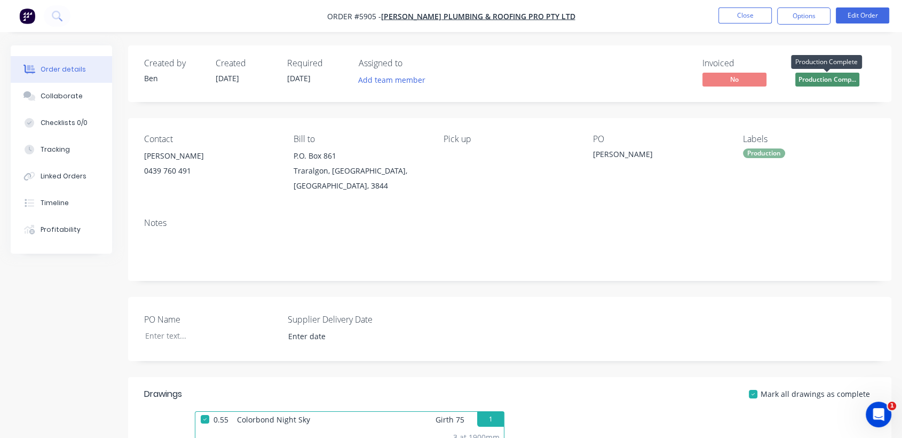
click at [814, 75] on span "Production Comp..." at bounding box center [828, 79] width 64 height 13
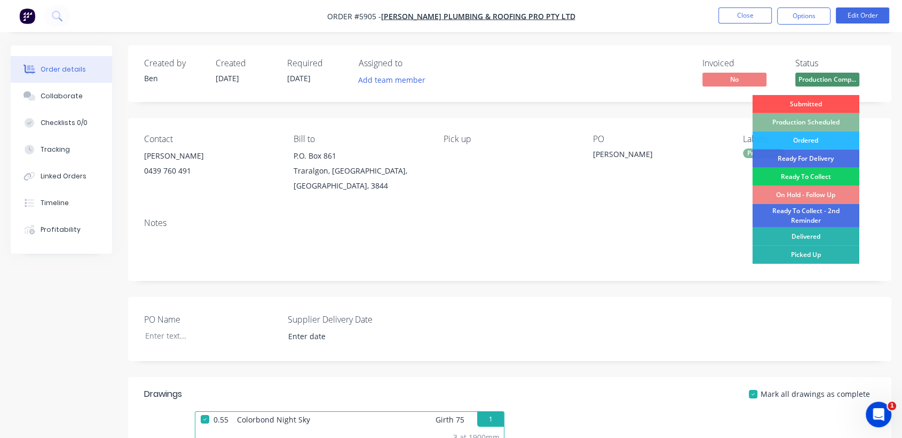
click at [793, 171] on div "Ready To Collect" at bounding box center [806, 177] width 107 height 18
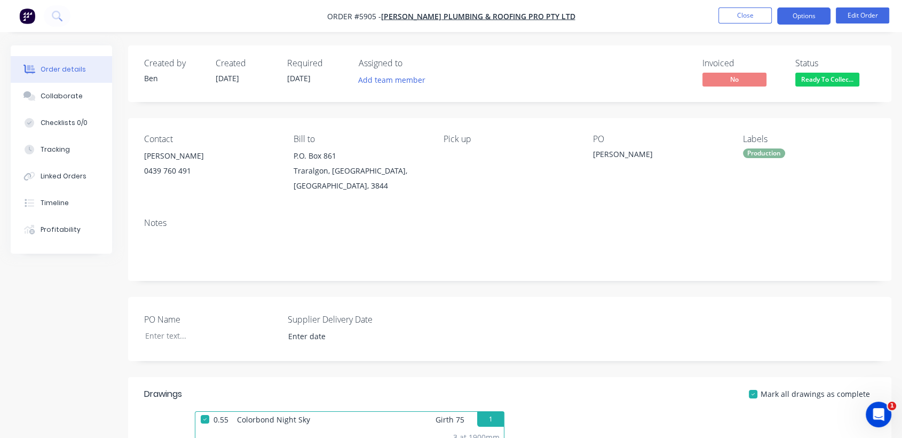
click at [811, 16] on button "Options" at bounding box center [804, 15] width 53 height 17
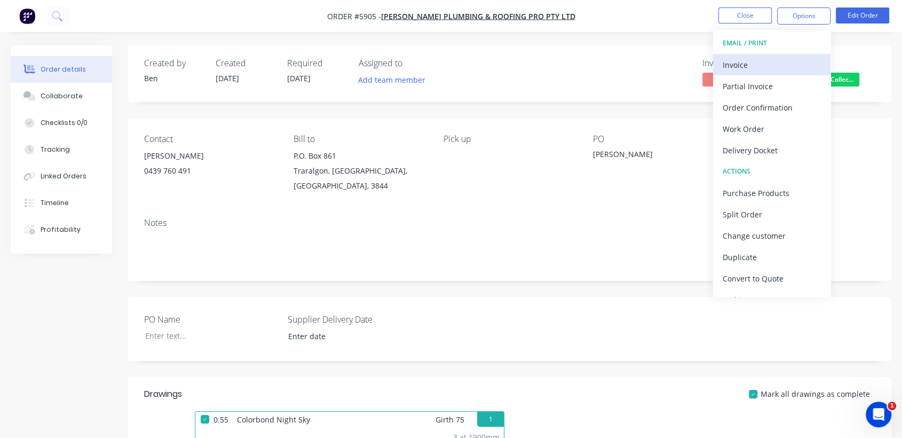
click at [768, 69] on div "Invoice" at bounding box center [772, 64] width 98 height 15
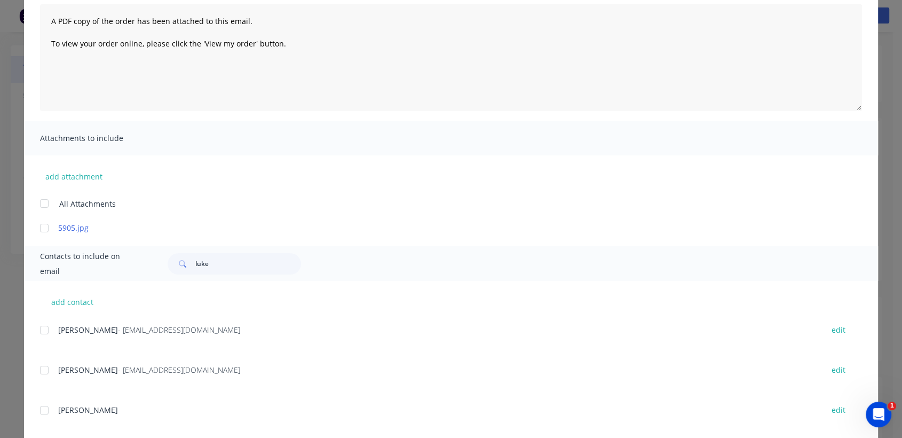
scroll to position [119, 0]
click at [43, 367] on div at bounding box center [44, 368] width 21 height 21
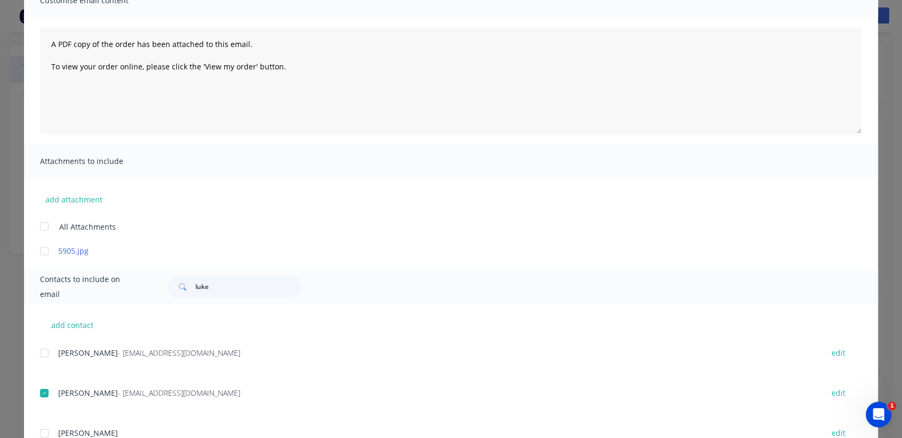
scroll to position [23, 0]
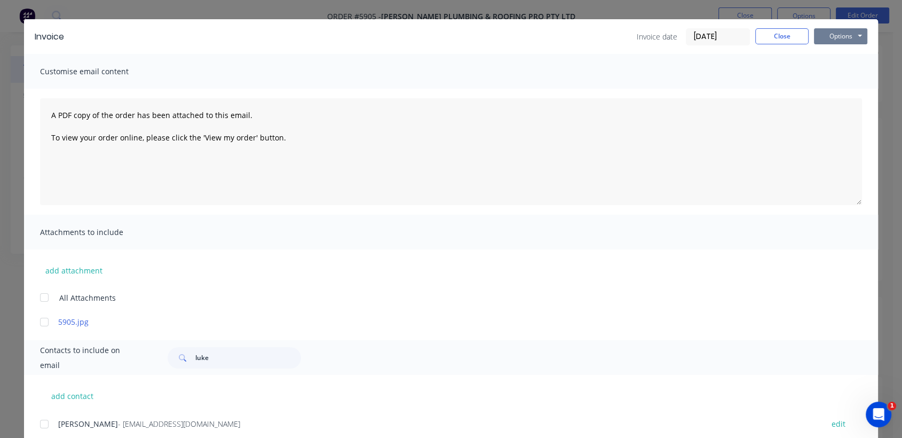
click at [830, 38] on button "Options" at bounding box center [840, 36] width 53 height 16
click at [834, 86] on button "Email" at bounding box center [848, 91] width 68 height 18
click at [829, 34] on button "Options" at bounding box center [840, 36] width 53 height 16
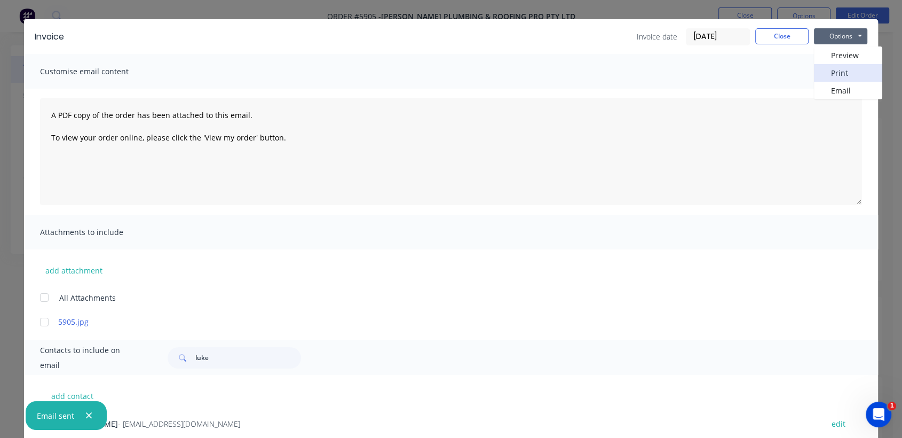
click at [825, 67] on button "Print" at bounding box center [848, 73] width 68 height 18
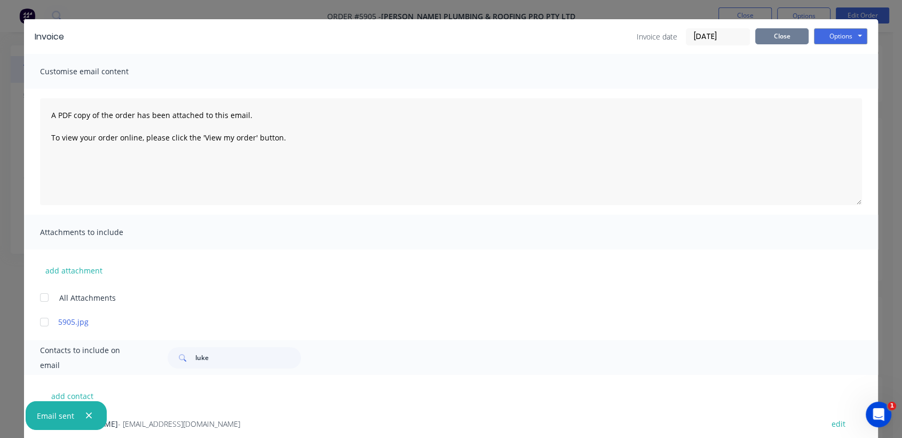
click at [780, 35] on button "Close" at bounding box center [782, 36] width 53 height 16
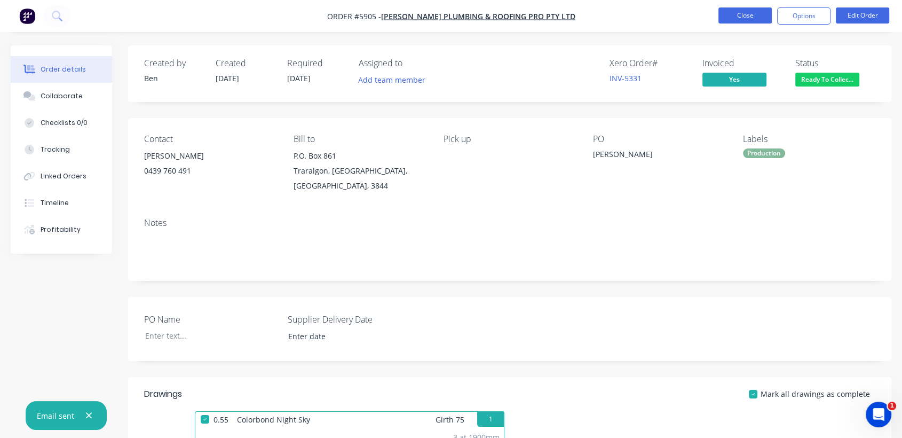
click at [733, 21] on button "Close" at bounding box center [745, 15] width 53 height 16
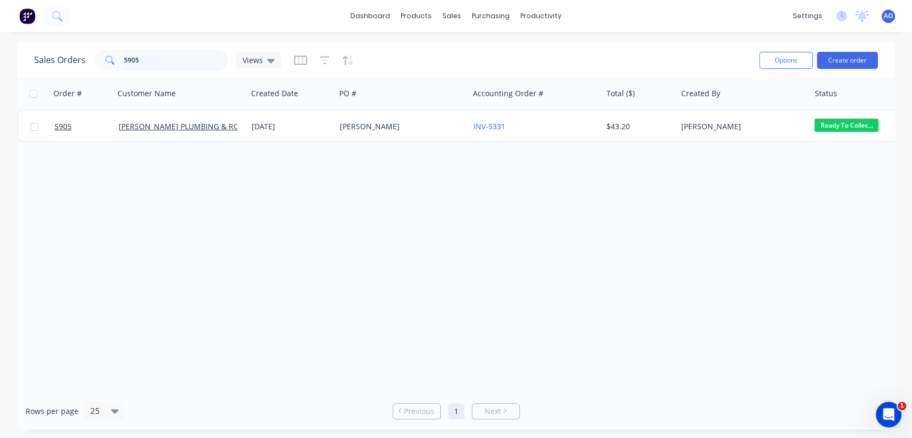
click at [160, 52] on input "5905" at bounding box center [176, 60] width 104 height 21
type input "5902"
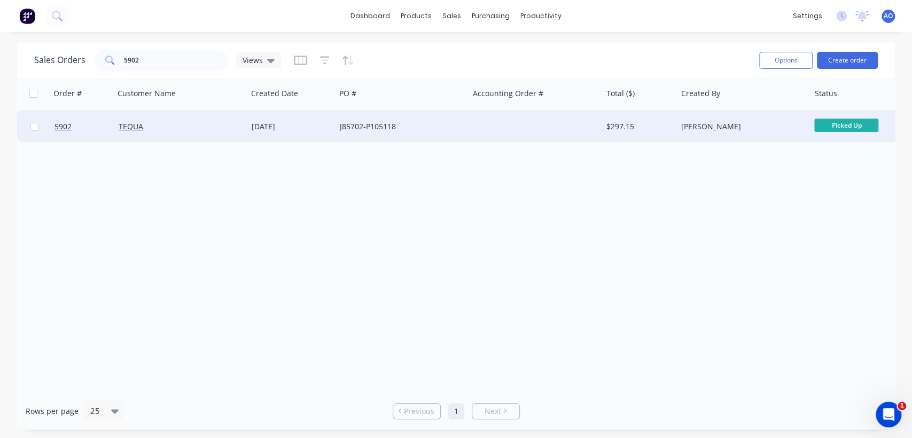
click at [498, 133] on div at bounding box center [535, 127] width 133 height 32
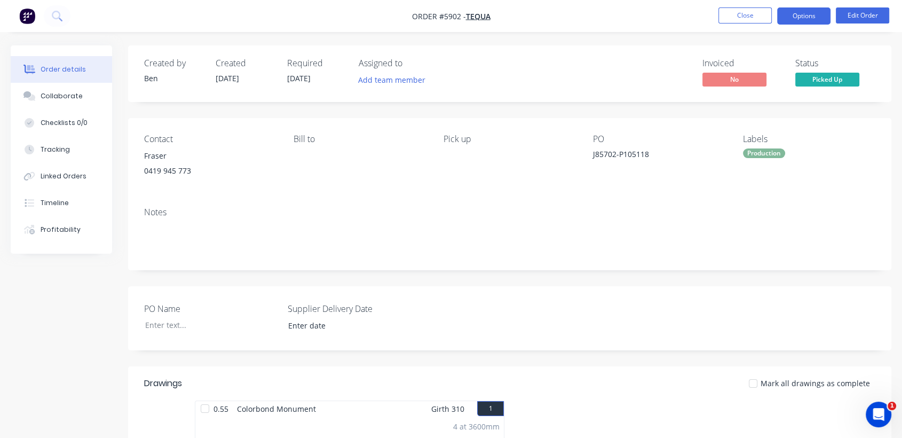
click at [795, 10] on button "Options" at bounding box center [804, 15] width 53 height 17
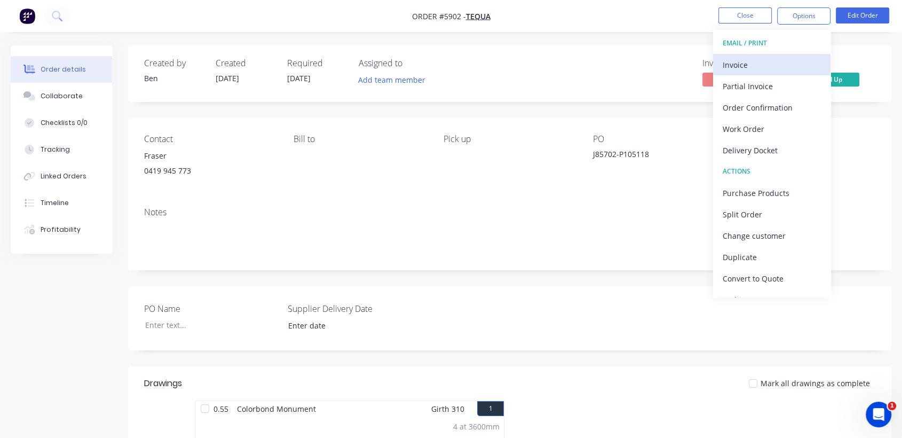
click at [728, 68] on div "Invoice" at bounding box center [772, 64] width 98 height 15
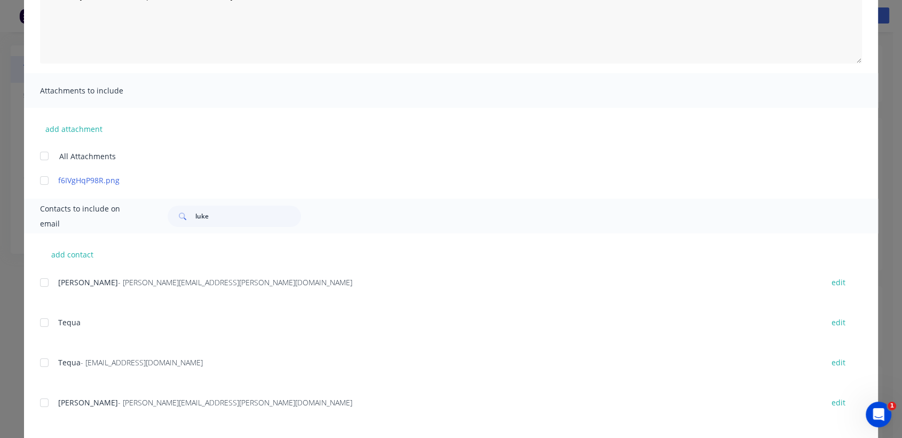
scroll to position [166, 0]
click at [40, 362] on div at bounding box center [44, 361] width 21 height 21
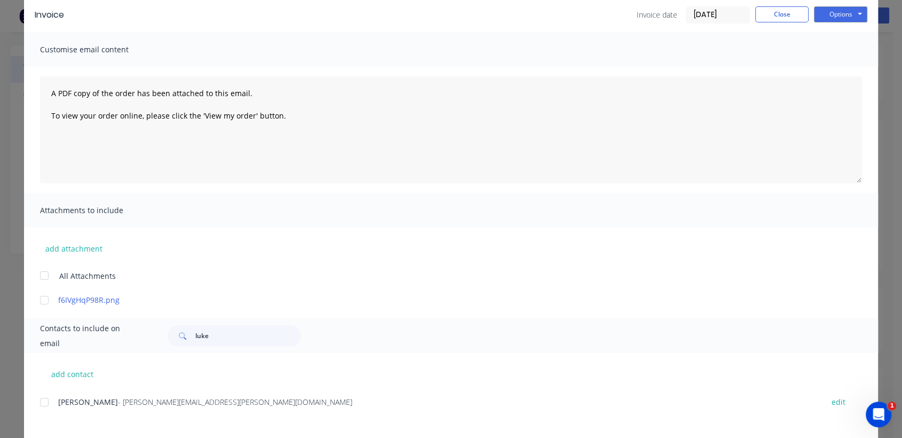
scroll to position [0, 0]
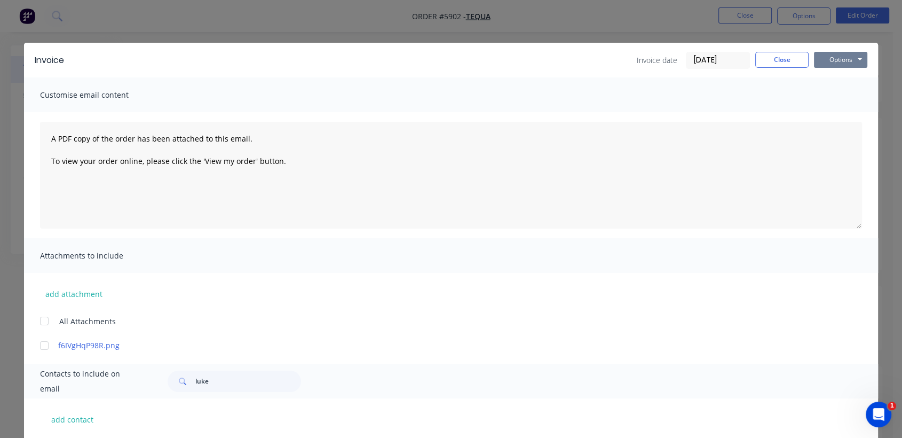
click at [821, 59] on button "Options" at bounding box center [840, 60] width 53 height 16
click at [837, 112] on button "Email" at bounding box center [848, 114] width 68 height 18
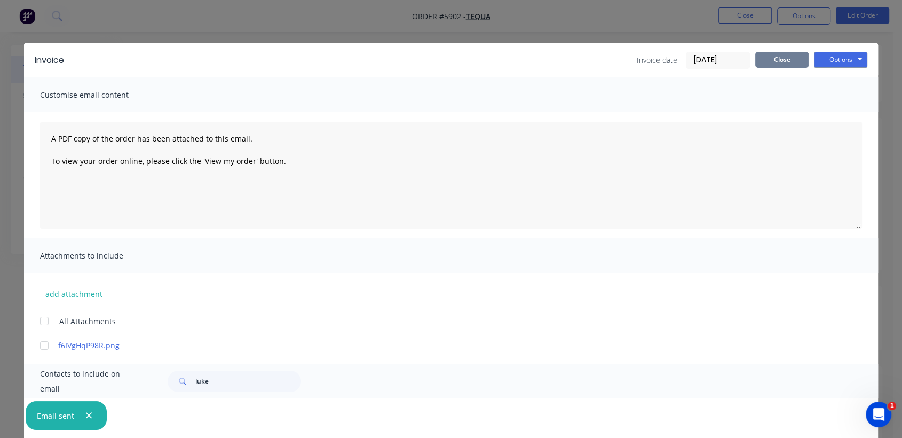
click at [767, 64] on button "Close" at bounding box center [782, 60] width 53 height 16
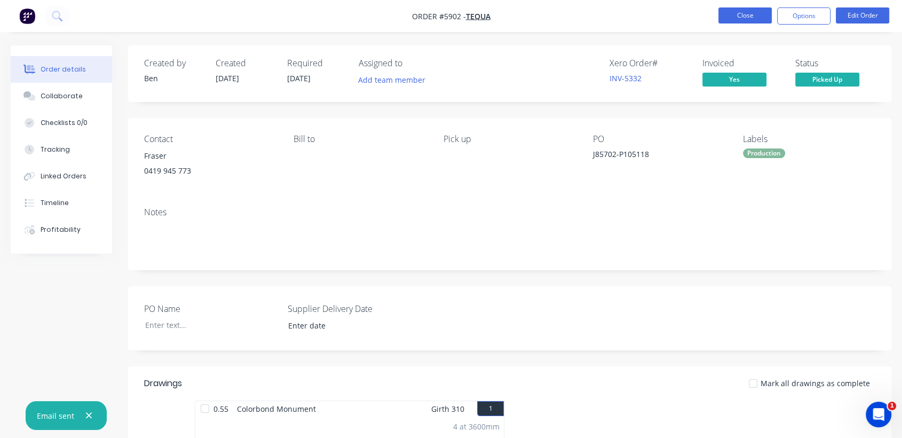
click at [735, 15] on button "Close" at bounding box center [745, 15] width 53 height 16
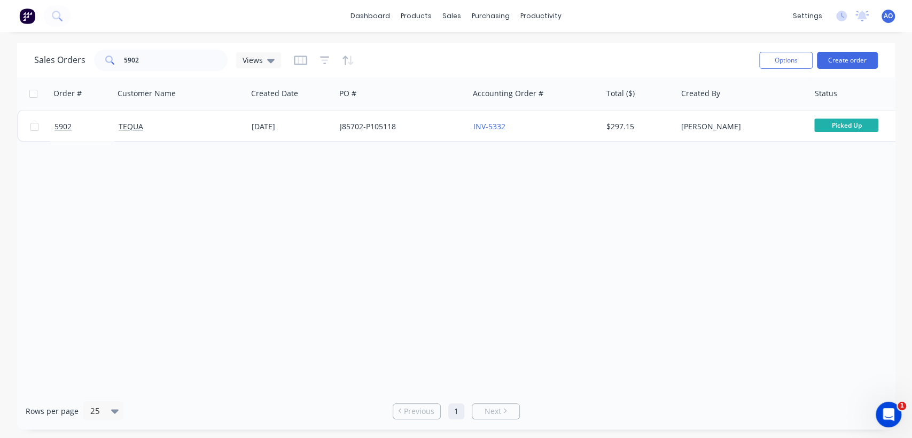
drag, startPoint x: 178, startPoint y: 45, endPoint x: 174, endPoint y: 62, distance: 18.3
click at [174, 62] on div "Sales Orders 5902 Views Options Create order" at bounding box center [455, 60] width 877 height 35
click at [174, 62] on input "5902" at bounding box center [176, 60] width 104 height 21
type input "5903"
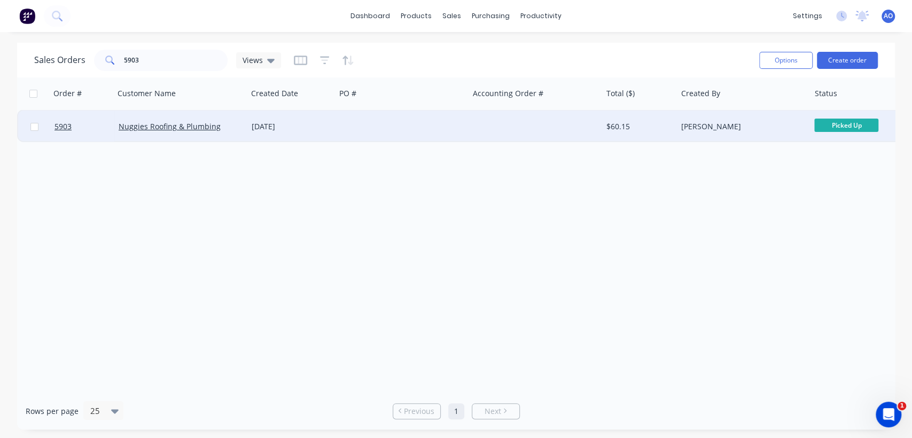
click at [329, 125] on div "[DATE]" at bounding box center [292, 126] width 80 height 11
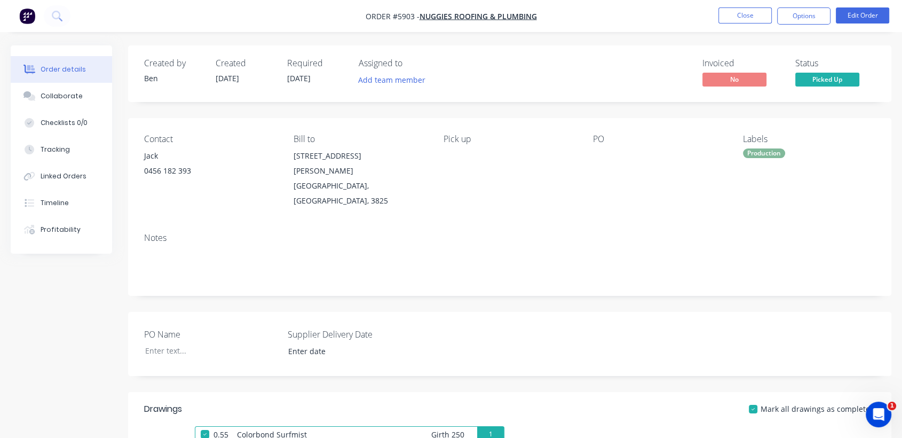
click at [797, 6] on nav "Order #5903 - Nuggies Roofing & Plumbing Close Options Edit Order" at bounding box center [451, 16] width 902 height 32
click at [803, 21] on button "Options" at bounding box center [804, 15] width 53 height 17
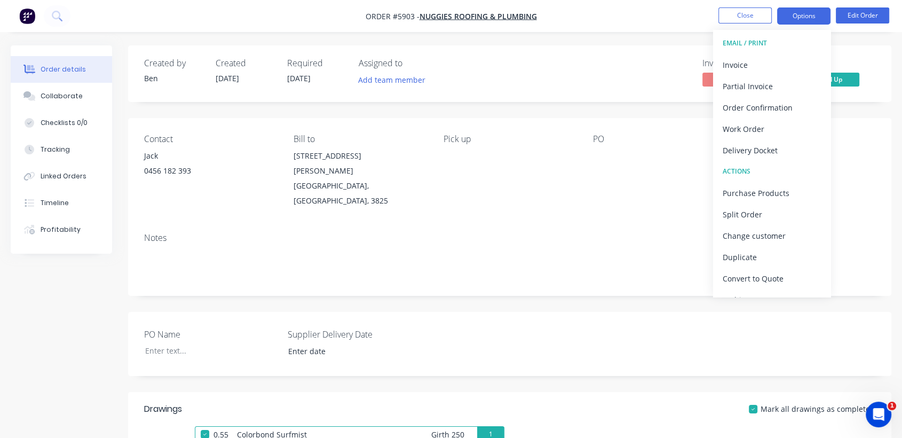
click at [803, 21] on button "Options" at bounding box center [804, 15] width 53 height 17
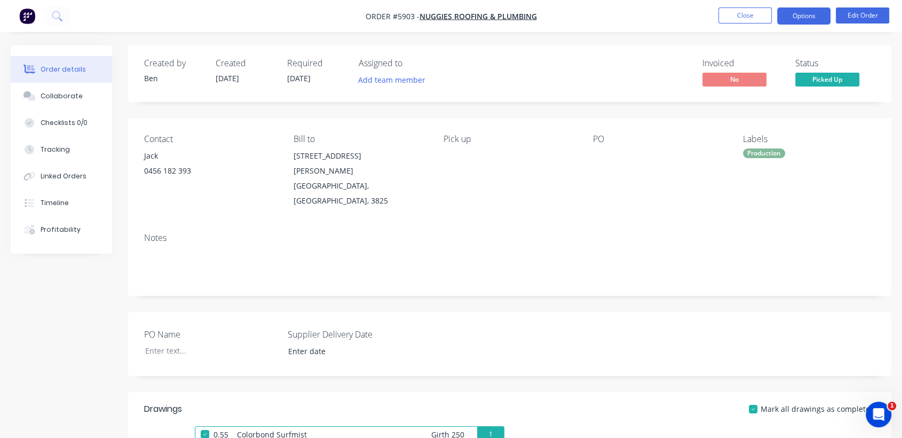
click at [803, 21] on button "Options" at bounding box center [804, 15] width 53 height 17
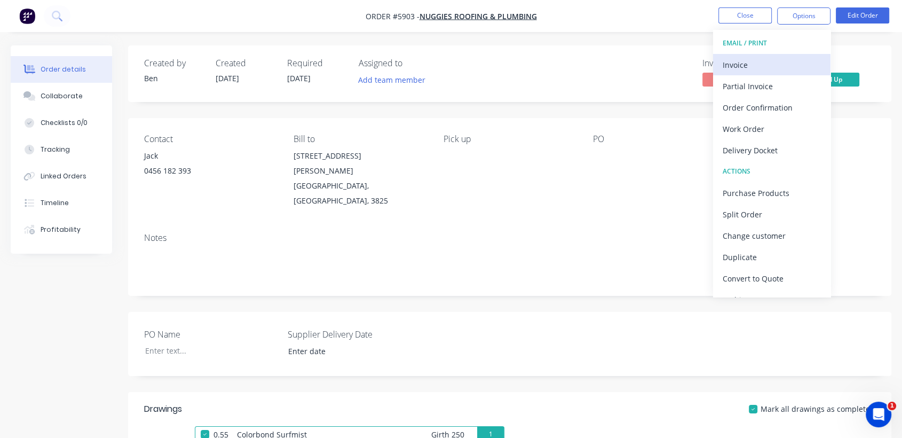
click at [752, 64] on div "Invoice" at bounding box center [772, 64] width 98 height 15
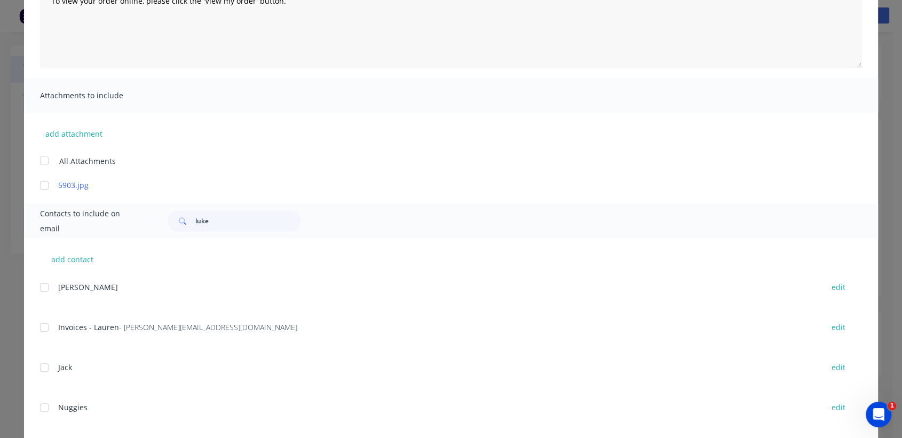
scroll to position [166, 0]
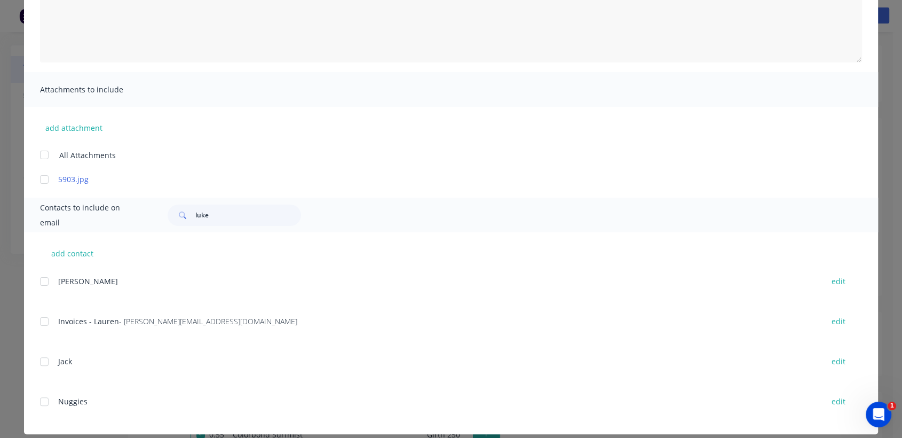
click at [43, 320] on div at bounding box center [44, 321] width 21 height 21
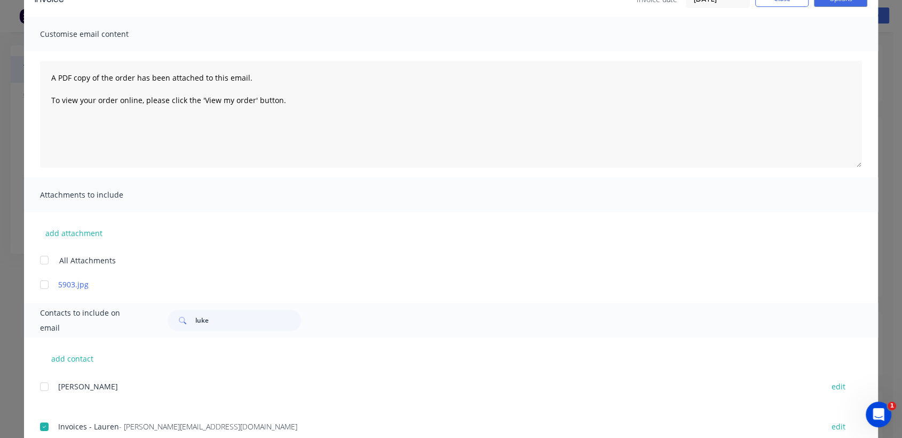
scroll to position [40, 0]
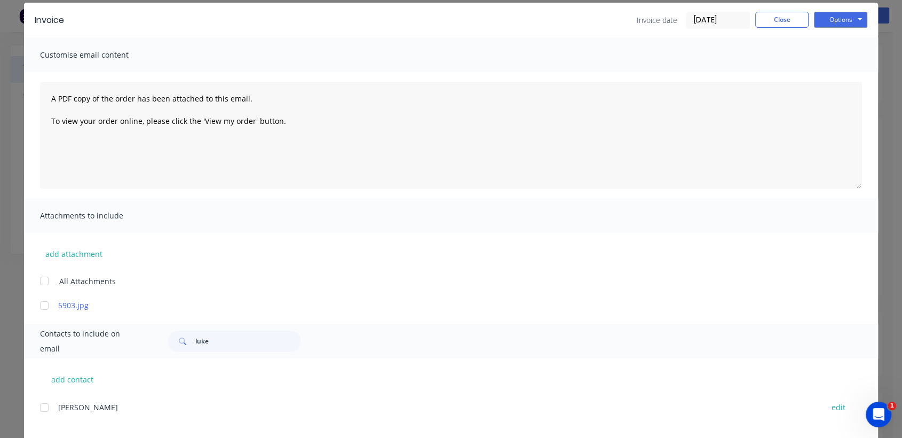
click at [834, 27] on div "Options Preview Print Email" at bounding box center [840, 20] width 53 height 17
click at [834, 22] on button "Options" at bounding box center [840, 20] width 53 height 16
click at [829, 70] on button "Email" at bounding box center [848, 74] width 68 height 18
click at [776, 19] on button "Close" at bounding box center [782, 20] width 53 height 16
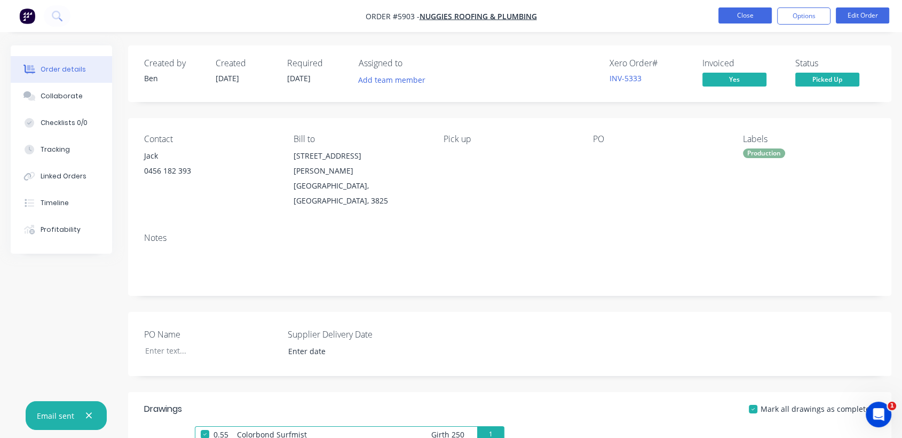
click at [745, 15] on button "Close" at bounding box center [745, 15] width 53 height 16
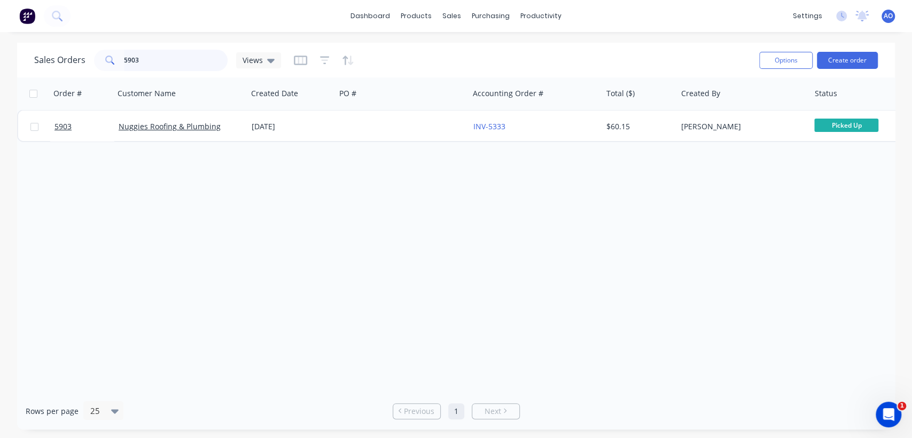
click at [202, 57] on input "5903" at bounding box center [176, 60] width 104 height 21
type input "5898"
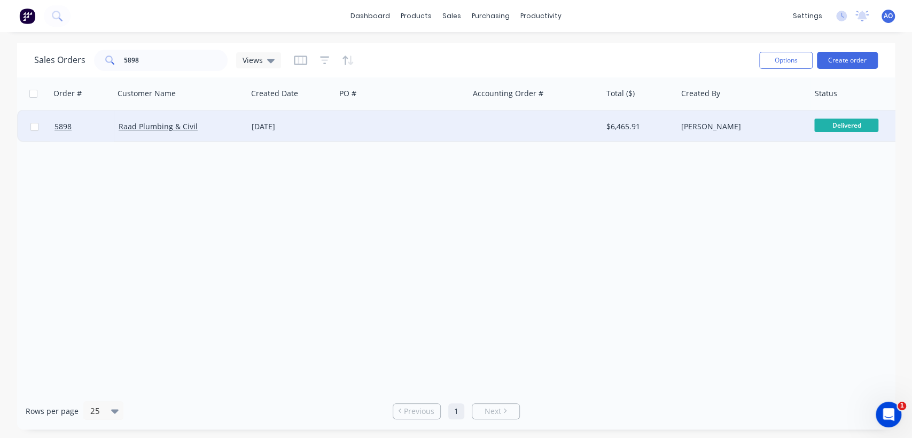
click at [430, 135] on div at bounding box center [401, 127] width 133 height 32
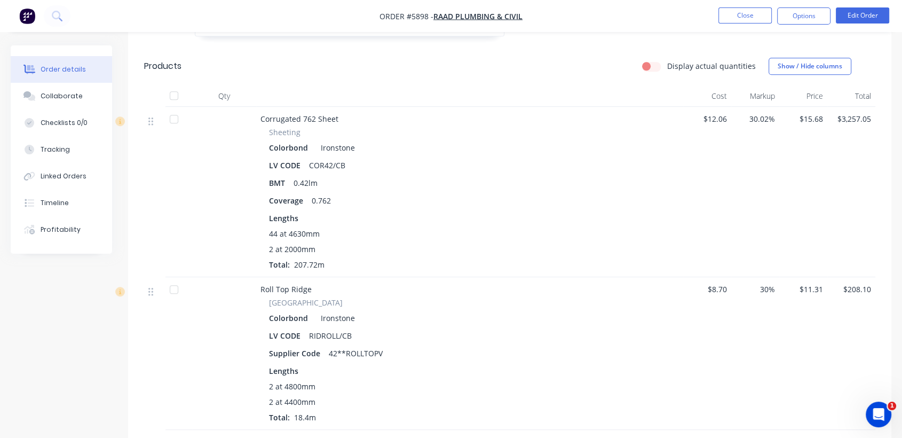
scroll to position [974, 0]
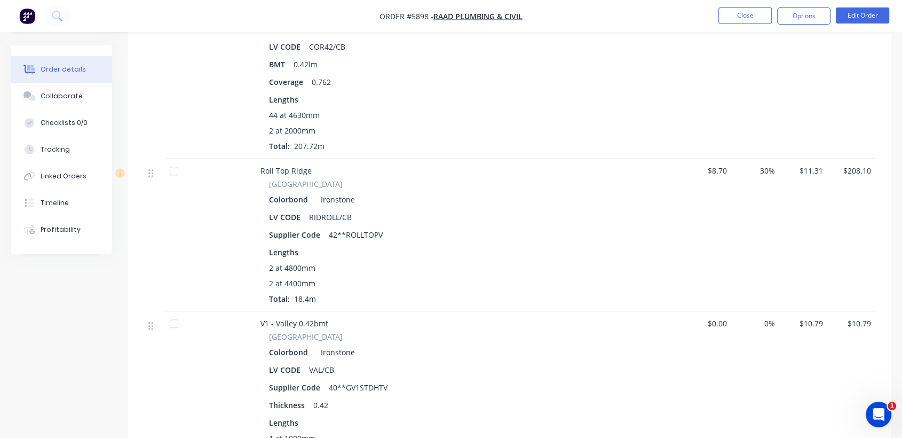
click at [430, 135] on div "44 at 4630mm 2 at 2000mm Total: 207.72m" at bounding box center [470, 130] width 402 height 42
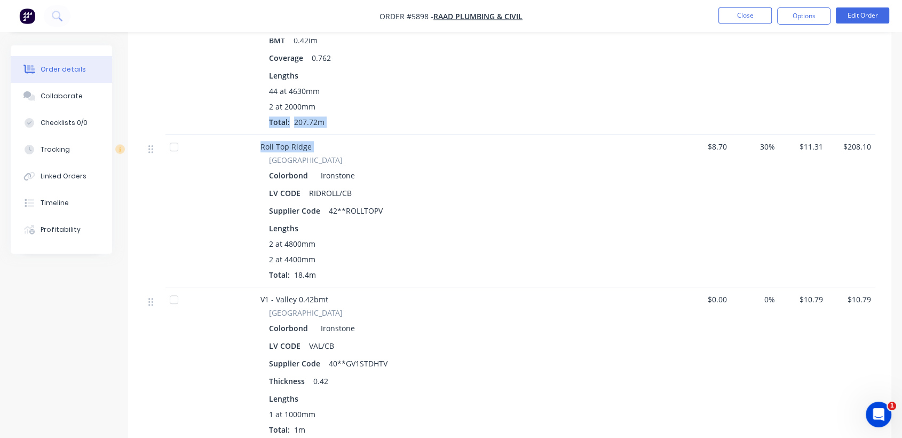
click at [430, 135] on div "Corrugated 762 Sheet Sheeting Colorbond Ironstone LV CODE COR42/CB BMT 0.42lm C…" at bounding box center [510, 339] width 732 height 750
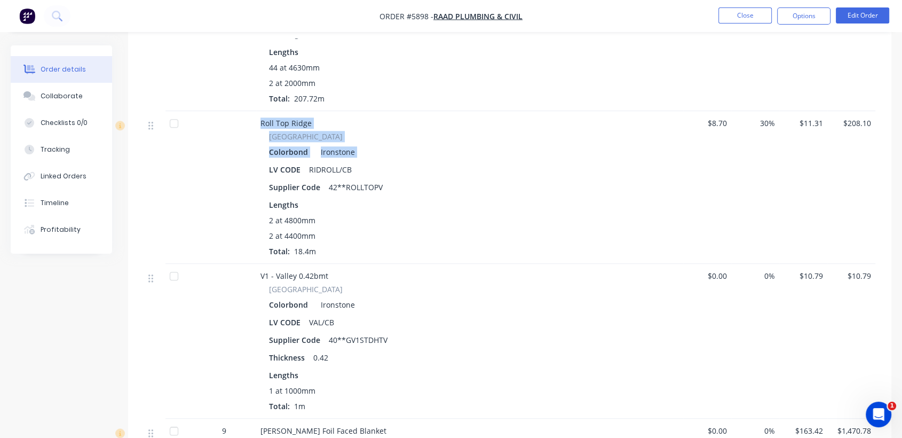
click at [430, 135] on div "Roll Top Ridge Ridge & Valley Colorbond Ironstone LV CODE RIDROLL/CB Supplier C…" at bounding box center [469, 187] width 427 height 153
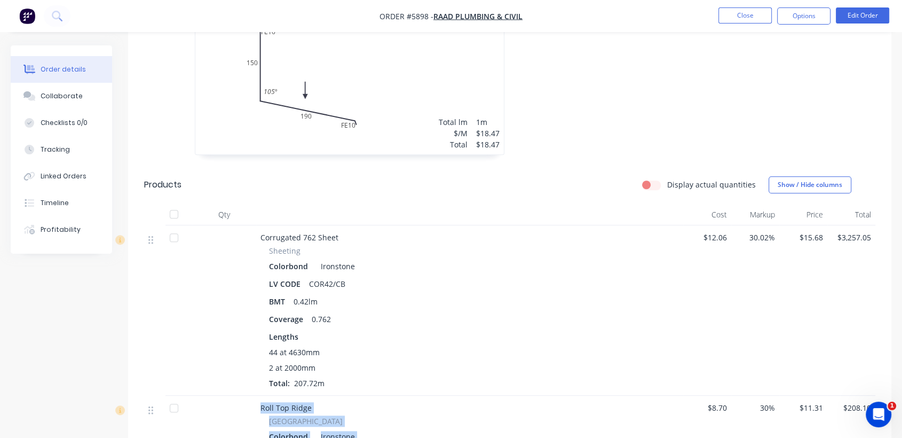
scroll to position [854, 0]
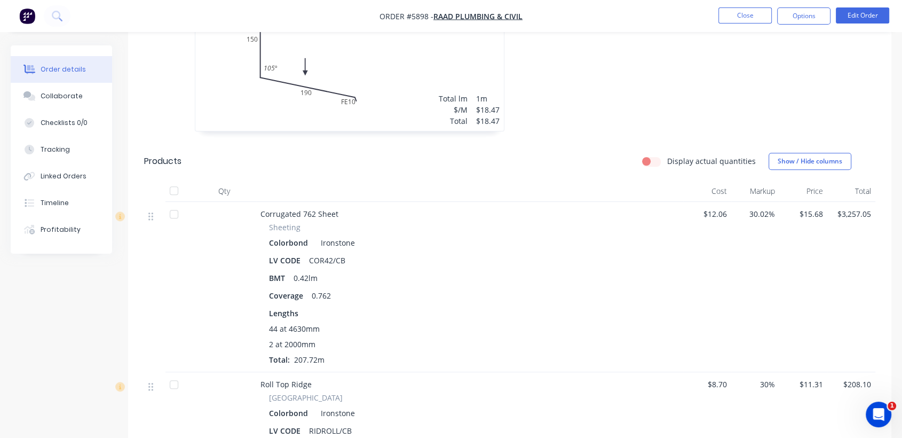
click at [166, 278] on div at bounding box center [179, 287] width 27 height 170
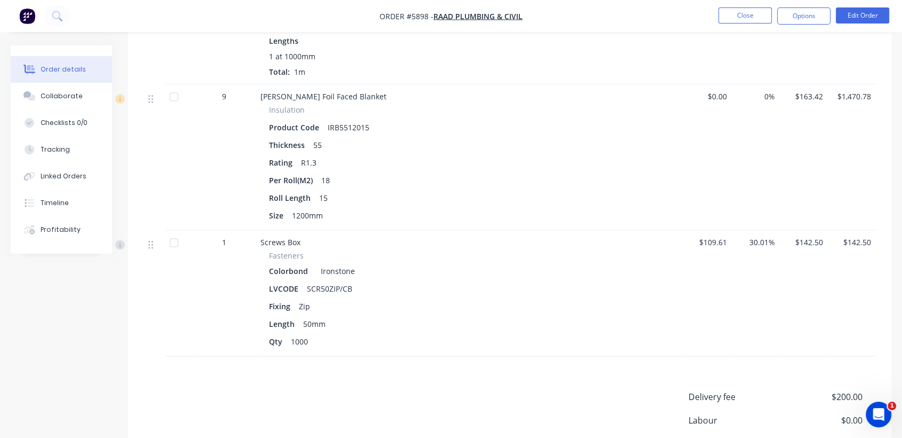
scroll to position [1448, 0]
click at [42, 184] on button "Linked Orders" at bounding box center [61, 176] width 101 height 27
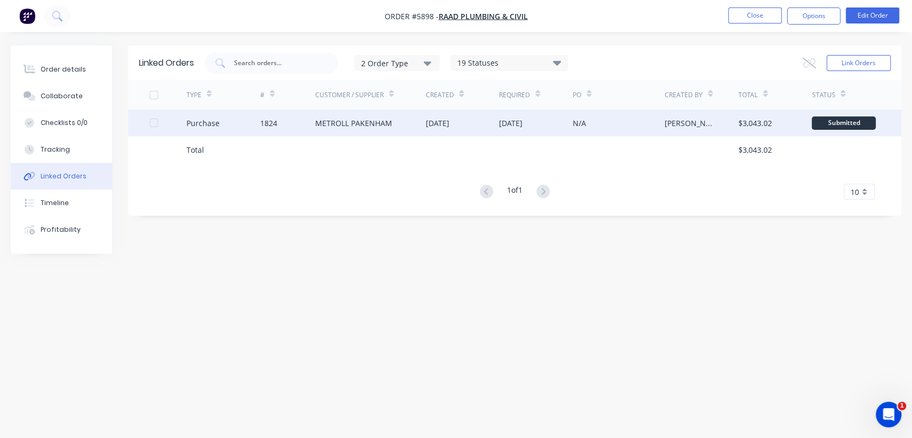
click at [449, 127] on div "[DATE]" at bounding box center [436, 122] width 23 height 11
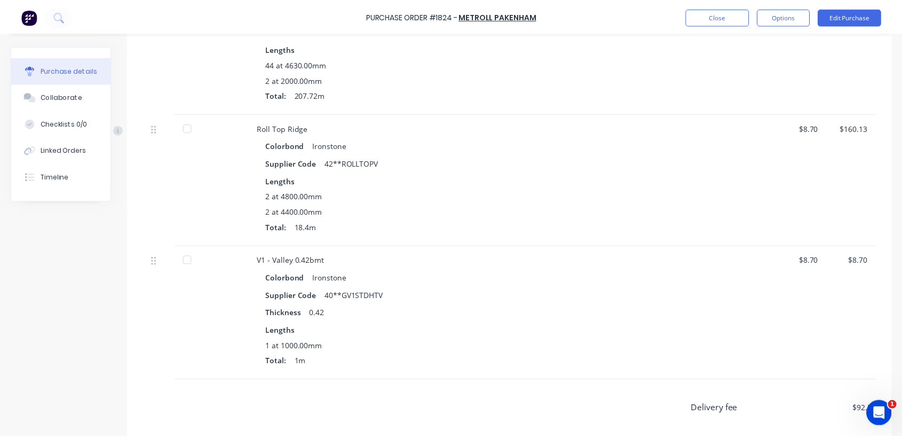
scroll to position [380, 0]
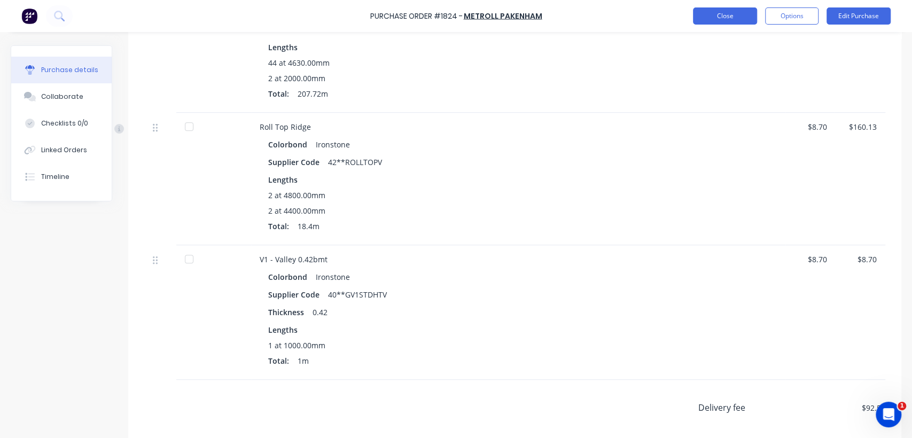
click at [713, 22] on button "Close" at bounding box center [725, 15] width 64 height 17
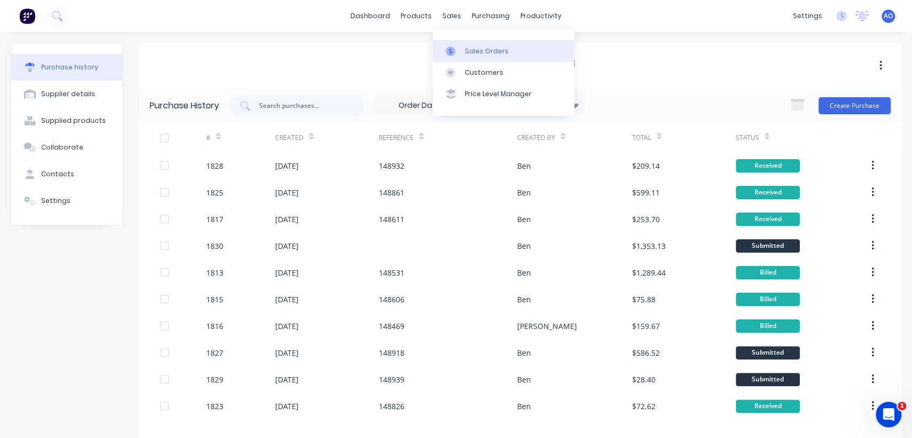
click at [457, 56] on link "Sales Orders" at bounding box center [504, 50] width 142 height 21
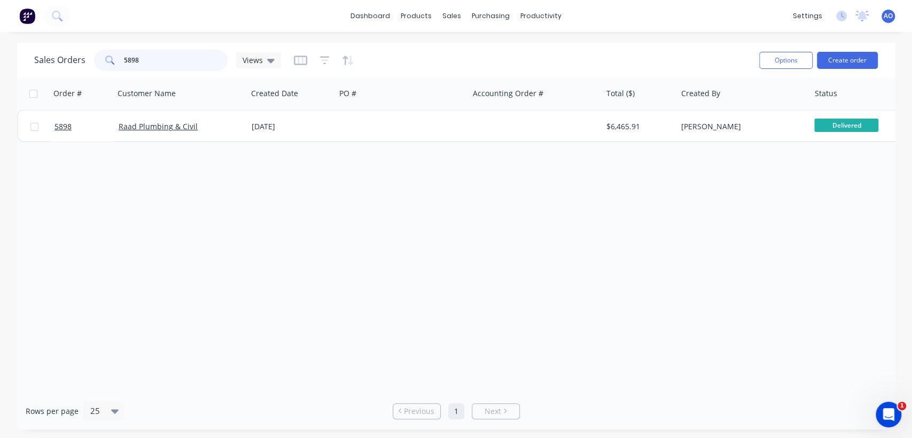
click at [145, 65] on input "5898" at bounding box center [176, 60] width 104 height 21
type input "5909"
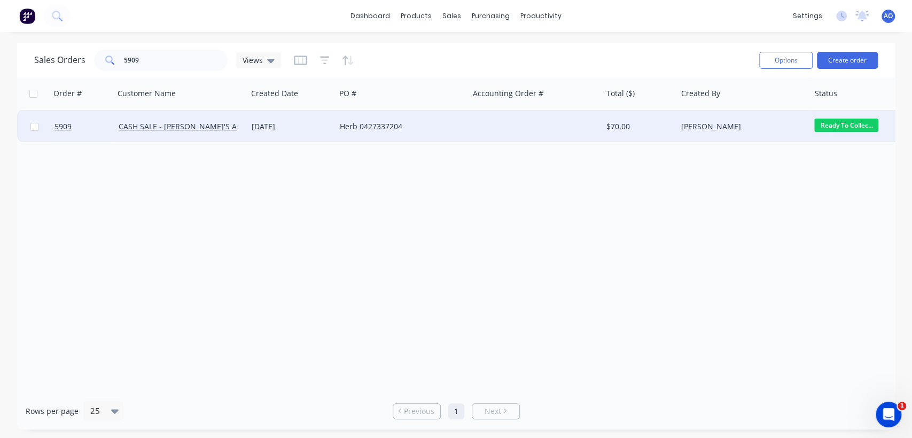
click at [436, 121] on div "Herb 0427337204" at bounding box center [399, 126] width 119 height 11
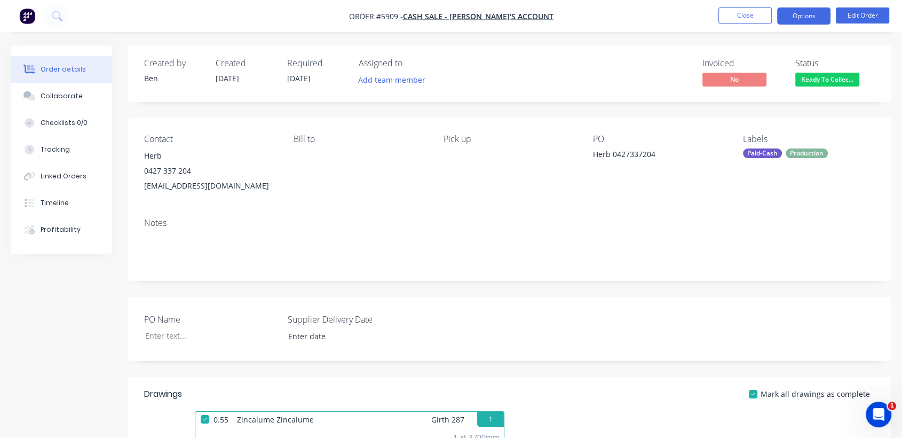
click at [809, 21] on button "Options" at bounding box center [804, 15] width 53 height 17
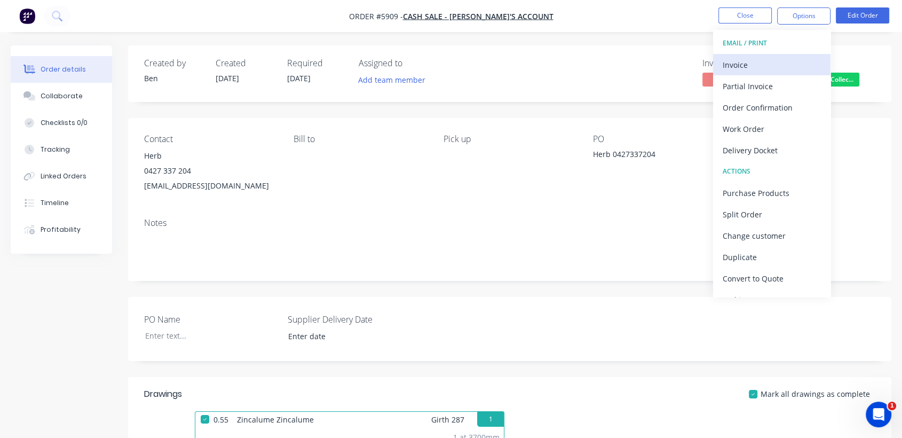
click at [753, 70] on div "Invoice" at bounding box center [772, 64] width 98 height 15
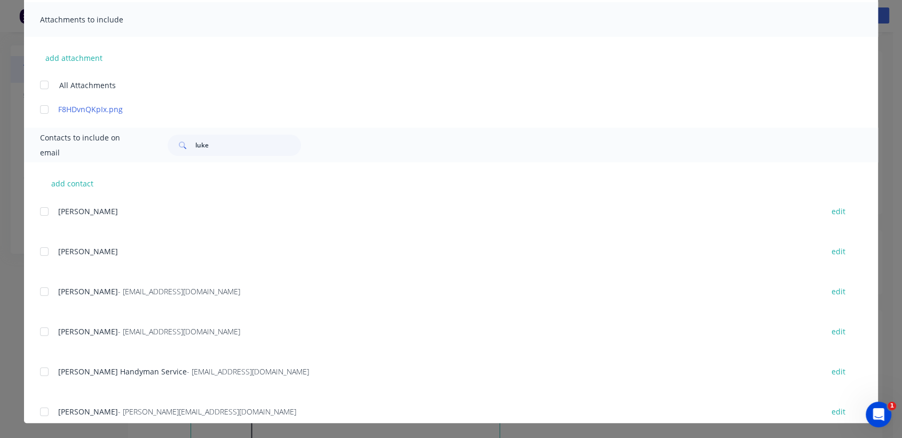
scroll to position [71, 0]
click at [224, 153] on input "luke" at bounding box center [248, 145] width 106 height 21
type input "l"
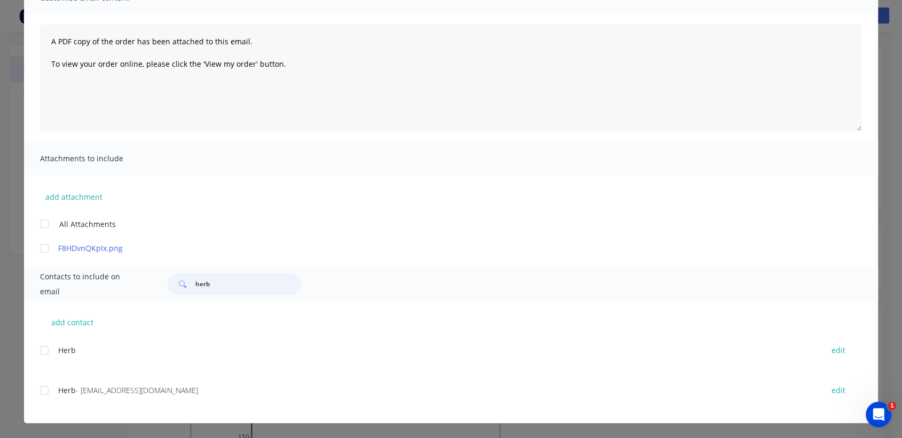
click at [41, 348] on div at bounding box center [44, 350] width 21 height 21
type input "herb"
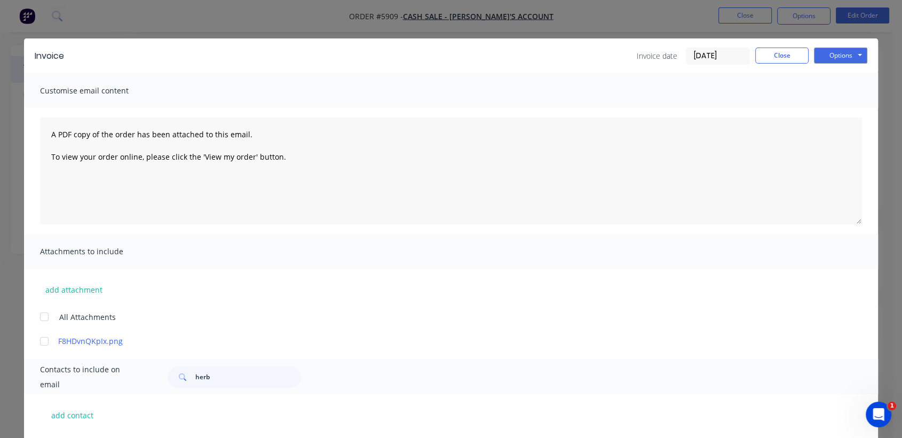
scroll to position [0, 0]
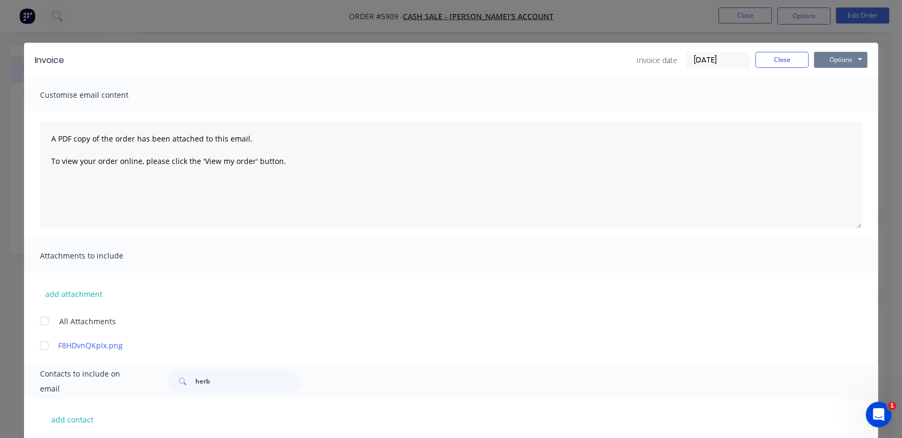
click at [842, 63] on button "Options" at bounding box center [840, 60] width 53 height 16
click at [836, 95] on button "Print" at bounding box center [848, 97] width 68 height 18
click at [782, 60] on button "Close" at bounding box center [782, 60] width 53 height 16
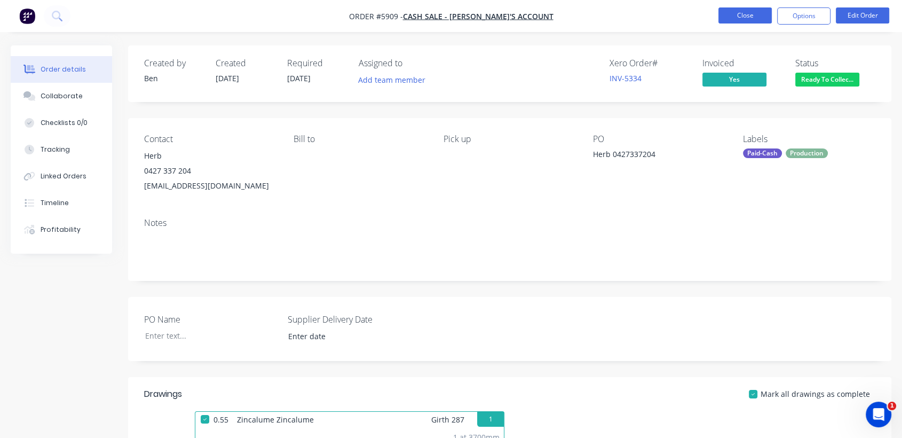
click at [742, 14] on button "Close" at bounding box center [745, 15] width 53 height 16
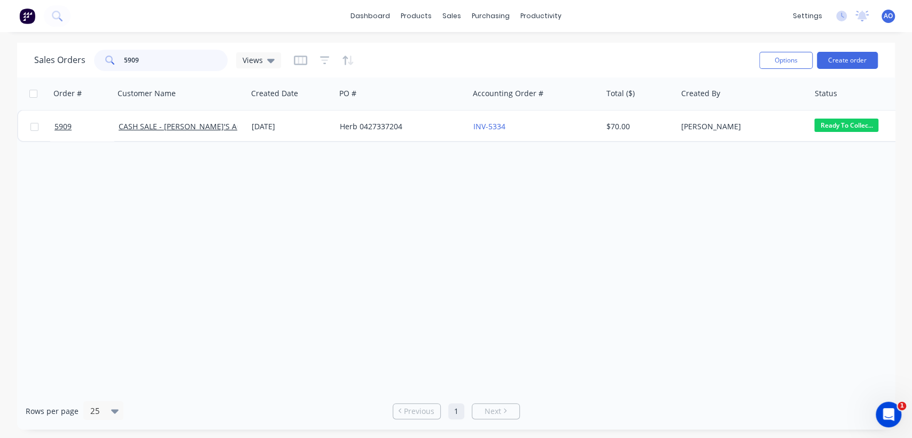
click at [179, 58] on input "5909" at bounding box center [176, 60] width 104 height 21
type input "5916"
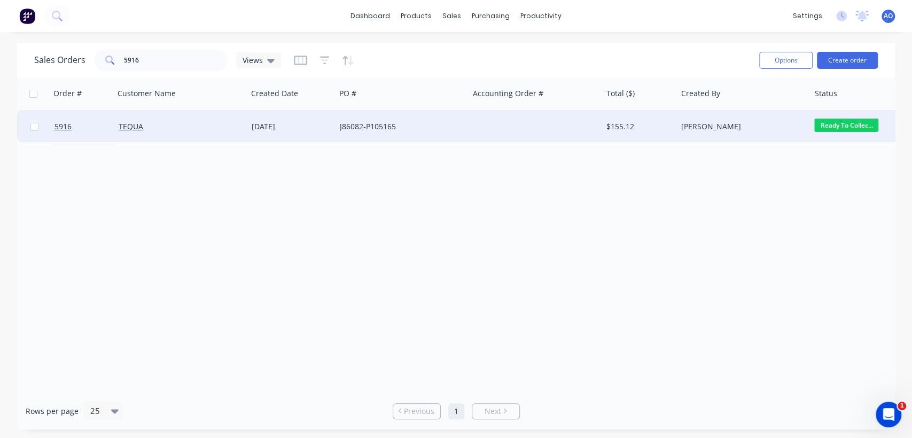
click at [358, 125] on div "J86082-P105165" at bounding box center [399, 126] width 119 height 11
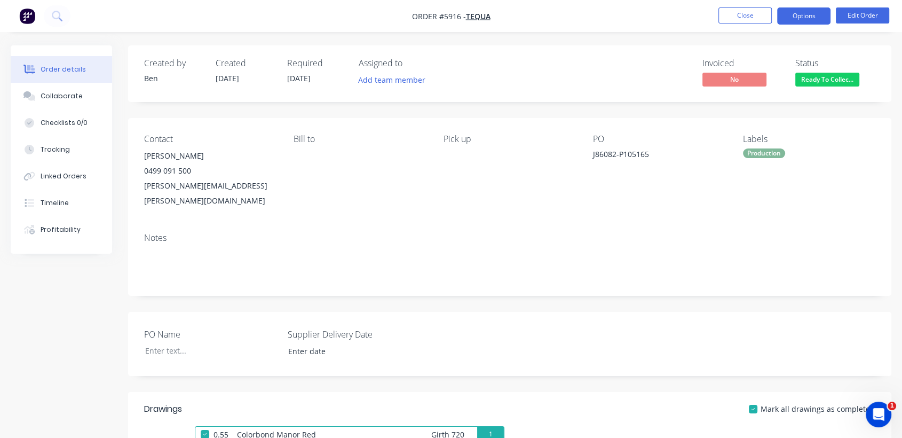
click at [813, 13] on button "Options" at bounding box center [804, 15] width 53 height 17
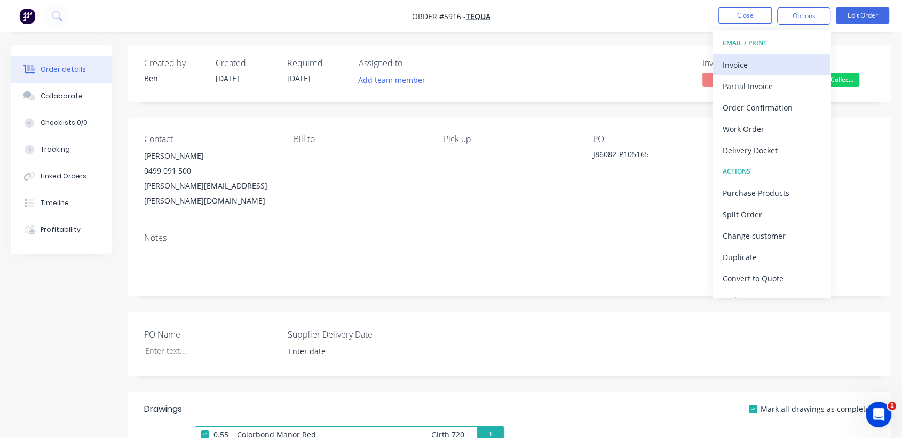
click at [740, 56] on button "Invoice" at bounding box center [771, 64] width 117 height 21
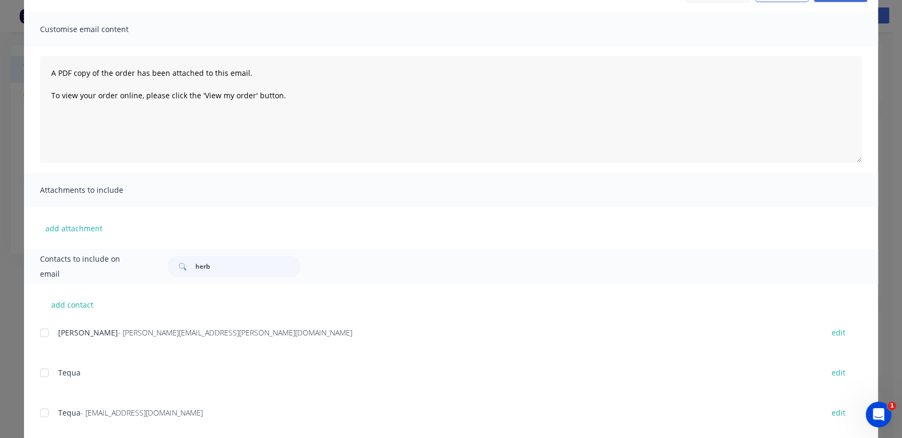
scroll to position [95, 0]
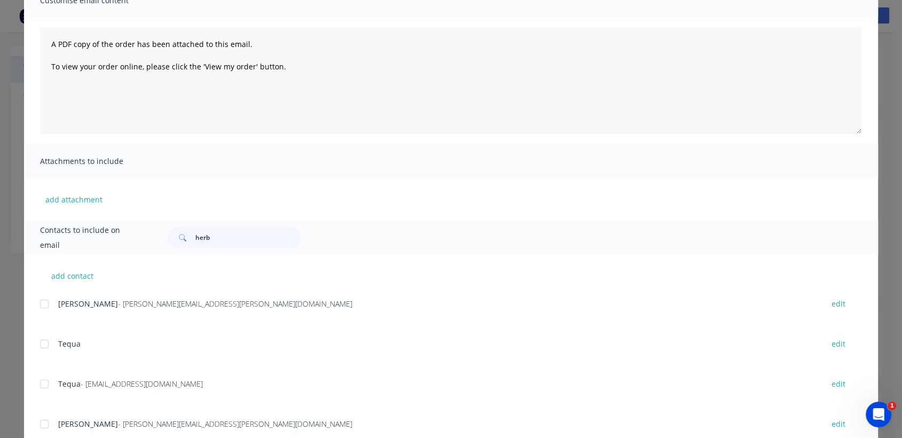
click at [44, 381] on div at bounding box center [44, 383] width 21 height 21
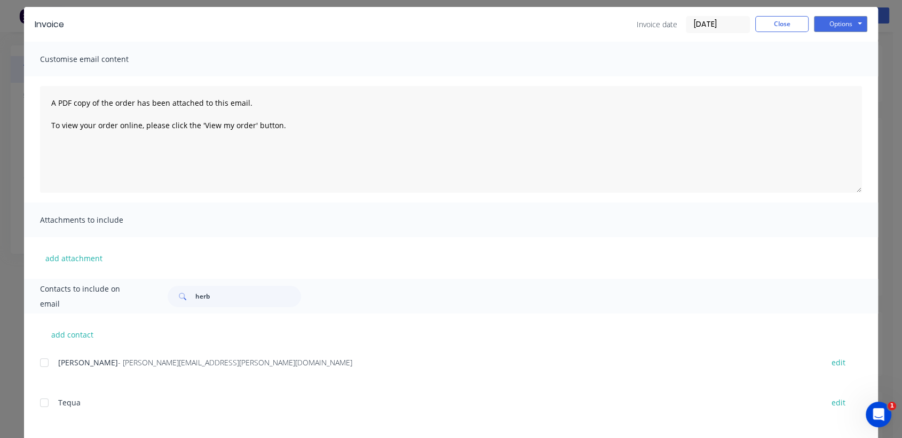
scroll to position [0, 0]
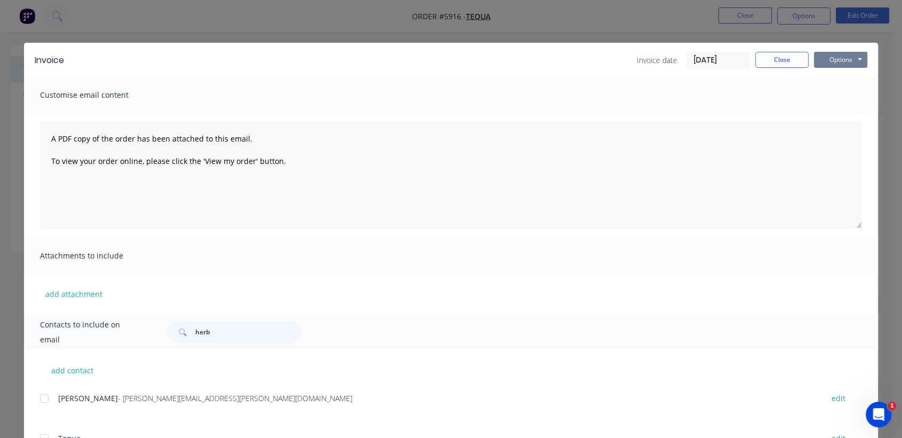
click at [837, 59] on button "Options" at bounding box center [840, 60] width 53 height 16
click at [828, 107] on button "Email" at bounding box center [848, 114] width 68 height 18
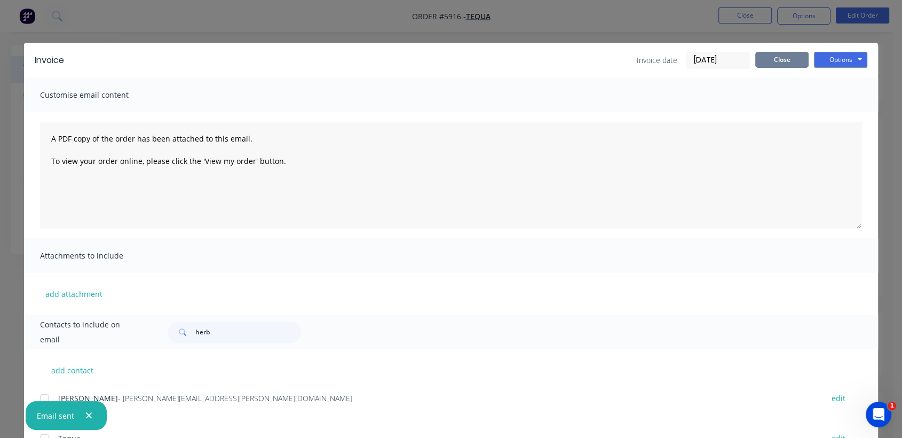
click at [795, 59] on button "Close" at bounding box center [782, 60] width 53 height 16
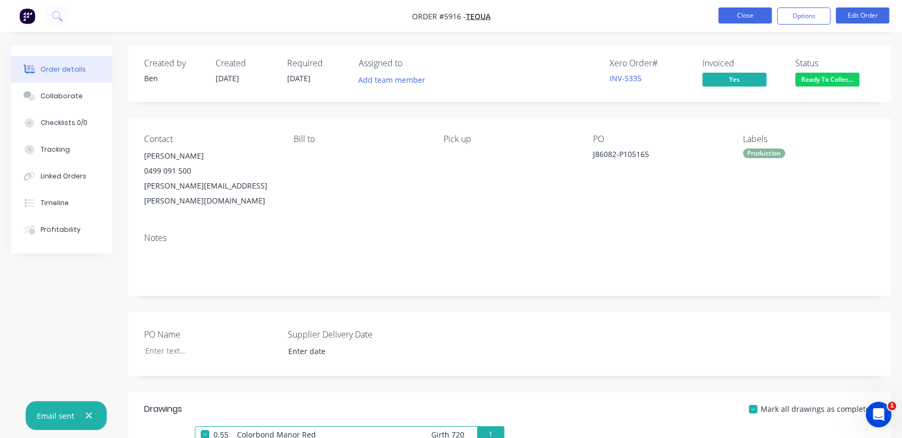
click at [744, 17] on button "Close" at bounding box center [745, 15] width 53 height 16
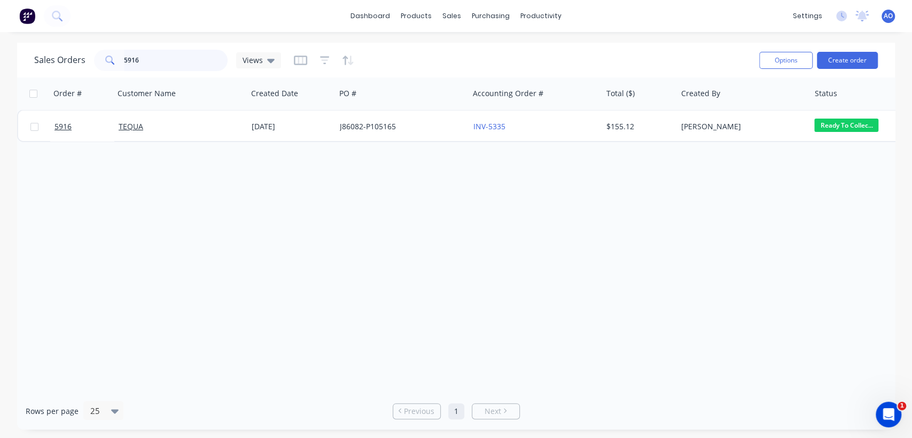
click at [155, 61] on input "5916" at bounding box center [176, 60] width 104 height 21
type input "5914"
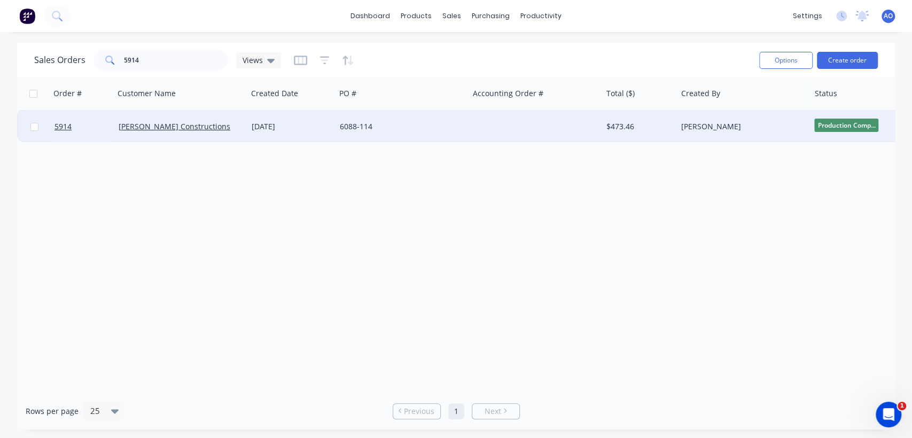
click at [466, 121] on div "6088-114" at bounding box center [401, 127] width 133 height 32
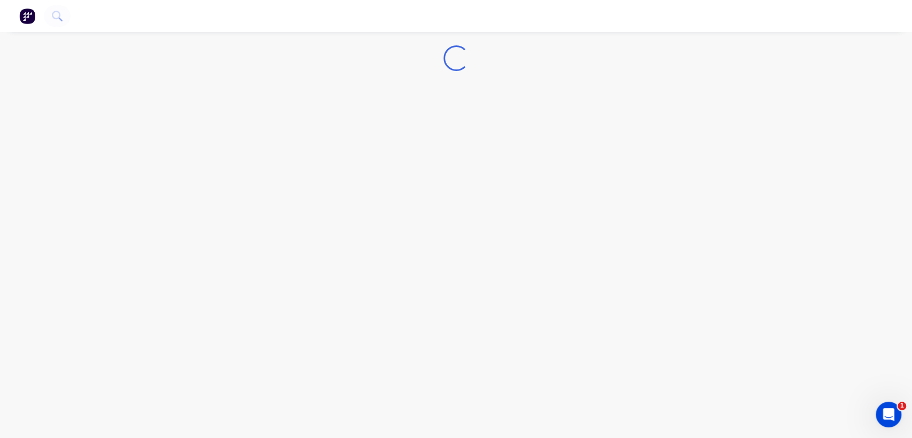
click at [466, 121] on div "Loading..." at bounding box center [456, 219] width 912 height 438
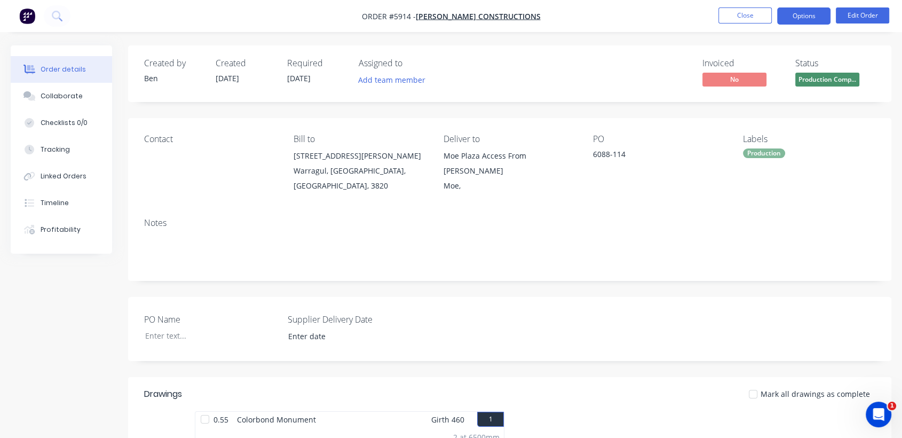
click at [786, 17] on button "Options" at bounding box center [804, 15] width 53 height 17
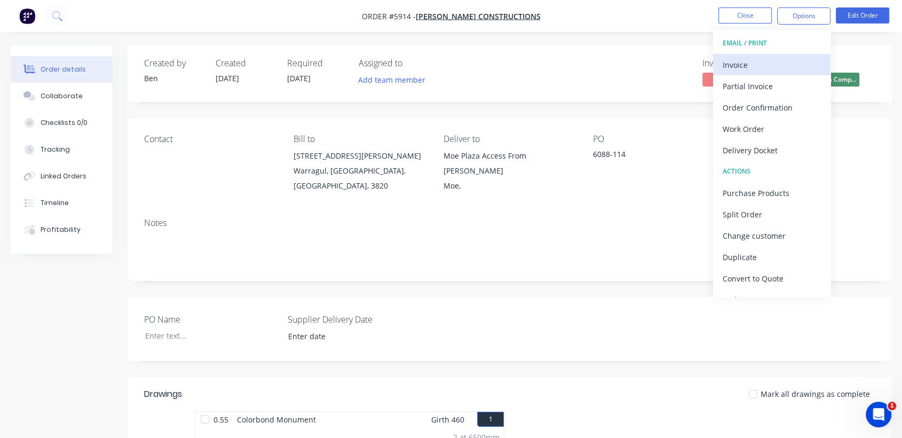
click at [753, 60] on div "Invoice" at bounding box center [772, 64] width 98 height 15
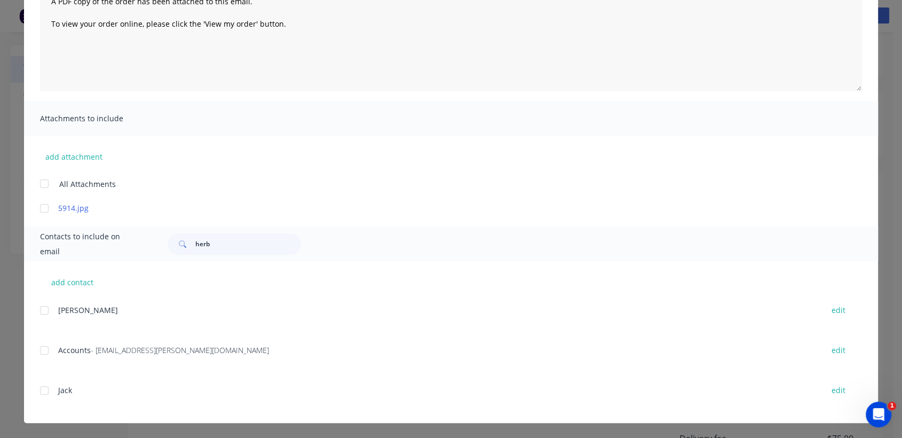
scroll to position [237, 0]
click at [36, 348] on div at bounding box center [44, 350] width 21 height 21
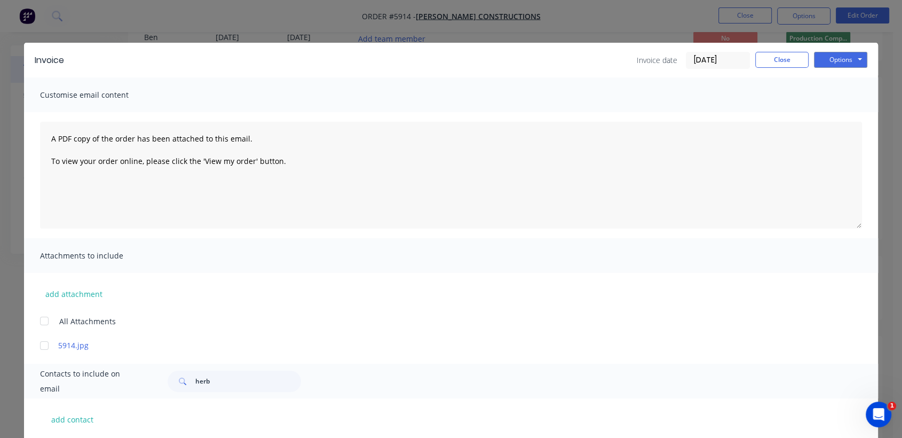
scroll to position [0, 0]
click at [841, 57] on button "Options" at bounding box center [840, 60] width 53 height 16
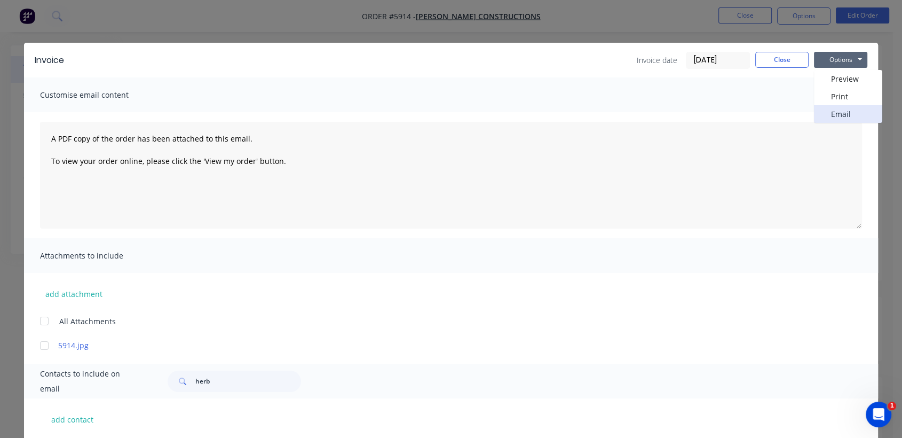
click at [849, 109] on button "Email" at bounding box center [848, 114] width 68 height 18
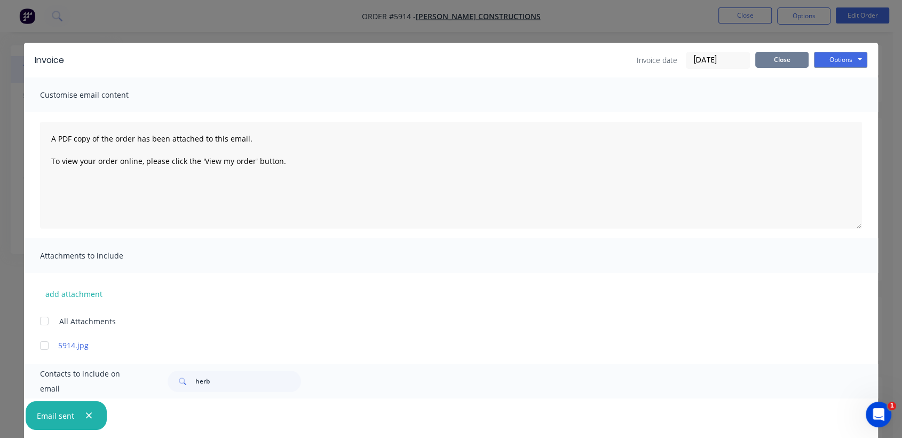
click at [786, 57] on button "Close" at bounding box center [782, 60] width 53 height 16
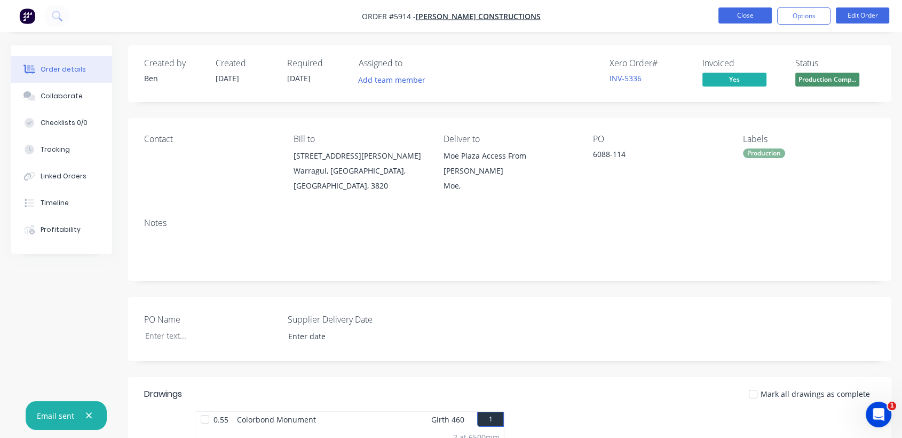
click at [733, 14] on button "Close" at bounding box center [745, 15] width 53 height 16
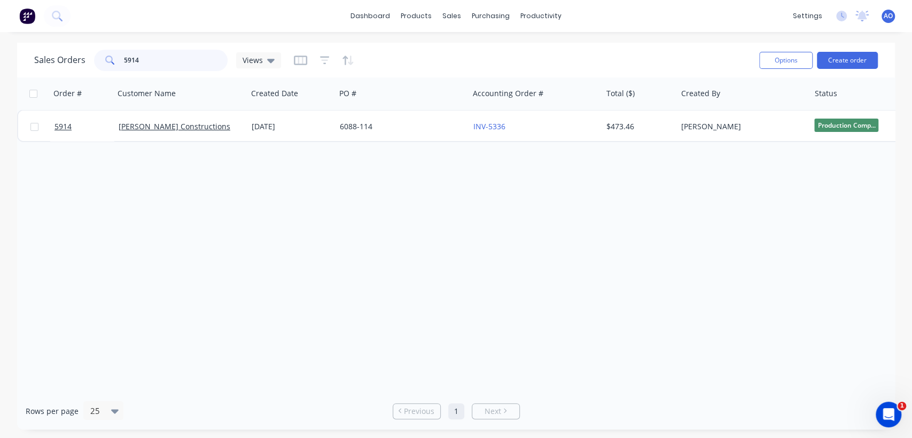
click at [171, 63] on input "5914" at bounding box center [176, 60] width 104 height 21
type input "5896"
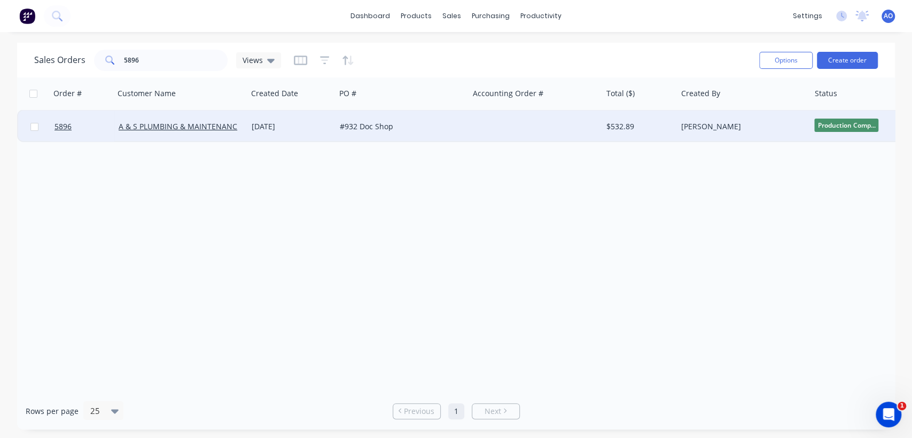
click at [481, 132] on div at bounding box center [535, 127] width 133 height 32
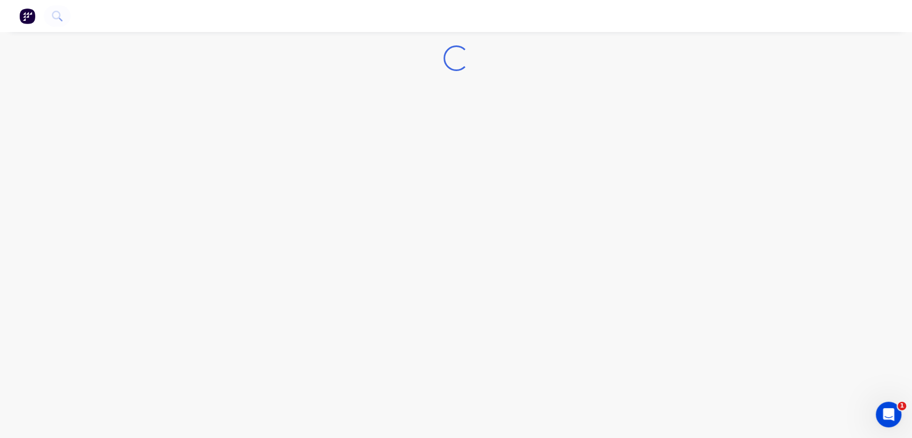
click at [481, 132] on div "Loading..." at bounding box center [456, 219] width 912 height 438
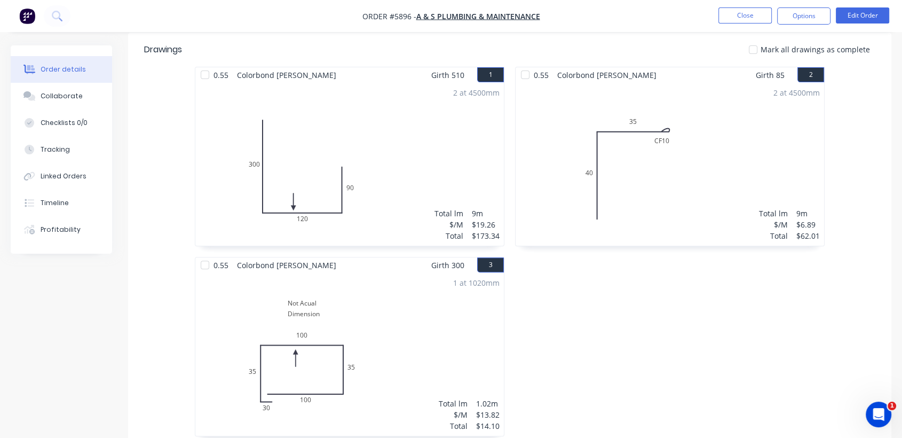
scroll to position [403, 0]
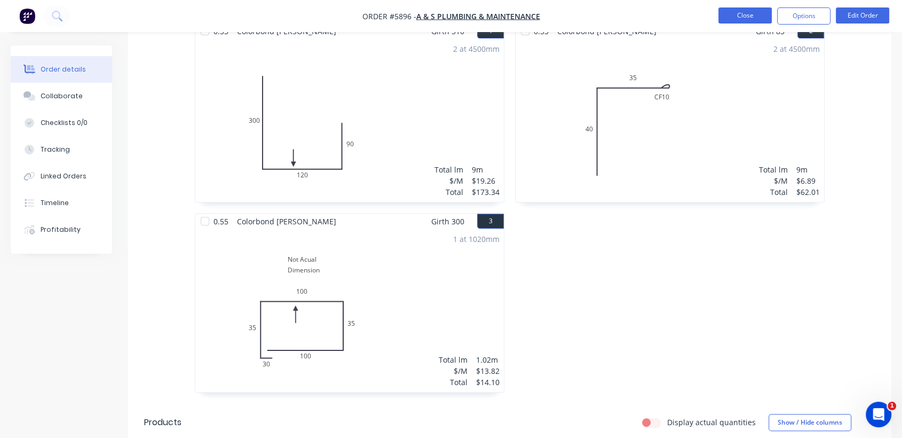
click at [747, 18] on button "Close" at bounding box center [745, 15] width 53 height 16
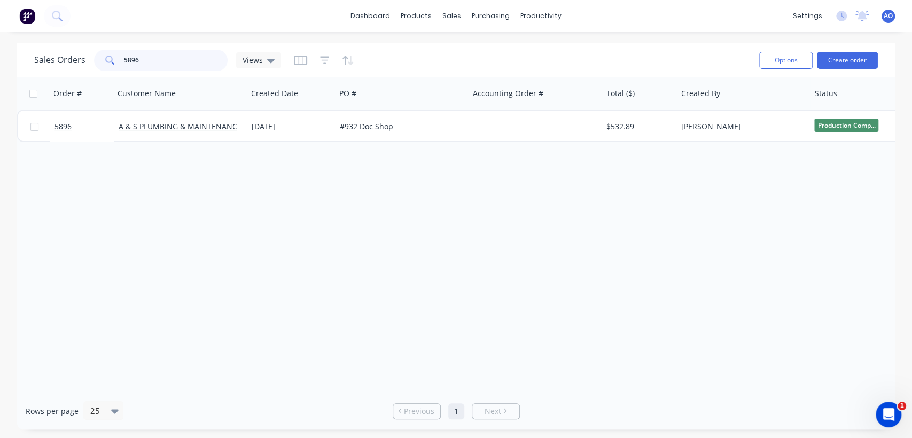
click at [169, 60] on input "5896" at bounding box center [176, 60] width 104 height 21
type input "5888"
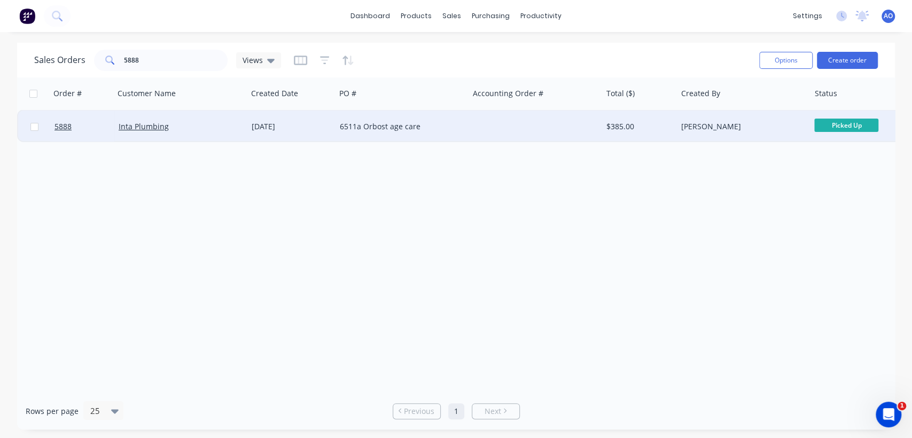
click at [276, 123] on div "[DATE]" at bounding box center [292, 126] width 80 height 11
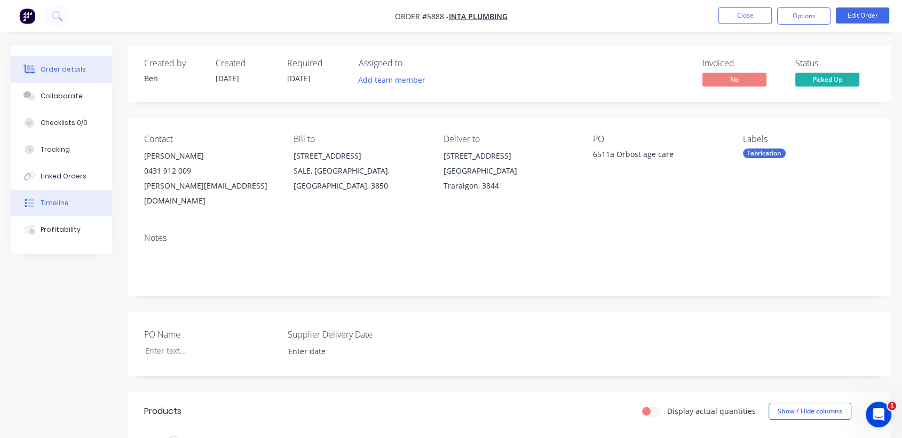
click at [81, 207] on button "Timeline" at bounding box center [61, 203] width 101 height 27
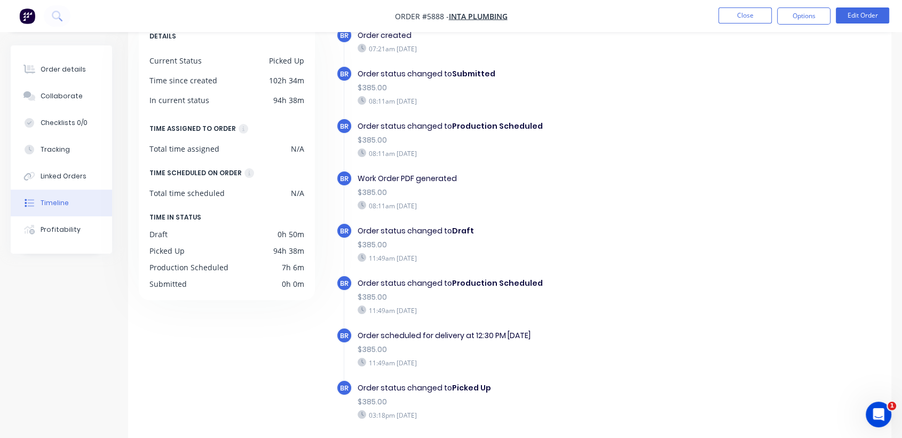
scroll to position [85, 0]
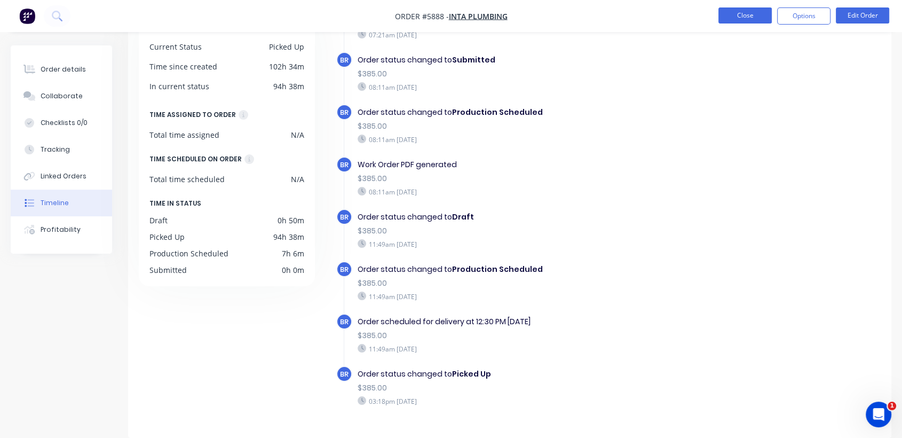
click at [759, 15] on button "Close" at bounding box center [745, 15] width 53 height 16
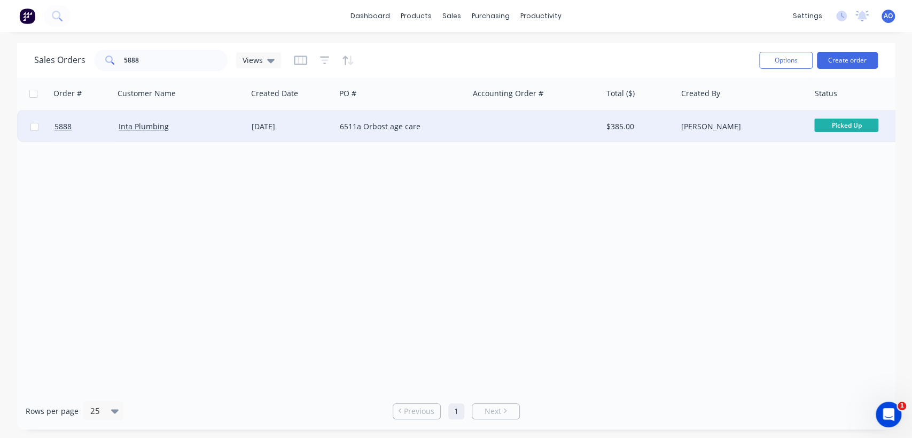
click at [571, 134] on div at bounding box center [535, 127] width 133 height 32
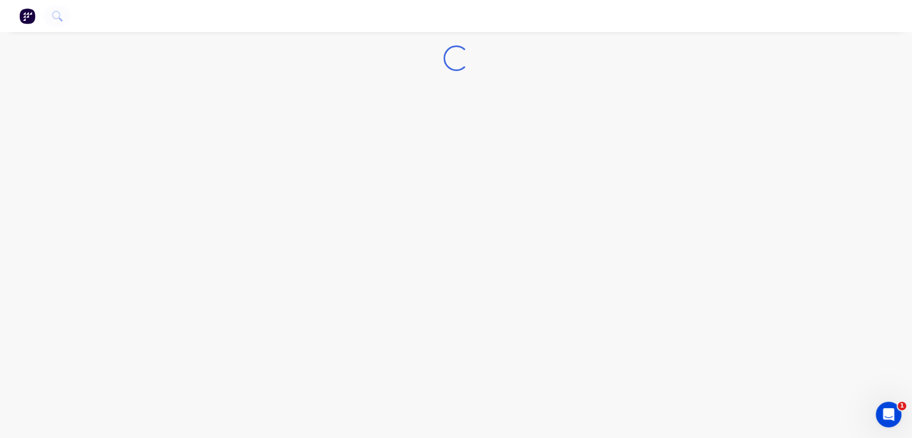
click at [571, 134] on div "Loading..." at bounding box center [456, 219] width 912 height 438
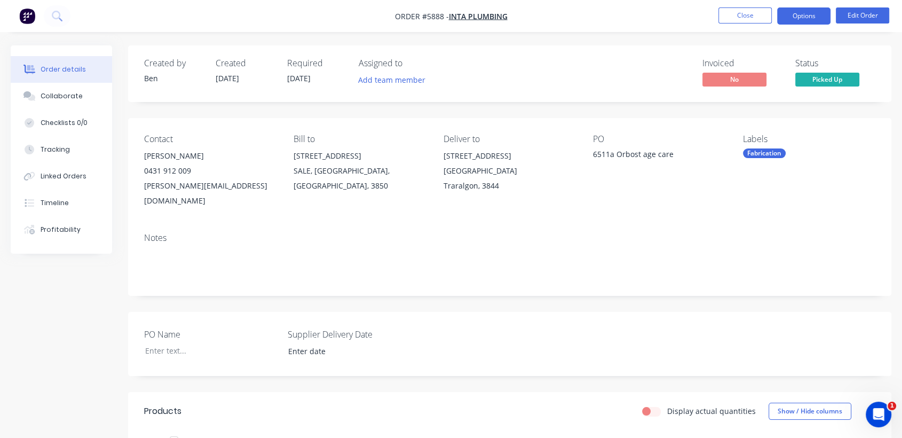
click at [807, 19] on button "Options" at bounding box center [804, 15] width 53 height 17
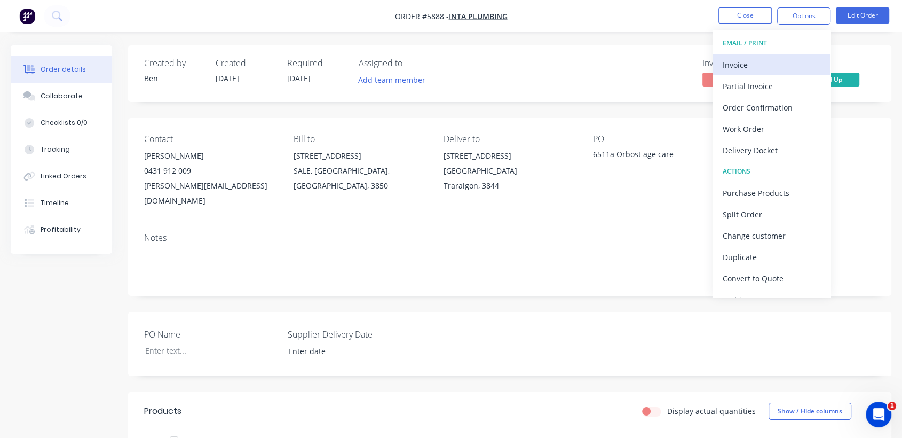
click at [756, 67] on div "Invoice" at bounding box center [772, 64] width 98 height 15
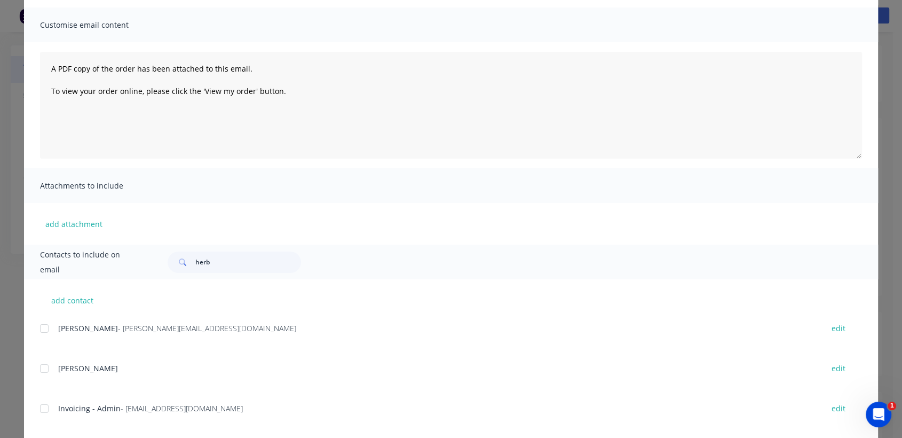
scroll to position [71, 0]
click at [44, 407] on div at bounding box center [44, 407] width 21 height 21
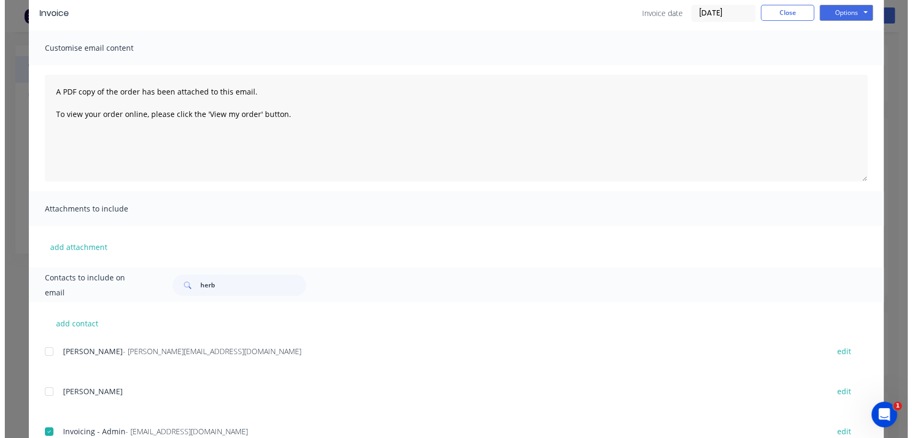
scroll to position [0, 0]
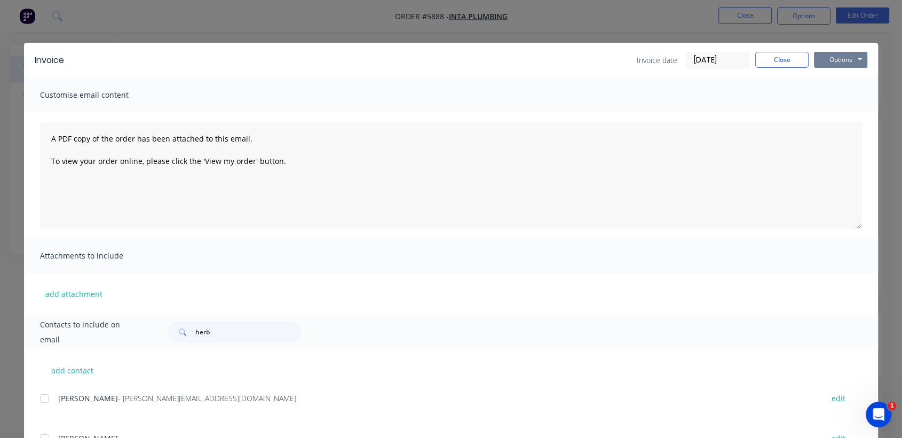
click at [846, 61] on button "Options" at bounding box center [840, 60] width 53 height 16
click at [862, 107] on button "Email" at bounding box center [848, 114] width 68 height 18
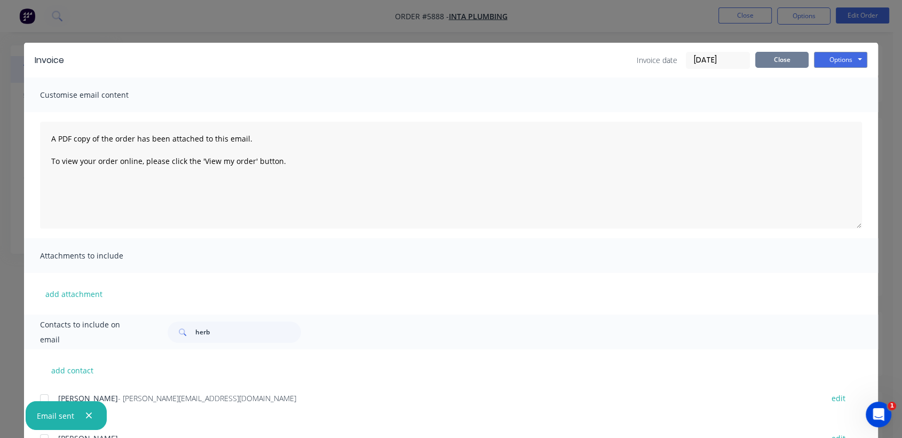
click at [793, 57] on button "Close" at bounding box center [782, 60] width 53 height 16
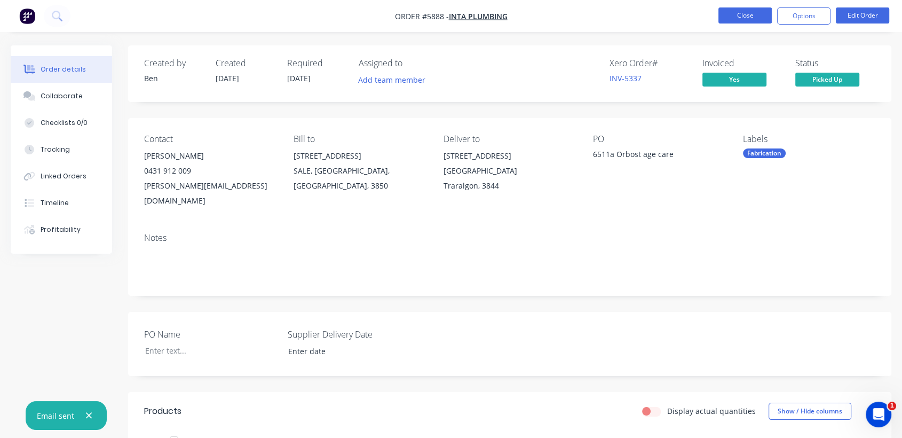
click at [730, 14] on button "Close" at bounding box center [745, 15] width 53 height 16
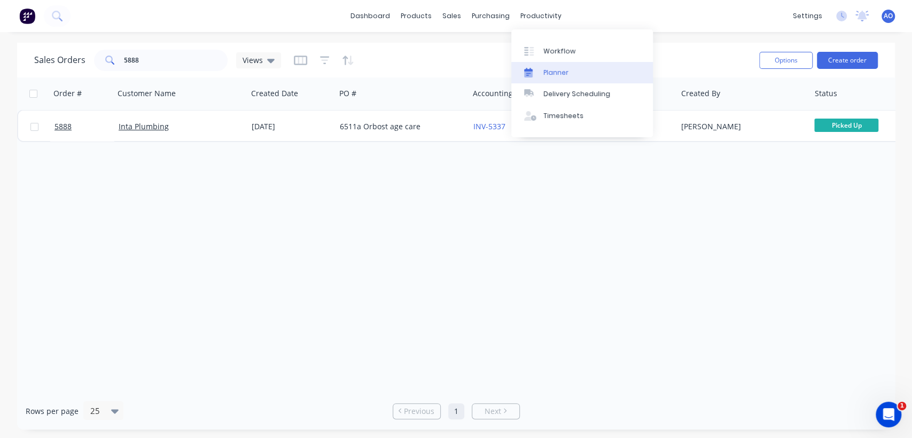
click at [540, 74] on link "Planner" at bounding box center [582, 72] width 142 height 21
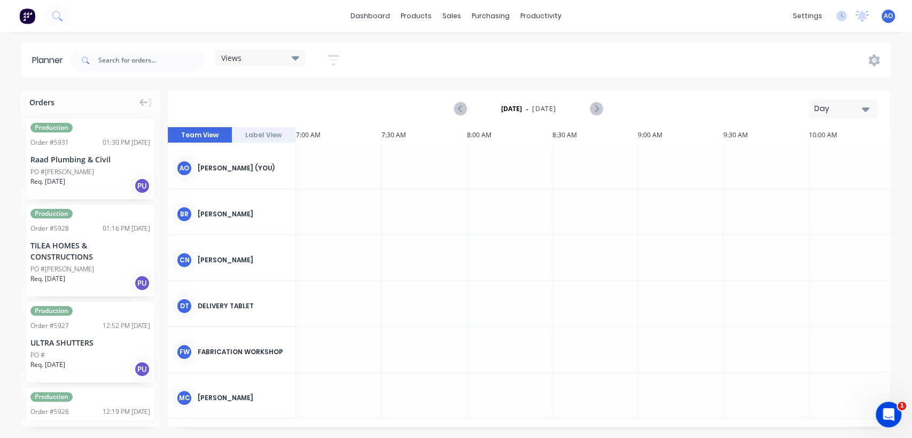
scroll to position [0, 1025]
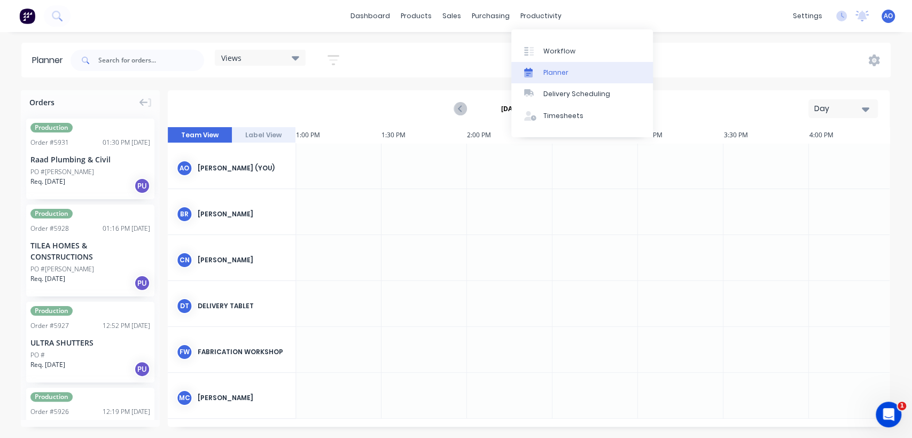
click at [543, 74] on div "Planner" at bounding box center [555, 73] width 25 height 10
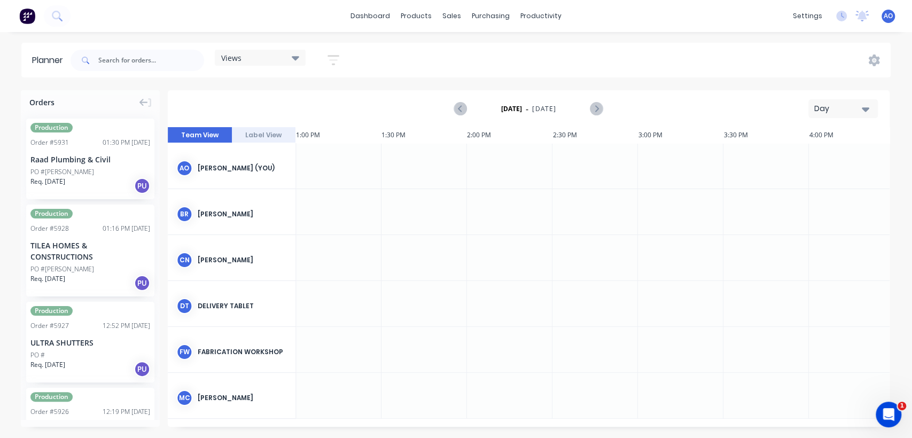
click at [848, 107] on div "Day" at bounding box center [838, 108] width 49 height 11
click at [821, 185] on div "Month" at bounding box center [824, 179] width 106 height 21
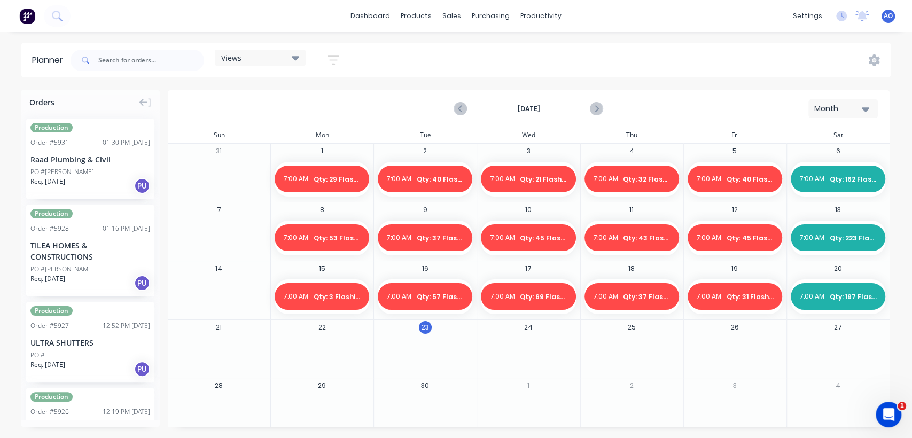
click at [332, 352] on div at bounding box center [322, 355] width 102 height 35
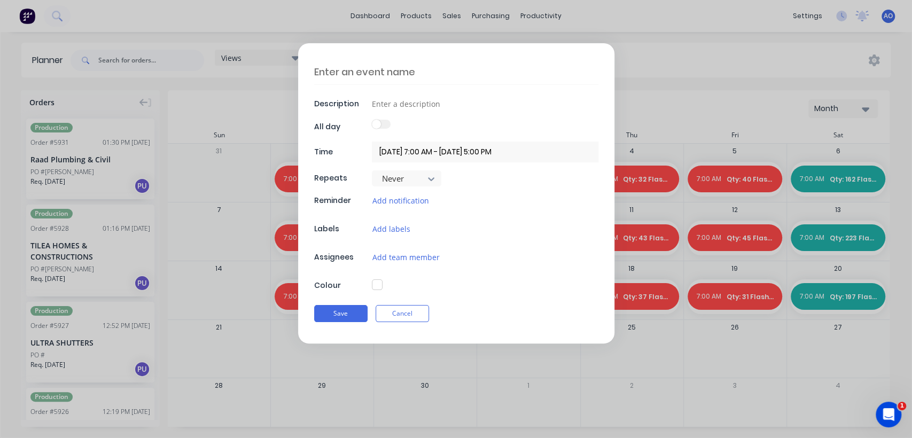
click at [359, 71] on textarea at bounding box center [456, 71] width 284 height 25
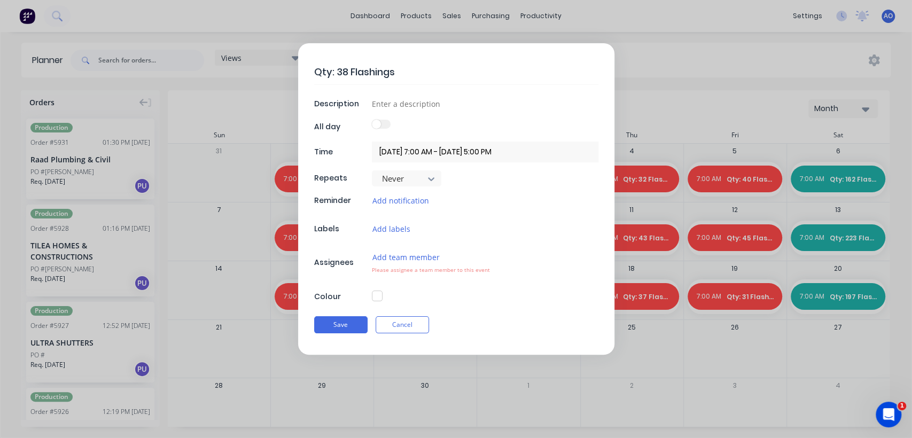
type textarea "Qty: 38 Flashings"
type input "S"
type input "Daily Flashing Count"
click at [419, 251] on button "Add team member" at bounding box center [406, 257] width 68 height 12
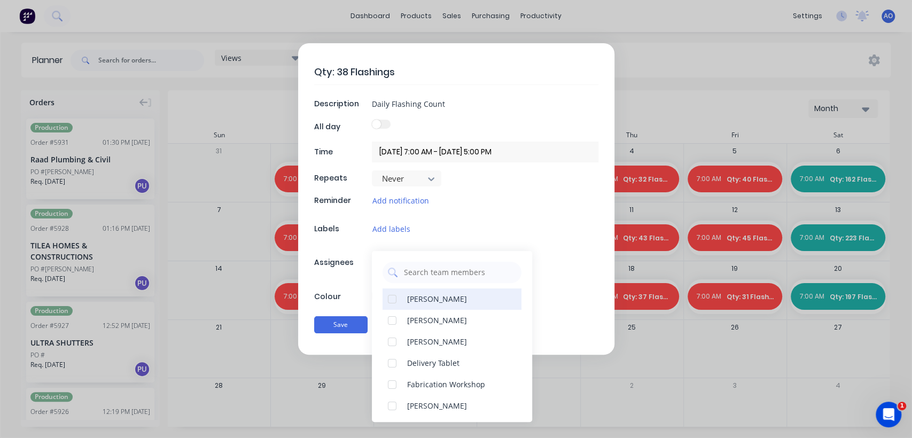
click at [466, 303] on div "[PERSON_NAME]" at bounding box center [451, 298] width 139 height 21
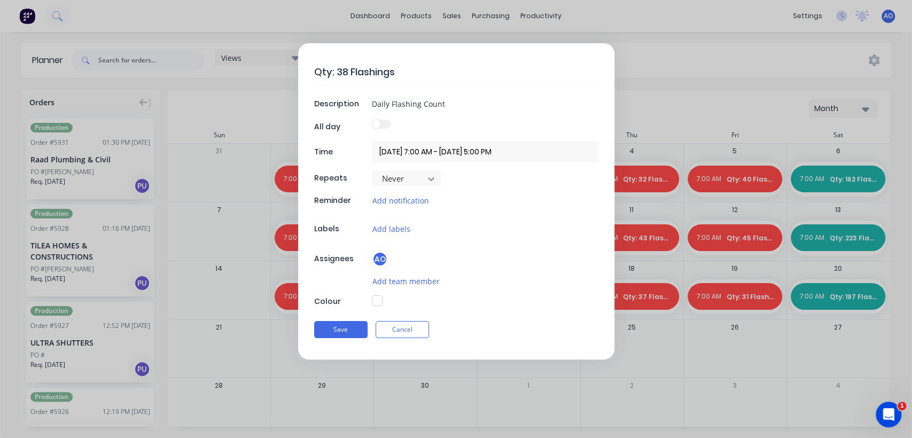
drag, startPoint x: 356, startPoint y: 295, endPoint x: 374, endPoint y: 300, distance: 18.7
click at [374, 300] on div "Colour" at bounding box center [456, 301] width 284 height 12
click at [374, 300] on button "button" at bounding box center [377, 300] width 11 height 11
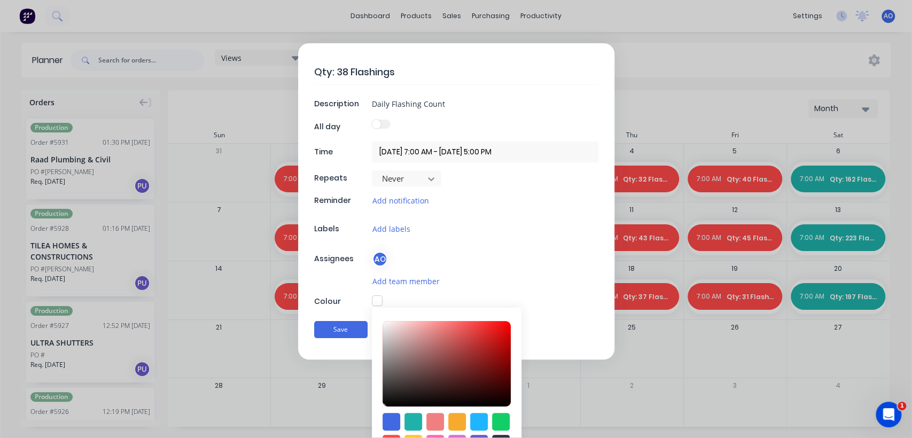
click at [382, 433] on div at bounding box center [446, 433] width 128 height 40
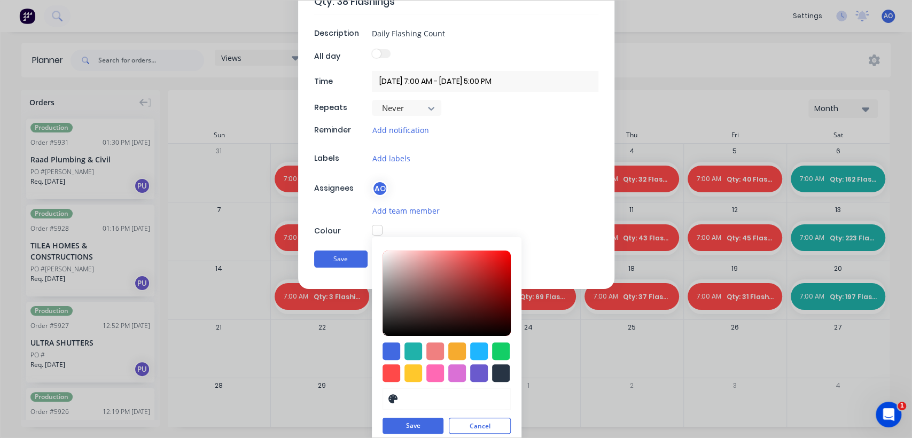
scroll to position [77, 0]
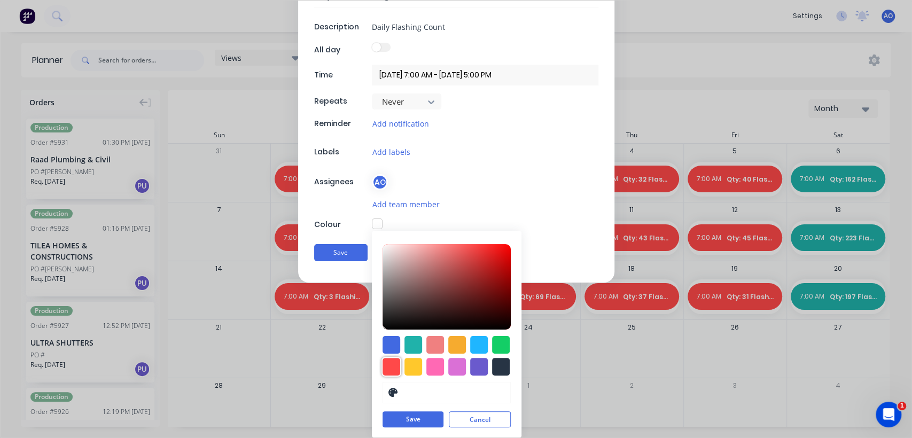
click at [384, 366] on div at bounding box center [391, 367] width 18 height 18
type input "#FF4949"
click at [389, 420] on button "Save" at bounding box center [412, 420] width 61 height 16
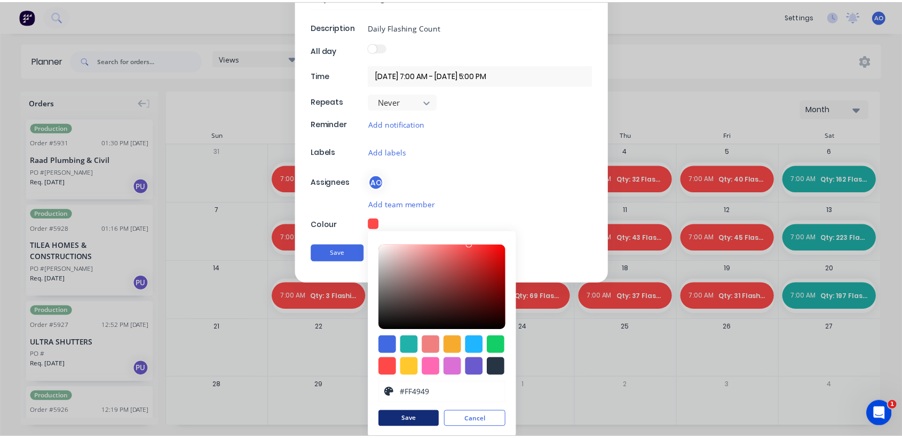
scroll to position [0, 0]
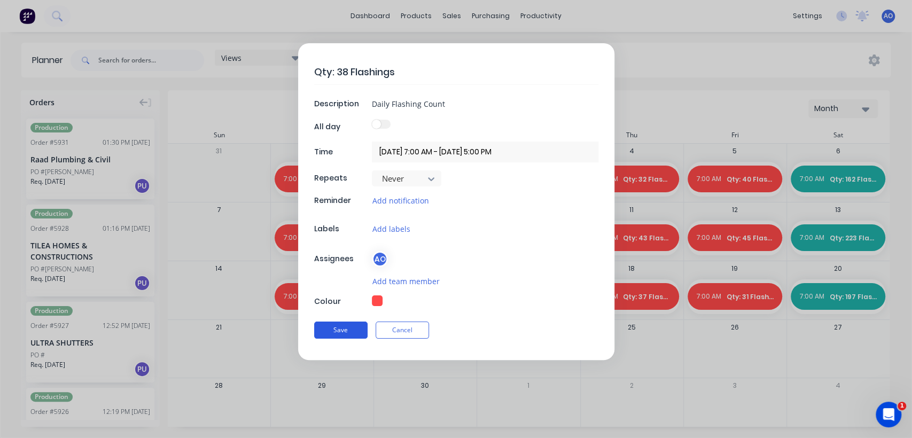
click at [327, 334] on button "Save" at bounding box center [340, 329] width 53 height 17
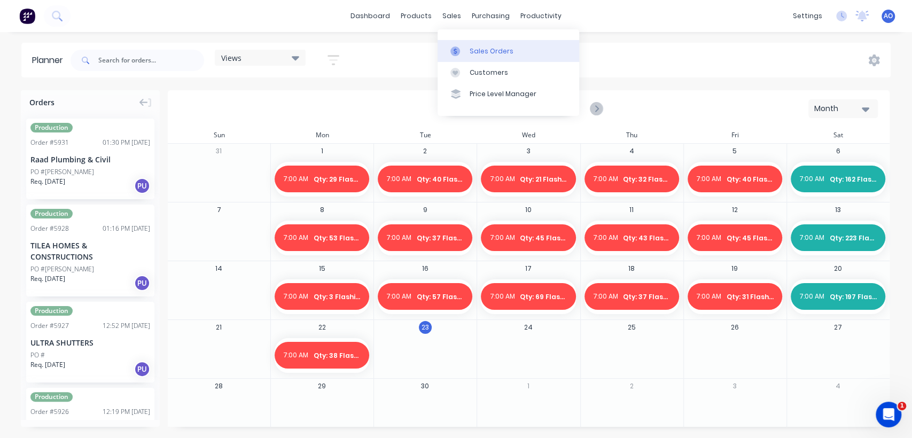
click at [474, 52] on div "Sales Orders" at bounding box center [491, 51] width 44 height 10
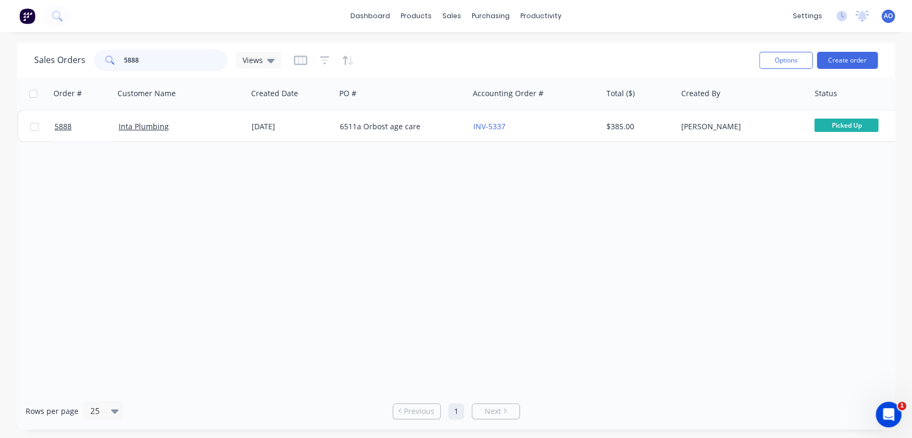
click at [183, 59] on input "5888" at bounding box center [176, 60] width 104 height 21
type input "5833"
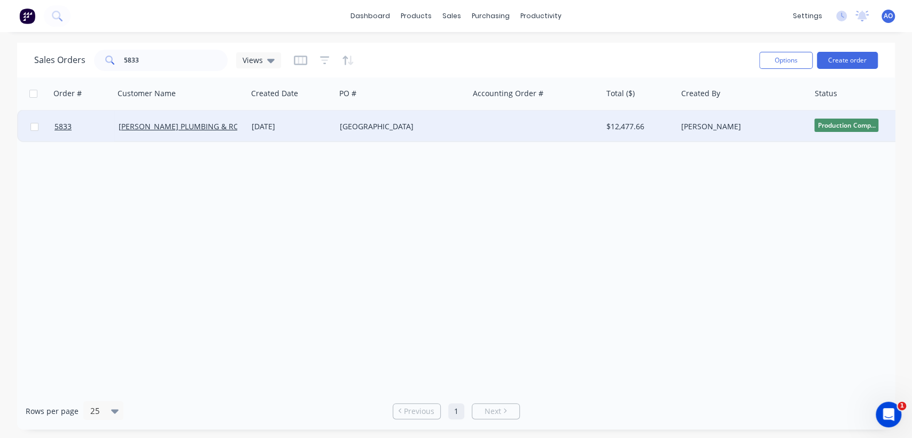
click at [479, 138] on div at bounding box center [535, 127] width 133 height 32
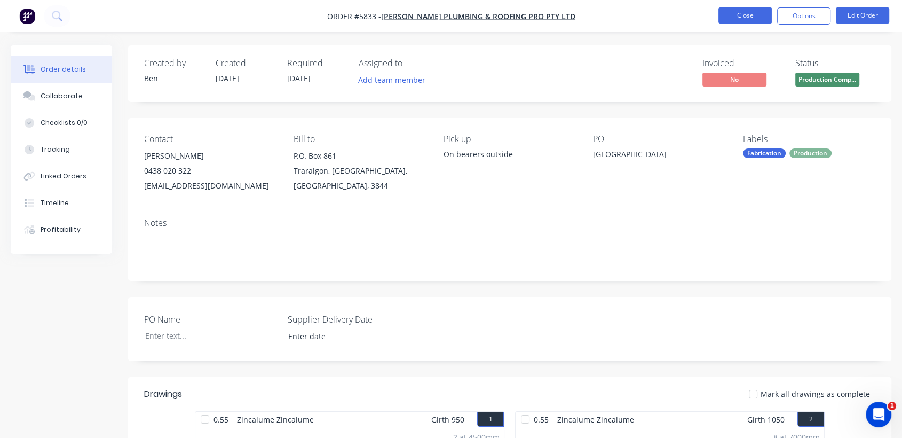
click at [748, 18] on button "Close" at bounding box center [745, 15] width 53 height 16
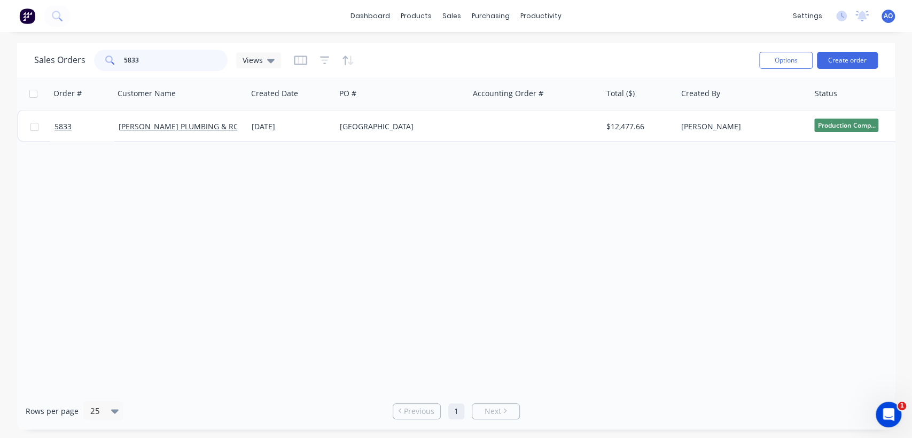
click at [152, 58] on input "5833" at bounding box center [176, 60] width 104 height 21
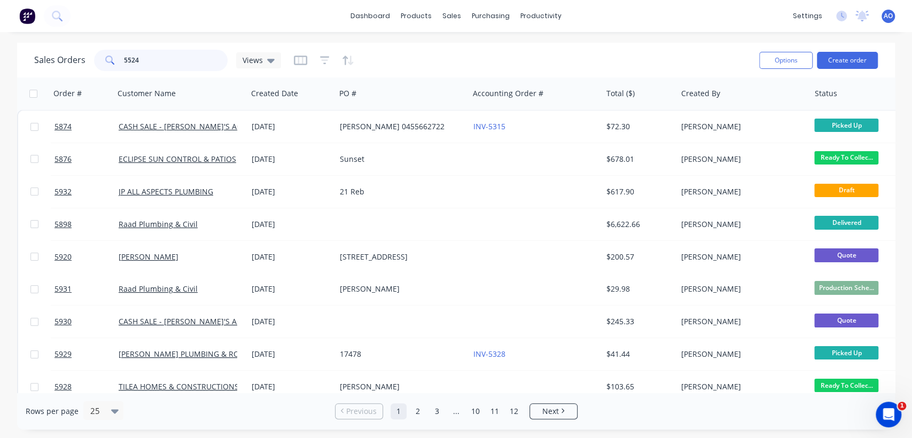
type input "5524"
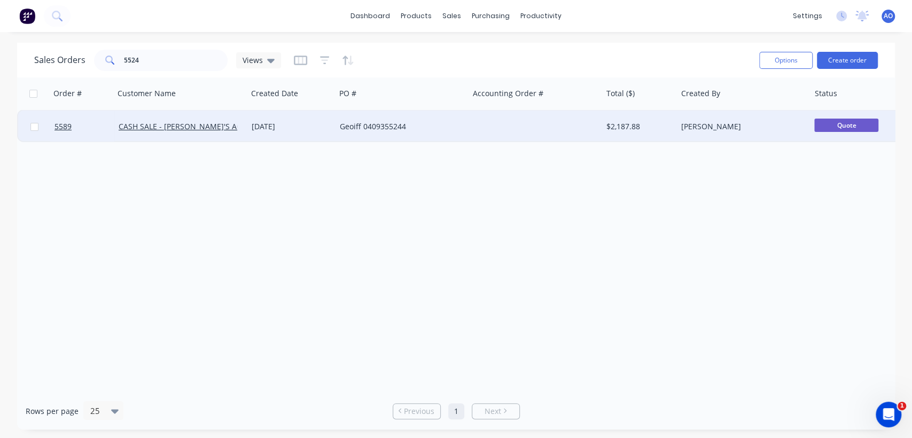
click at [410, 135] on div "Geoiff 0409355244" at bounding box center [401, 127] width 133 height 32
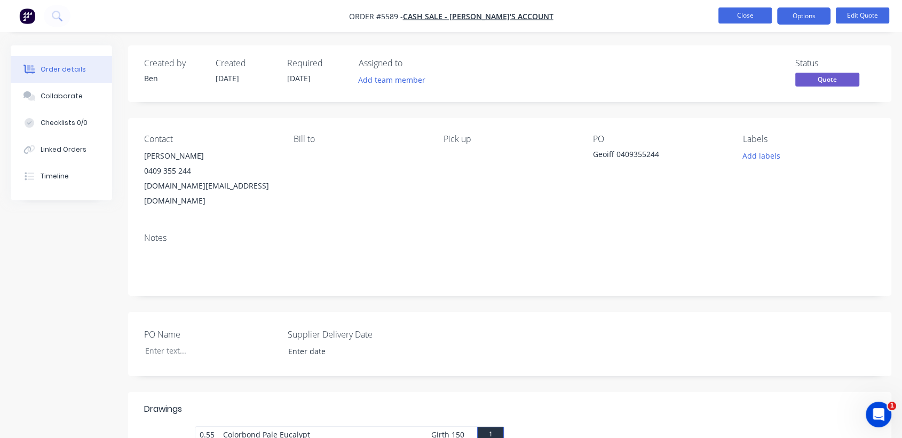
click at [755, 14] on button "Close" at bounding box center [745, 15] width 53 height 16
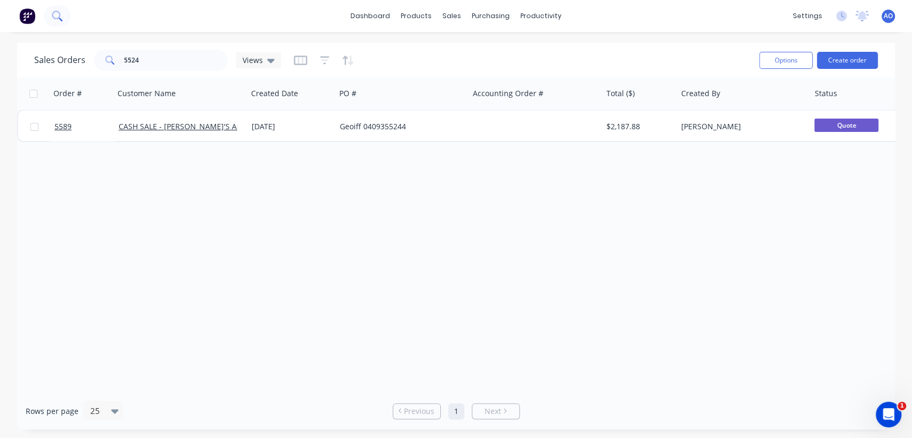
click at [59, 15] on icon at bounding box center [57, 16] width 10 height 10
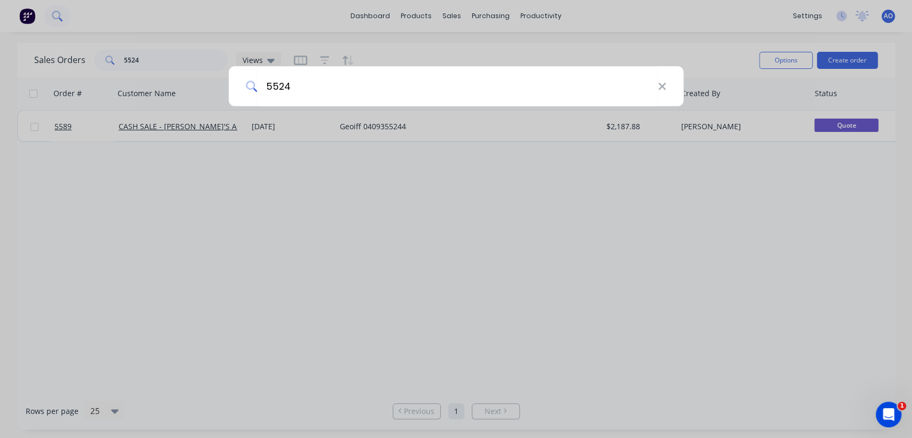
type input "5524"
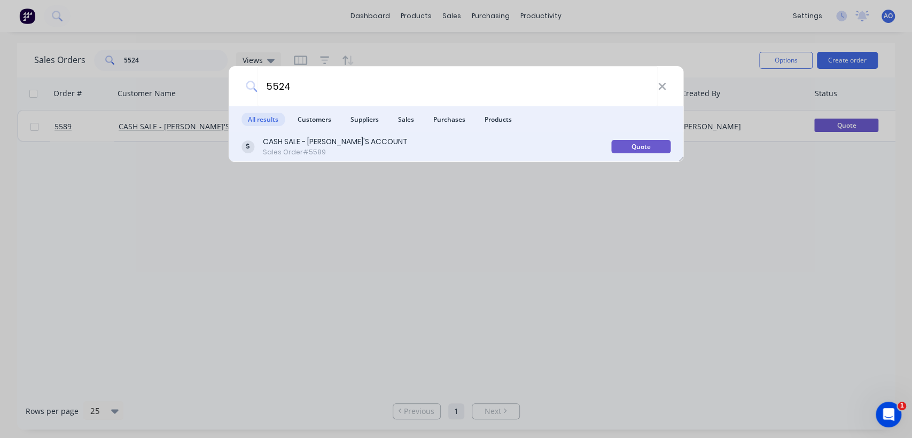
click at [329, 150] on div "Sales Order #5589" at bounding box center [335, 152] width 145 height 10
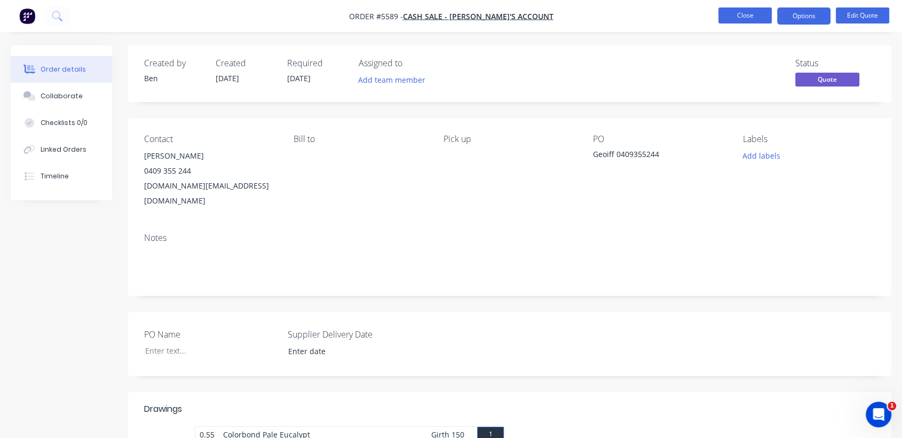
click at [740, 11] on button "Close" at bounding box center [745, 15] width 53 height 16
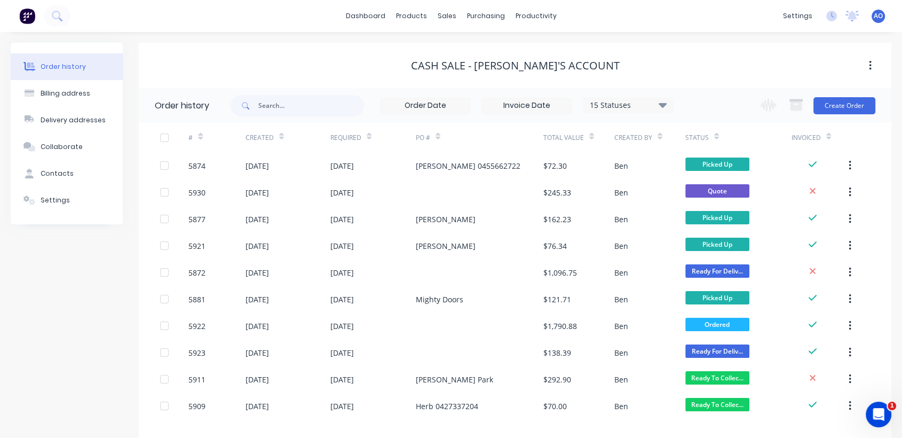
click at [478, 25] on div "dashboard products sales purchasing productivity dashboard products Product Cat…" at bounding box center [451, 16] width 902 height 32
click at [59, 8] on button at bounding box center [57, 15] width 27 height 21
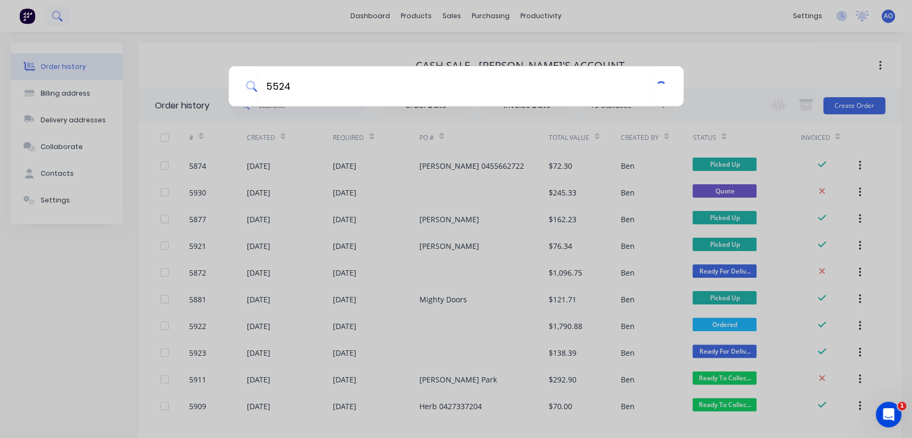
type input "5524"
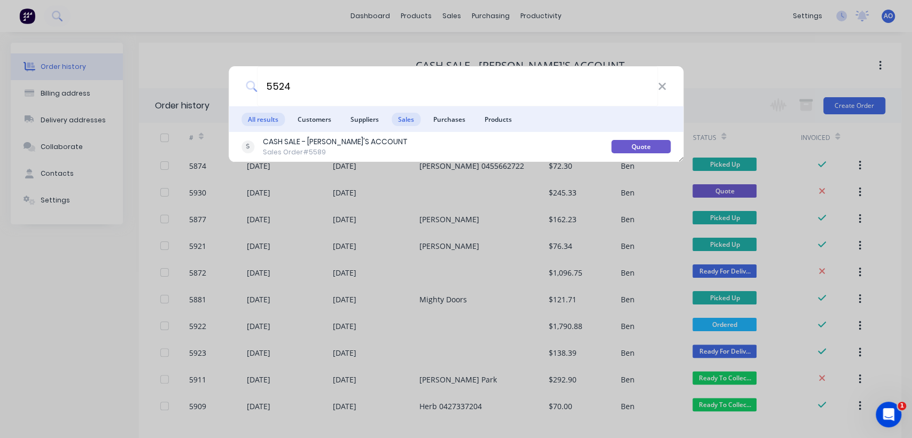
click at [412, 121] on span "Sales" at bounding box center [405, 119] width 29 height 13
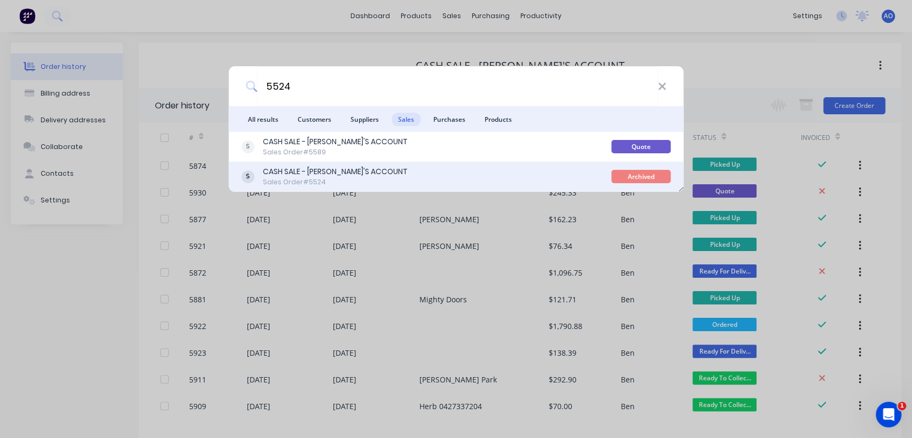
click at [340, 174] on div "CASH SALE - [PERSON_NAME]'S ACCOUNT" at bounding box center [335, 171] width 145 height 11
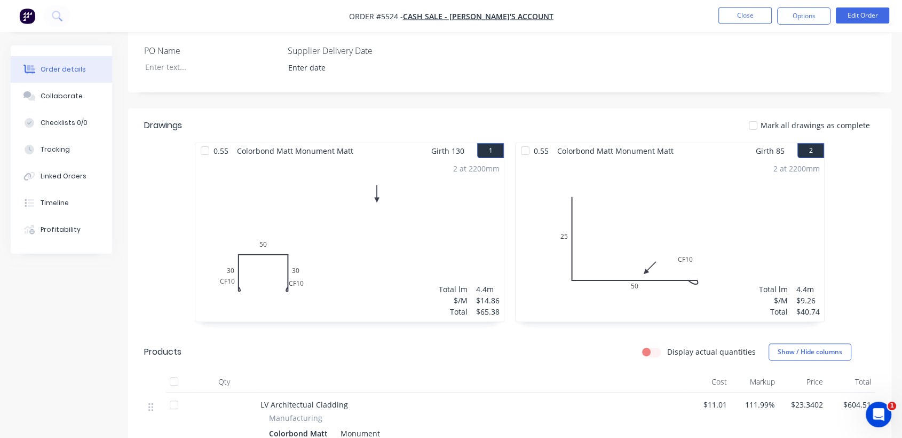
scroll to position [274, 0]
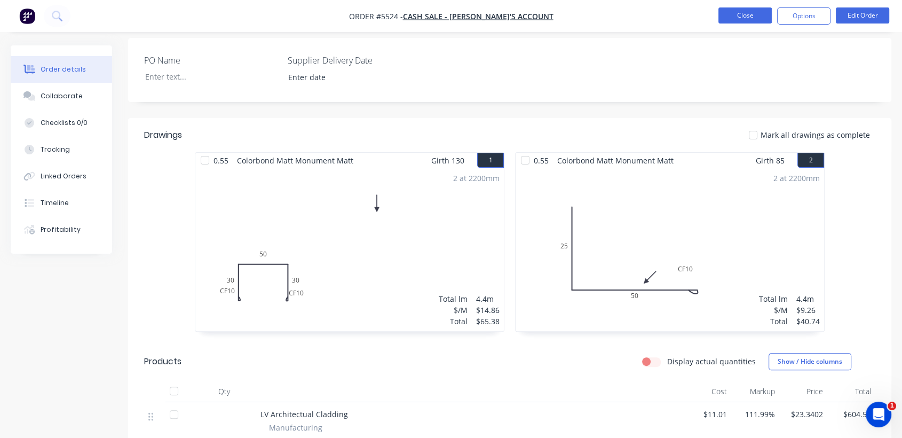
click at [722, 18] on button "Close" at bounding box center [745, 15] width 53 height 16
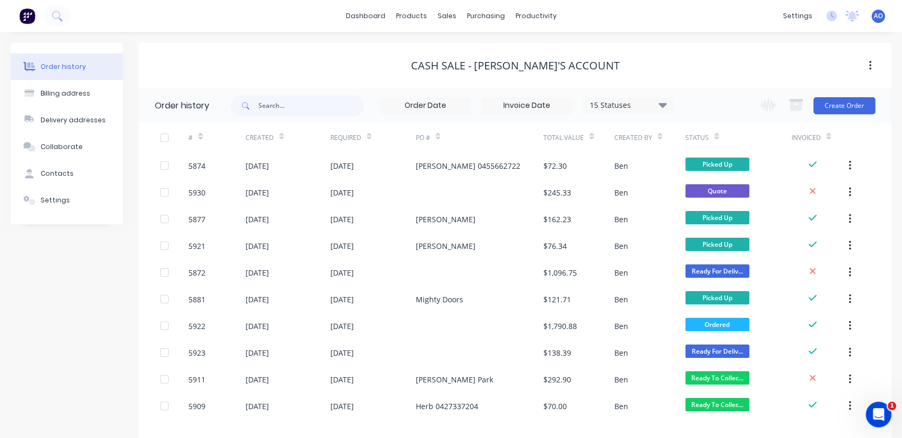
click at [877, 16] on span "AO" at bounding box center [878, 16] width 9 height 10
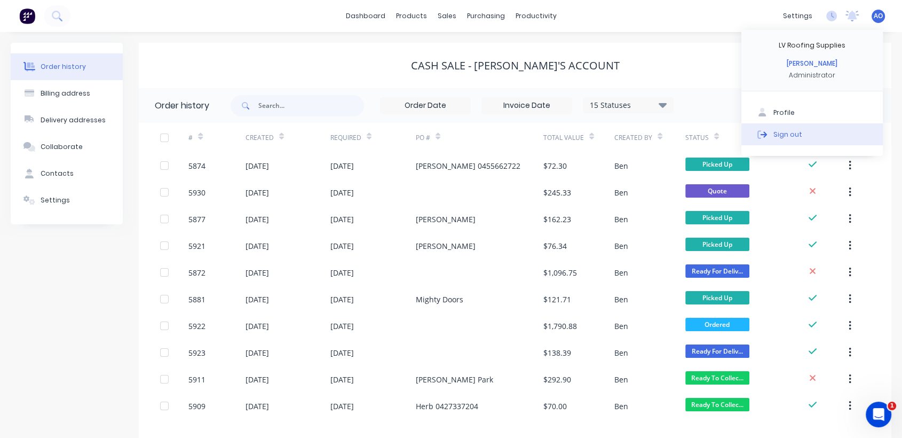
click at [781, 130] on div "Sign out" at bounding box center [788, 134] width 29 height 10
